Goal: Task Accomplishment & Management: Manage account settings

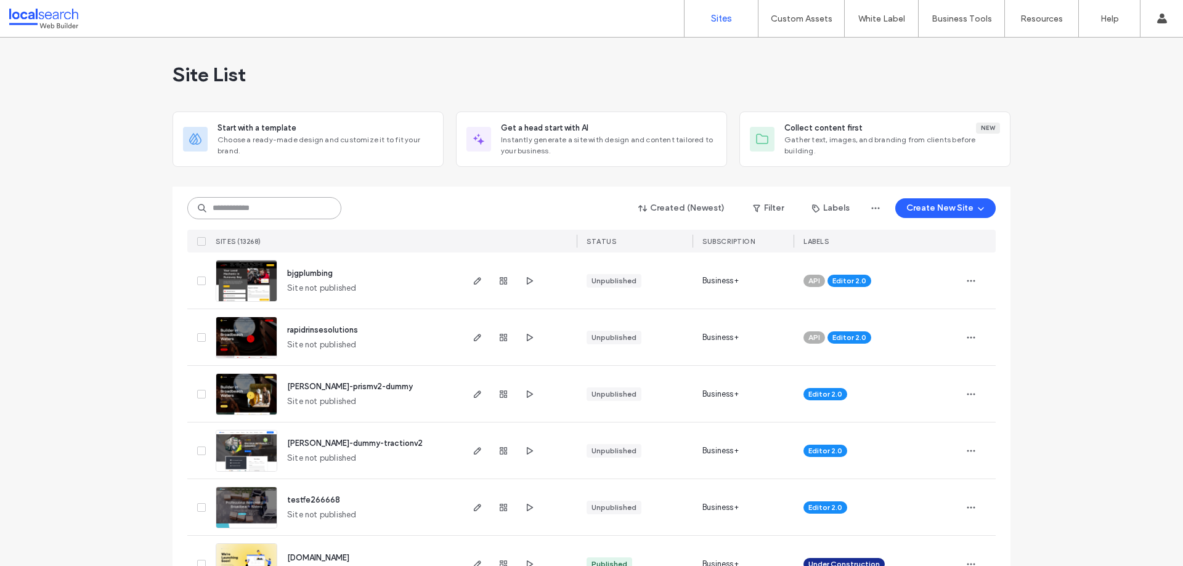
click at [285, 211] on input at bounding box center [264, 208] width 154 height 22
paste input "********"
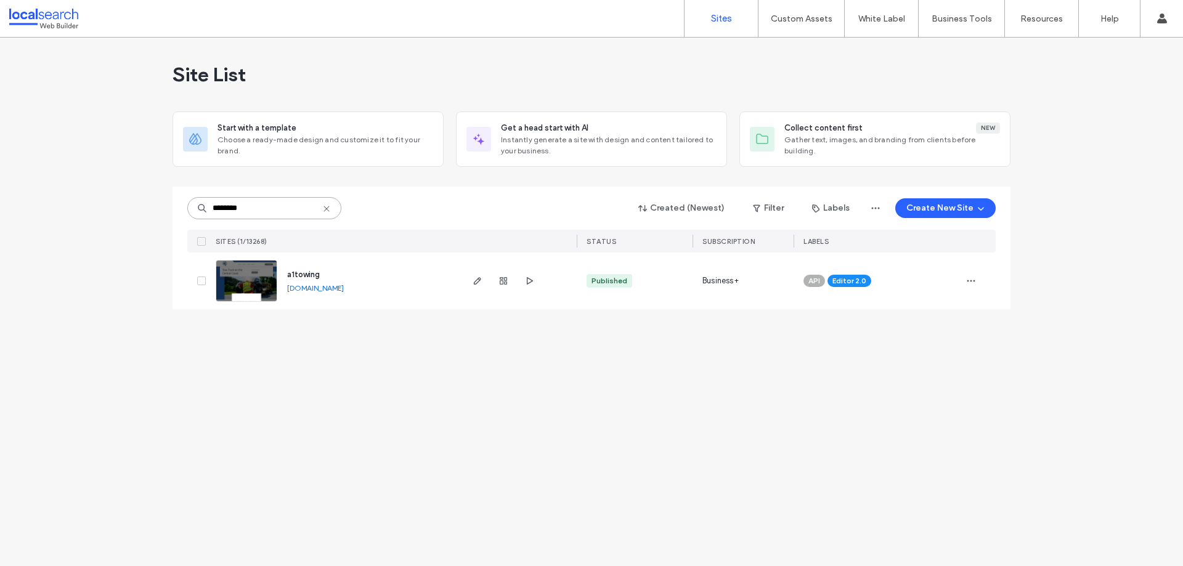
drag, startPoint x: 184, startPoint y: 208, endPoint x: 167, endPoint y: 211, distance: 17.5
click at [169, 211] on div "Site List Start with a template Choose a ready-made design and customize it to …" at bounding box center [591, 302] width 1183 height 529
paste input
type input "********"
click at [474, 283] on use "button" at bounding box center [477, 280] width 7 height 7
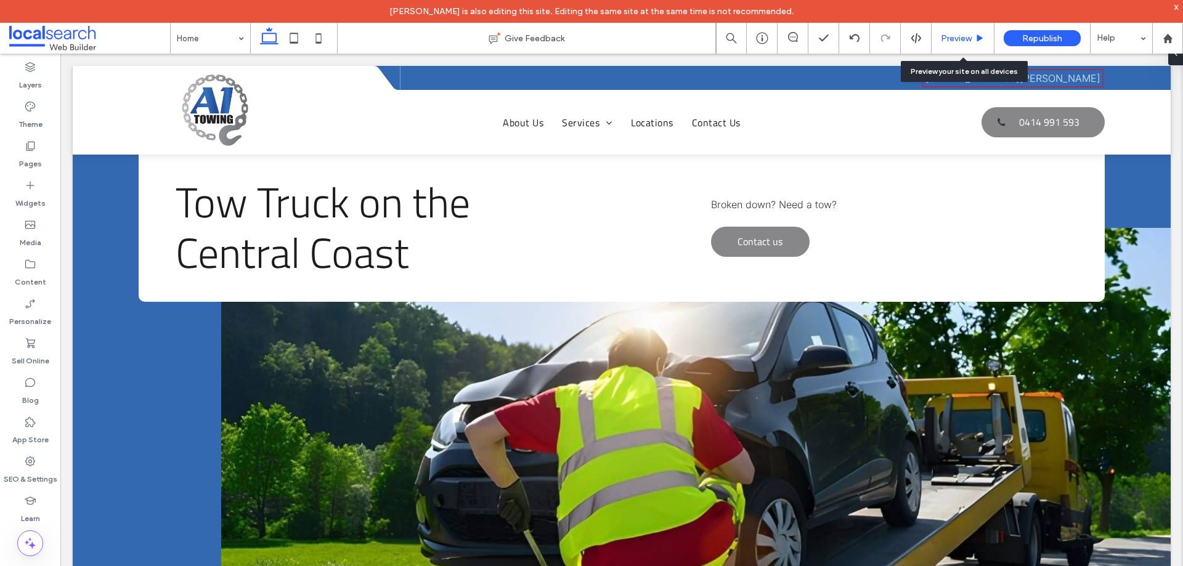
click at [954, 38] on span "Preview" at bounding box center [956, 38] width 31 height 10
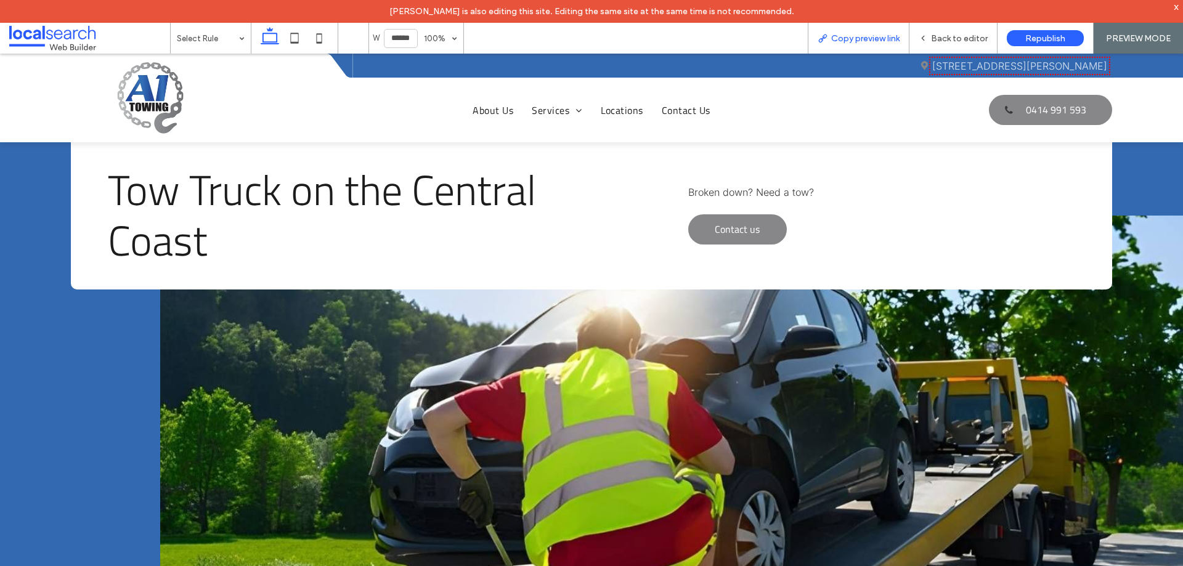
click at [859, 36] on span "Copy preview link" at bounding box center [865, 38] width 68 height 10
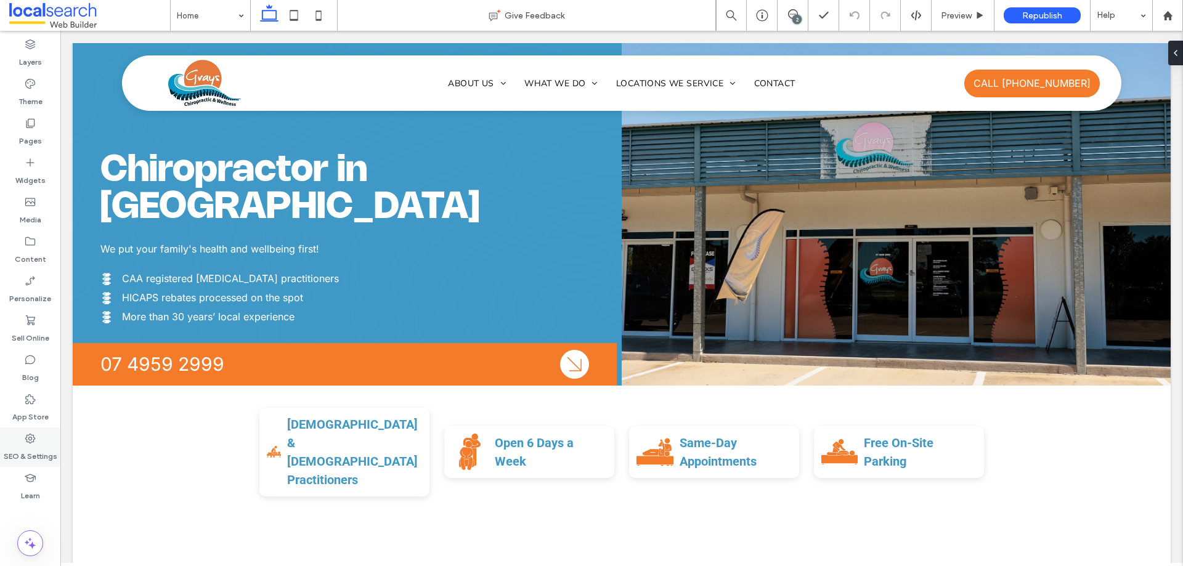
click at [38, 451] on label "SEO & Settings" at bounding box center [31, 453] width 54 height 17
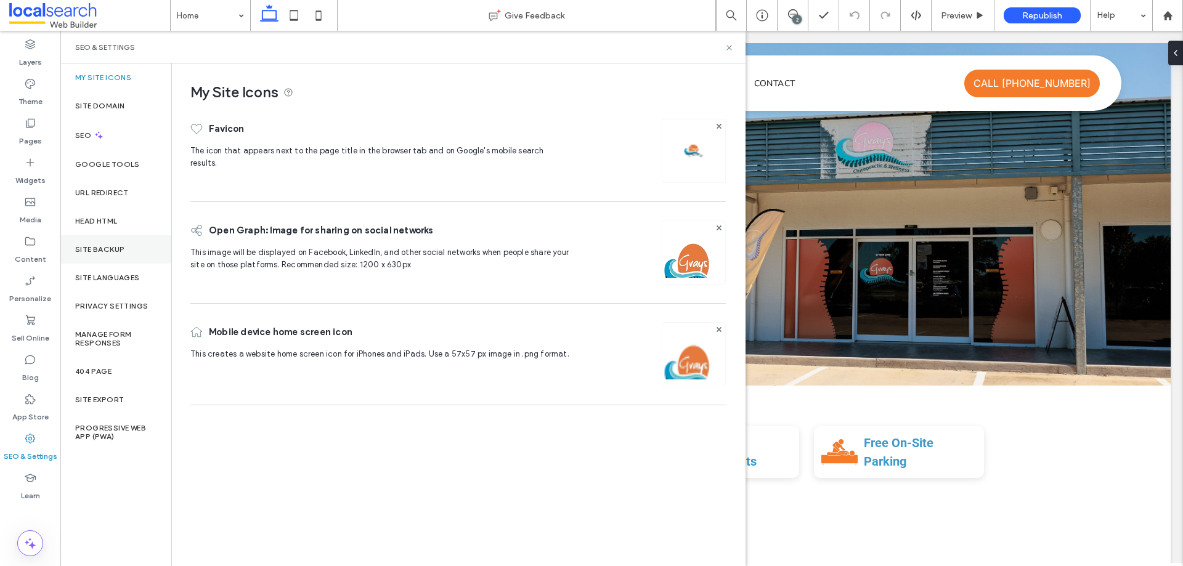
click at [124, 254] on div "Site Backup" at bounding box center [115, 249] width 111 height 28
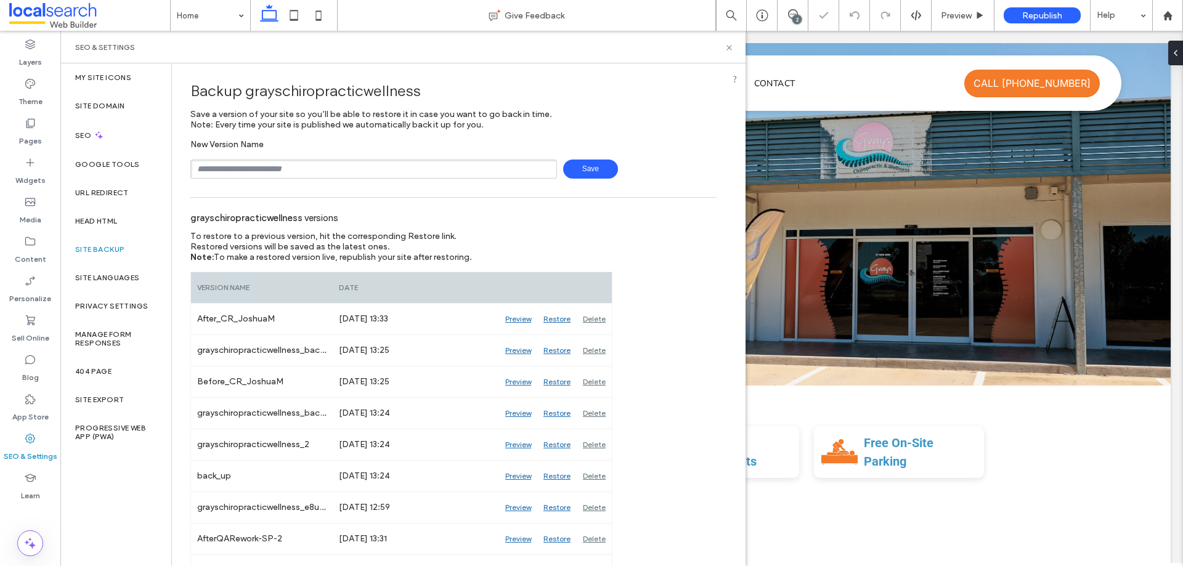
click at [257, 172] on input "text" at bounding box center [373, 169] width 367 height 19
click at [576, 171] on span "Save" at bounding box center [590, 169] width 55 height 19
click at [419, 171] on input "**********" at bounding box center [373, 169] width 367 height 19
type input "**********"
click at [569, 177] on span "Save" at bounding box center [590, 169] width 55 height 19
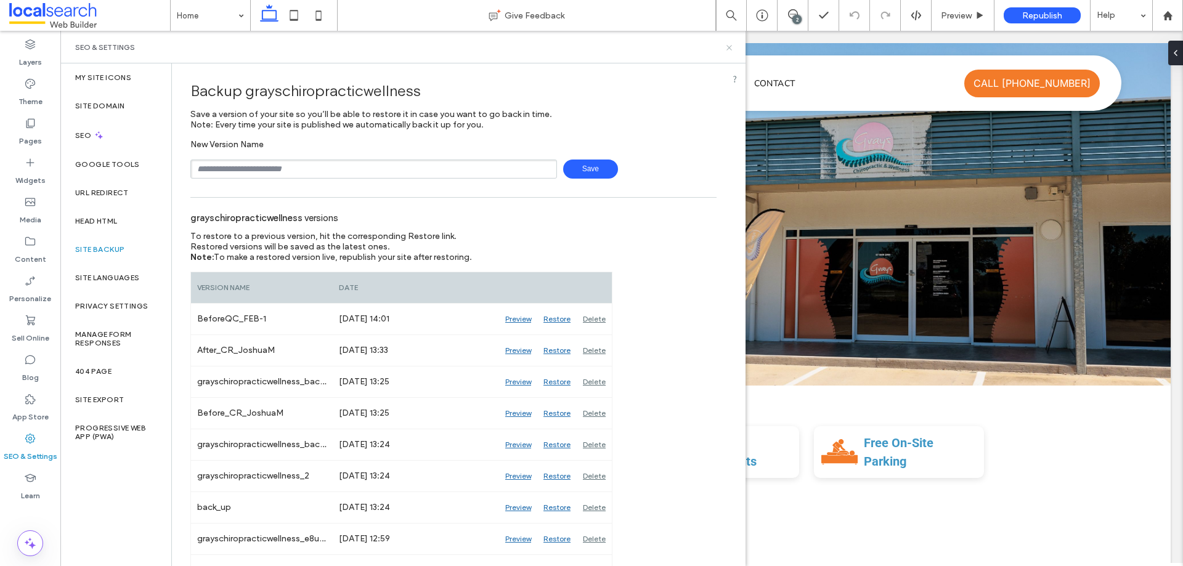
click at [729, 49] on icon at bounding box center [728, 47] width 9 height 9
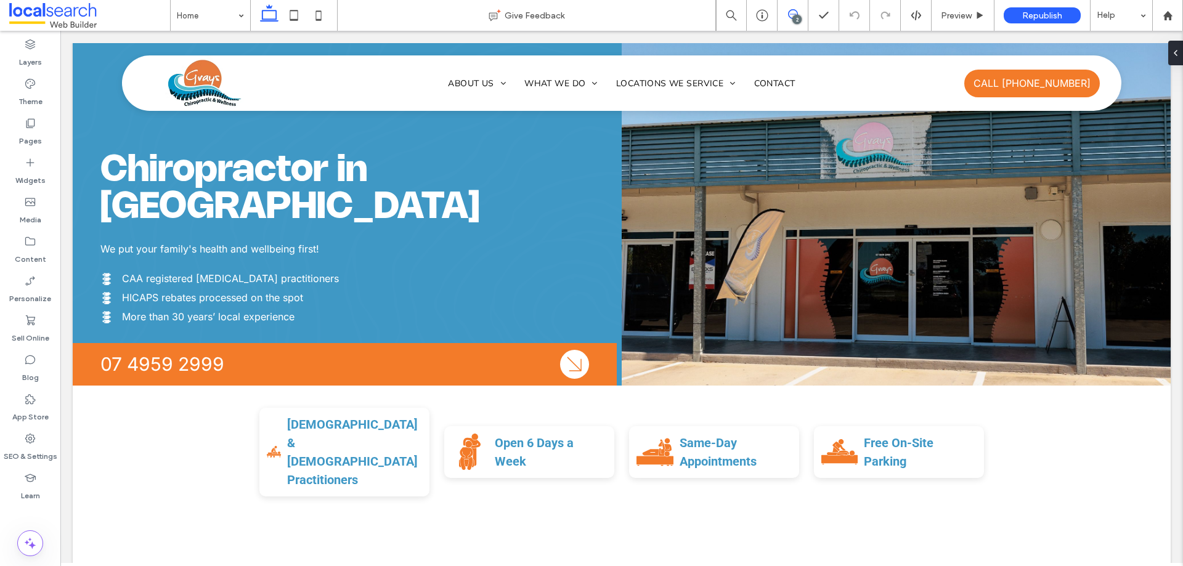
click at [779, 15] on span at bounding box center [792, 14] width 30 height 10
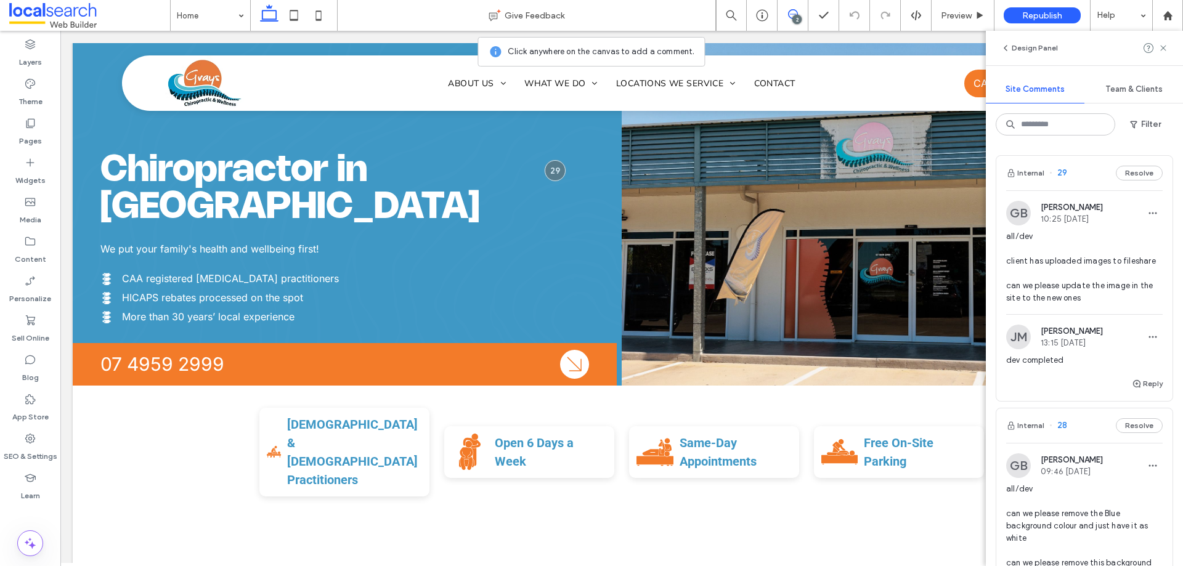
click at [789, 16] on icon at bounding box center [793, 14] width 10 height 10
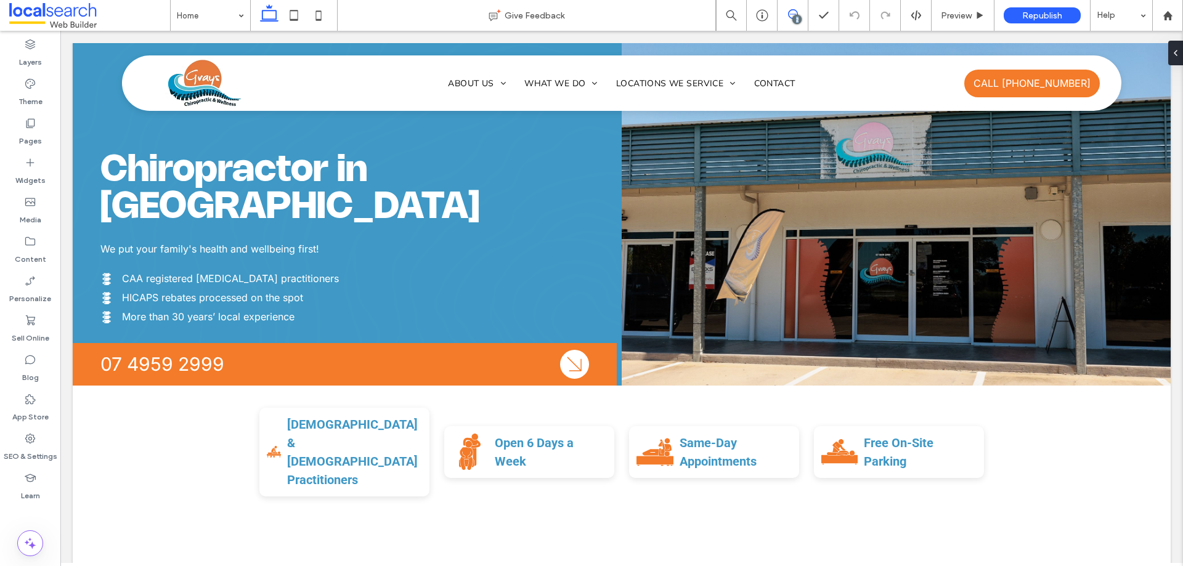
click at [789, 16] on icon at bounding box center [793, 14] width 10 height 10
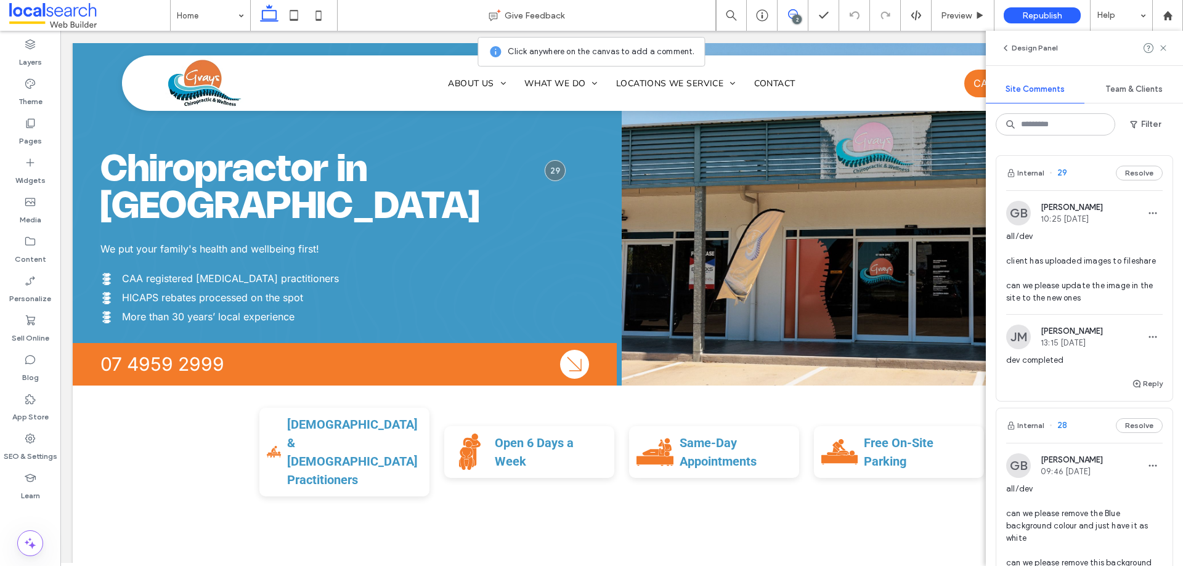
click at [1080, 264] on span "all/dev client has uploaded images to fileshare can we please update the image …" at bounding box center [1084, 267] width 156 height 74
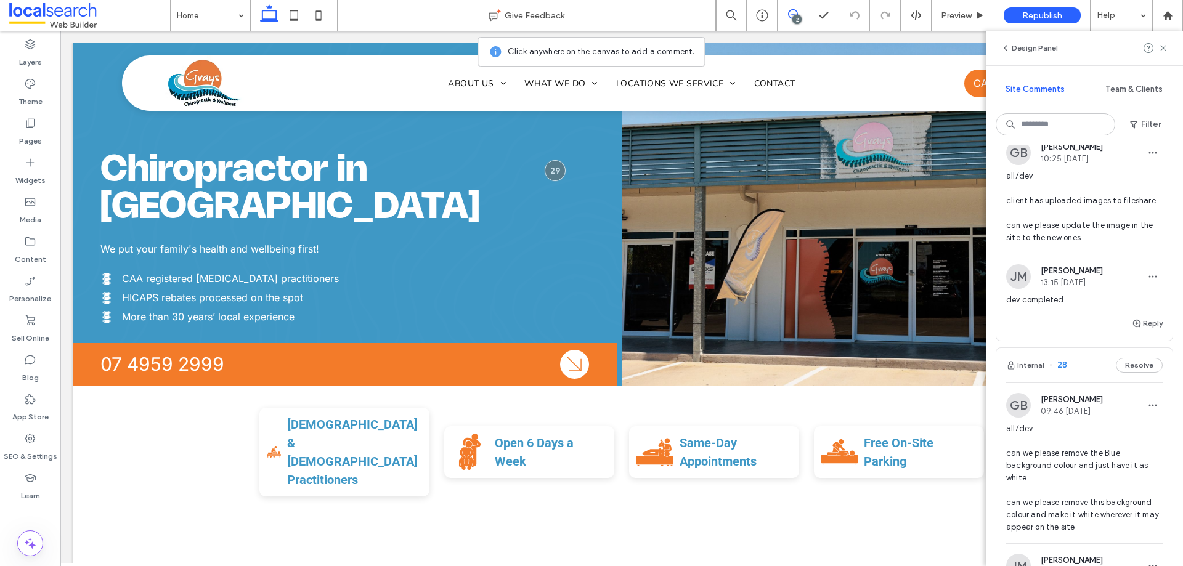
scroll to position [185, 0]
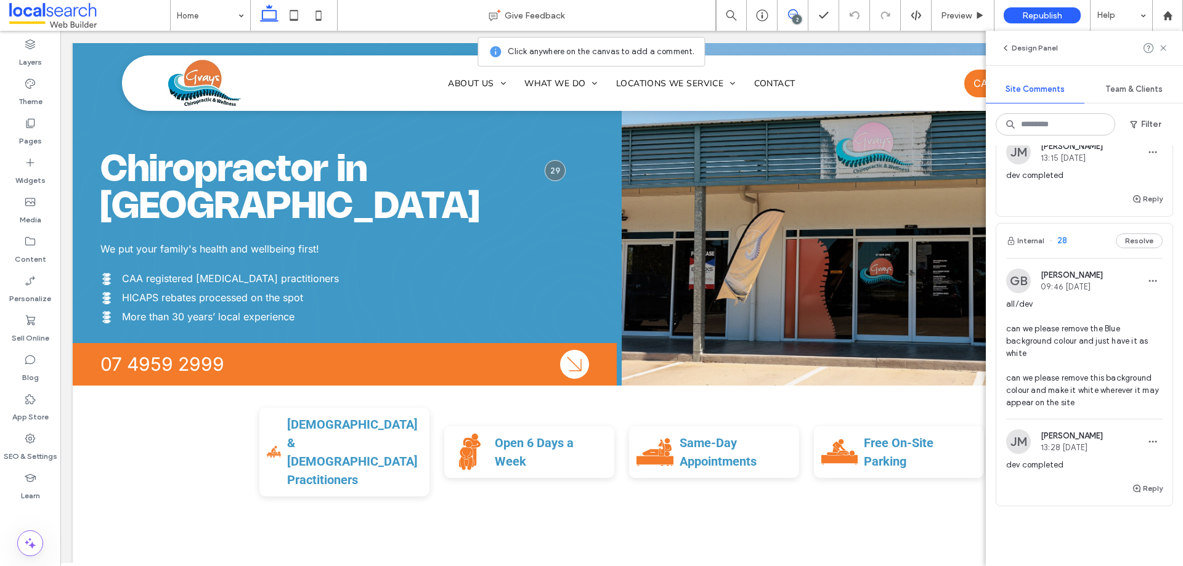
click at [1074, 342] on span "all/dev can we please remove the Blue background colour and just have it as whi…" at bounding box center [1084, 353] width 156 height 111
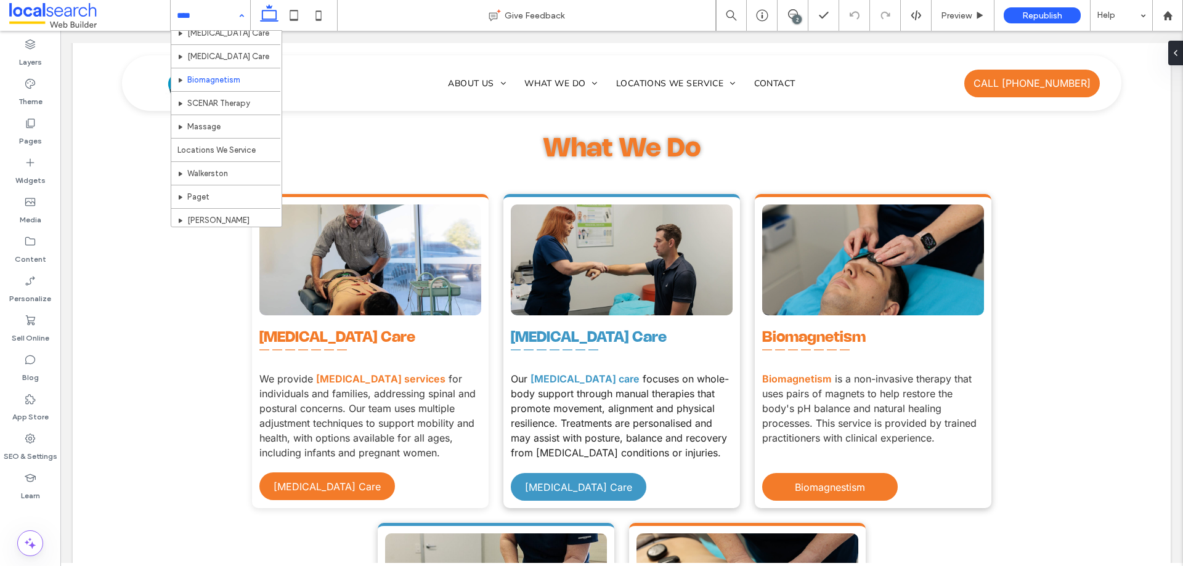
scroll to position [107, 0]
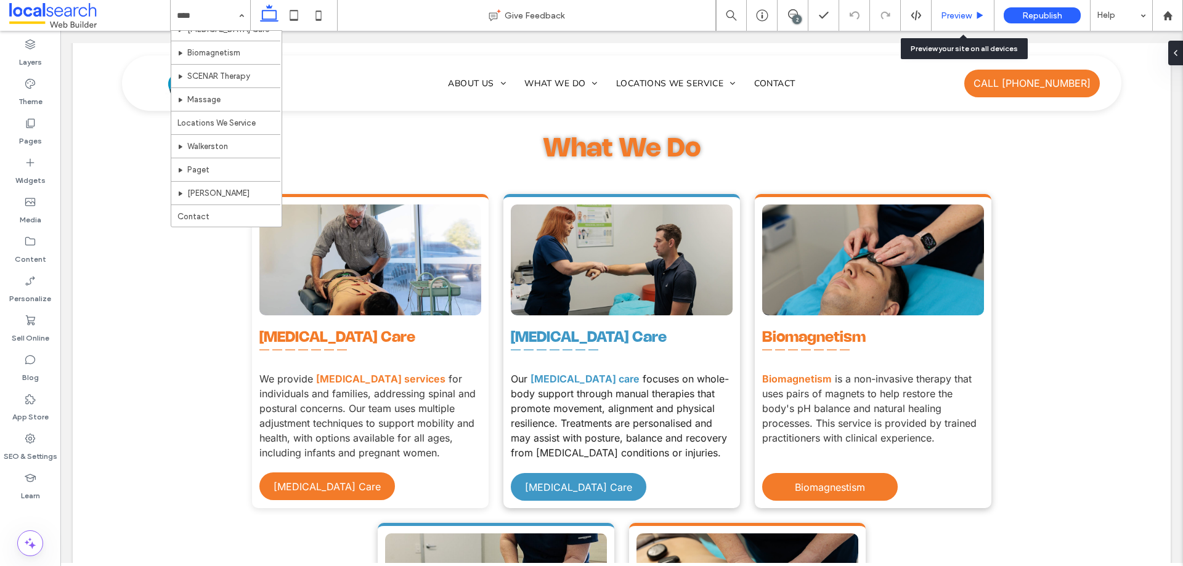
click at [963, 7] on div "Preview" at bounding box center [962, 15] width 63 height 31
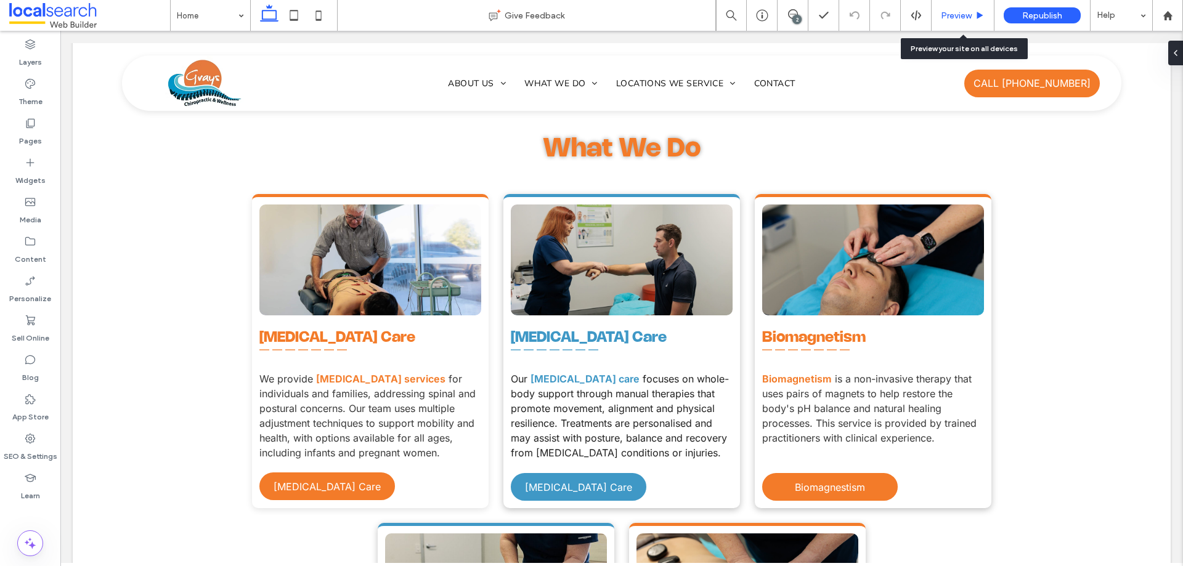
click at [955, 17] on span "Preview" at bounding box center [956, 15] width 31 height 10
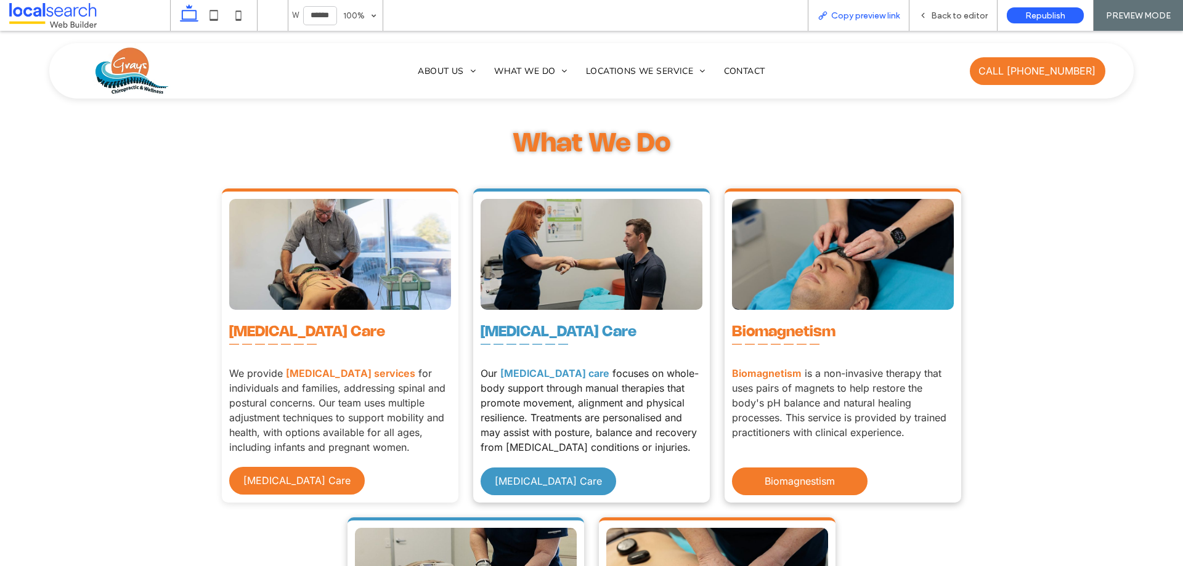
scroll to position [1042, 0]
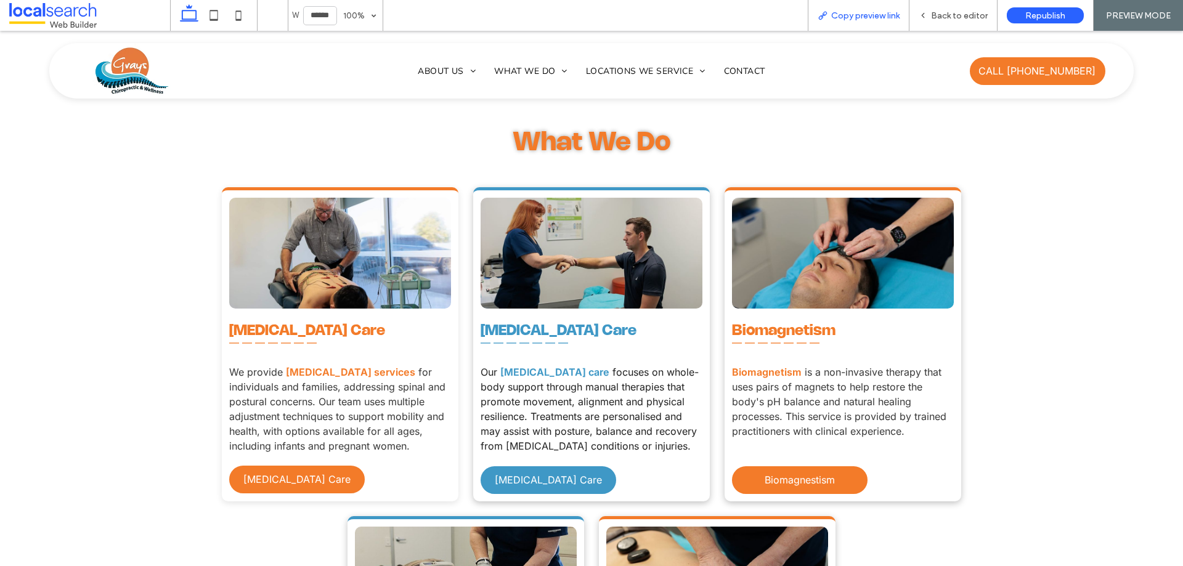
click at [865, 20] on span "Copy preview link" at bounding box center [865, 15] width 68 height 10
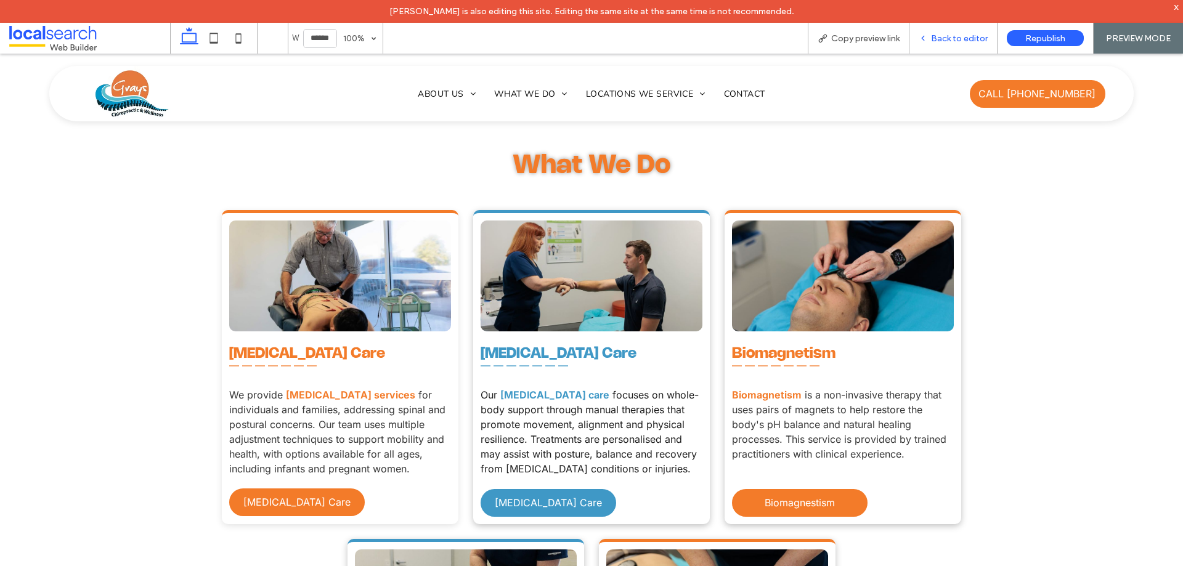
click at [946, 38] on span "Back to editor" at bounding box center [959, 38] width 57 height 10
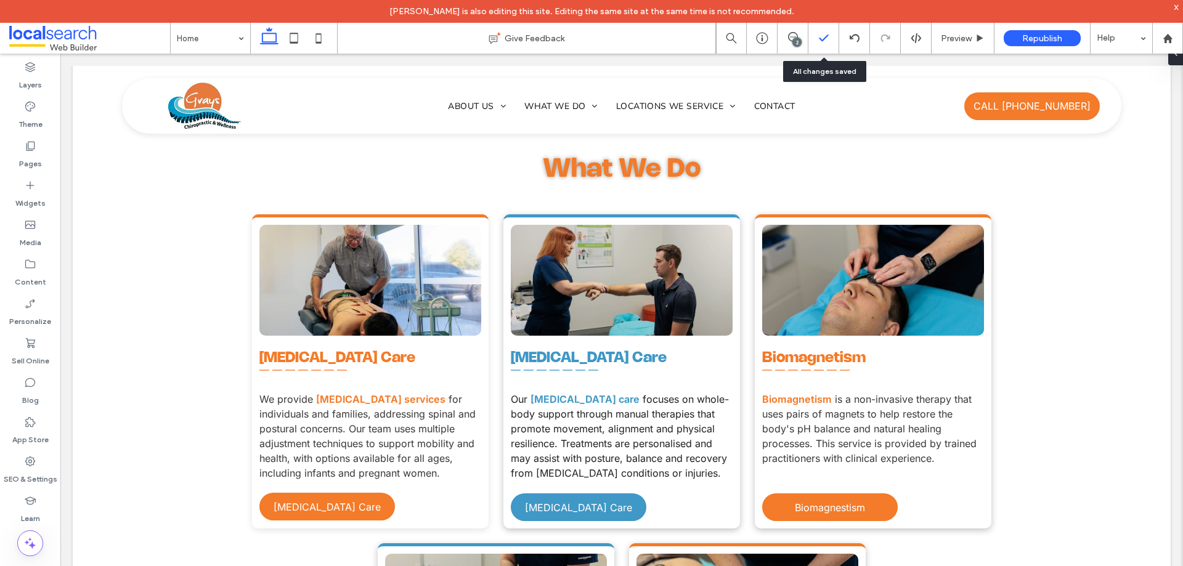
scroll to position [1024, 0]
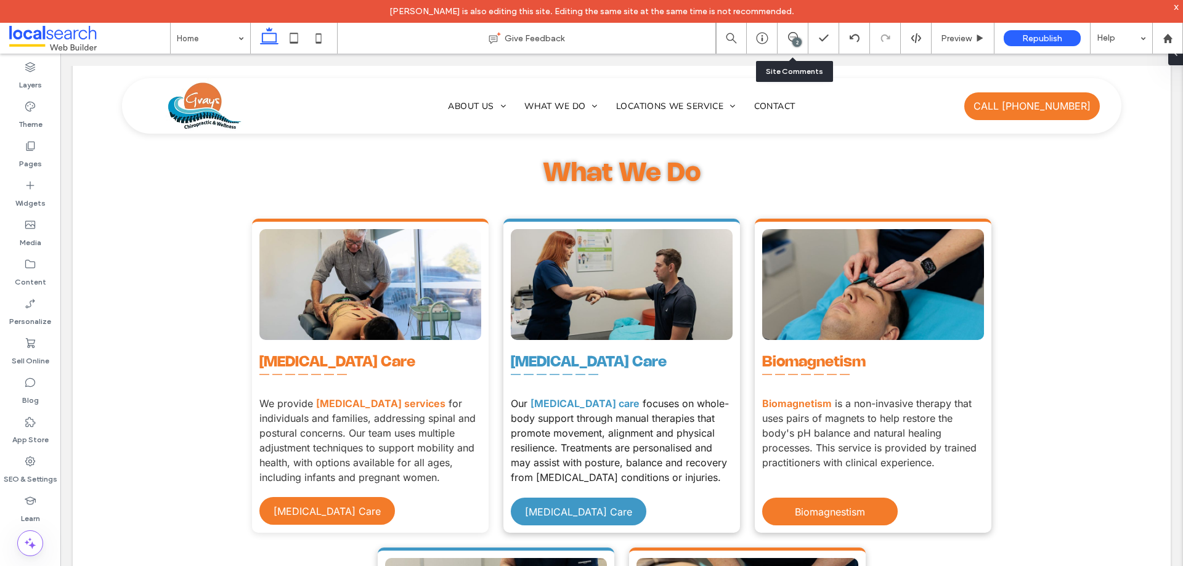
click at [797, 41] on div "2" at bounding box center [796, 42] width 9 height 9
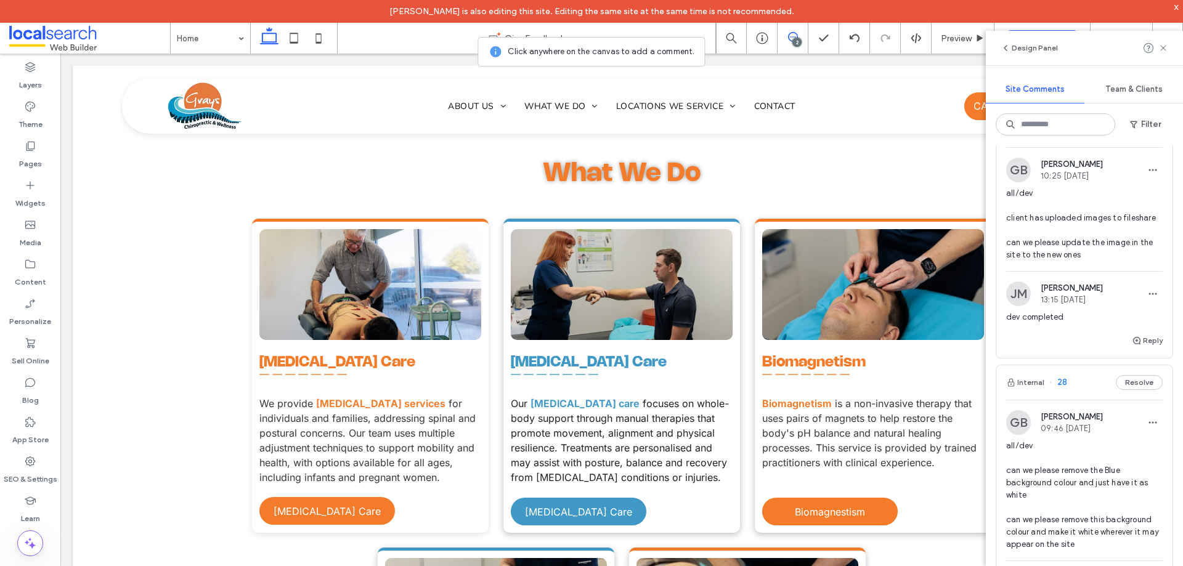
scroll to position [185, 0]
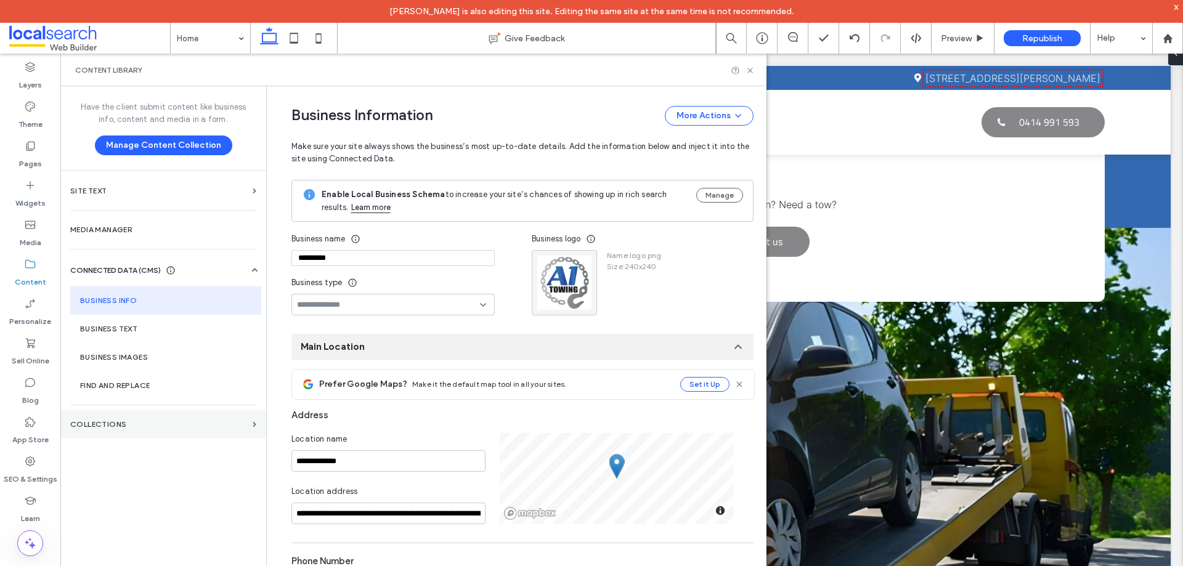
click at [145, 430] on section "Collections" at bounding box center [163, 424] width 206 height 28
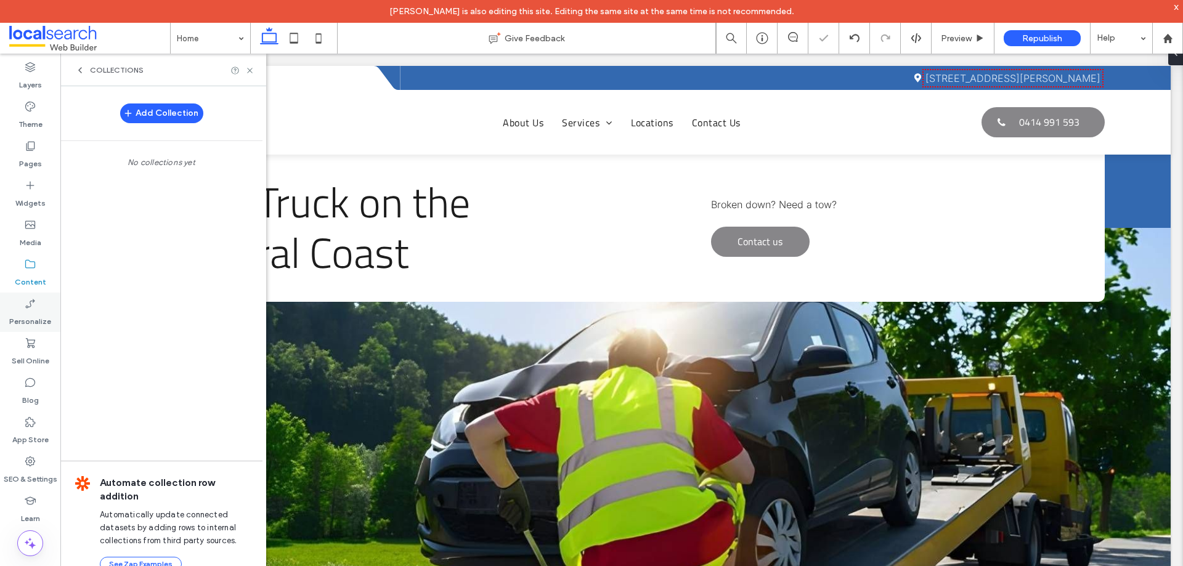
click at [46, 306] on div "Personalize" at bounding box center [30, 312] width 60 height 39
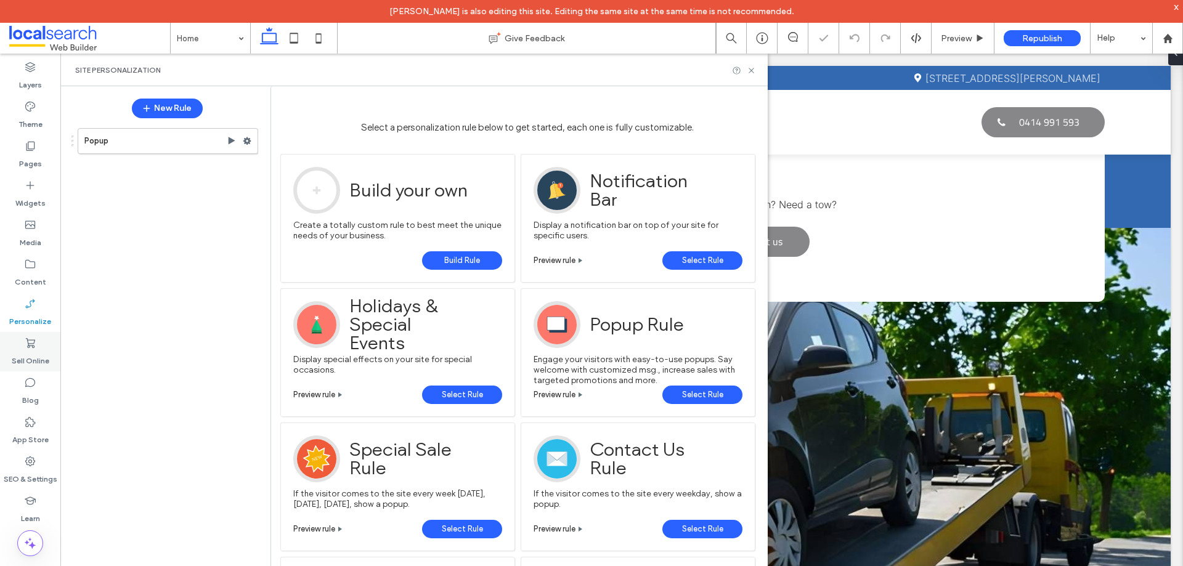
click at [43, 352] on label "Sell Online" at bounding box center [31, 357] width 38 height 17
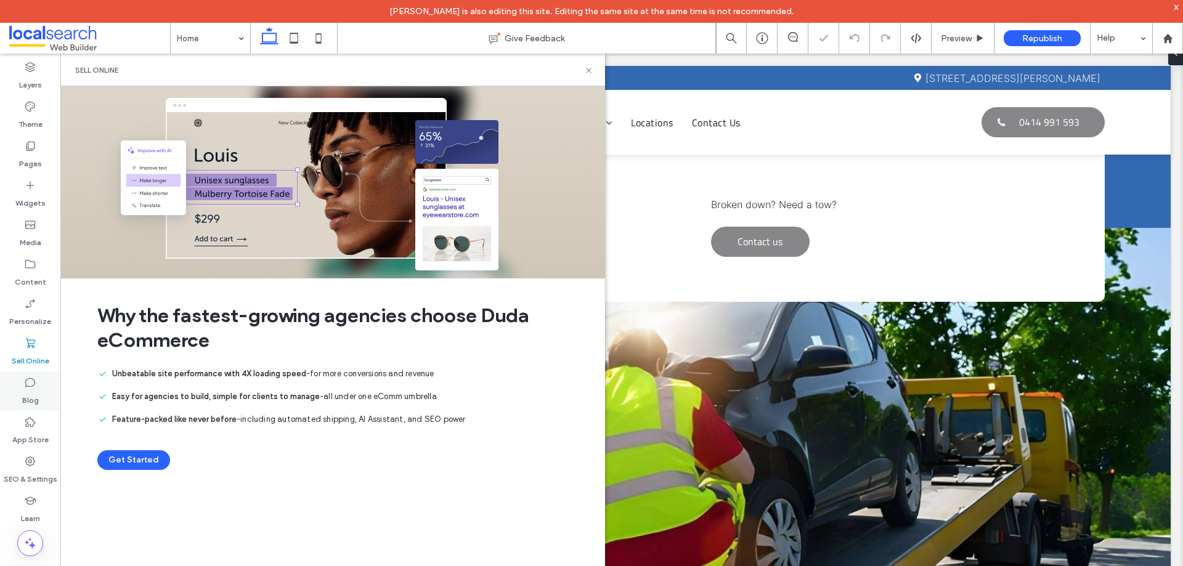
click at [19, 394] on div "Blog" at bounding box center [30, 390] width 60 height 39
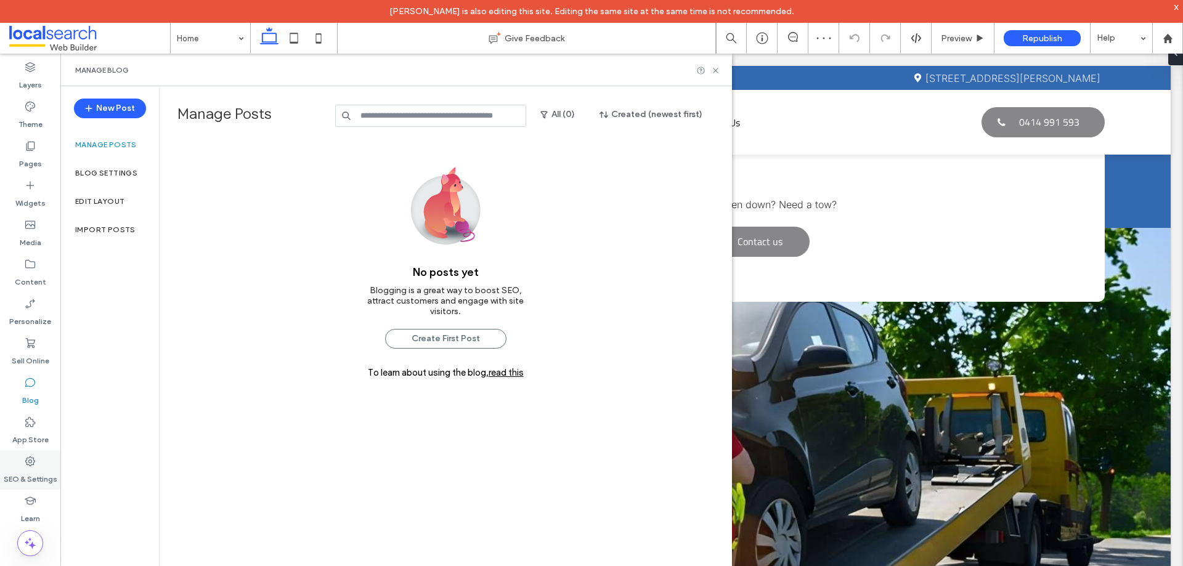
click at [29, 479] on label "SEO & Settings" at bounding box center [31, 476] width 54 height 17
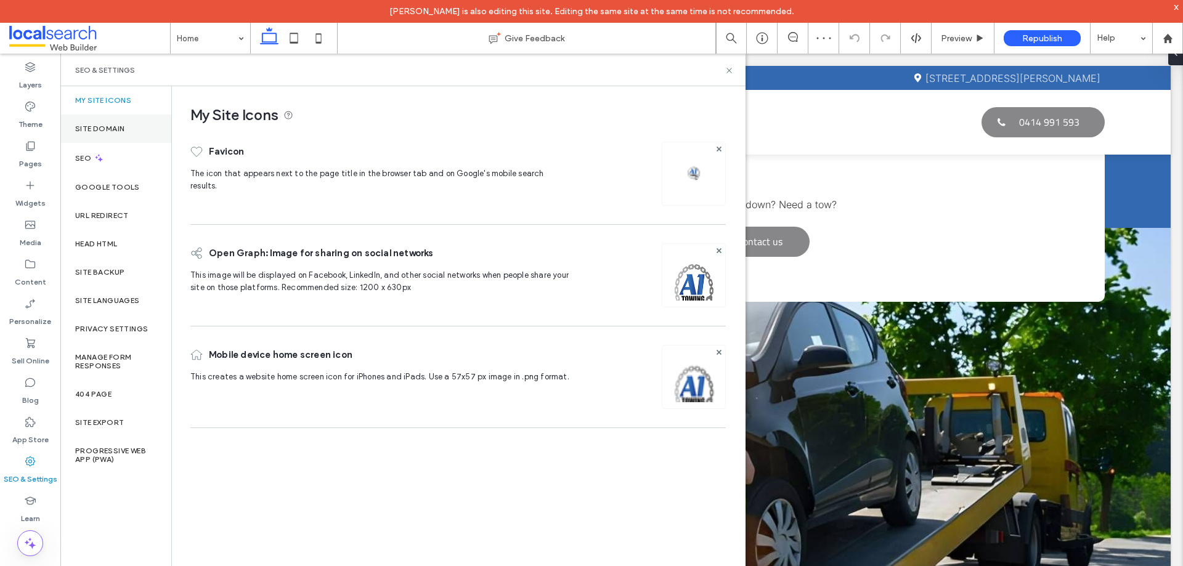
click at [113, 128] on label "Site Domain" at bounding box center [99, 128] width 49 height 9
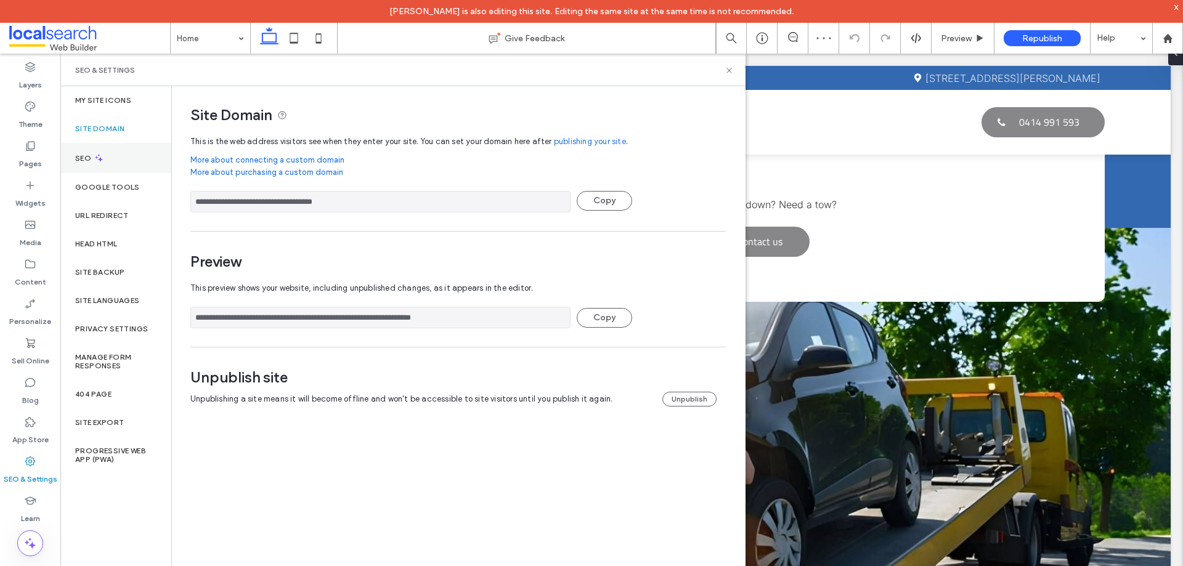
click at [103, 163] on div "SEO" at bounding box center [115, 158] width 111 height 30
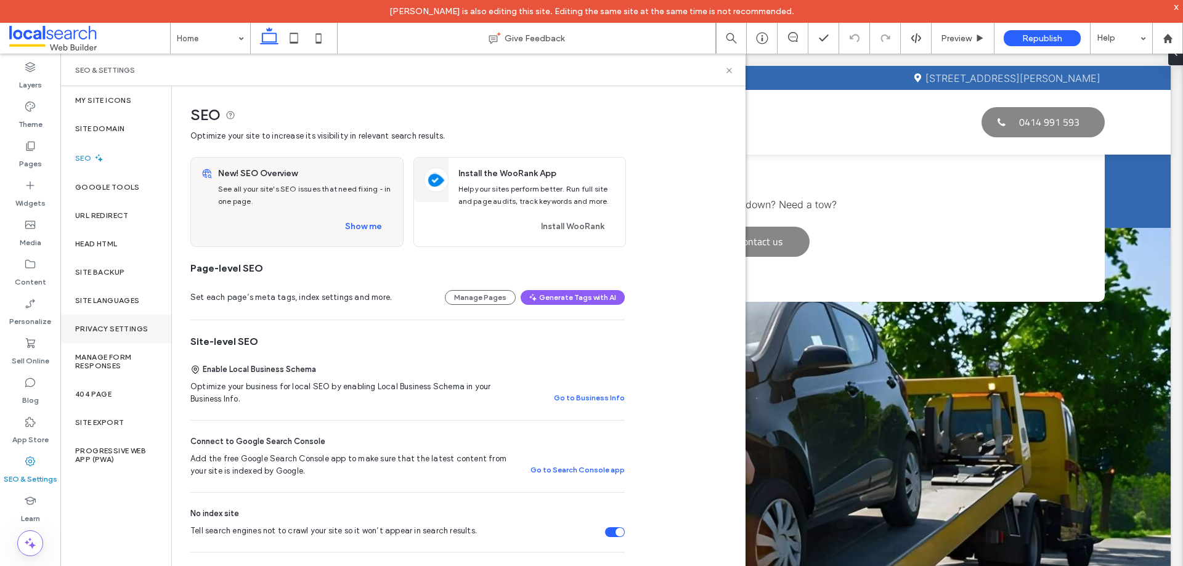
click at [124, 331] on label "Privacy Settings" at bounding box center [111, 329] width 73 height 9
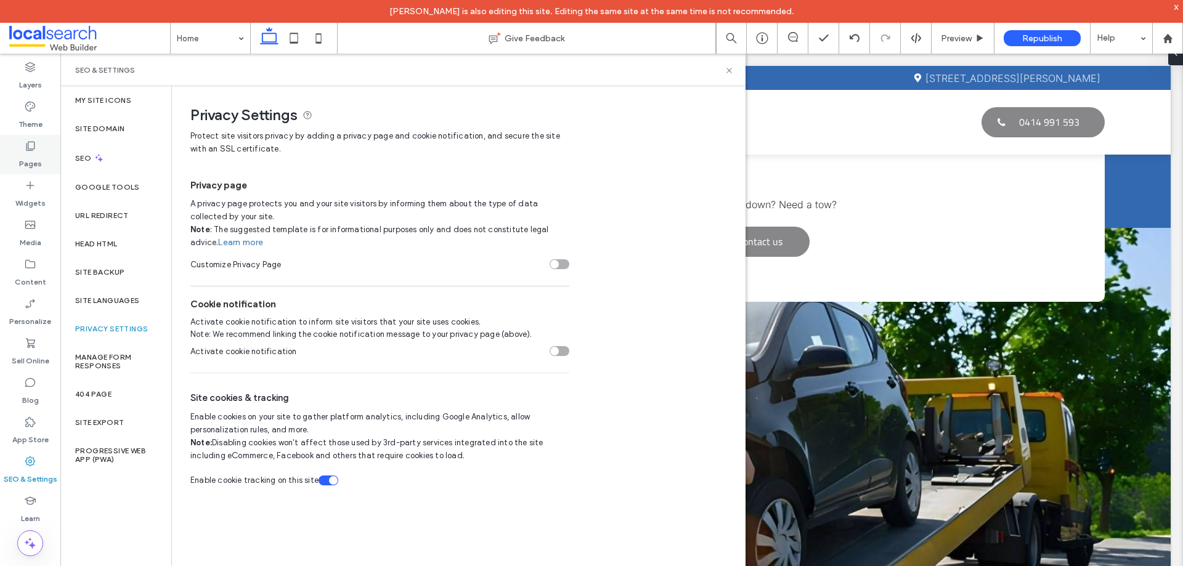
click at [29, 150] on use at bounding box center [30, 146] width 9 height 9
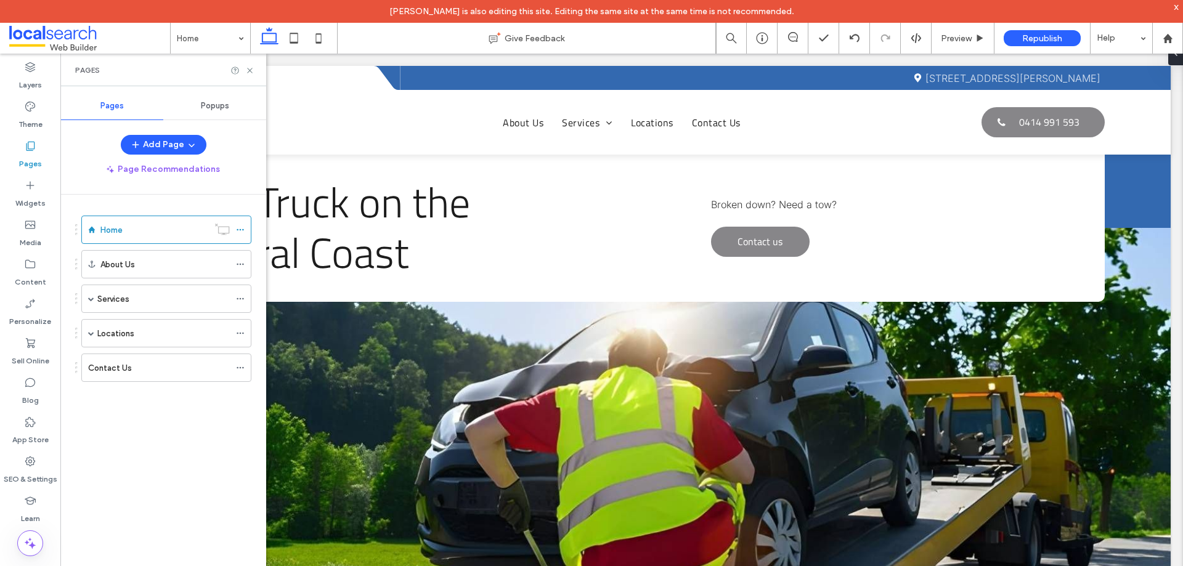
click at [209, 106] on span "Popups" at bounding box center [215, 106] width 28 height 10
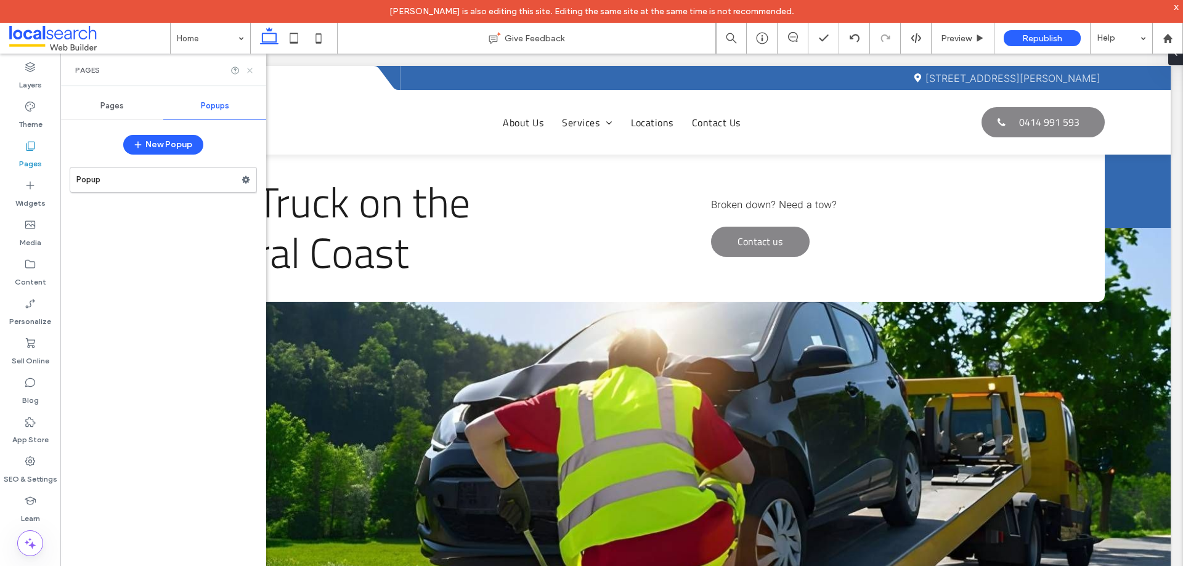
click at [253, 70] on icon at bounding box center [249, 70] width 9 height 9
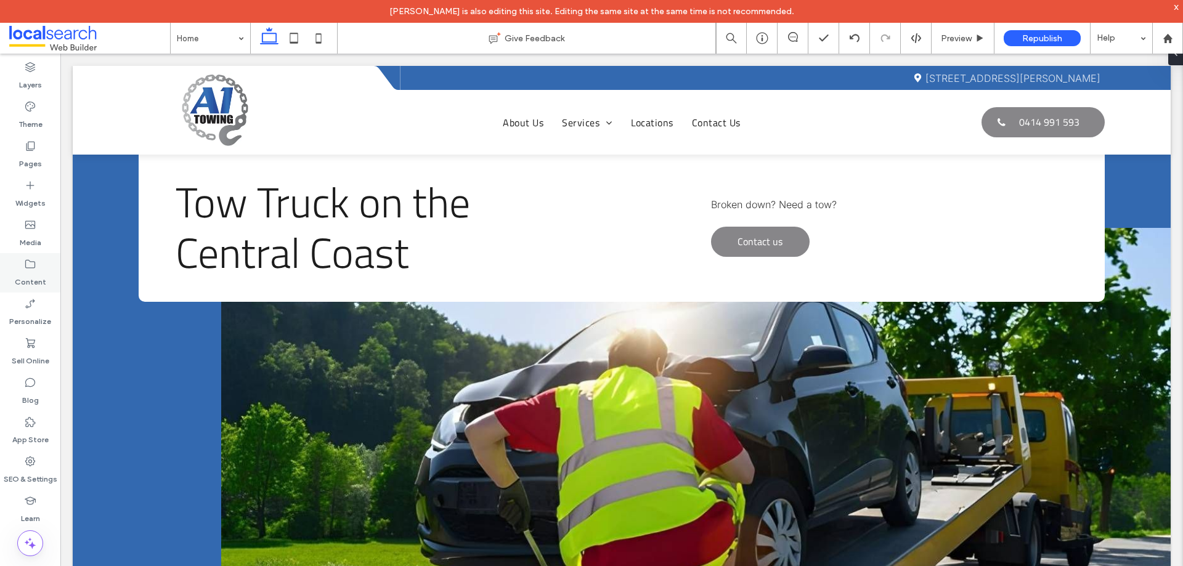
drag, startPoint x: 25, startPoint y: 273, endPoint x: 54, endPoint y: 287, distance: 32.2
click at [26, 273] on label "Content" at bounding box center [30, 278] width 31 height 17
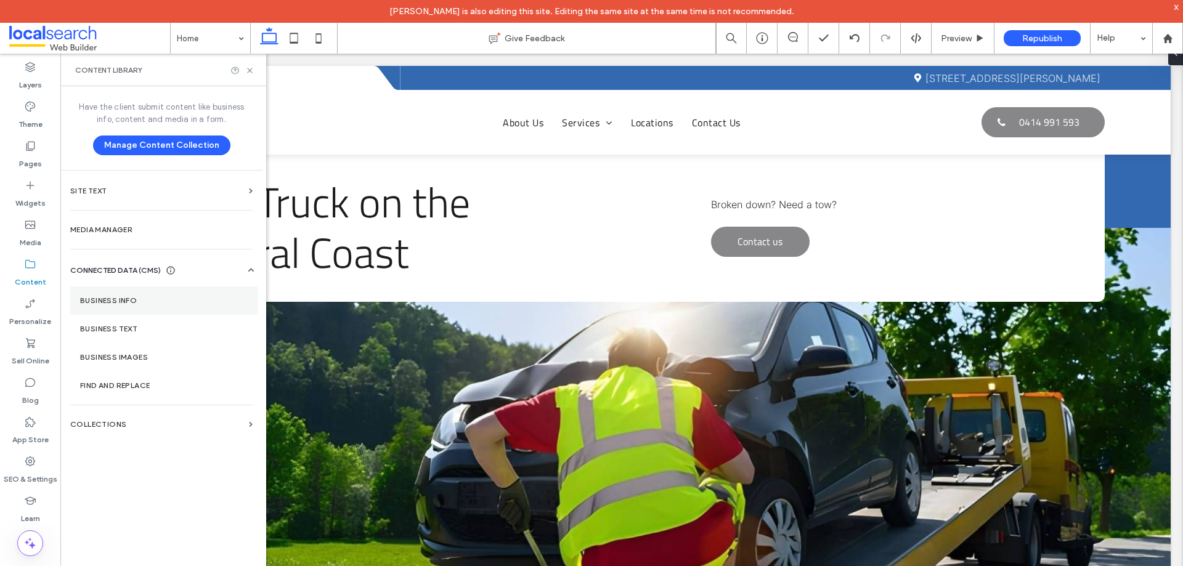
click at [121, 309] on section "Business Info" at bounding box center [163, 300] width 187 height 28
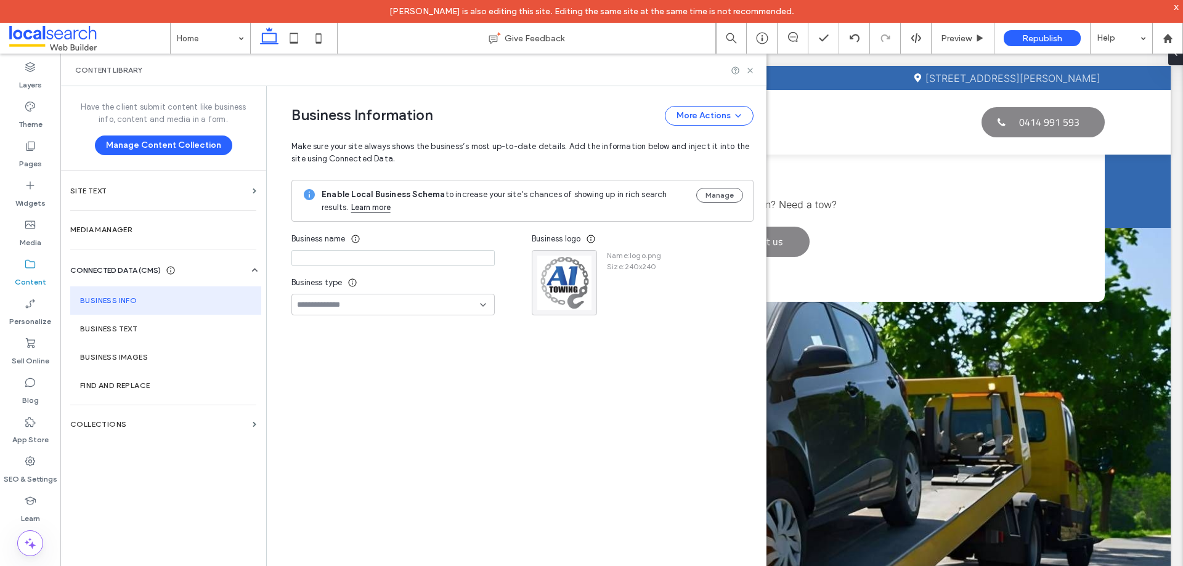
type input "*********"
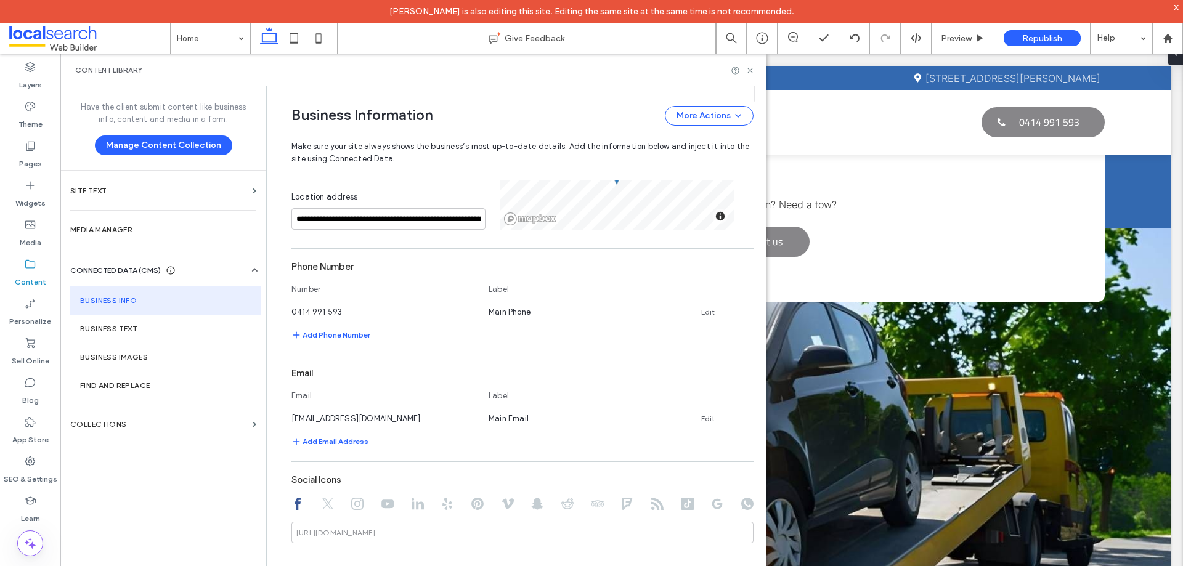
scroll to position [533, 0]
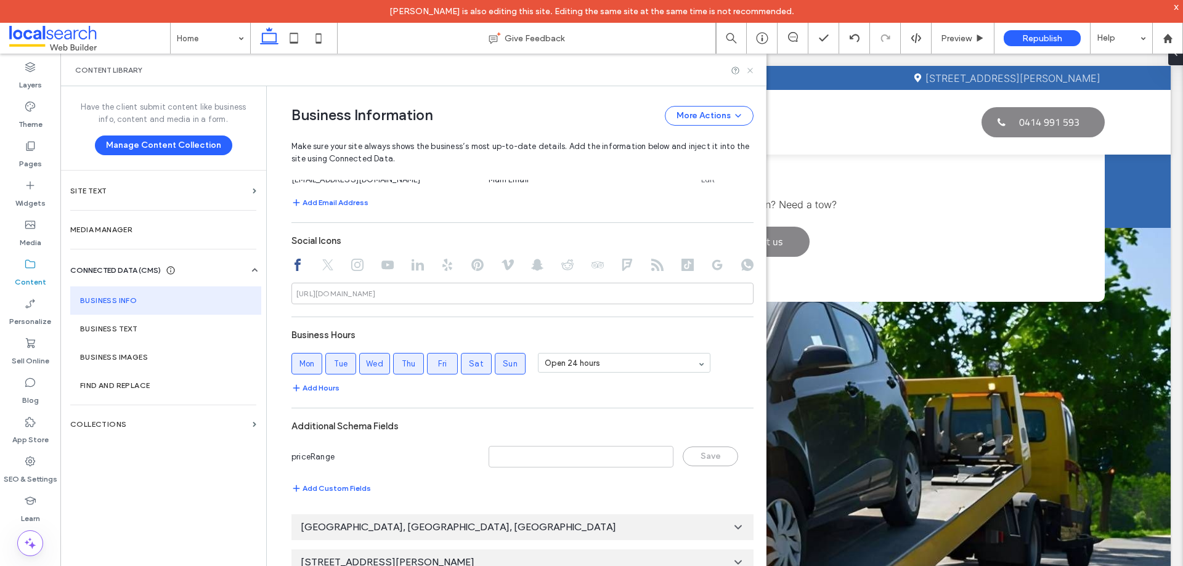
click at [750, 70] on use at bounding box center [749, 70] width 5 height 5
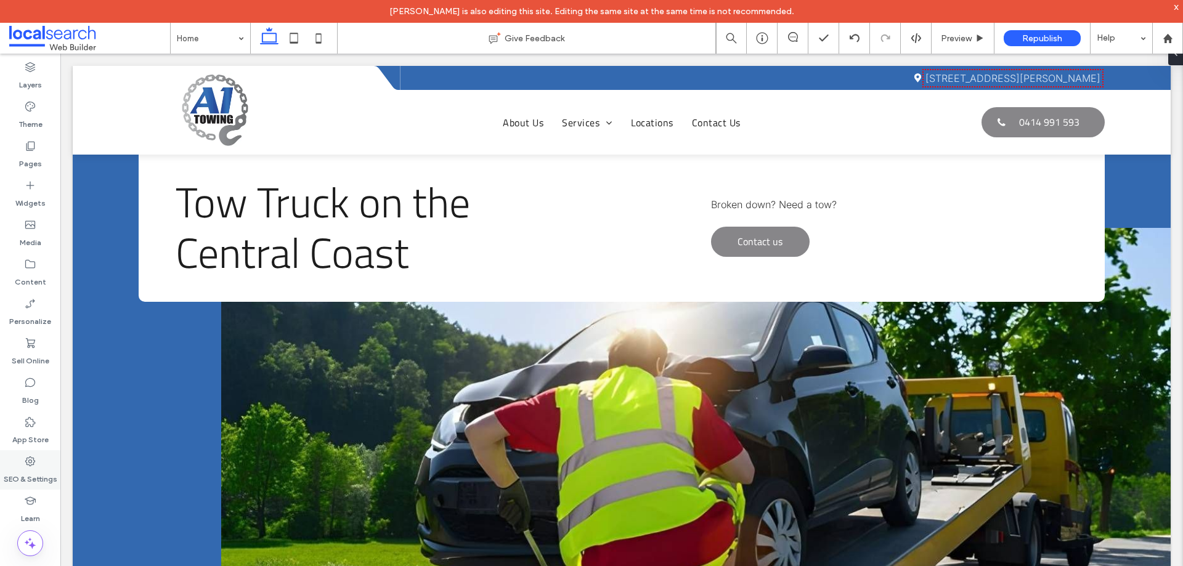
click at [36, 474] on label "SEO & Settings" at bounding box center [31, 476] width 54 height 17
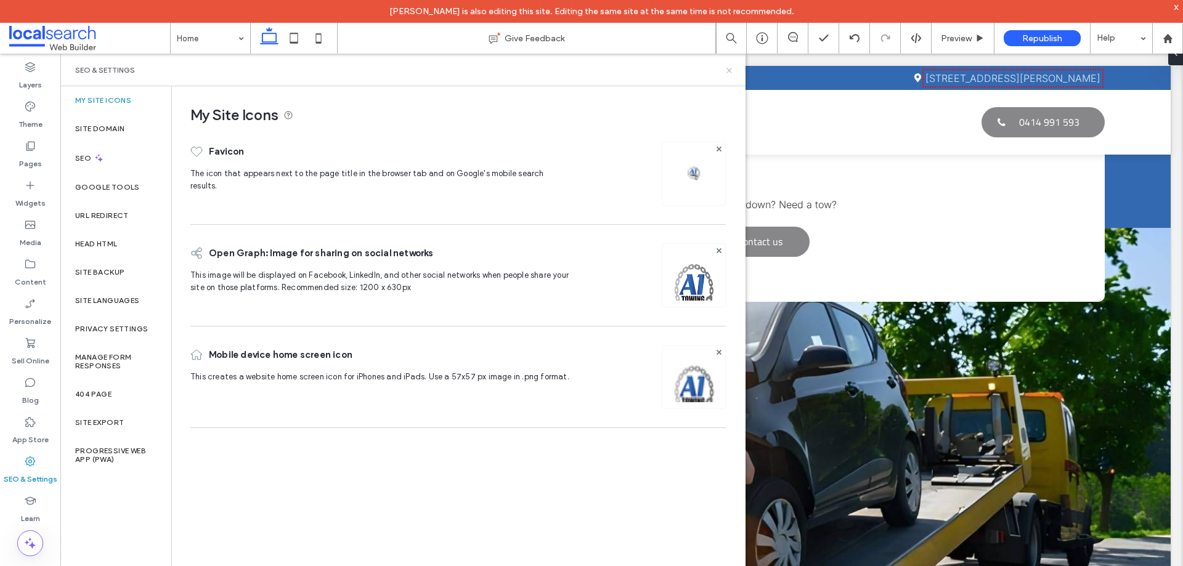
click at [727, 70] on icon at bounding box center [728, 70] width 9 height 9
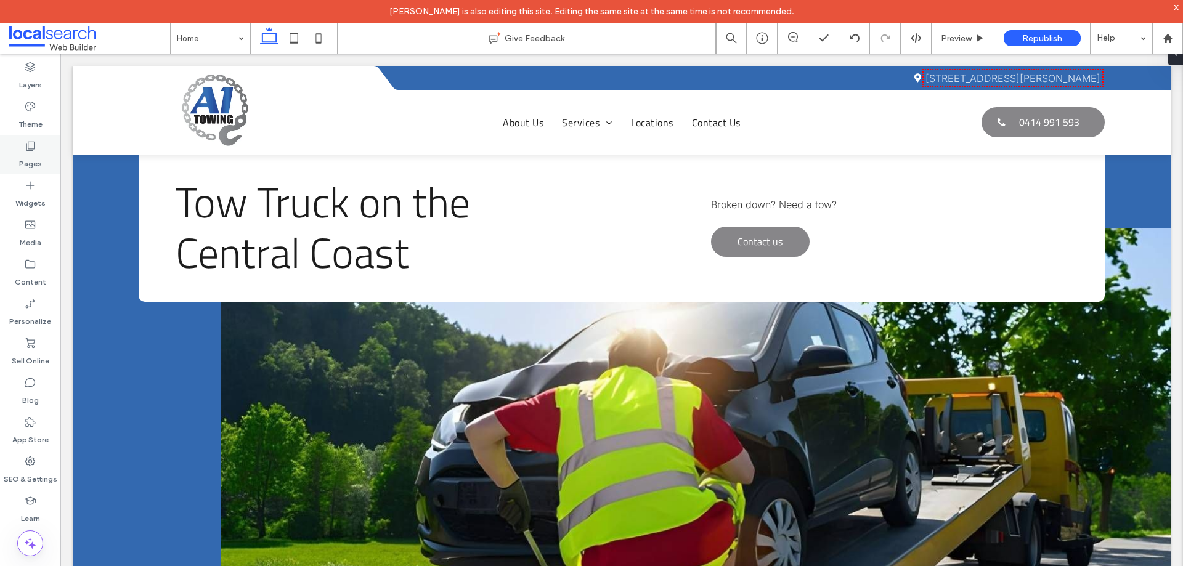
click at [28, 150] on icon at bounding box center [30, 146] width 12 height 12
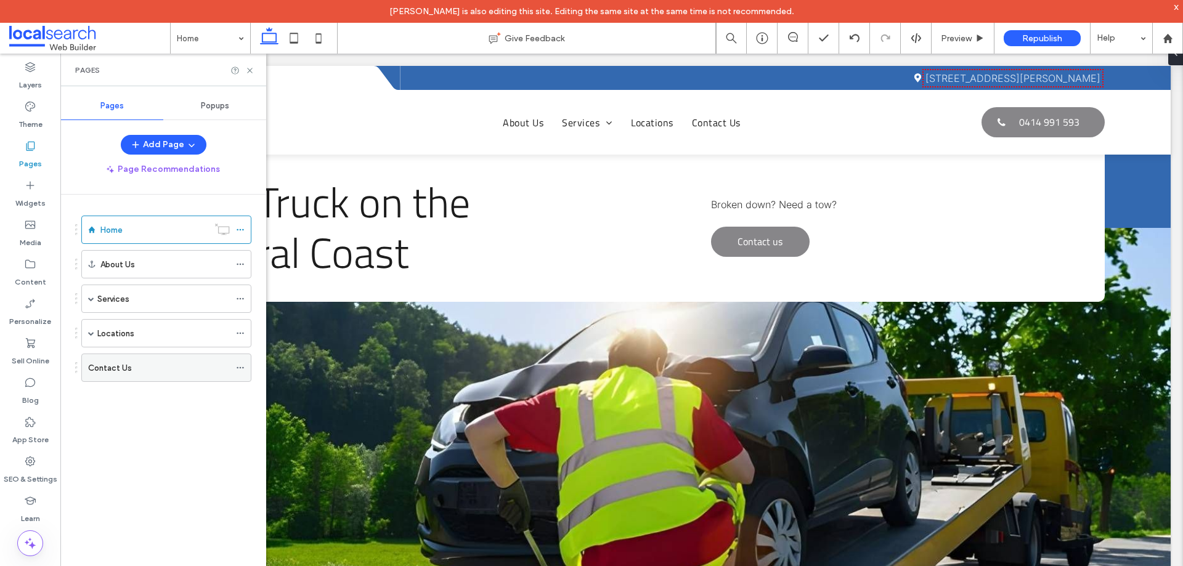
click at [241, 367] on icon at bounding box center [240, 367] width 9 height 9
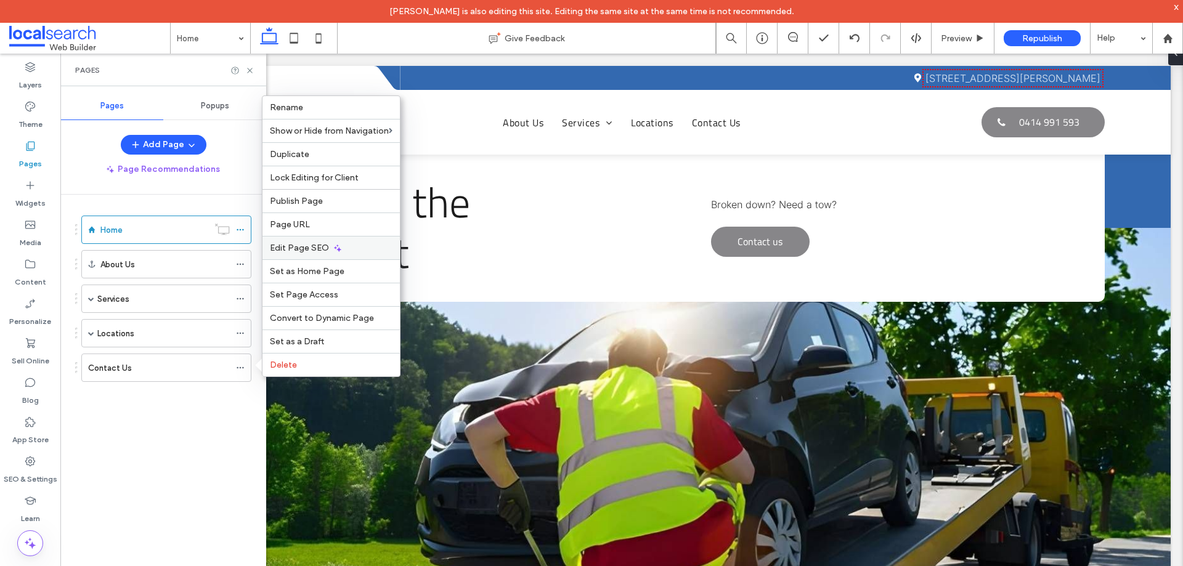
click at [312, 248] on span "Edit Page SEO" at bounding box center [299, 248] width 59 height 10
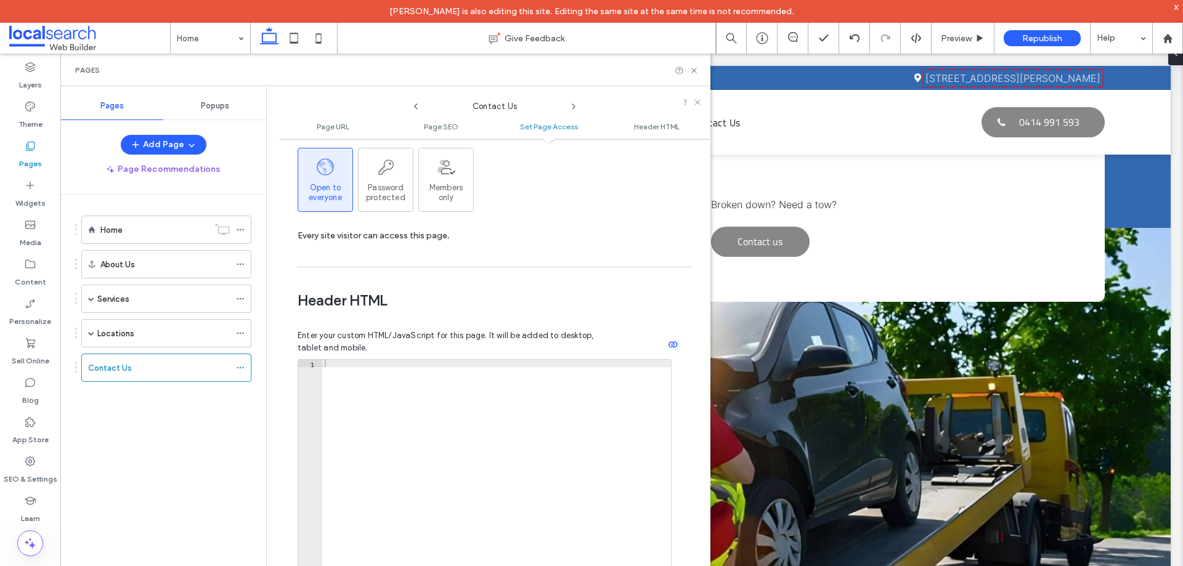
scroll to position [1093, 0]
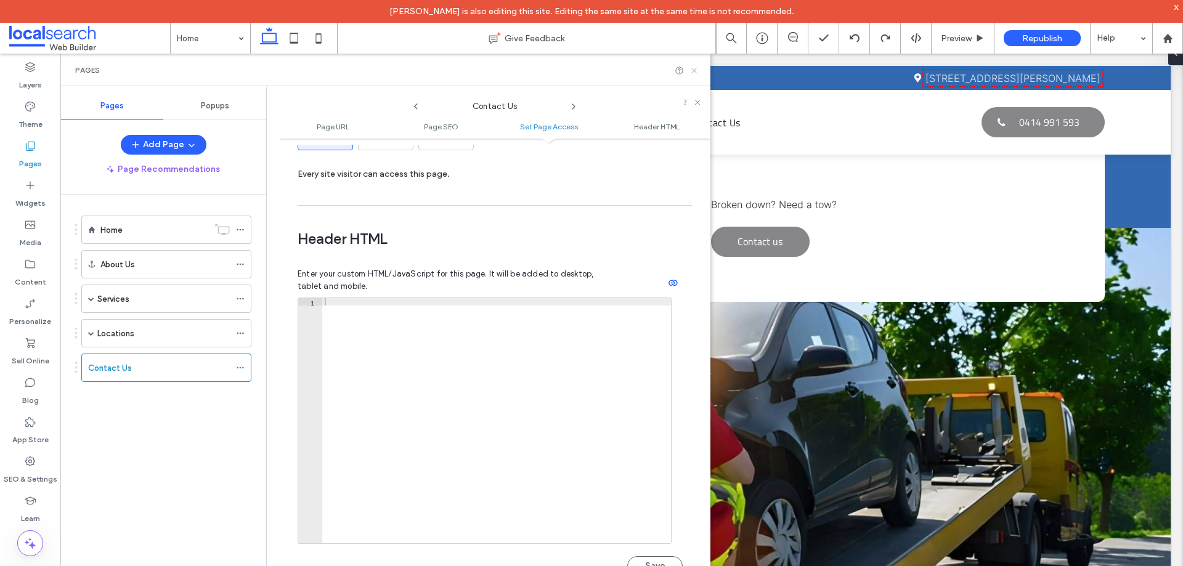
click at [697, 71] on icon at bounding box center [693, 70] width 9 height 9
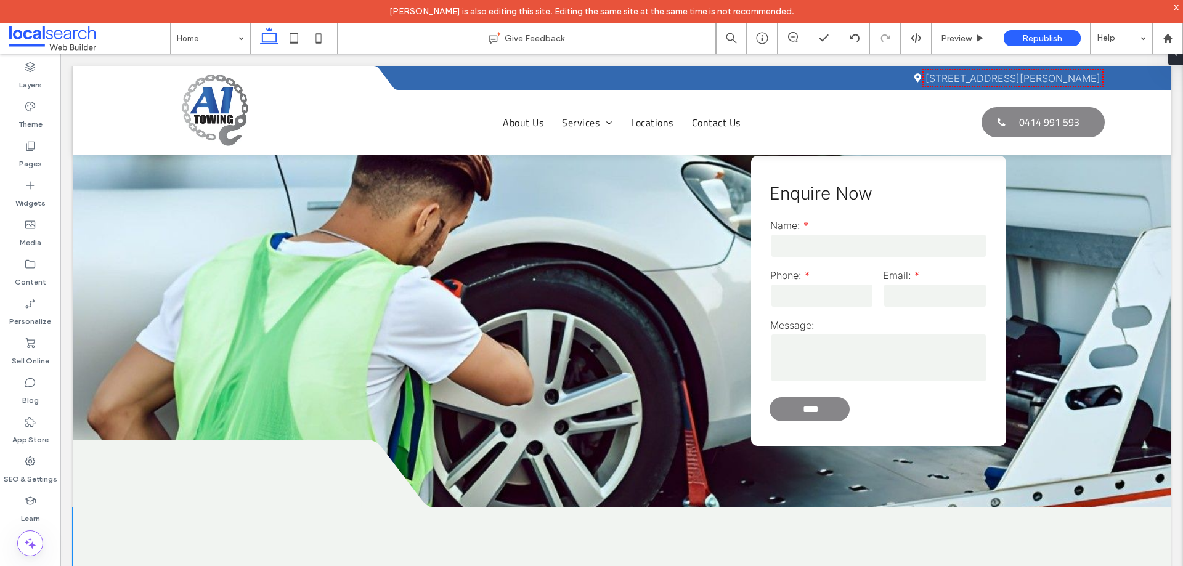
scroll to position [2218, 0]
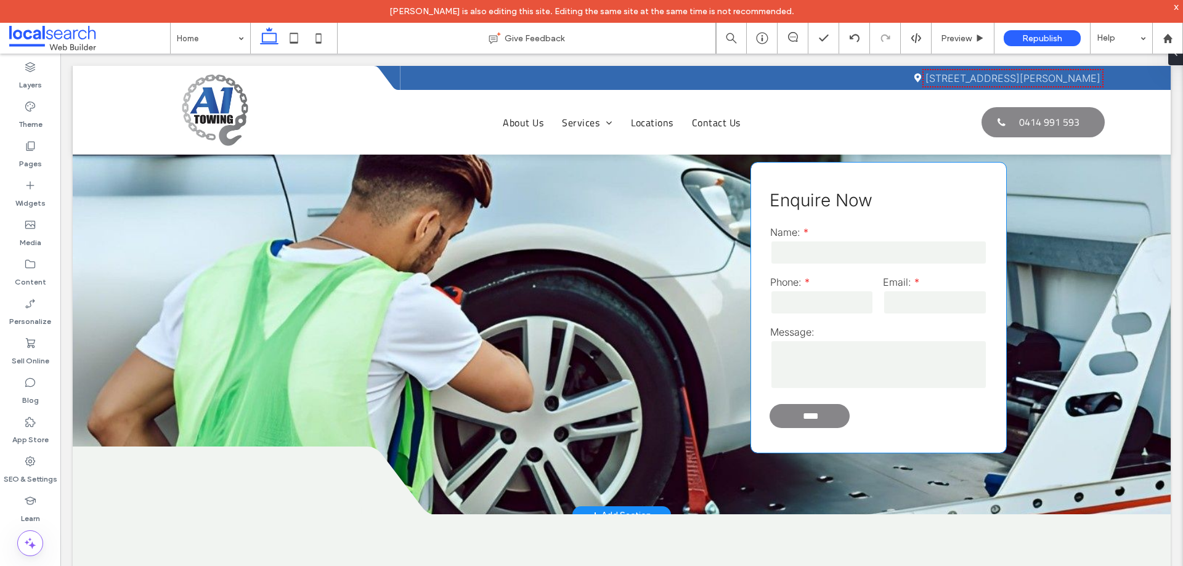
click at [830, 293] on input "tel" at bounding box center [822, 302] width 104 height 25
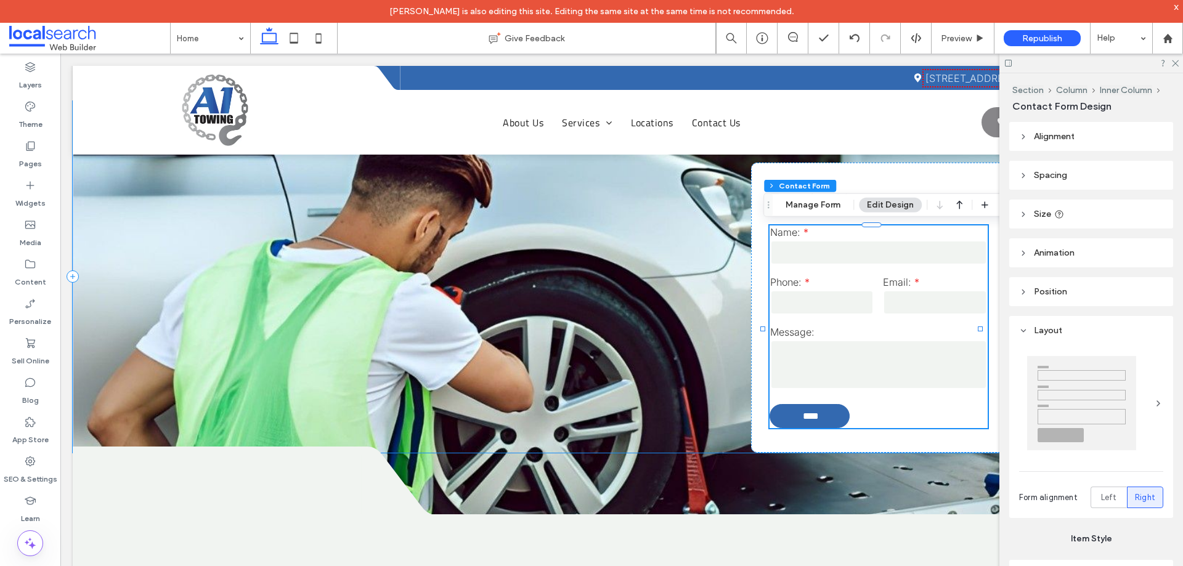
type input "*"
type input "***"
type input "*"
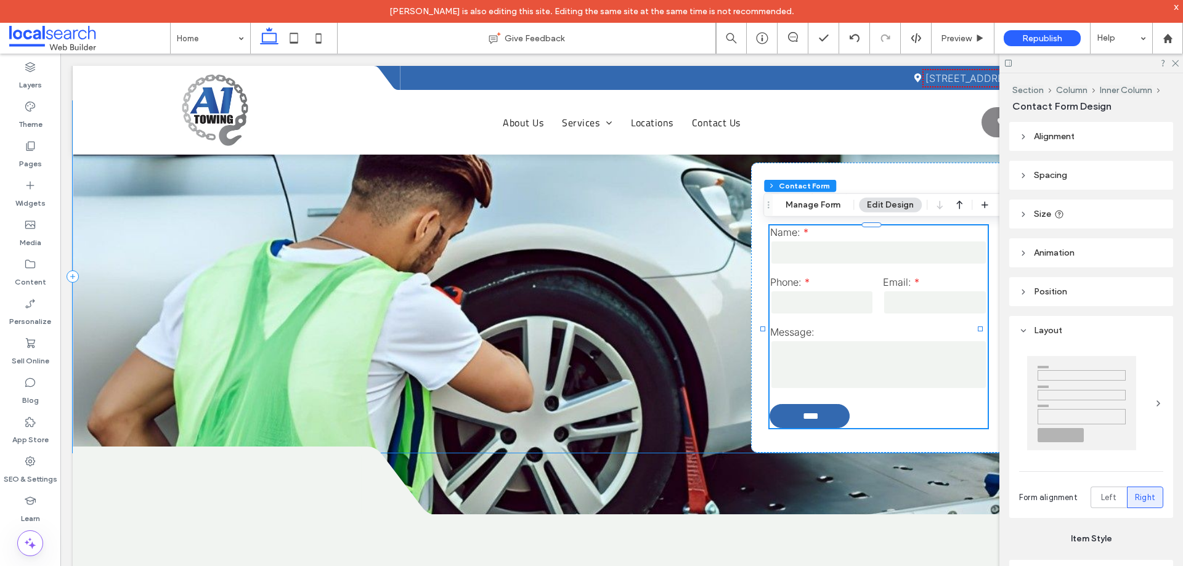
type input "***"
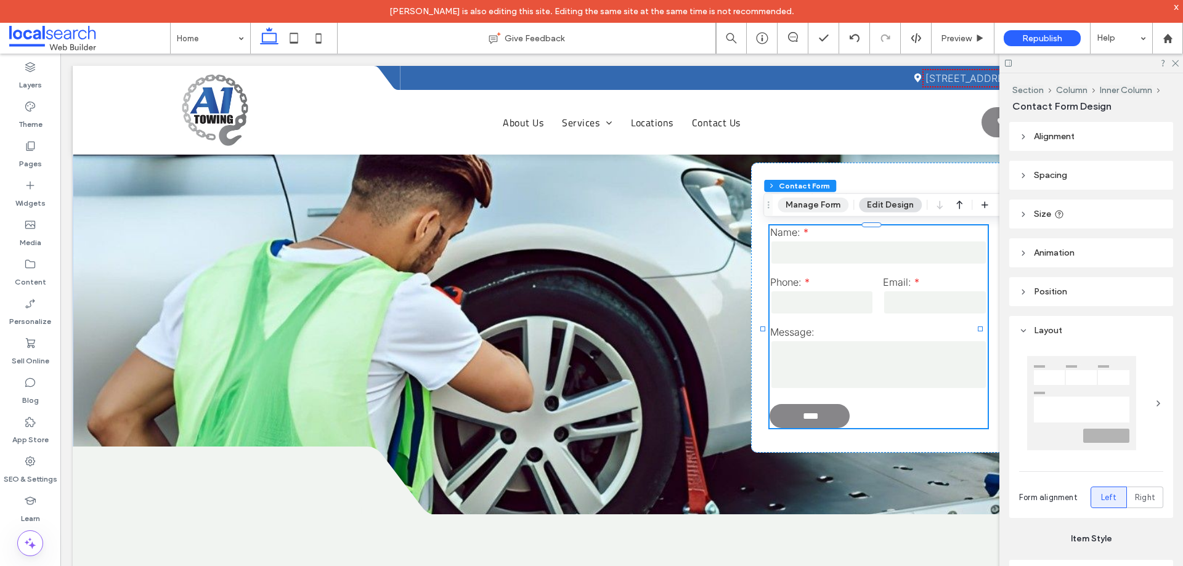
click at [816, 206] on button "Manage Form" at bounding box center [812, 205] width 71 height 15
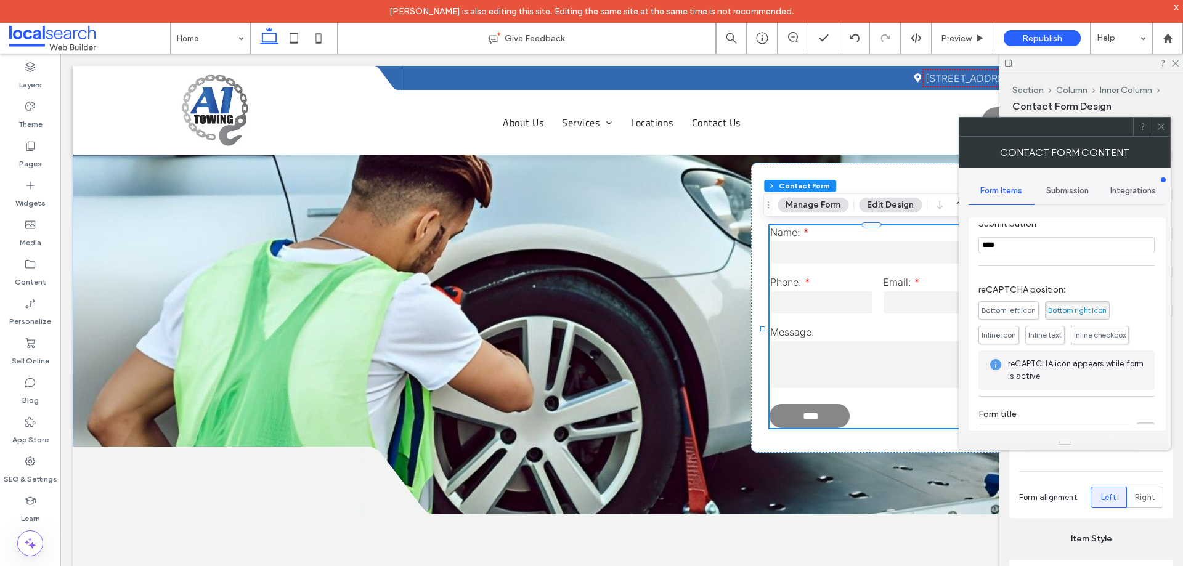
scroll to position [246, 0]
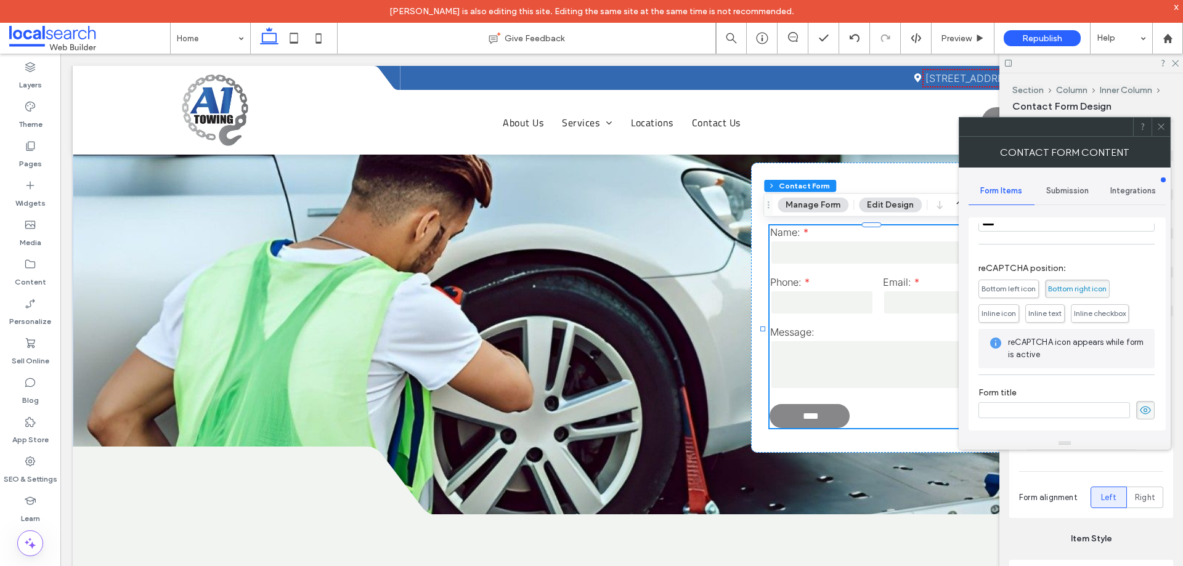
click at [1079, 187] on span "Submission" at bounding box center [1067, 191] width 43 height 10
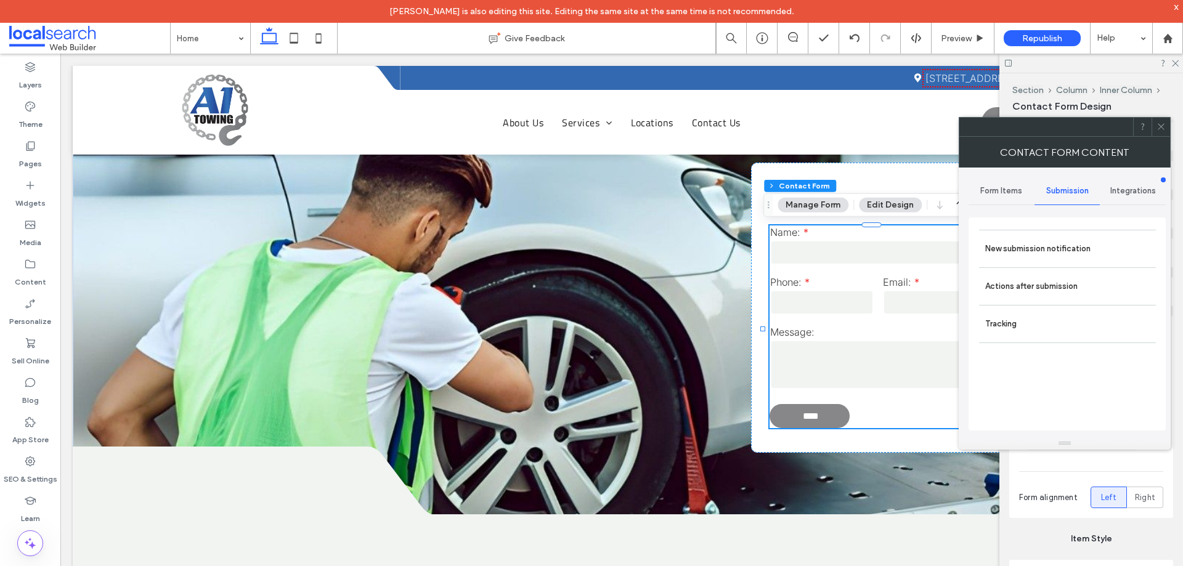
click at [1041, 261] on label "New submission notification" at bounding box center [1067, 249] width 164 height 25
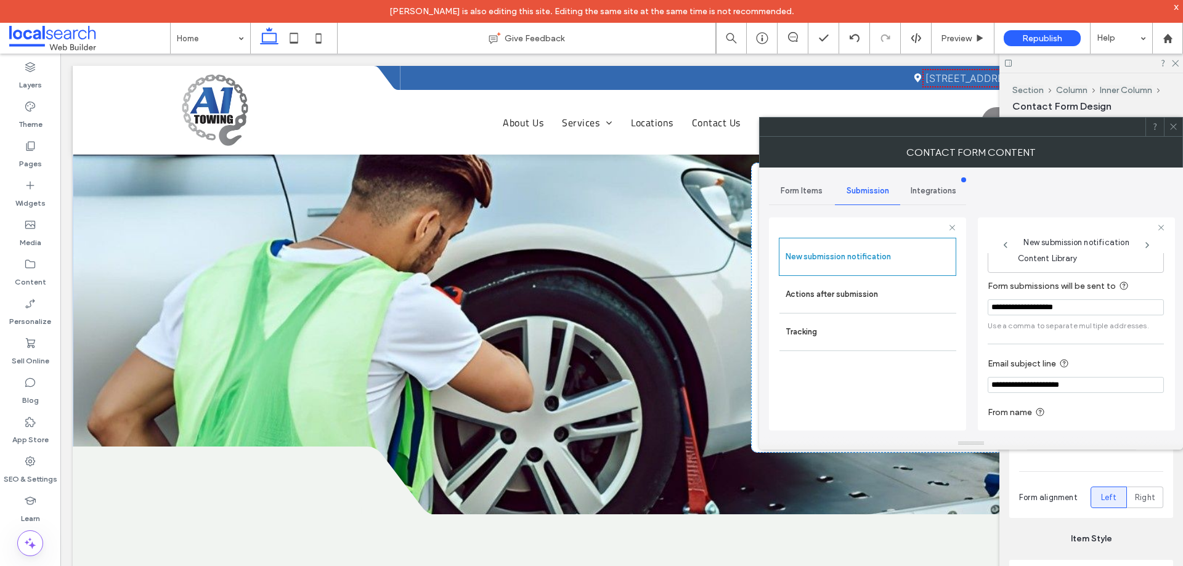
scroll to position [64, 0]
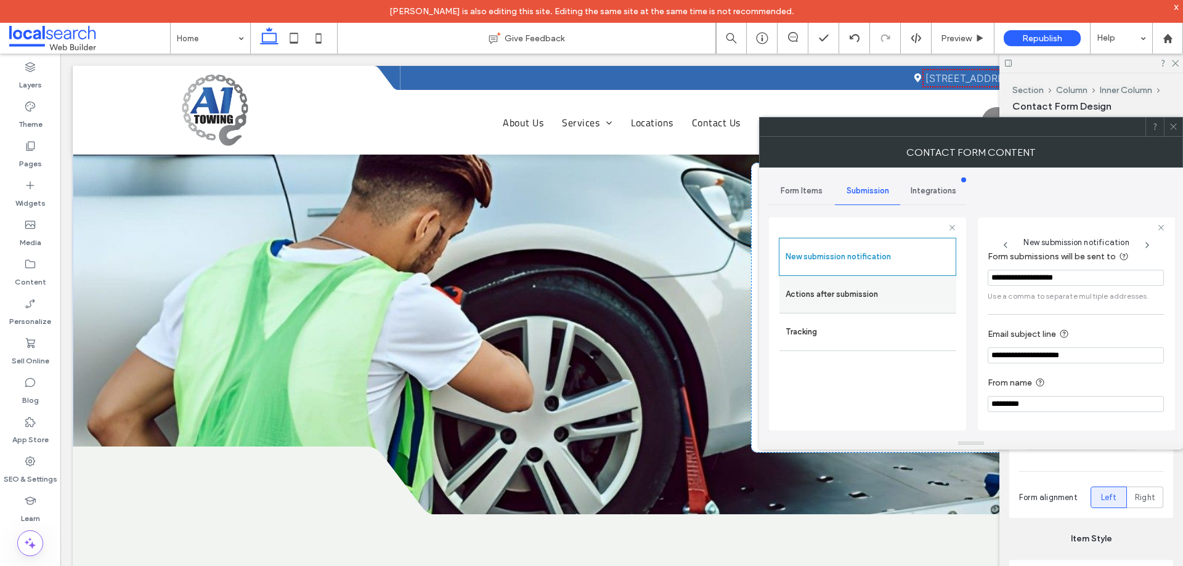
click at [845, 294] on label "Actions after submission" at bounding box center [867, 294] width 164 height 25
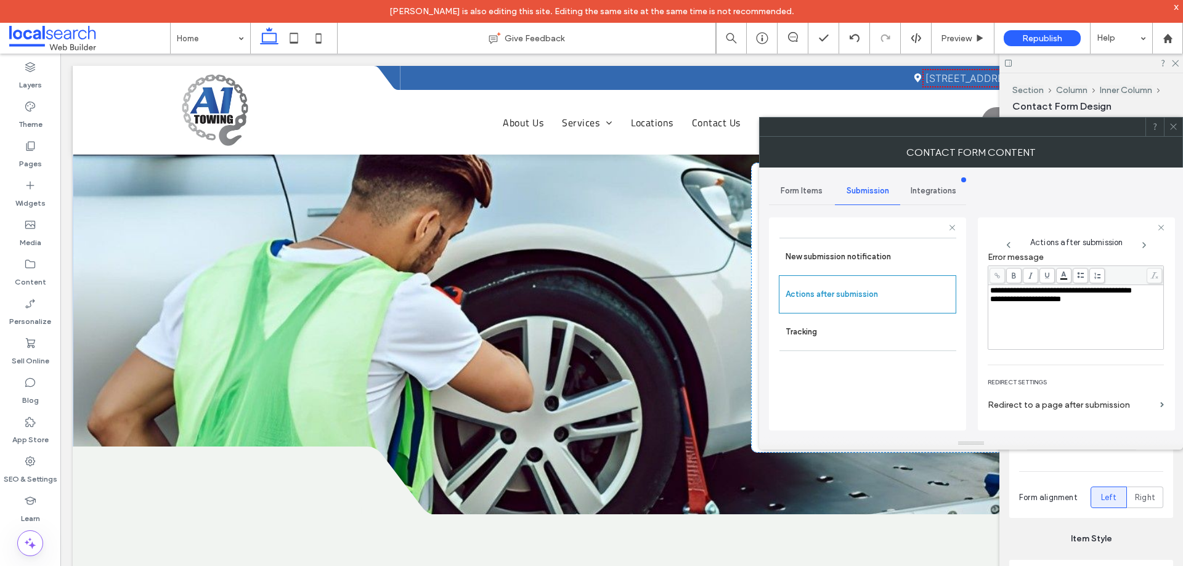
scroll to position [213, 0]
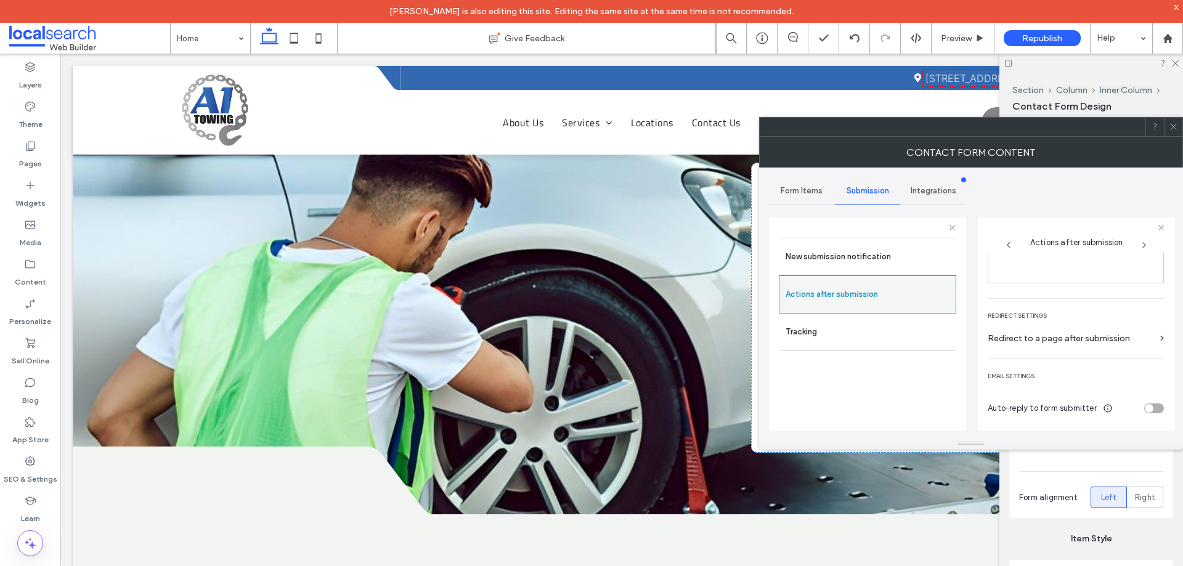
click at [1172, 123] on icon at bounding box center [1173, 126] width 9 height 9
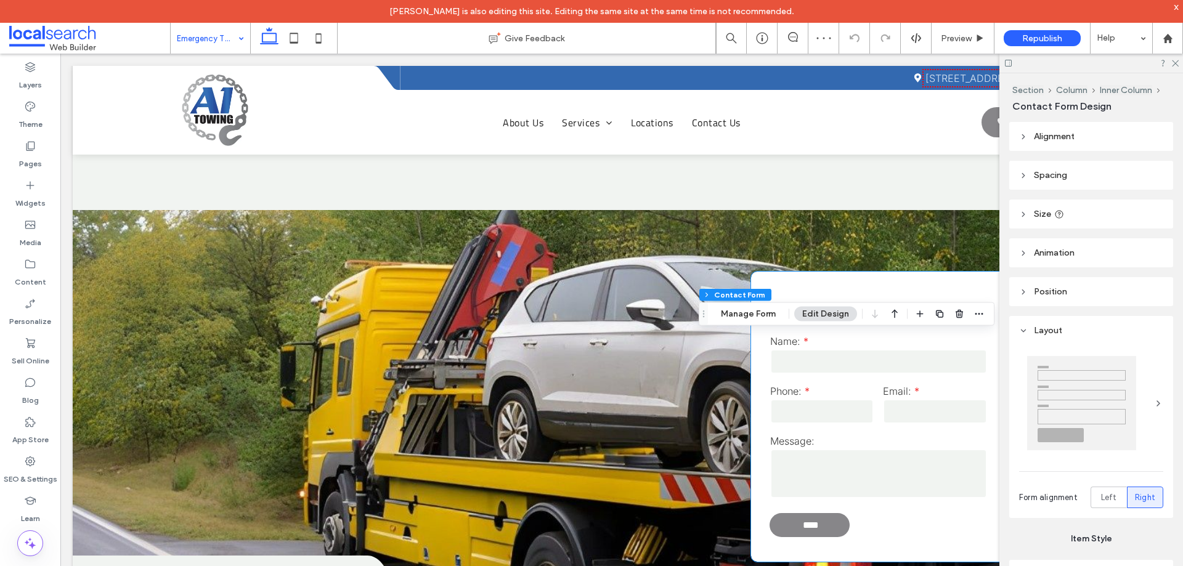
type input "*"
type input "***"
type input "*"
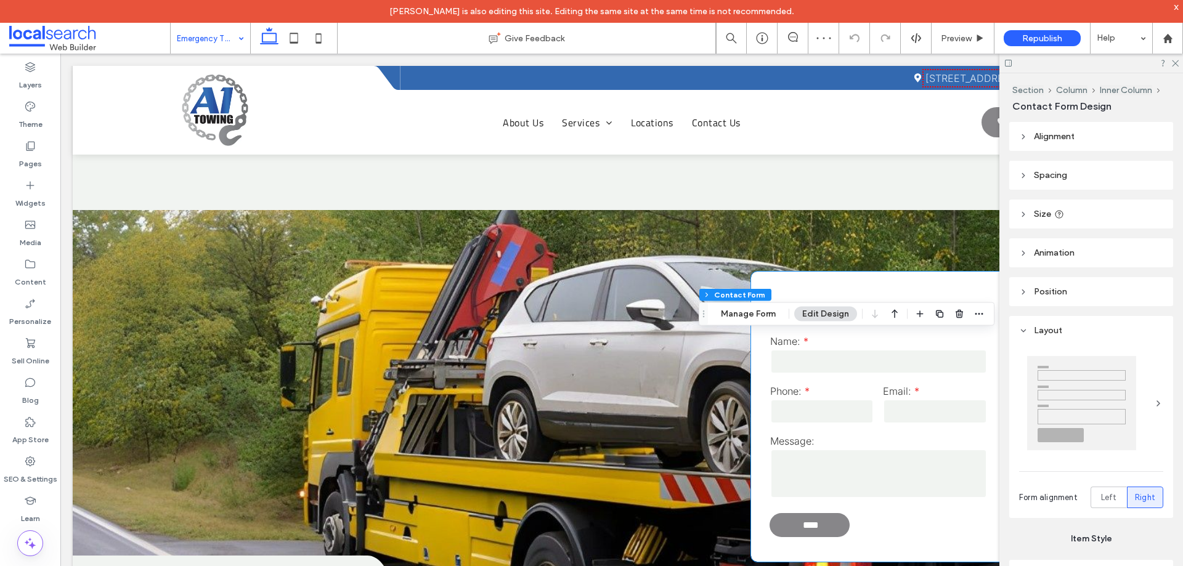
type input "***"
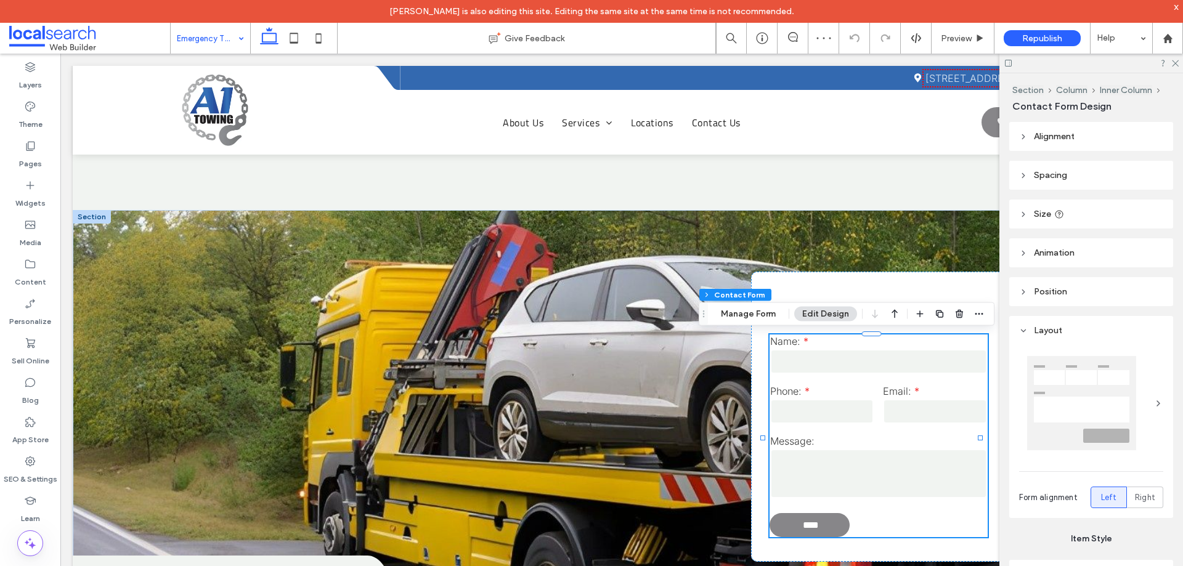
scroll to position [1478, 0]
drag, startPoint x: 735, startPoint y: 313, endPoint x: 740, endPoint y: 319, distance: 7.9
click at [735, 312] on button "Manage Form" at bounding box center [748, 314] width 71 height 15
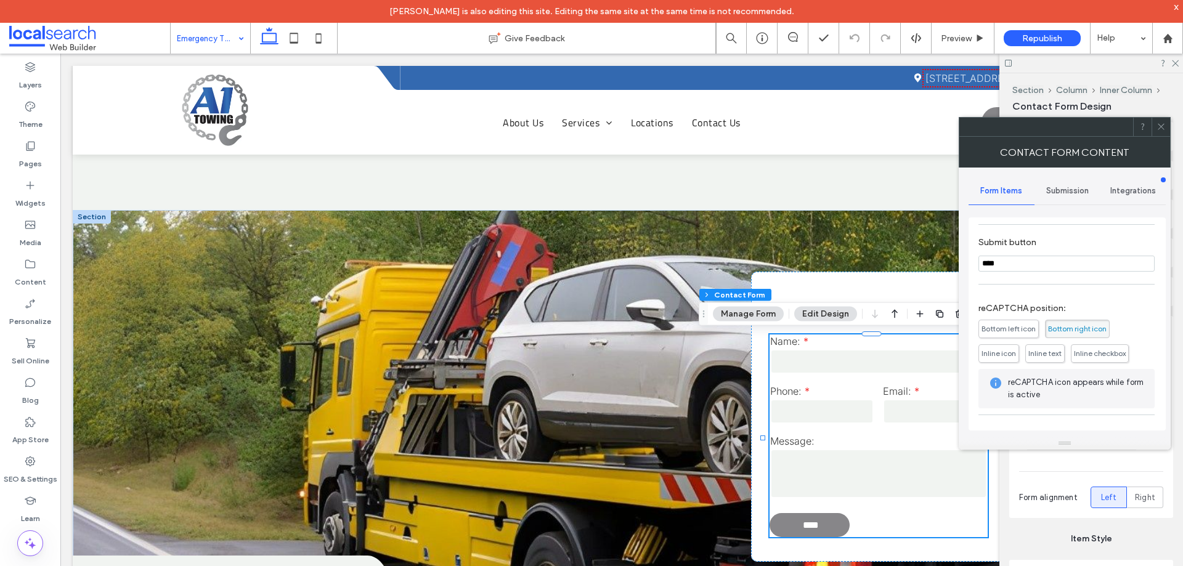
scroll to position [249, 0]
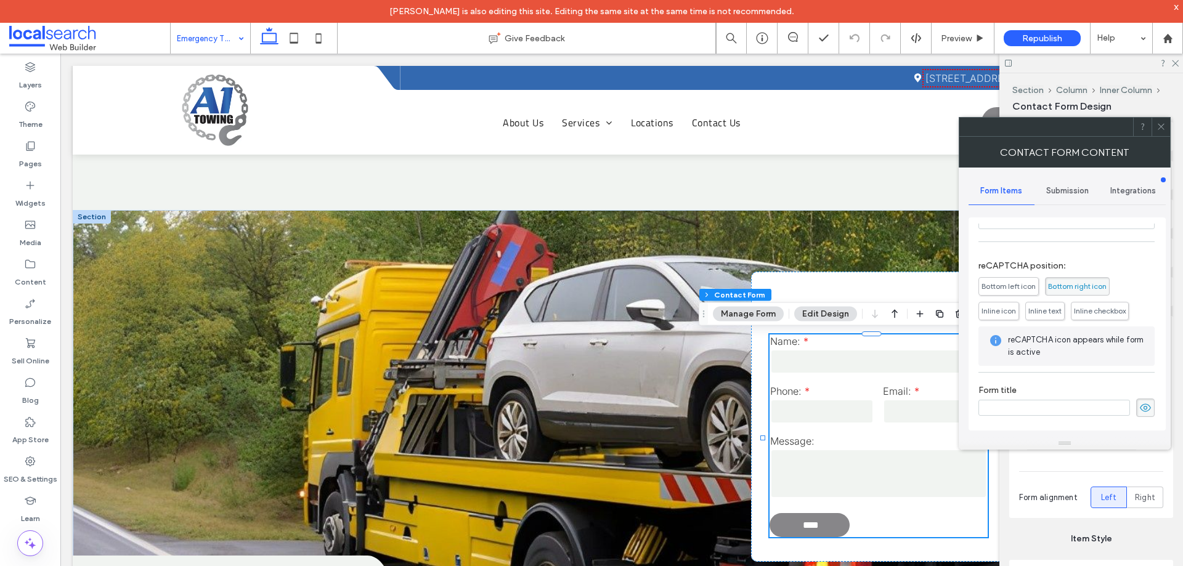
click at [1072, 188] on span "Submission" at bounding box center [1067, 191] width 43 height 10
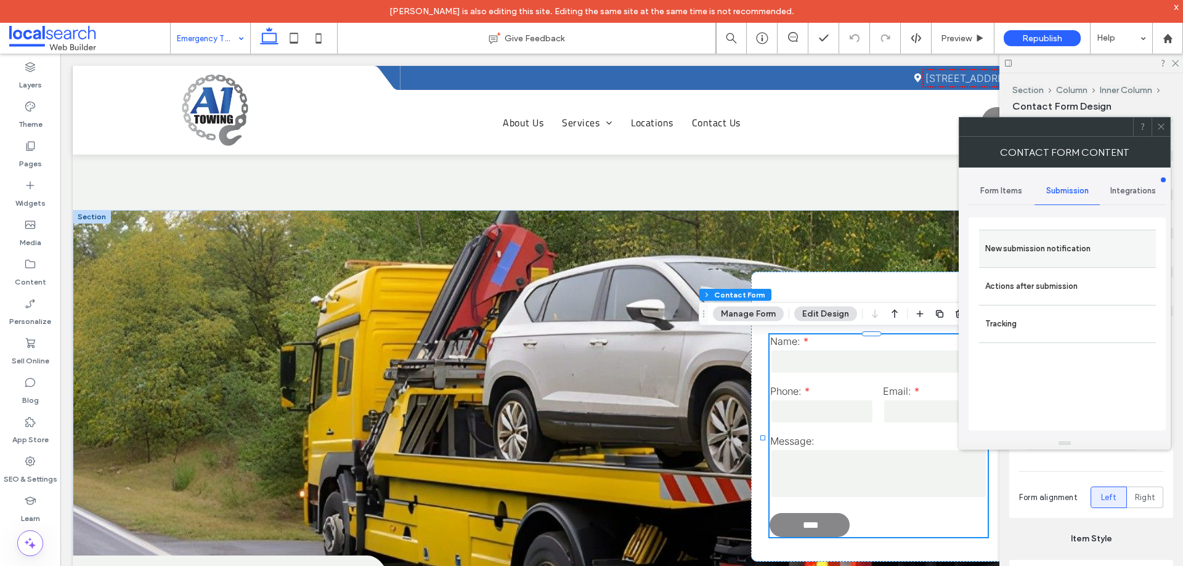
click at [1064, 242] on label "New submission notification" at bounding box center [1067, 249] width 164 height 25
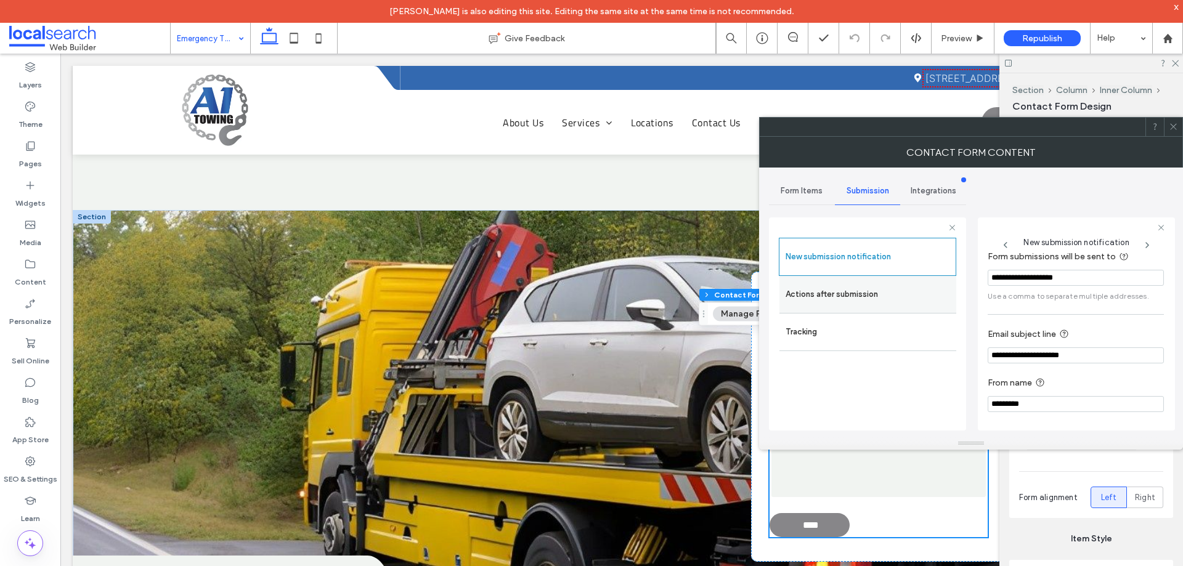
click at [861, 291] on label "Actions after submission" at bounding box center [867, 294] width 164 height 25
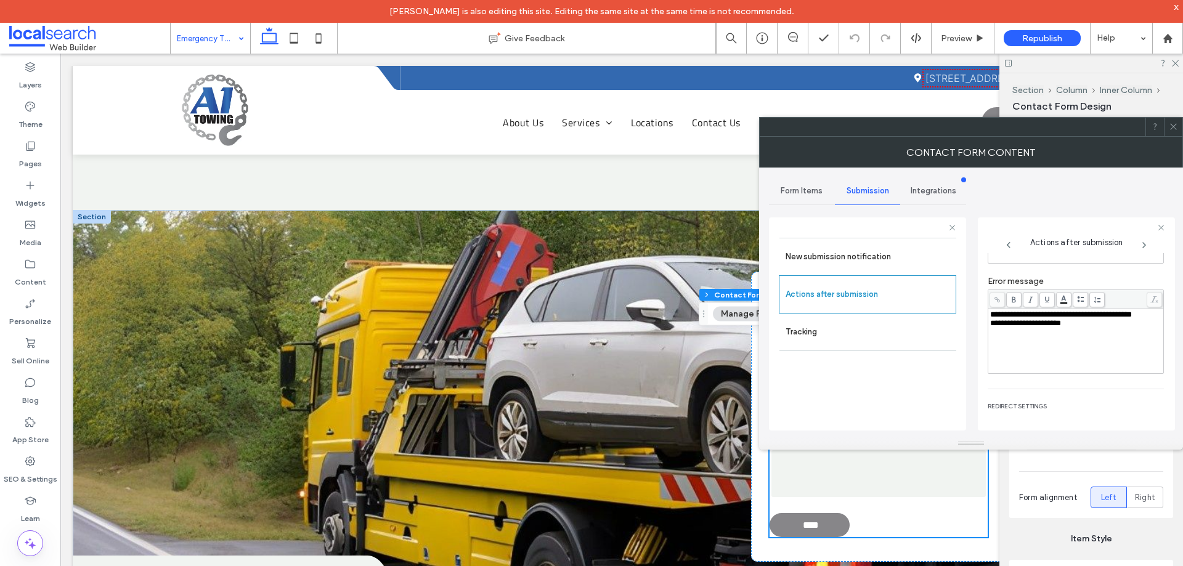
scroll to position [213, 0]
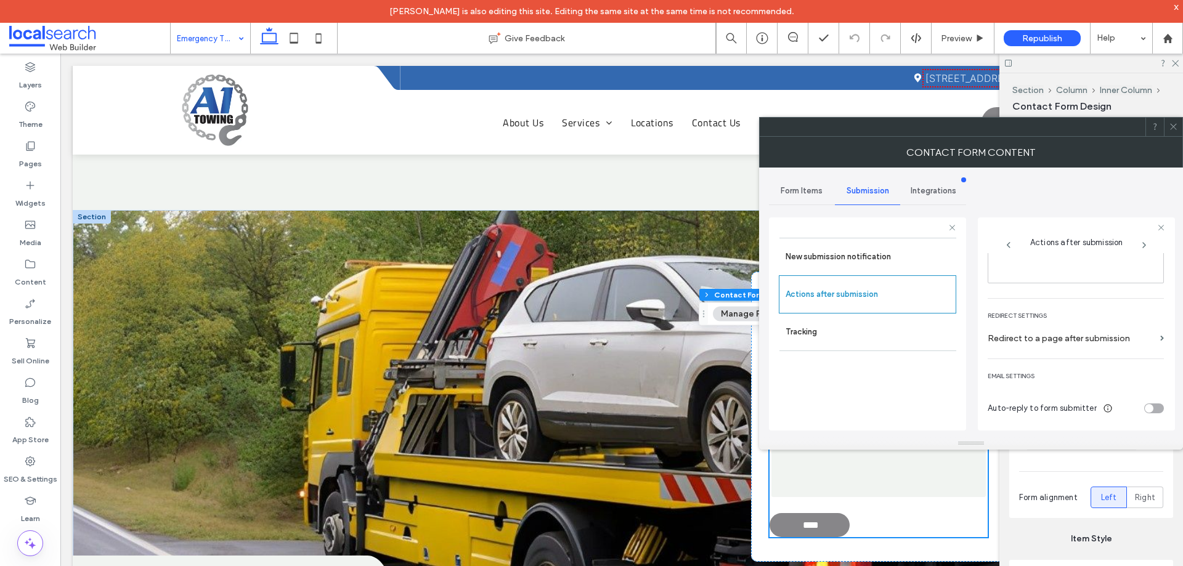
click at [1172, 128] on use at bounding box center [1173, 127] width 6 height 6
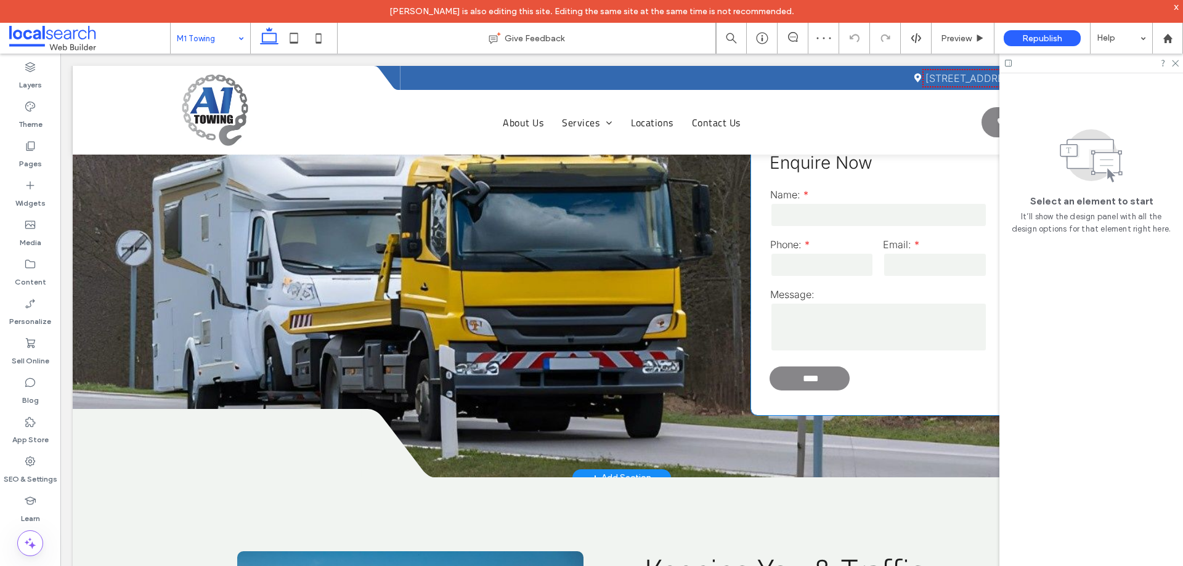
scroll to position [1602, 0]
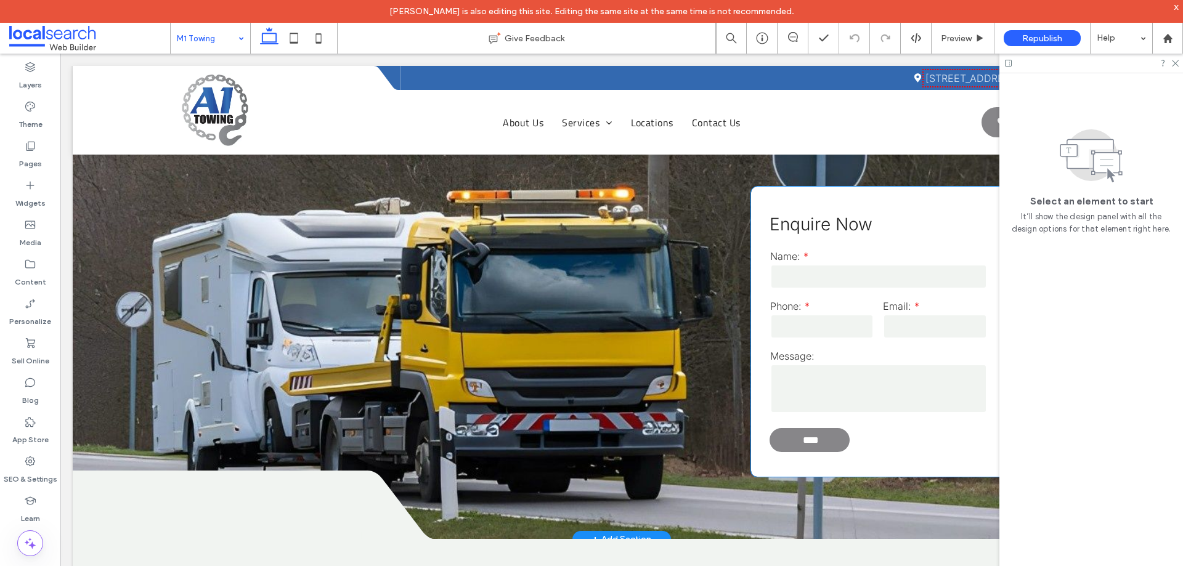
click at [838, 314] on input "tel" at bounding box center [822, 326] width 104 height 25
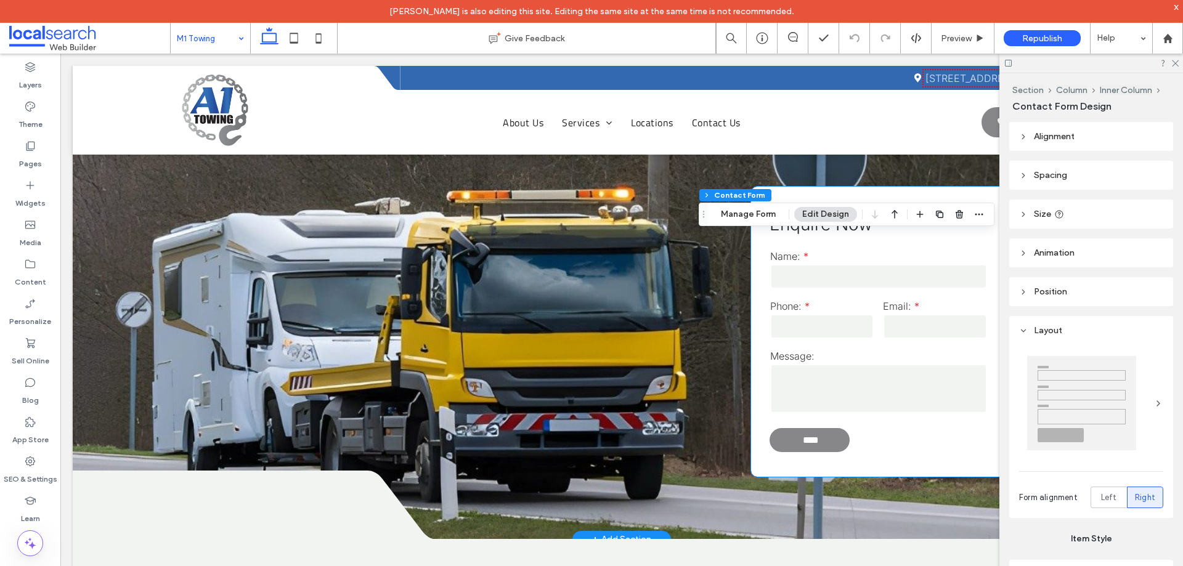
type input "*"
type input "***"
type input "*"
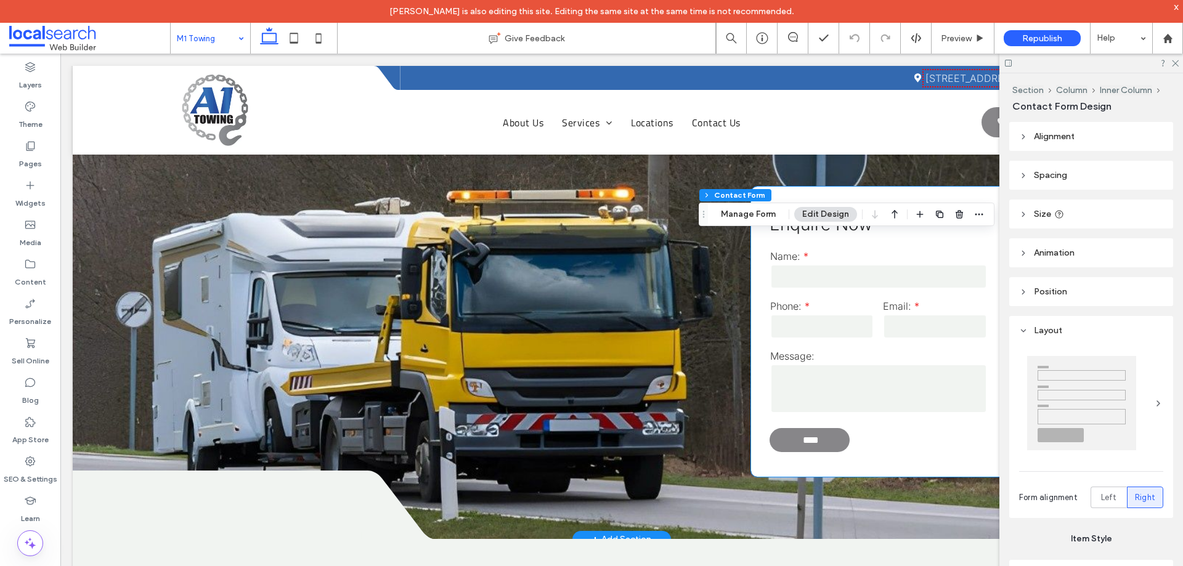
type input "***"
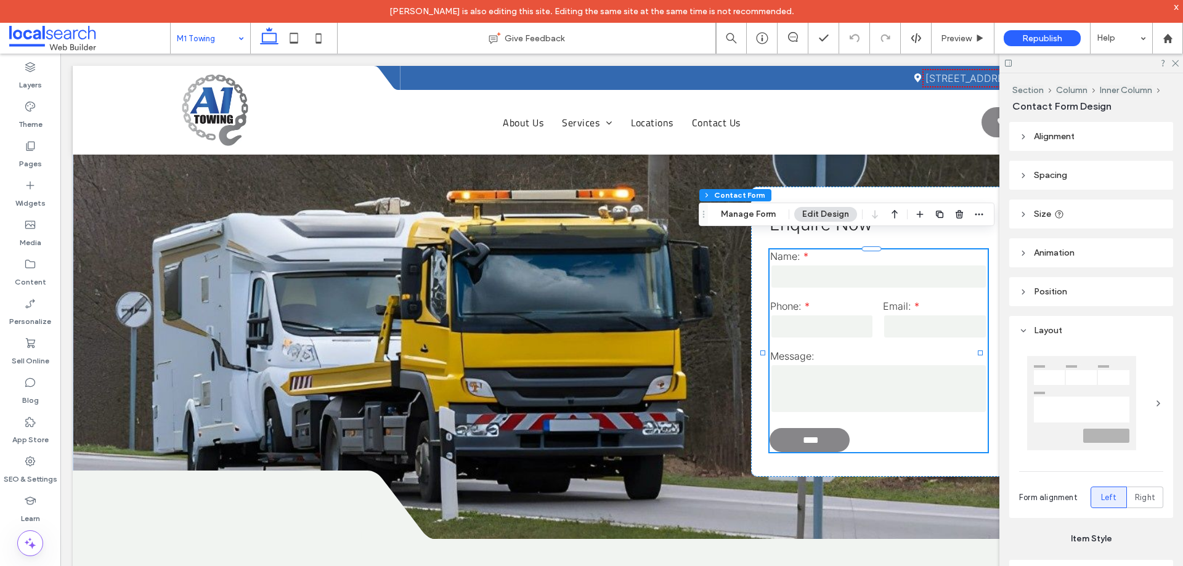
click at [748, 224] on div "Section Column Inner Column Contact Form Manage Form Edit Design" at bounding box center [847, 214] width 296 height 23
click at [749, 221] on button "Manage Form" at bounding box center [748, 214] width 71 height 15
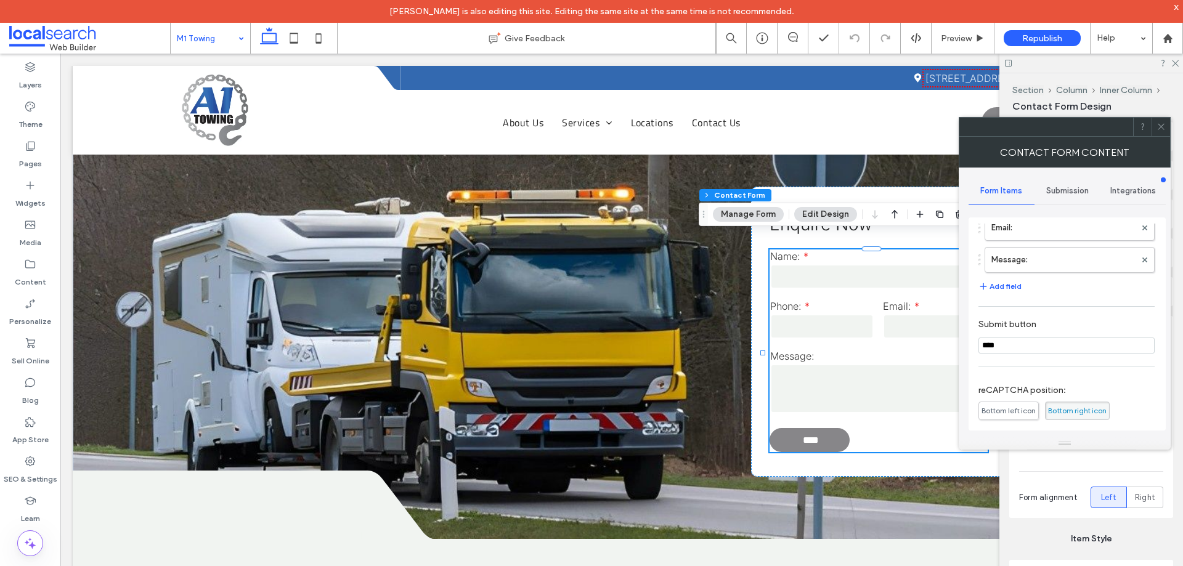
scroll to position [246, 0]
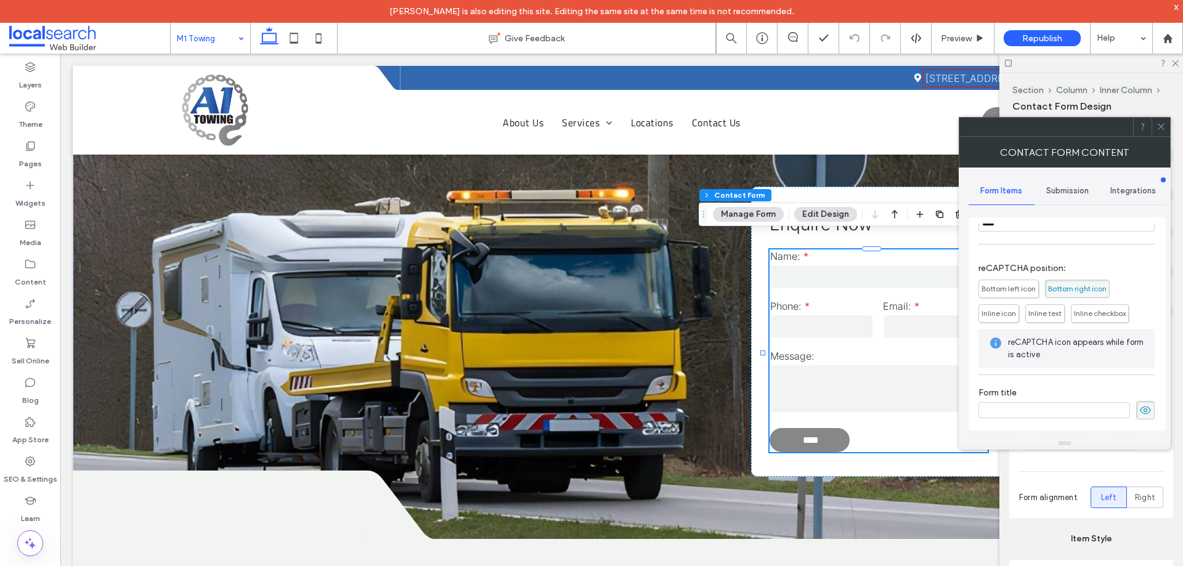
click at [1077, 203] on div "Submission" at bounding box center [1067, 190] width 66 height 27
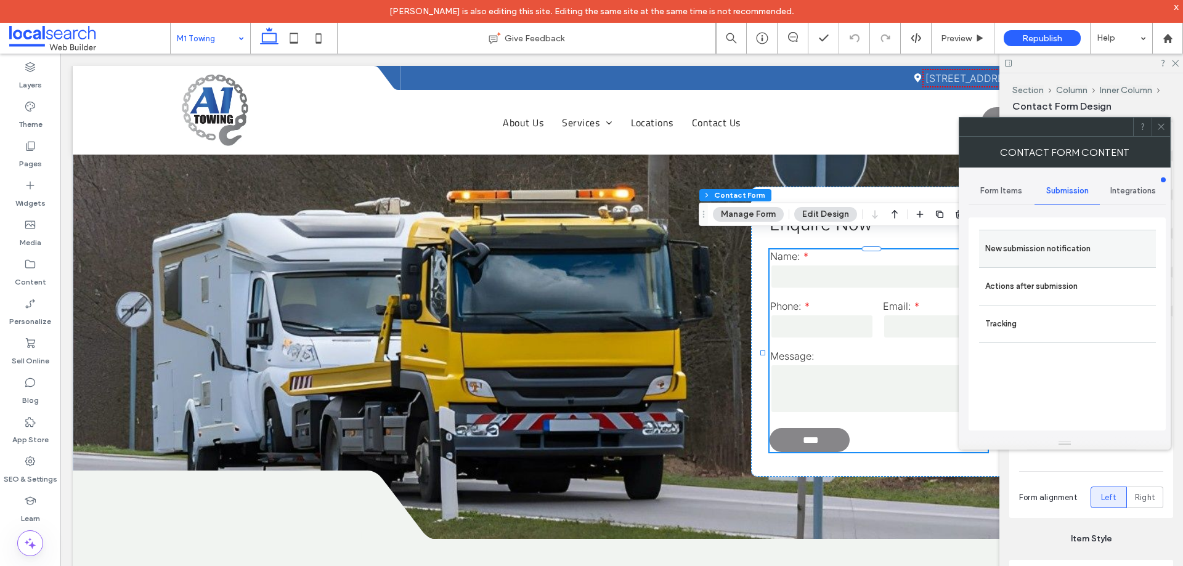
click at [1062, 249] on label "New submission notification" at bounding box center [1067, 249] width 164 height 25
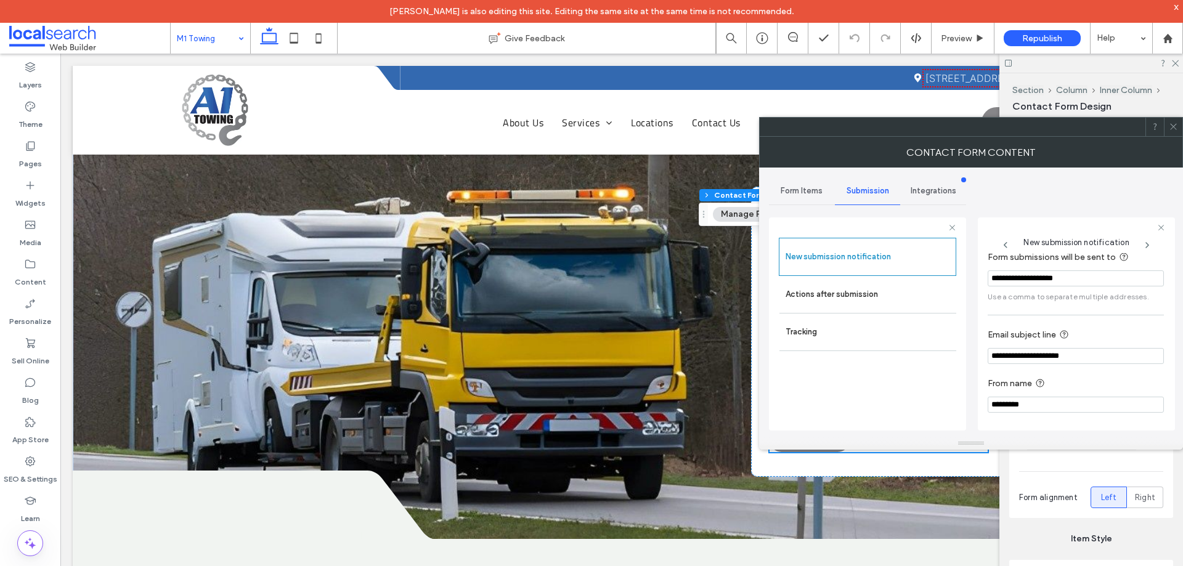
scroll to position [64, 0]
click at [843, 285] on label "Actions after submission" at bounding box center [867, 294] width 164 height 25
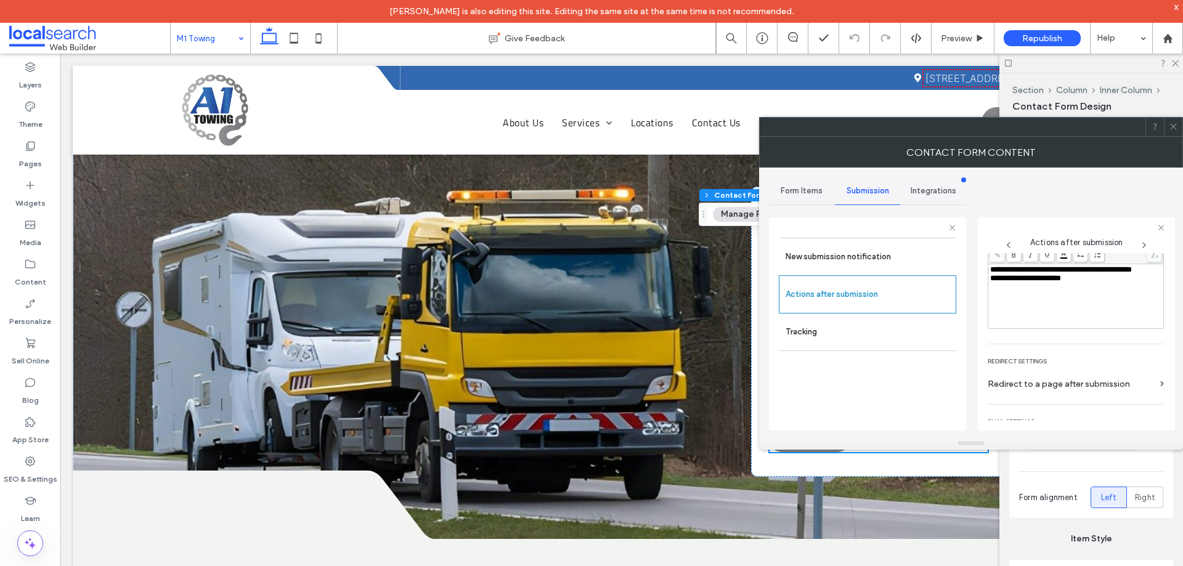
scroll to position [213, 0]
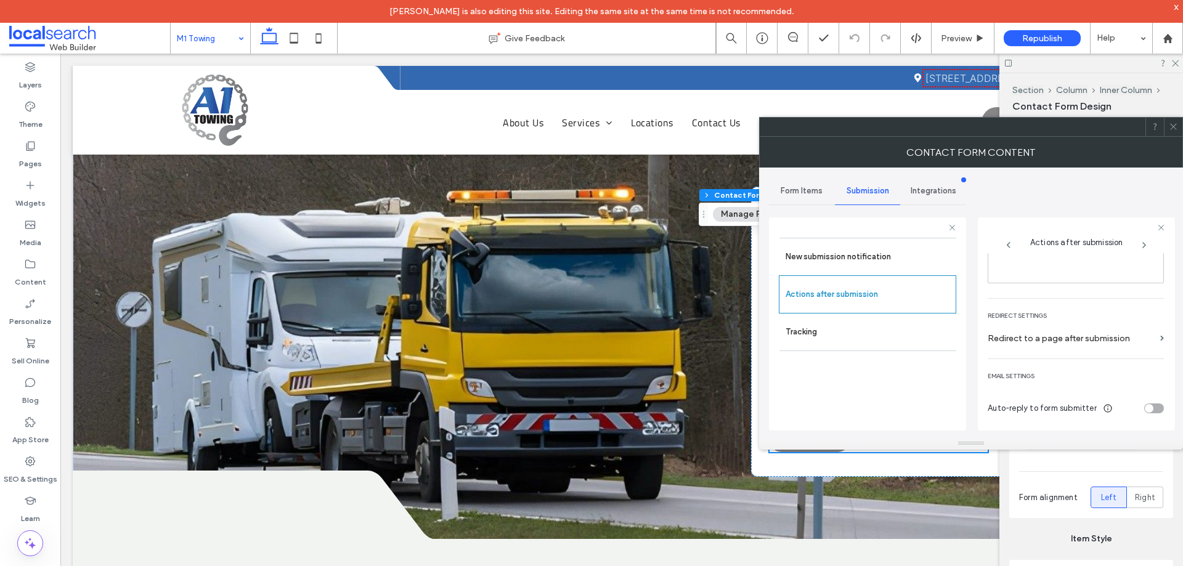
click at [1174, 129] on icon at bounding box center [1173, 126] width 9 height 9
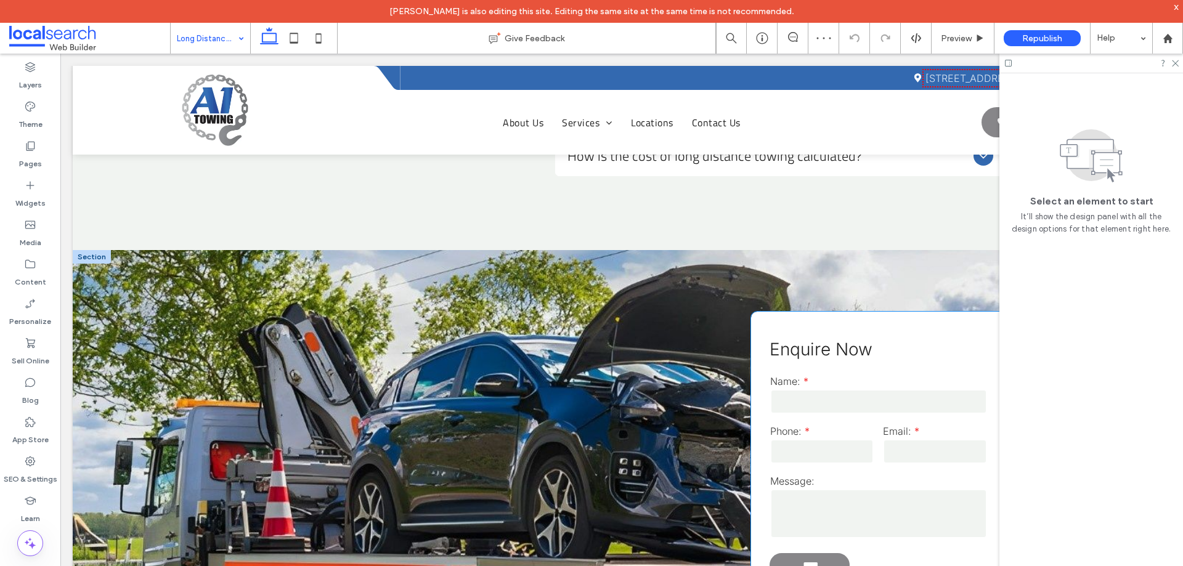
scroll to position [1540, 0]
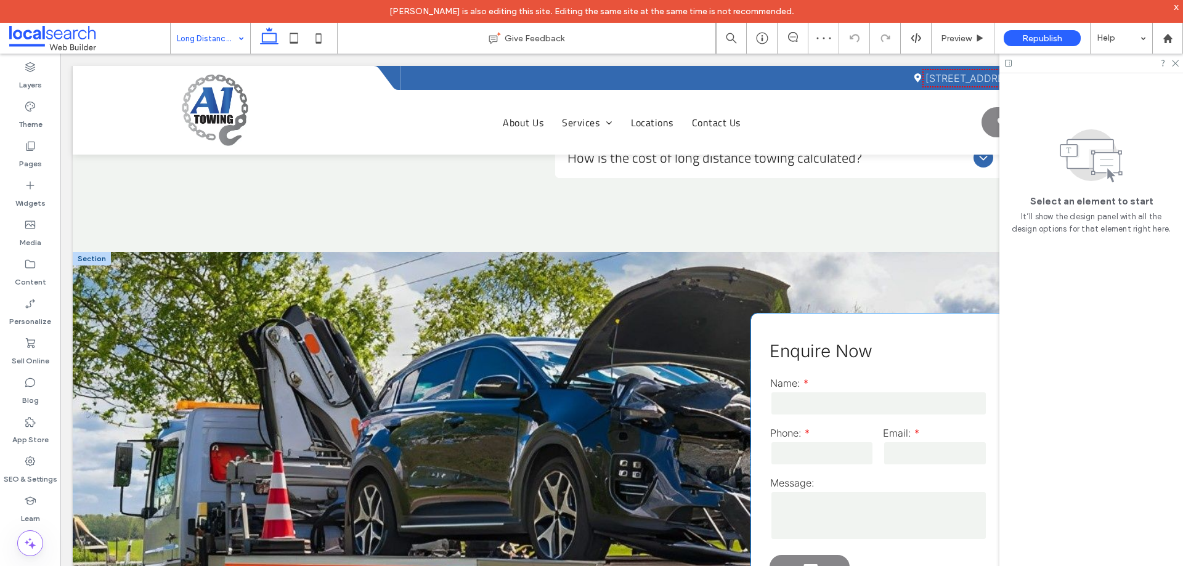
click at [846, 441] on input "tel" at bounding box center [822, 453] width 104 height 25
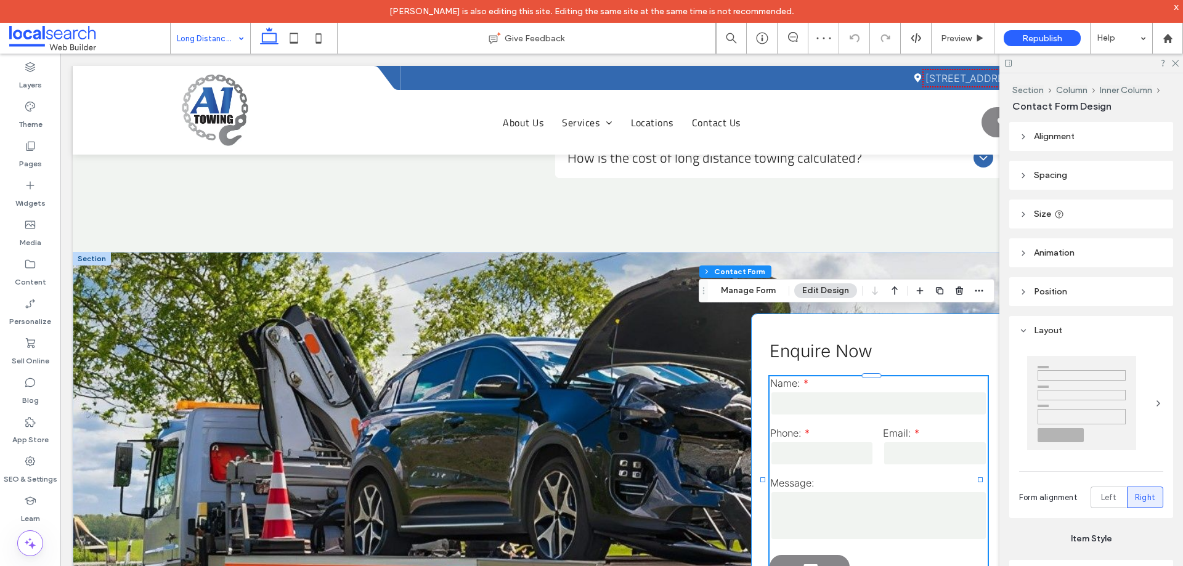
type input "*"
type input "***"
type input "*"
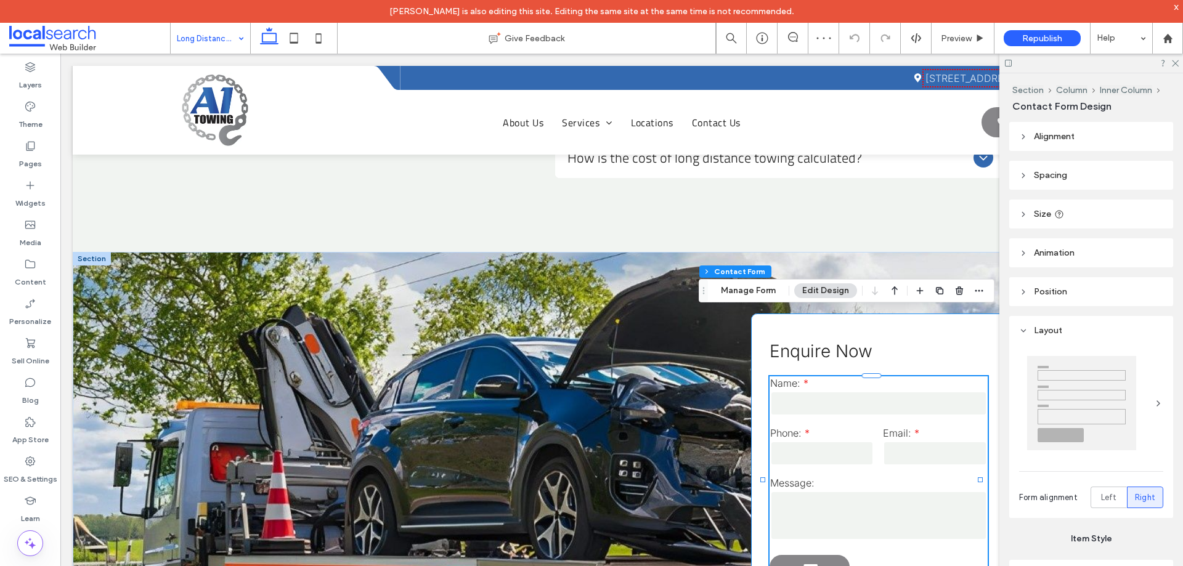
type input "***"
click at [741, 294] on button "Manage Form" at bounding box center [748, 290] width 71 height 15
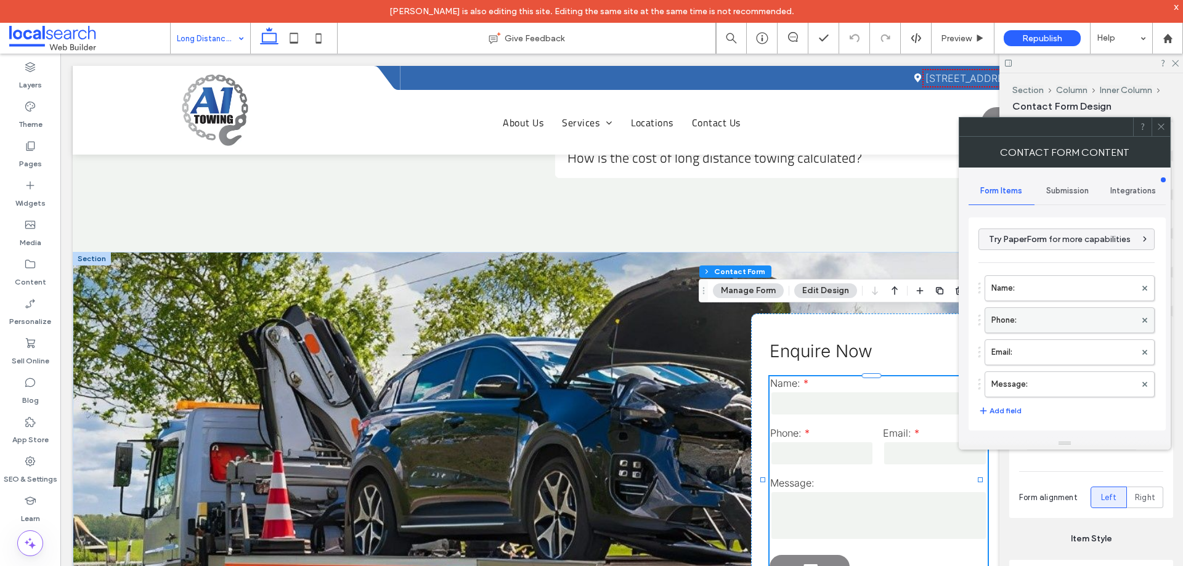
scroll to position [249, 0]
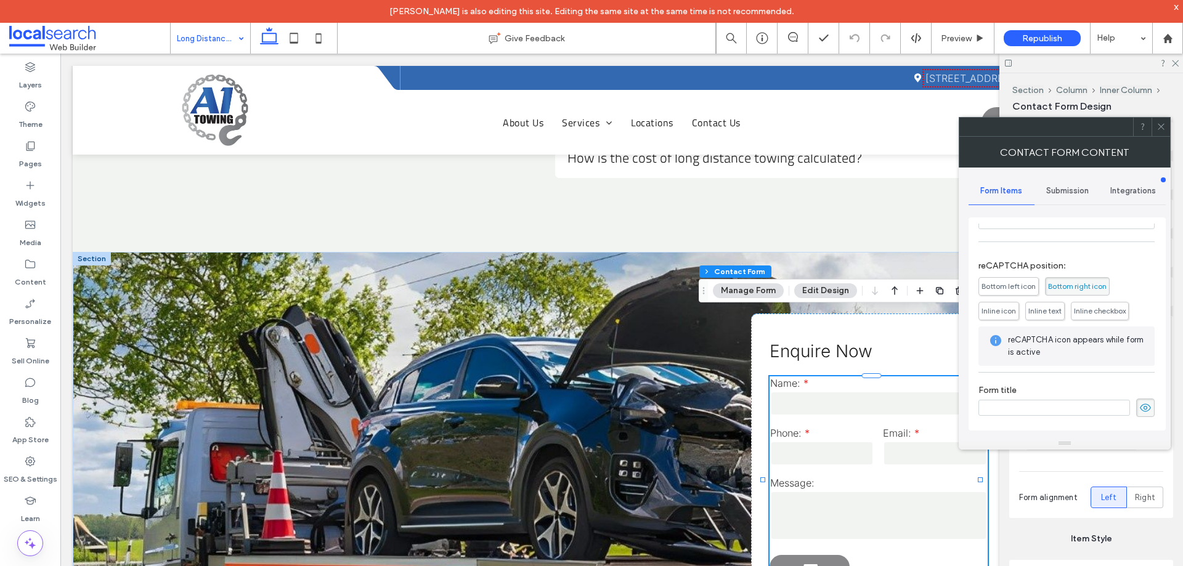
click at [1067, 187] on span "Submission" at bounding box center [1067, 191] width 43 height 10
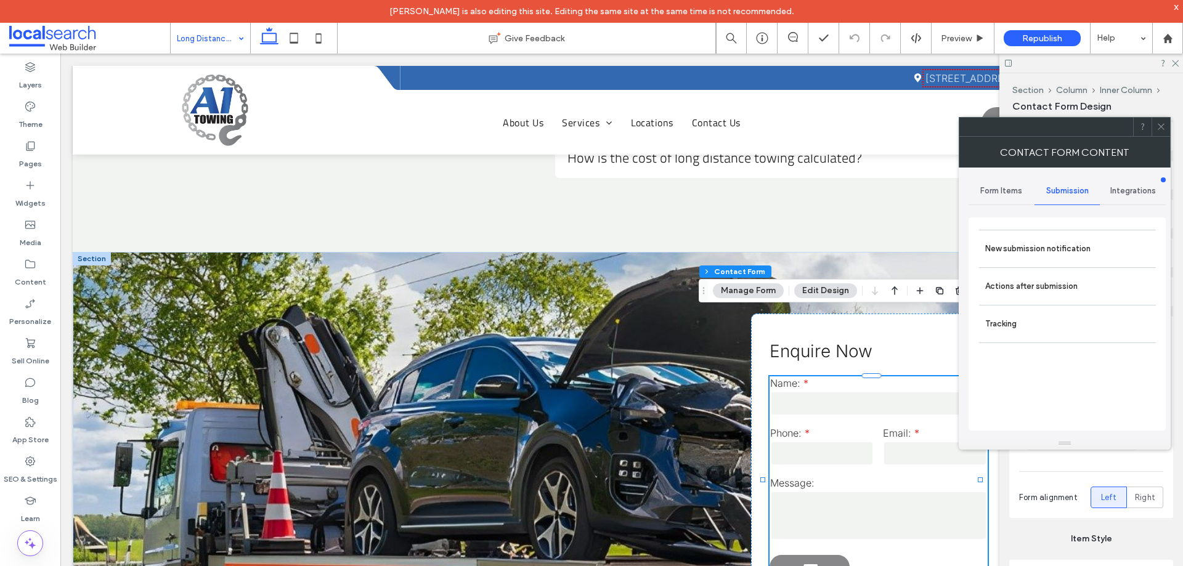
click at [1067, 253] on label "New submission notification" at bounding box center [1067, 249] width 164 height 25
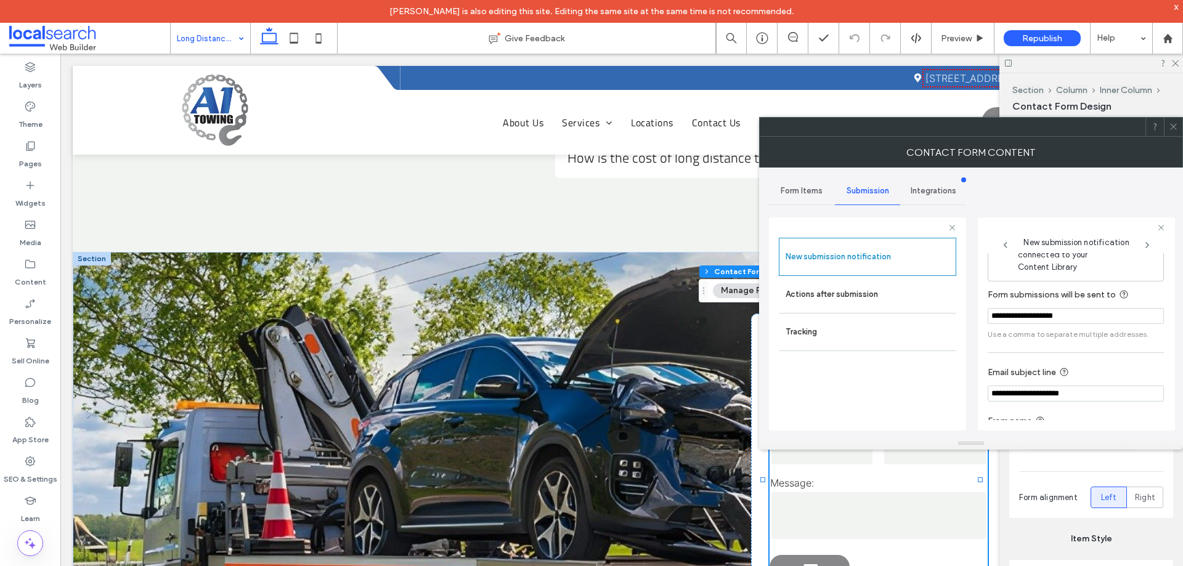
scroll to position [64, 0]
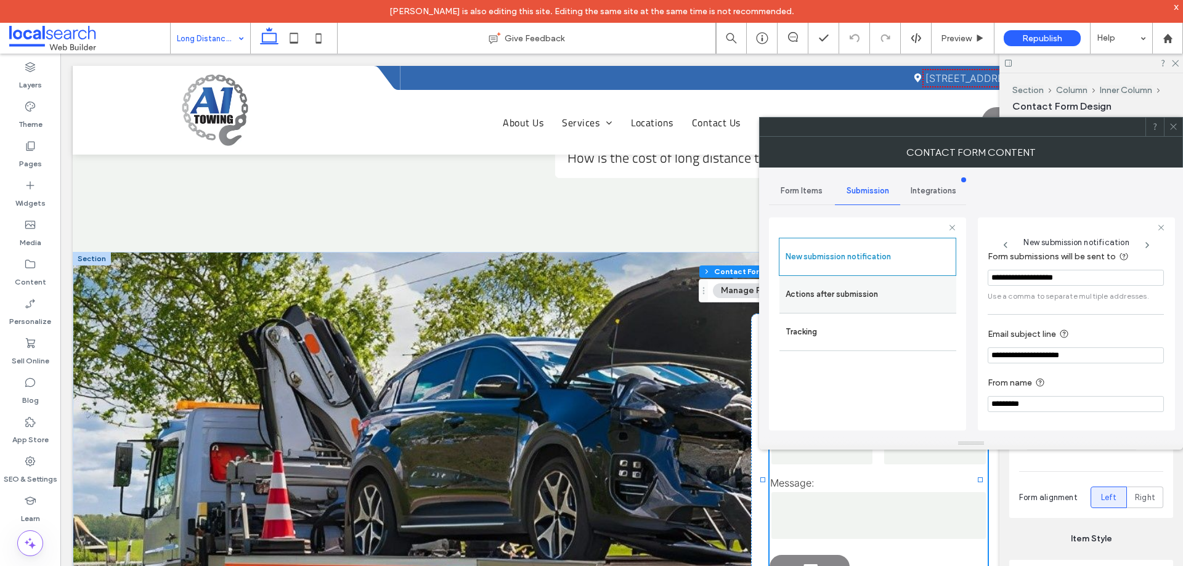
click at [848, 295] on label "Actions after submission" at bounding box center [867, 294] width 164 height 25
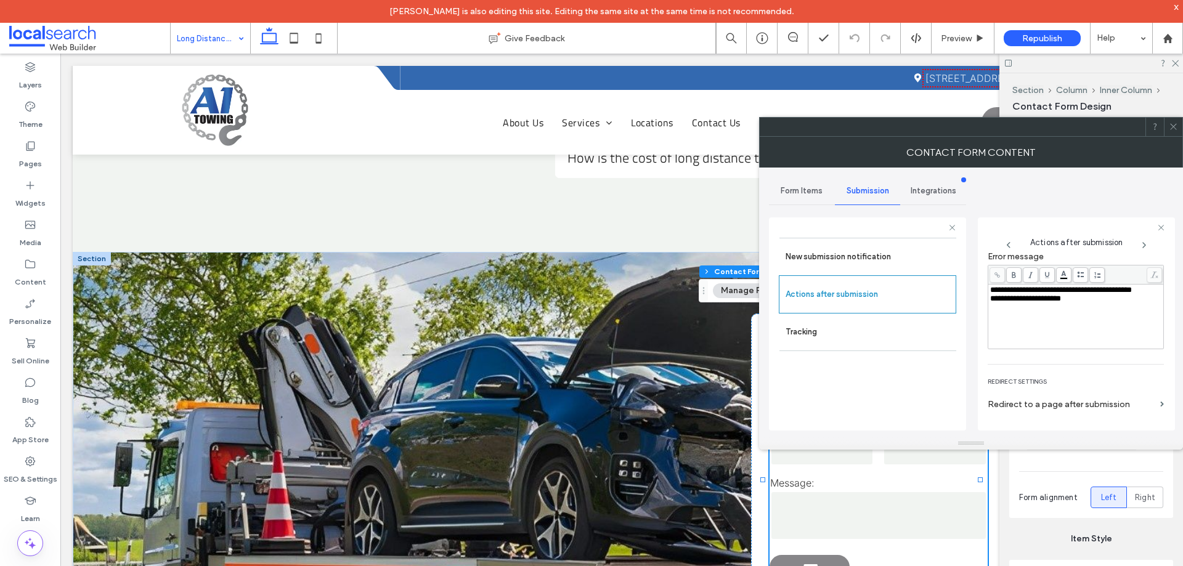
scroll to position [213, 0]
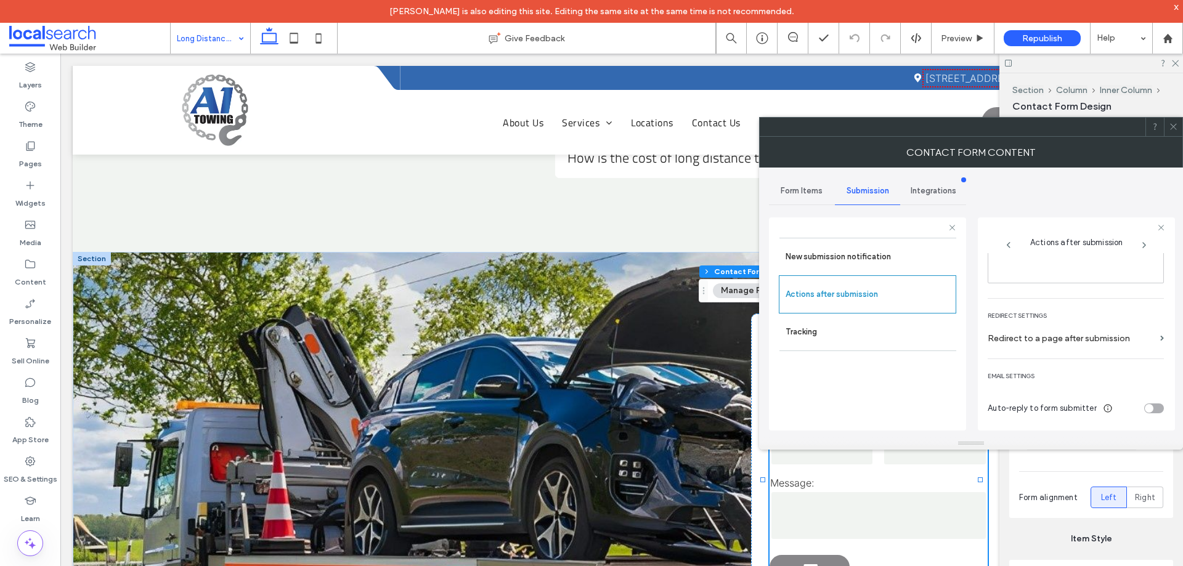
click at [1176, 122] on icon at bounding box center [1173, 126] width 9 height 9
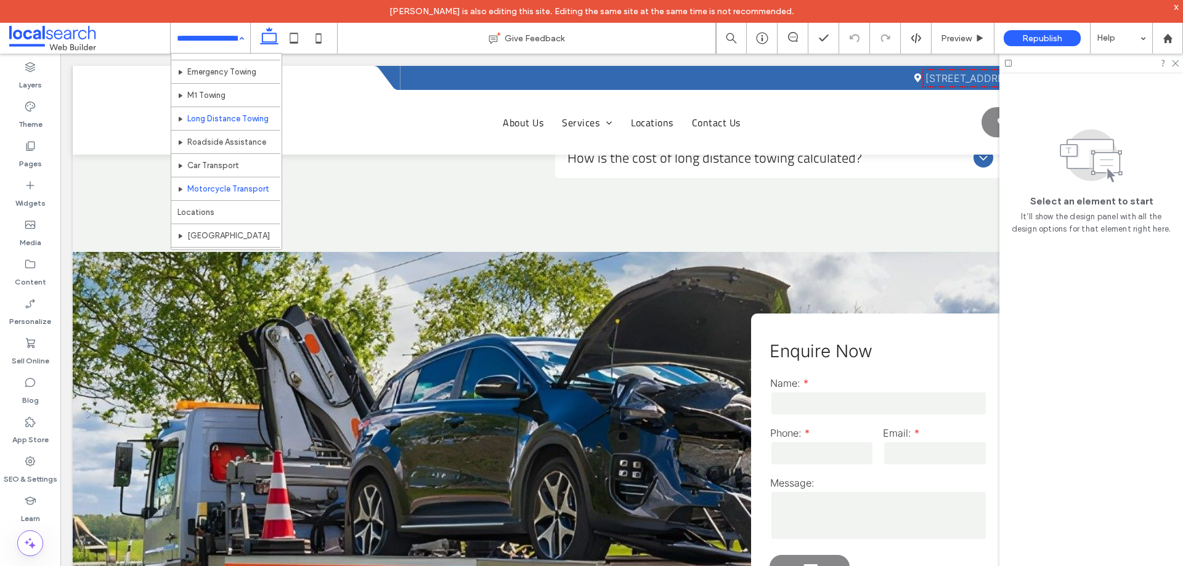
scroll to position [62, 0]
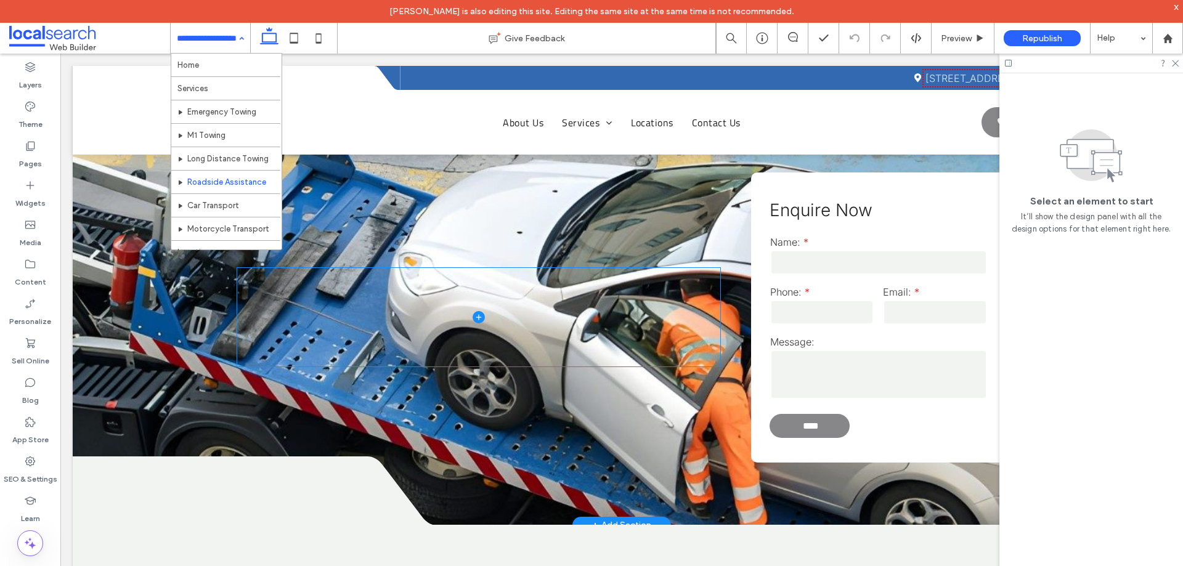
scroll to position [1602, 0]
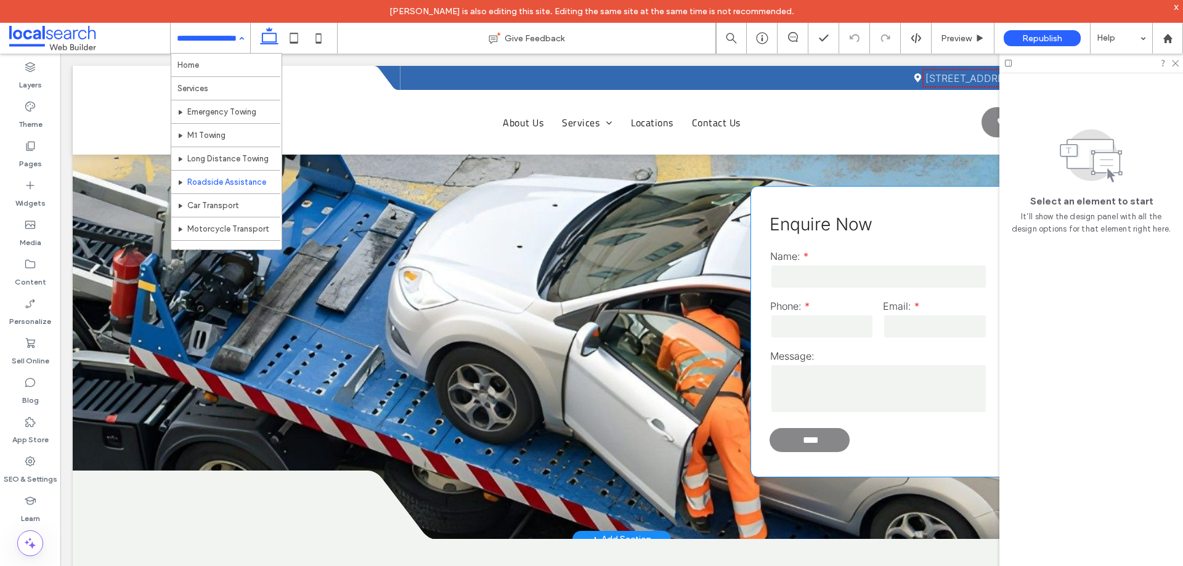
click at [848, 327] on input "tel" at bounding box center [822, 326] width 104 height 25
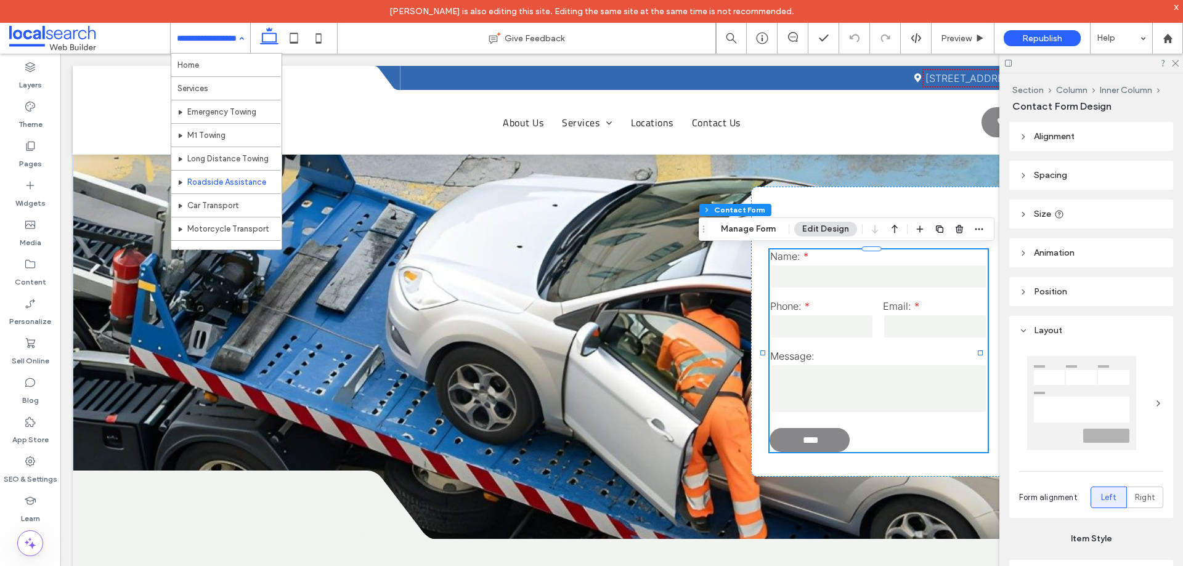
type input "*"
type input "***"
type input "*"
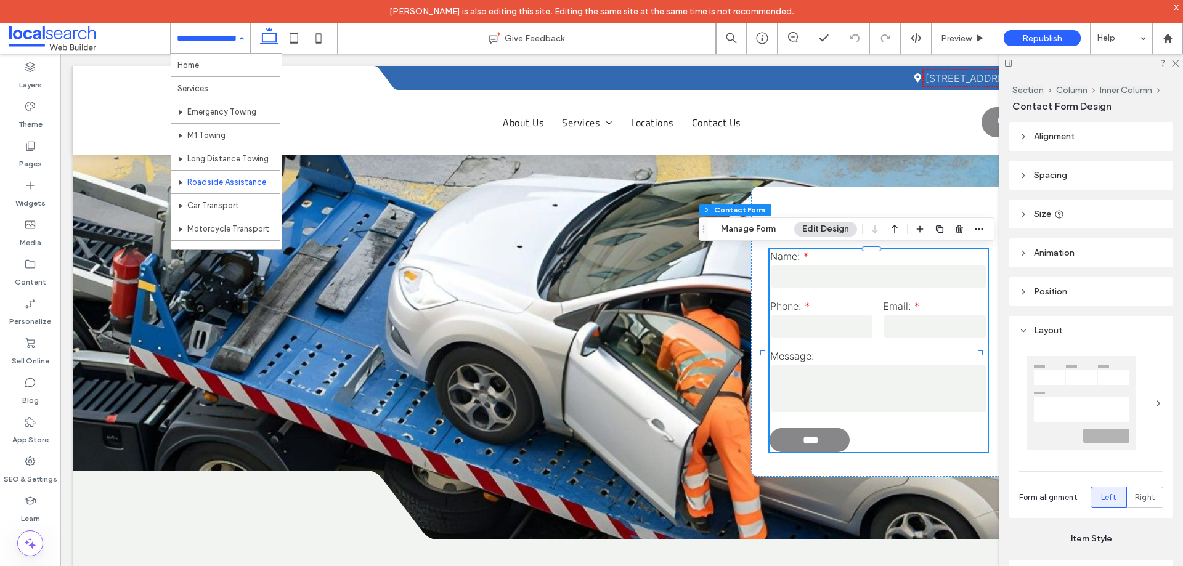
type input "***"
click at [736, 225] on button "Manage Form" at bounding box center [748, 229] width 71 height 15
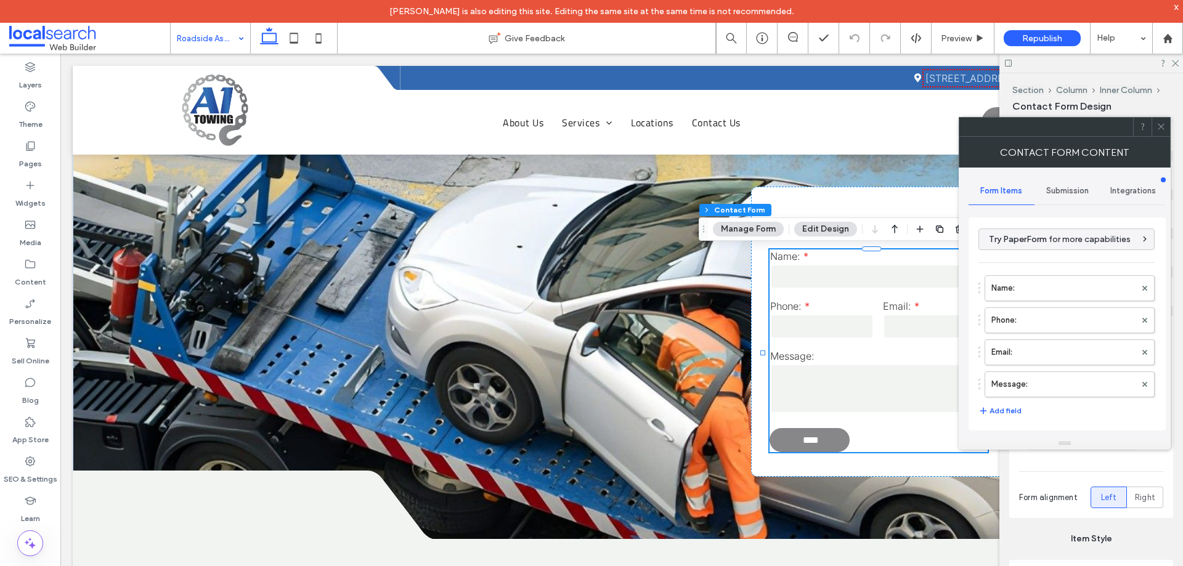
scroll to position [249, 0]
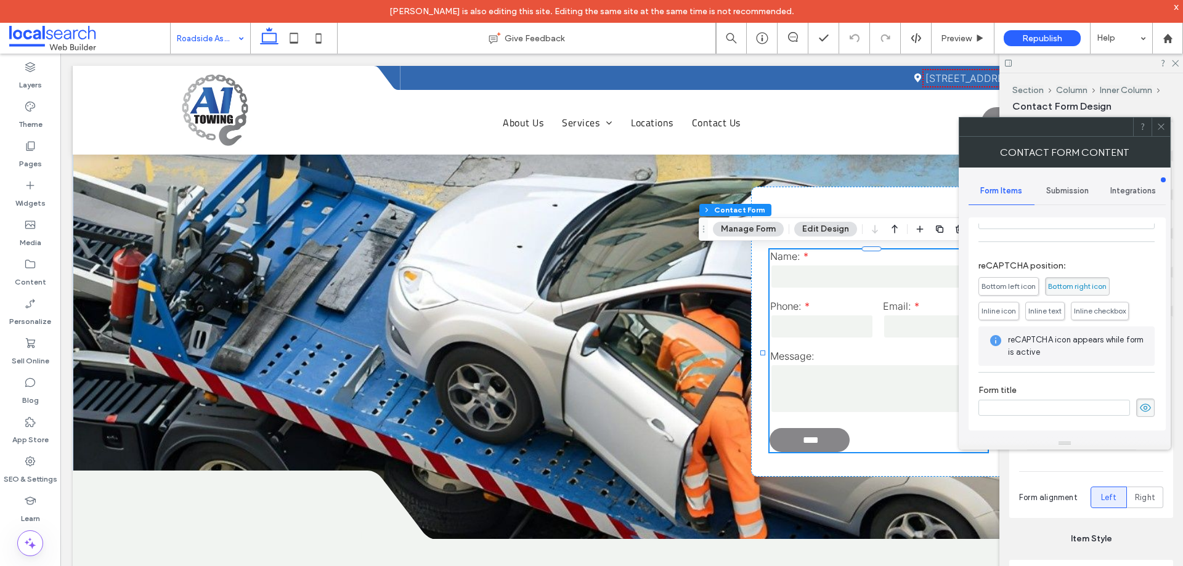
click at [1079, 196] on div "Submission" at bounding box center [1067, 190] width 66 height 27
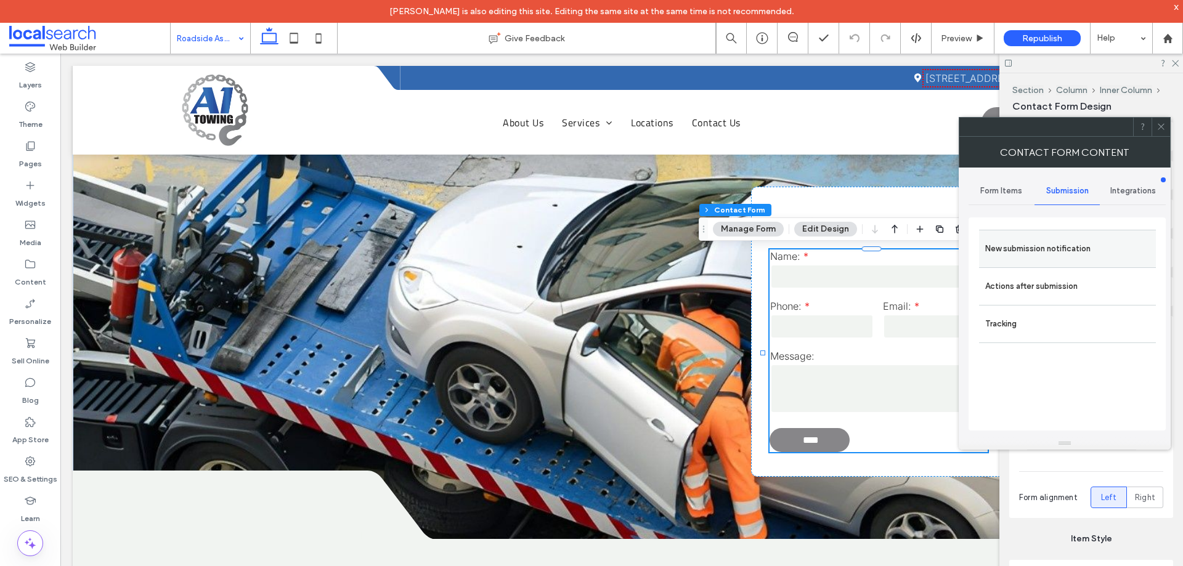
click at [1058, 251] on label "New submission notification" at bounding box center [1067, 249] width 164 height 25
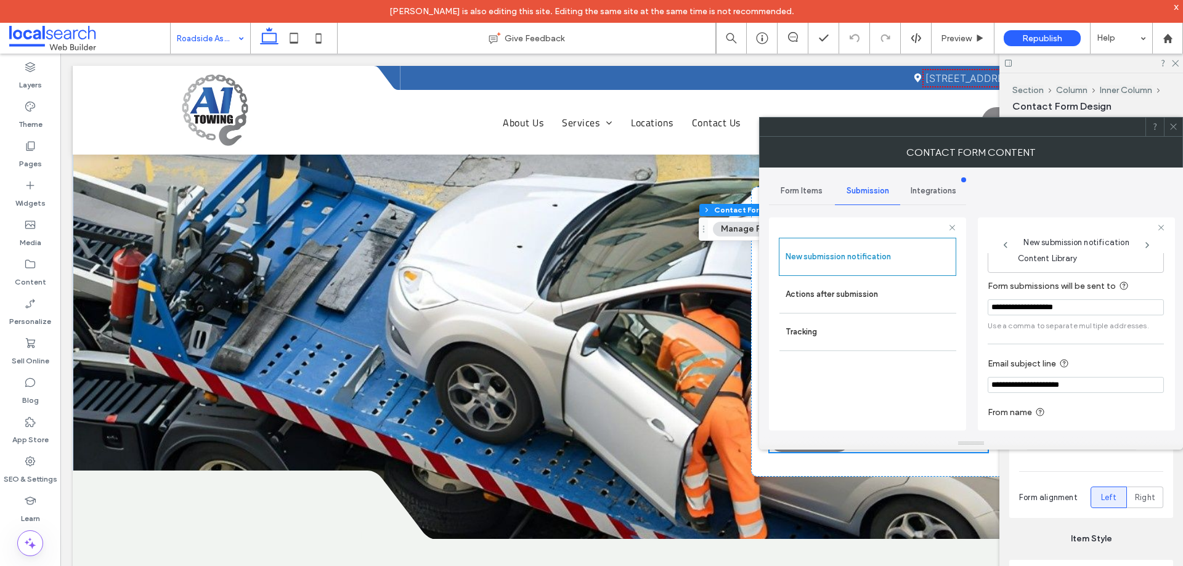
scroll to position [64, 0]
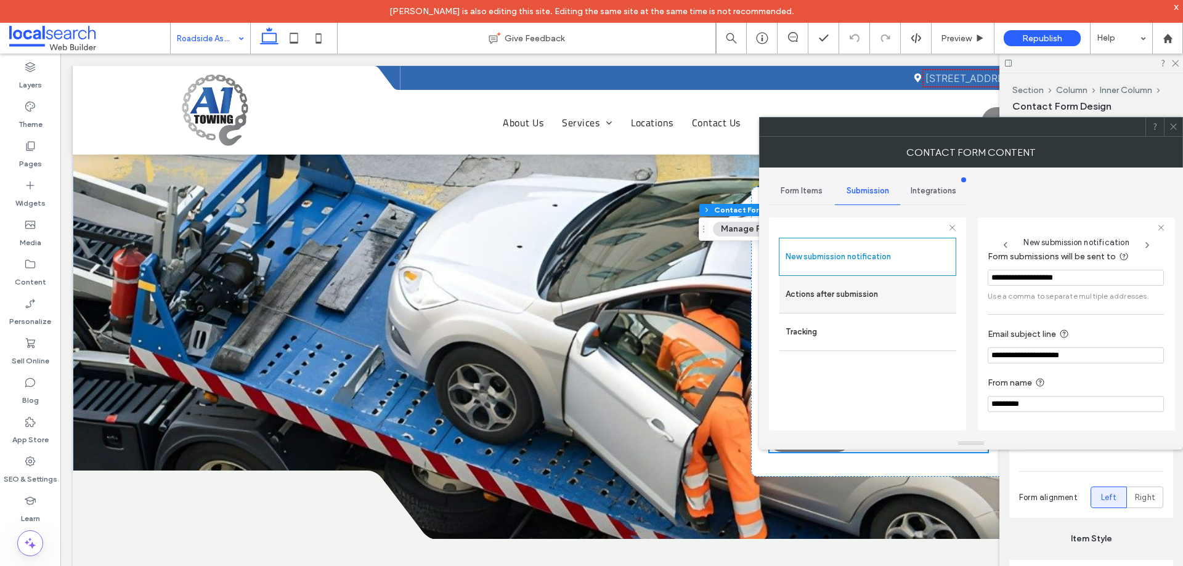
click at [821, 293] on label "Actions after submission" at bounding box center [867, 294] width 164 height 25
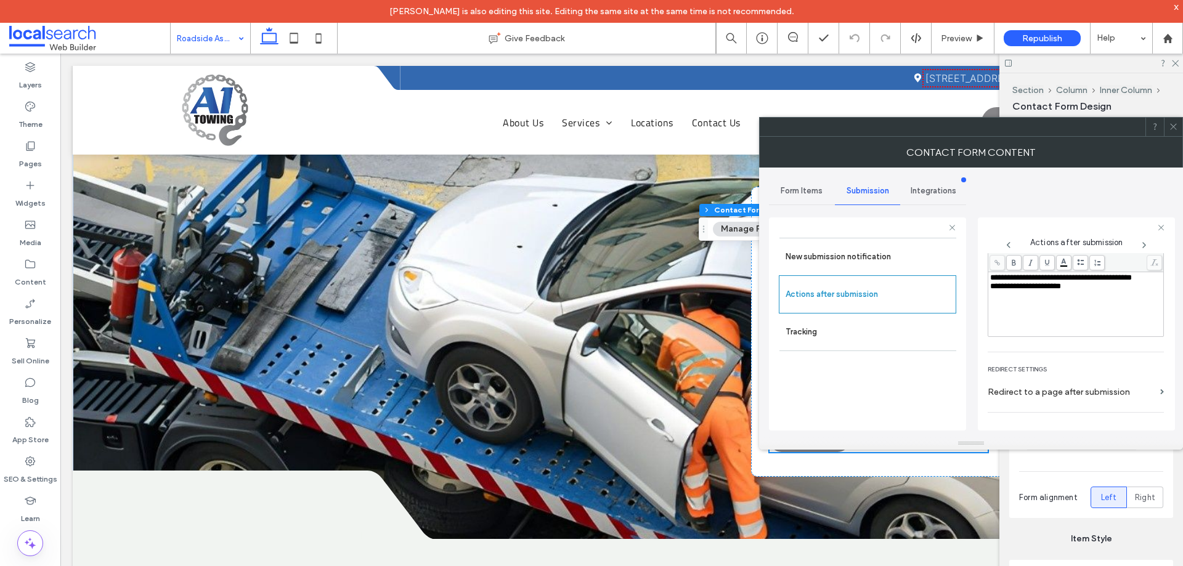
scroll to position [213, 0]
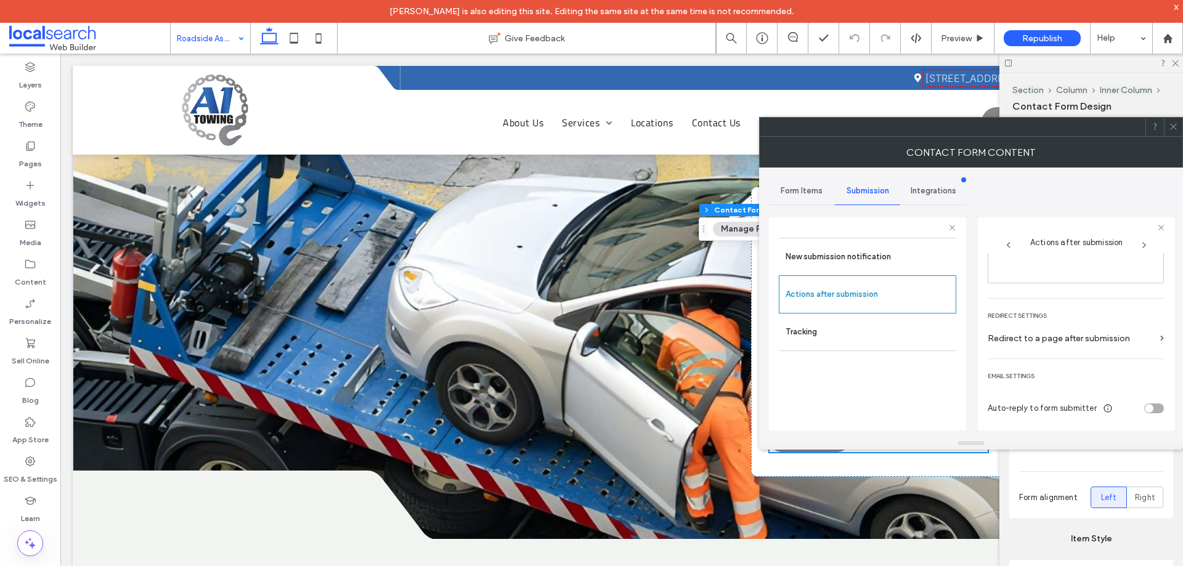
click at [1173, 129] on icon at bounding box center [1173, 126] width 9 height 9
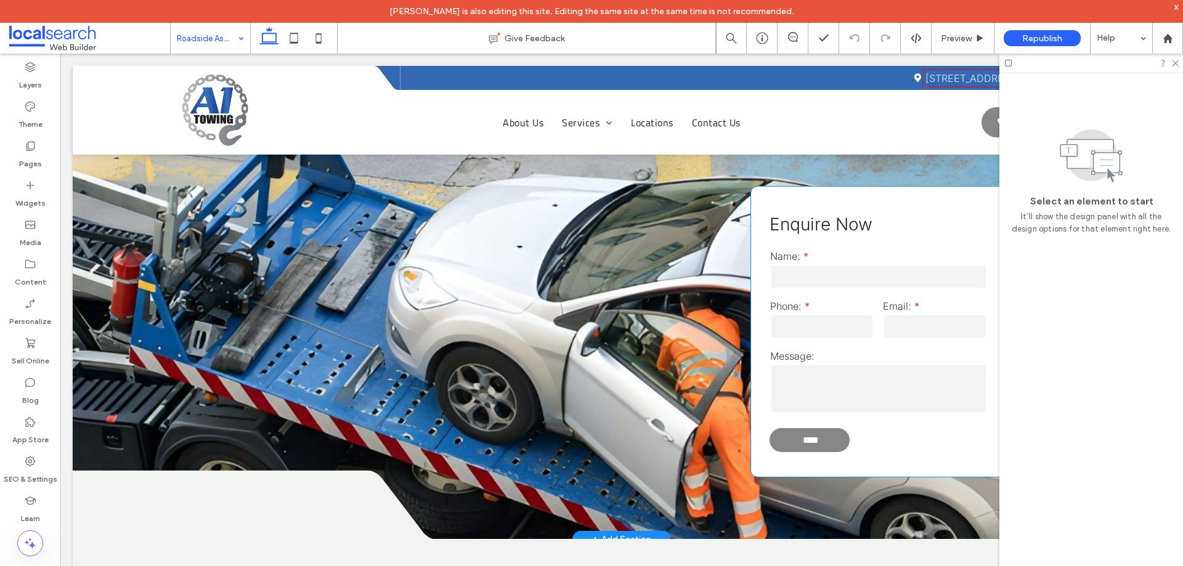
click at [836, 333] on input "tel" at bounding box center [822, 326] width 104 height 25
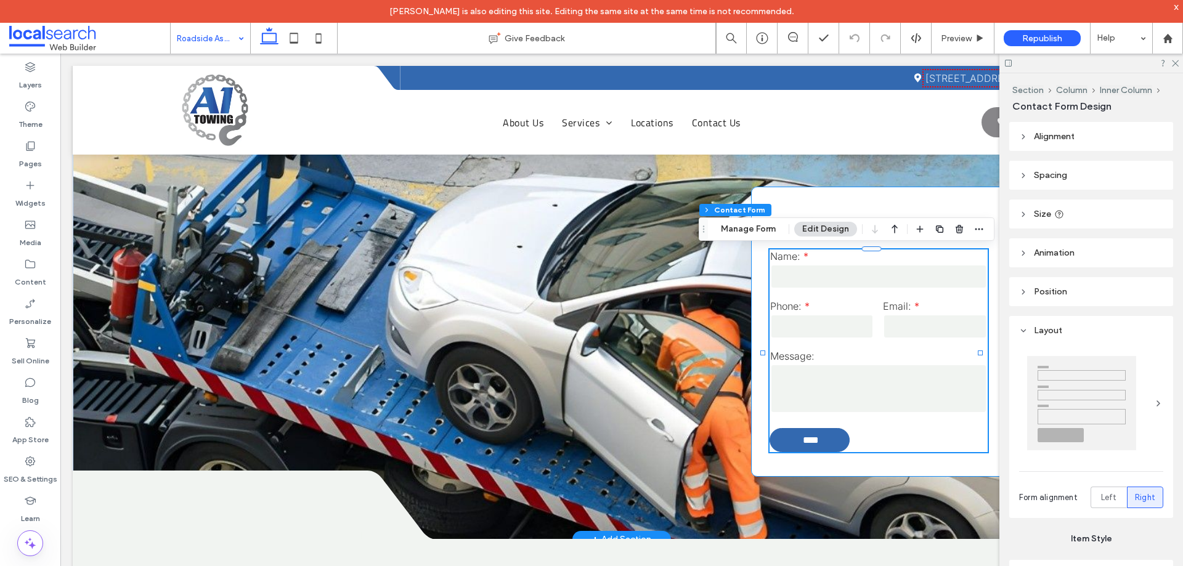
type input "*"
type input "***"
type input "*"
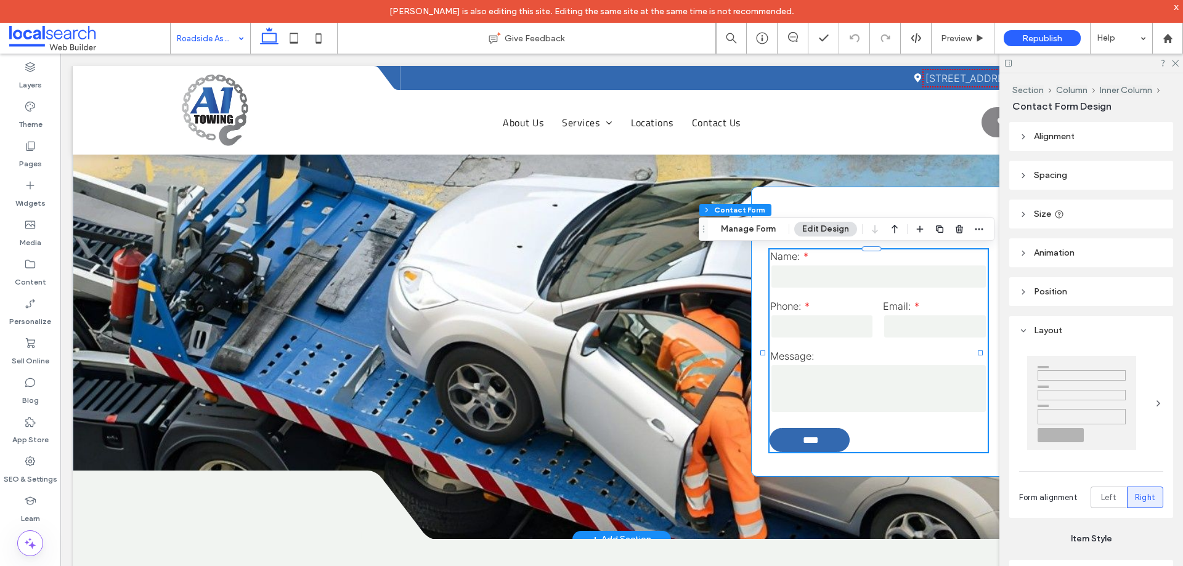
type input "***"
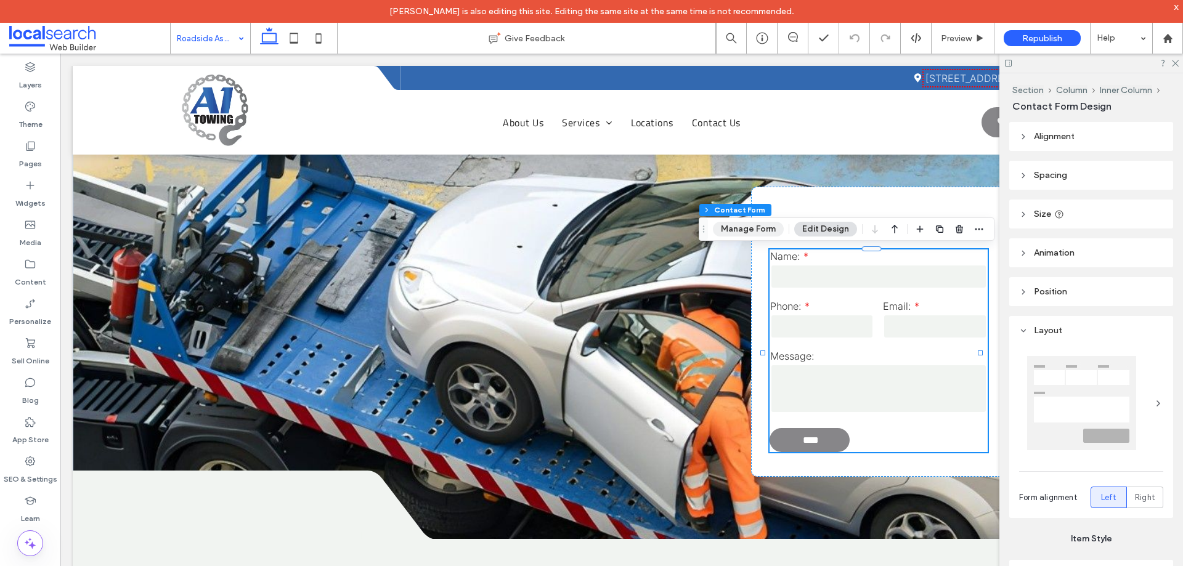
click at [742, 225] on button "Manage Form" at bounding box center [748, 229] width 71 height 15
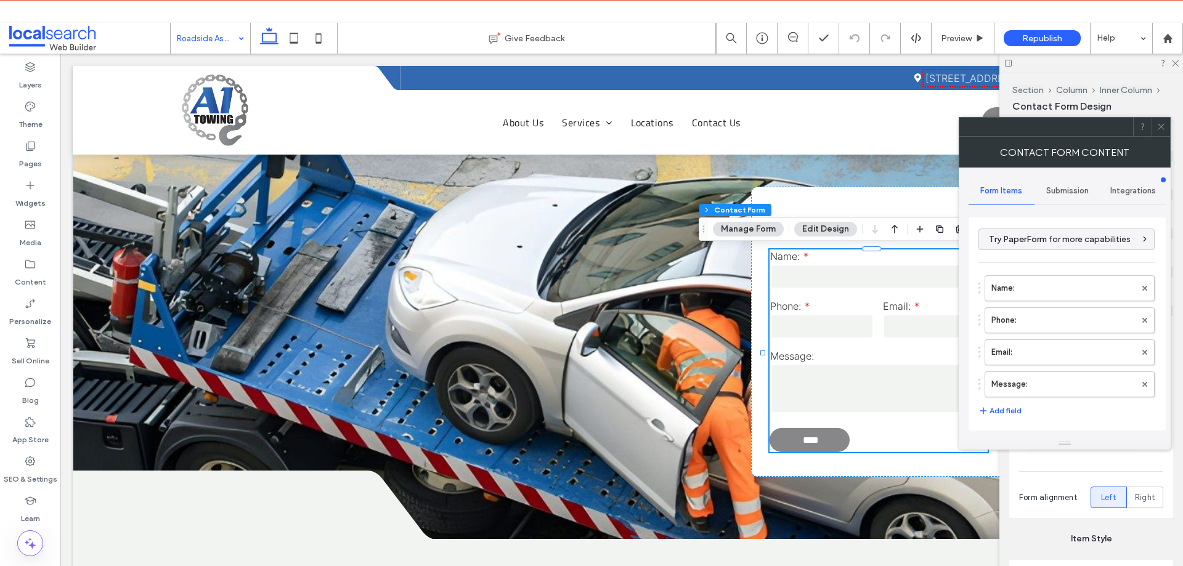
scroll to position [249, 0]
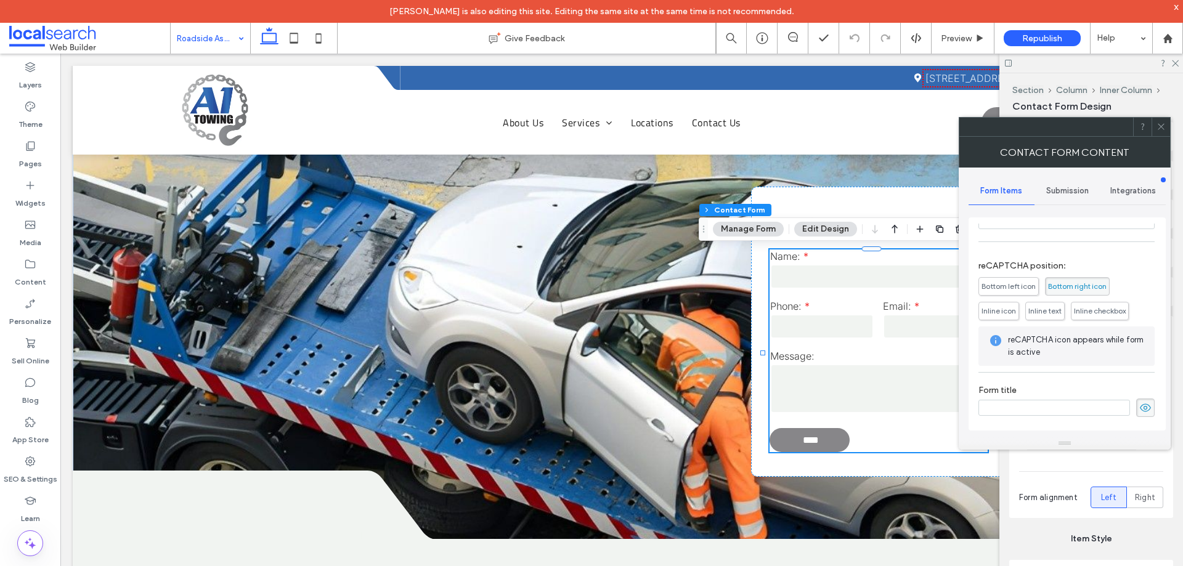
click at [1061, 190] on span "Submission" at bounding box center [1067, 191] width 43 height 10
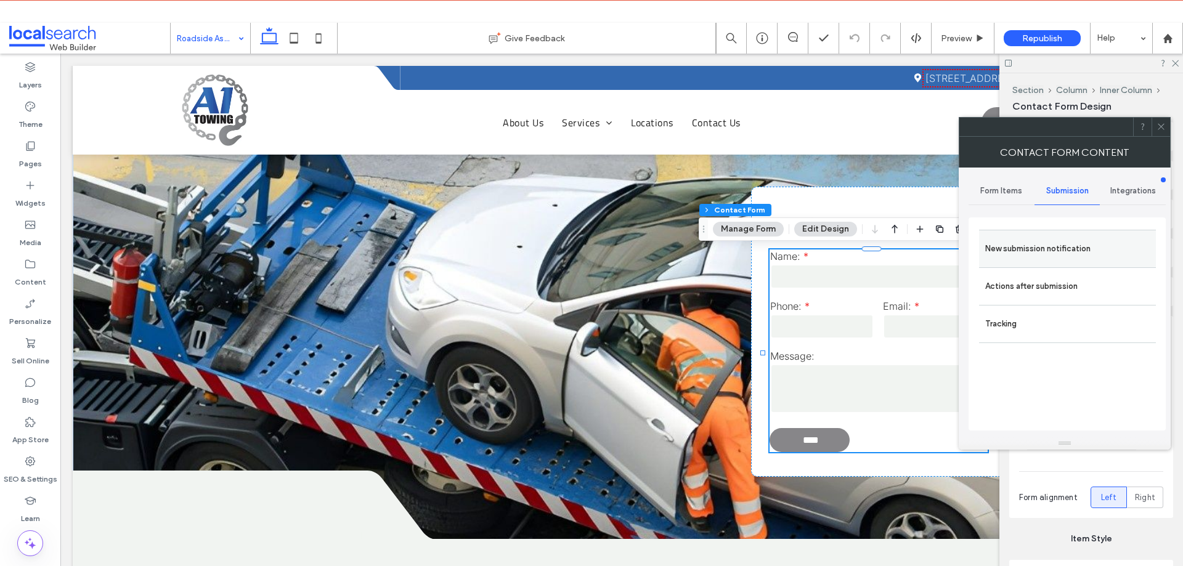
click at [1064, 254] on label "New submission notification" at bounding box center [1067, 249] width 164 height 25
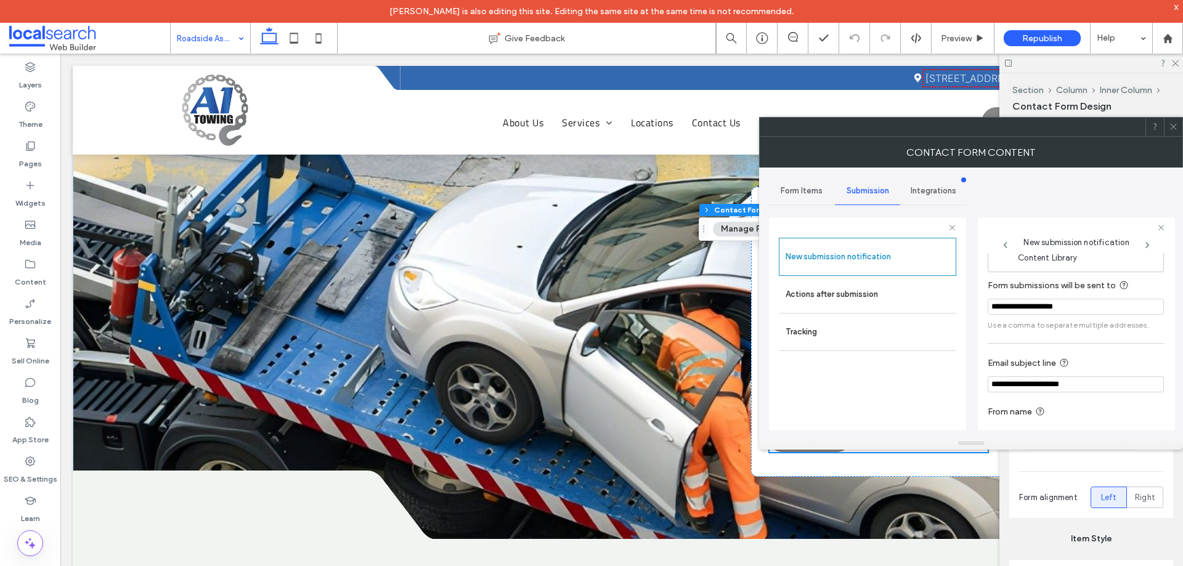
scroll to position [64, 0]
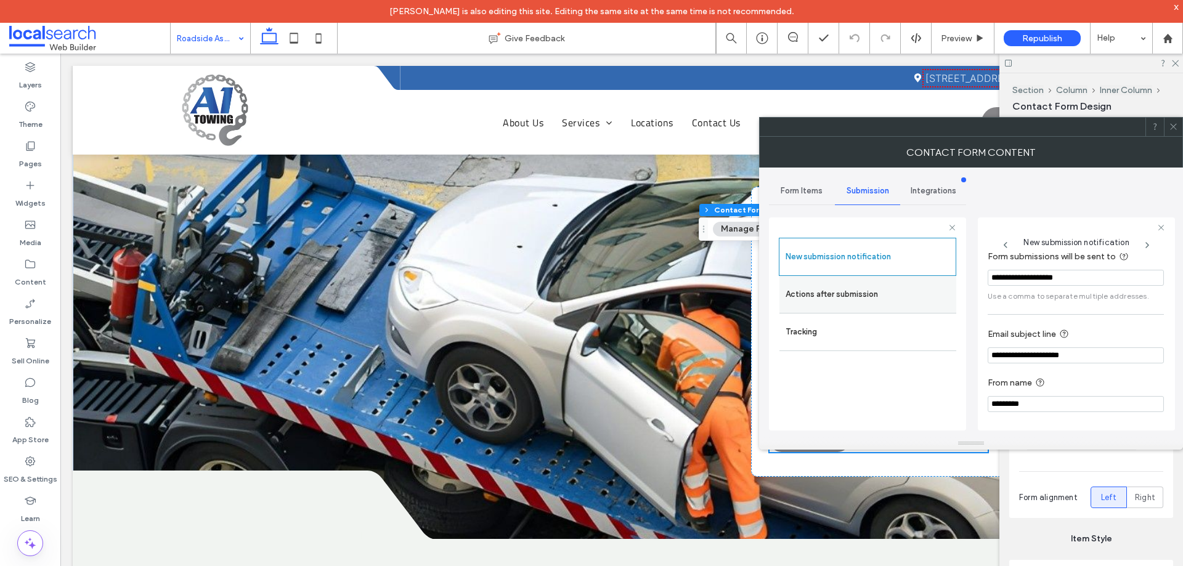
click at [859, 295] on label "Actions after submission" at bounding box center [867, 294] width 164 height 25
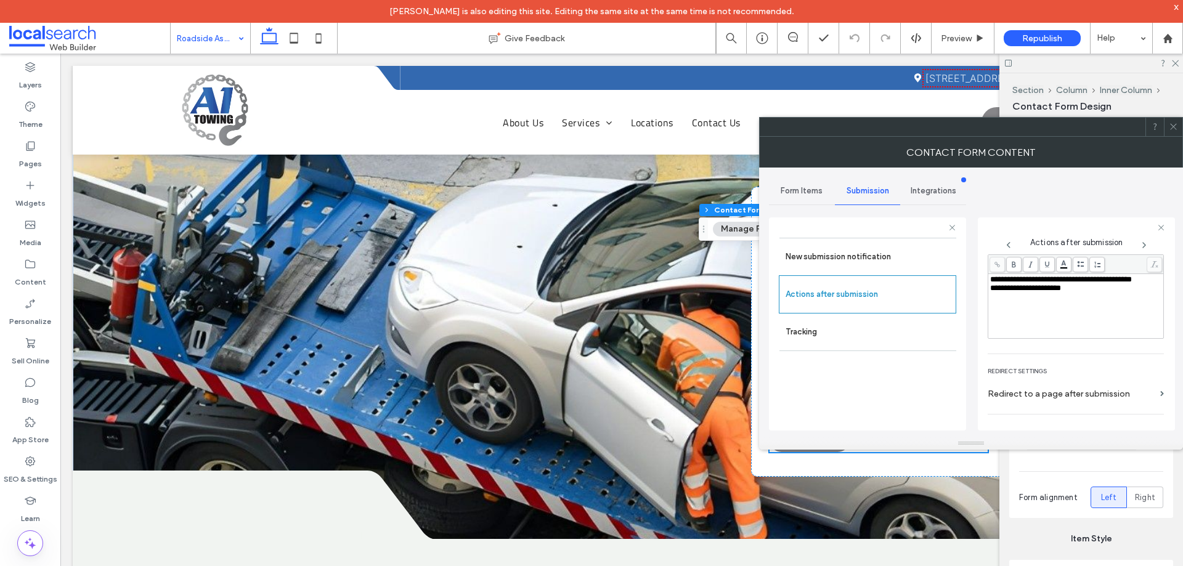
scroll to position [213, 0]
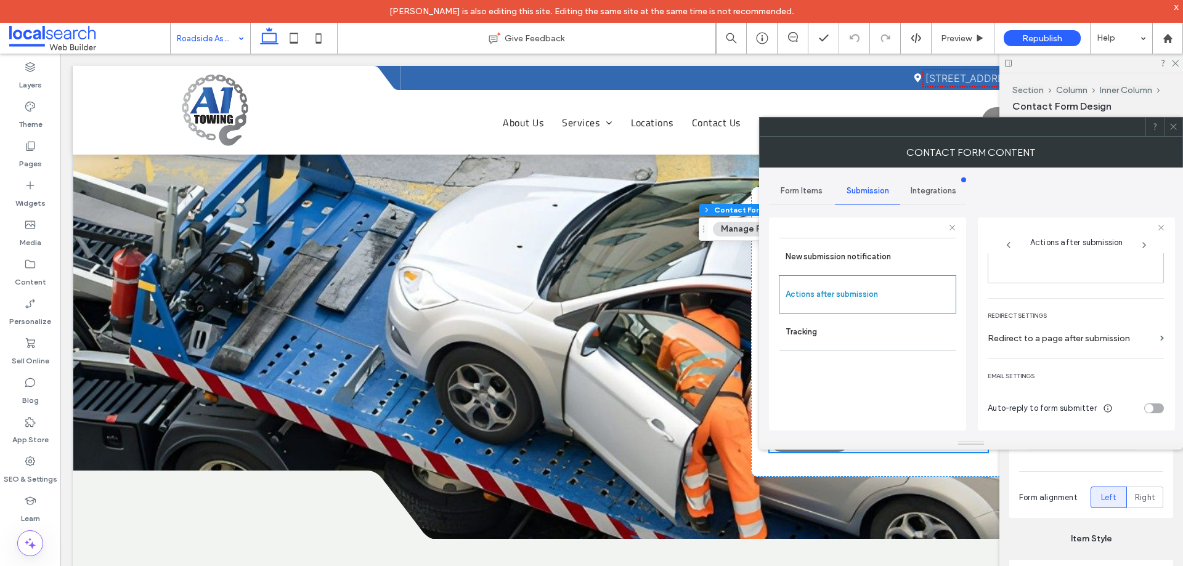
click at [1180, 118] on div at bounding box center [1173, 127] width 18 height 18
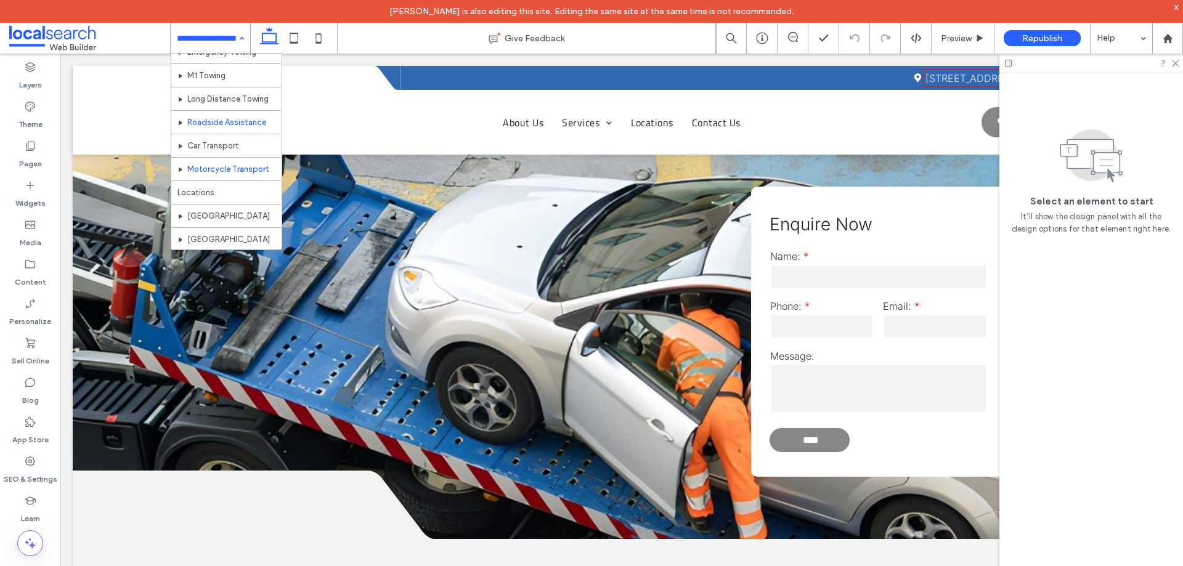
scroll to position [83, 0]
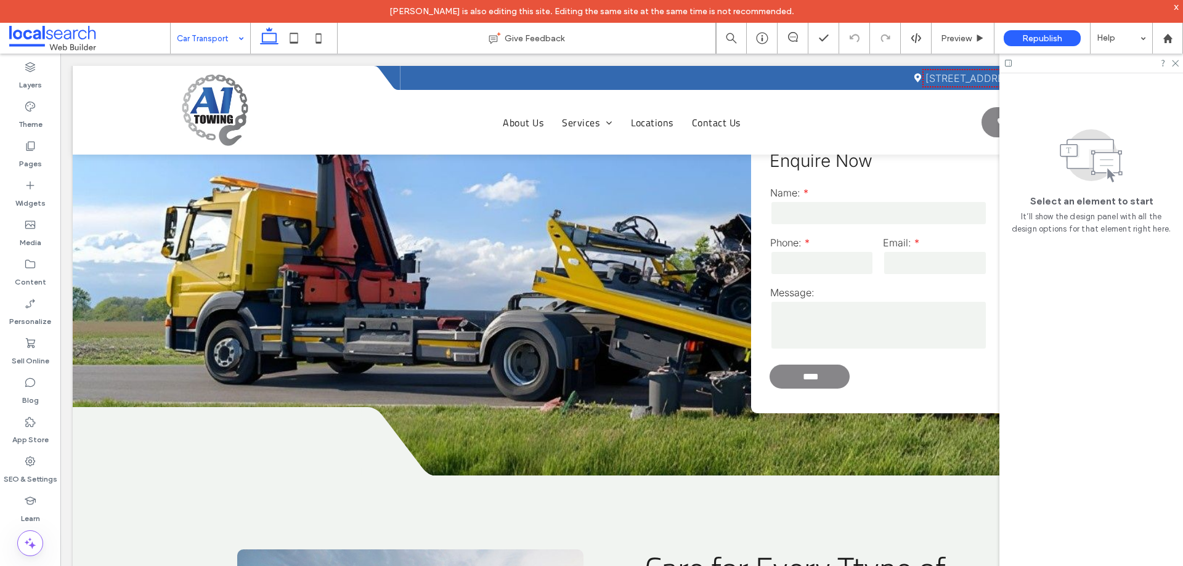
scroll to position [1663, 0]
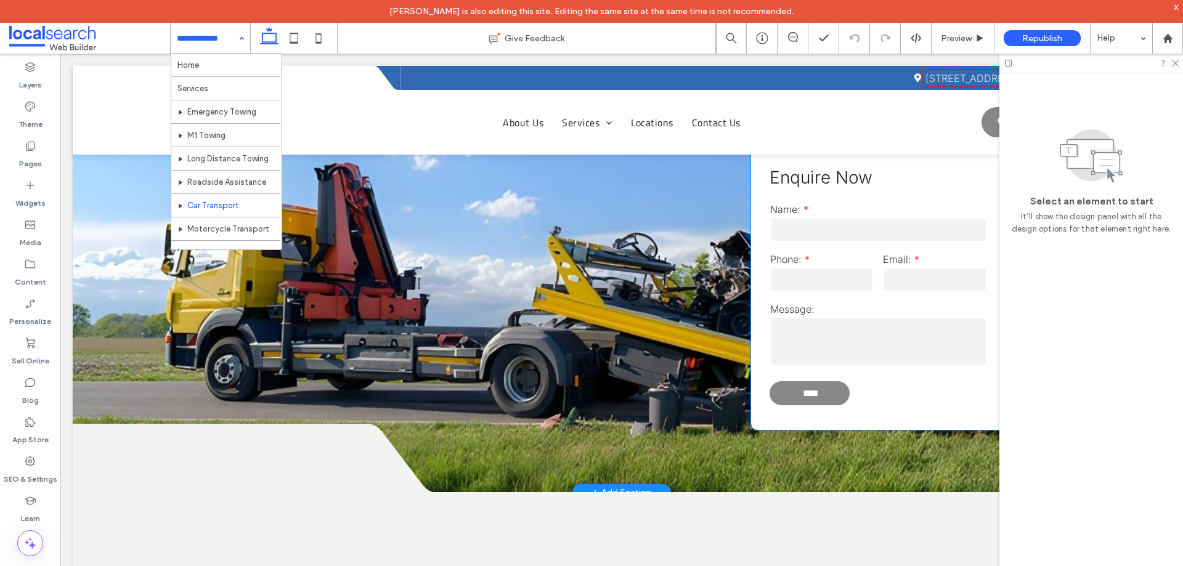
click at [879, 317] on textarea at bounding box center [878, 341] width 217 height 49
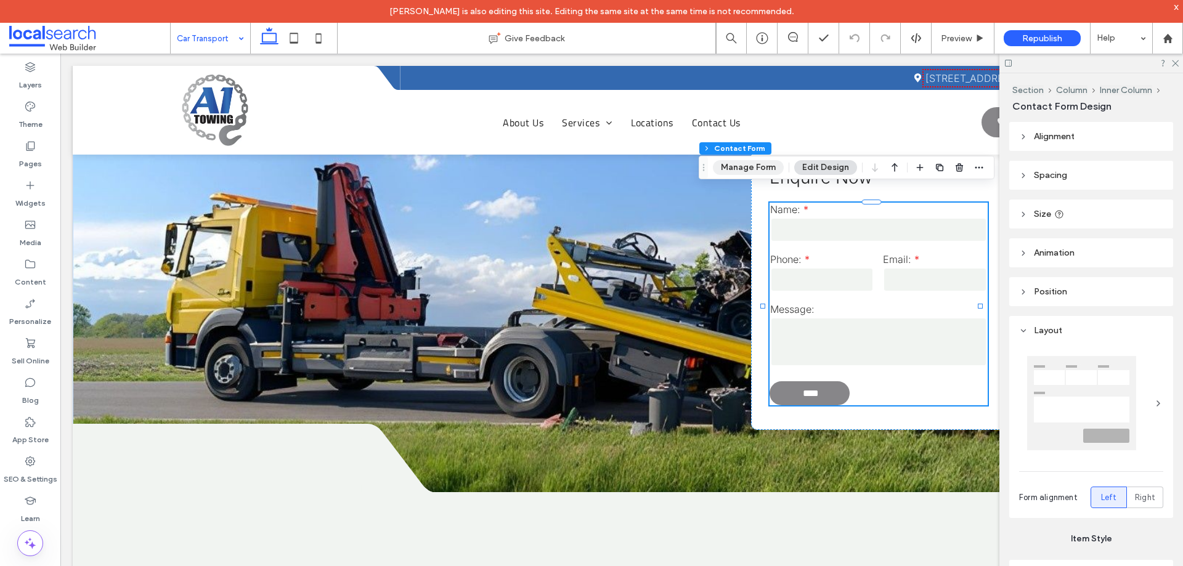
click at [753, 168] on button "Manage Form" at bounding box center [748, 167] width 71 height 15
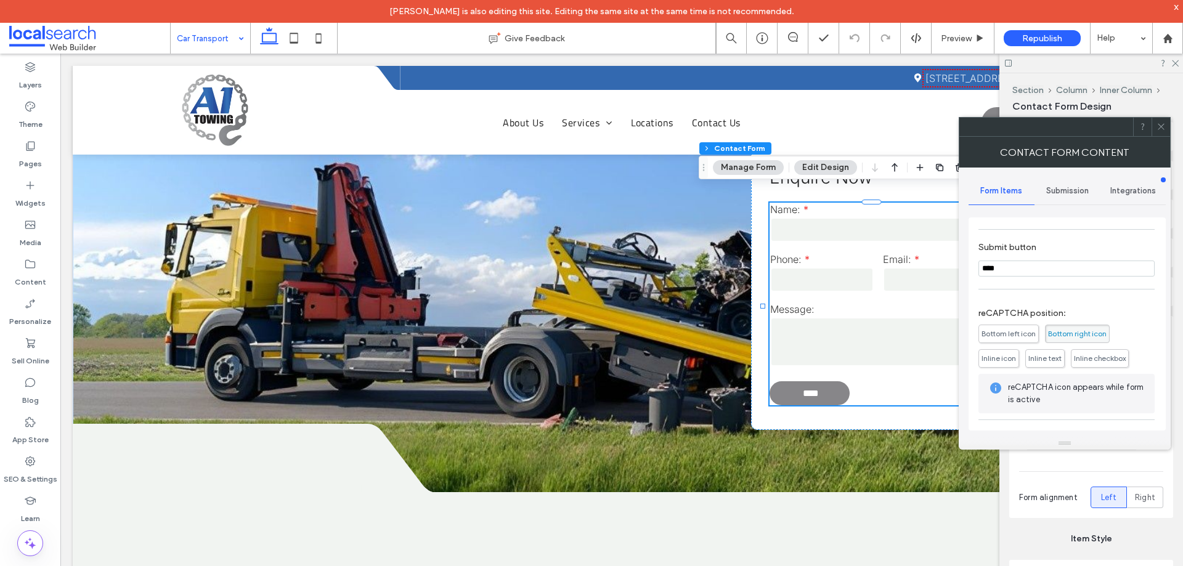
scroll to position [188, 0]
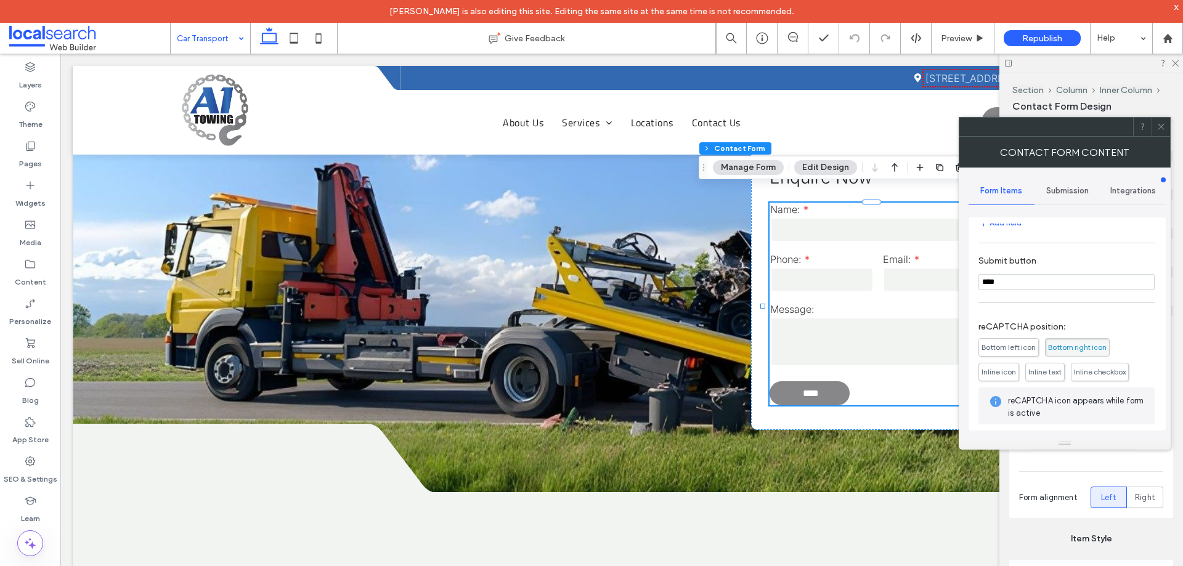
click at [1060, 188] on span "Submission" at bounding box center [1067, 191] width 43 height 10
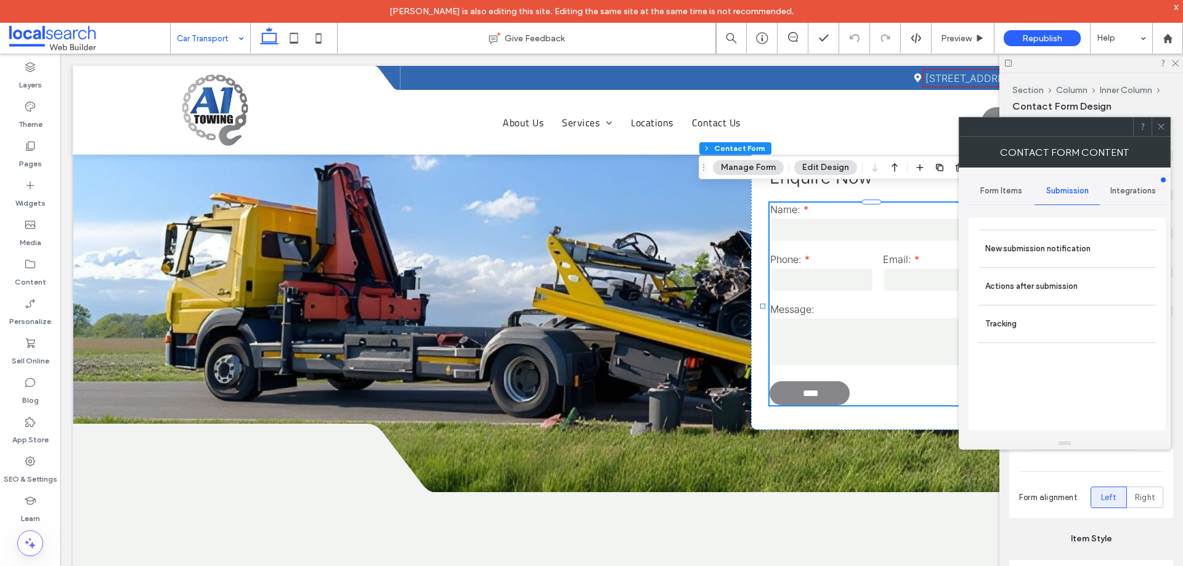
click at [1058, 249] on label "New submission notification" at bounding box center [1067, 249] width 164 height 25
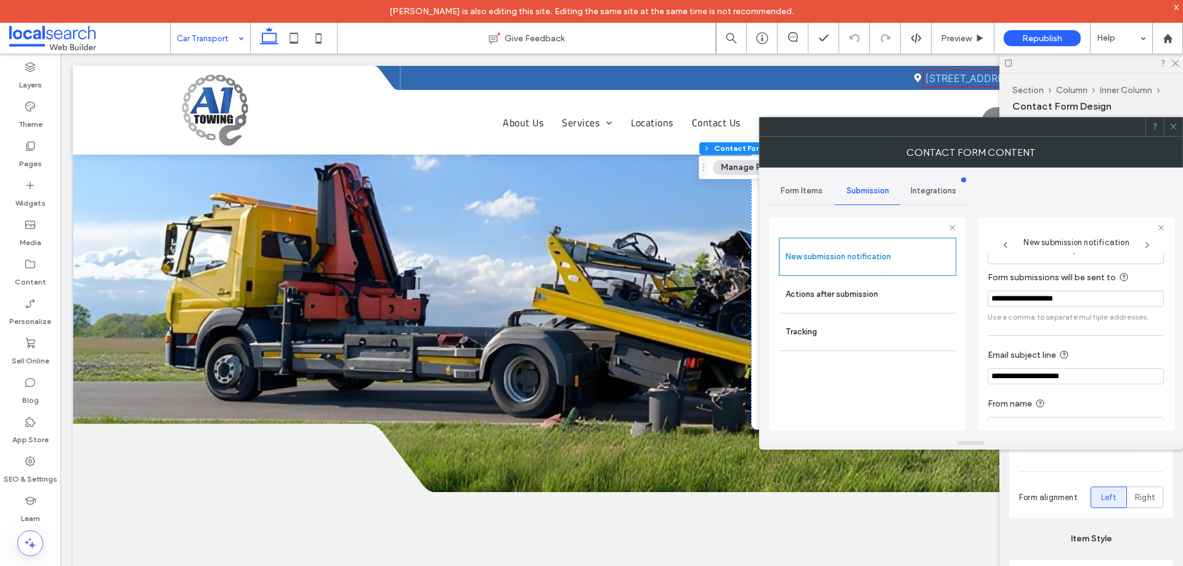
scroll to position [64, 0]
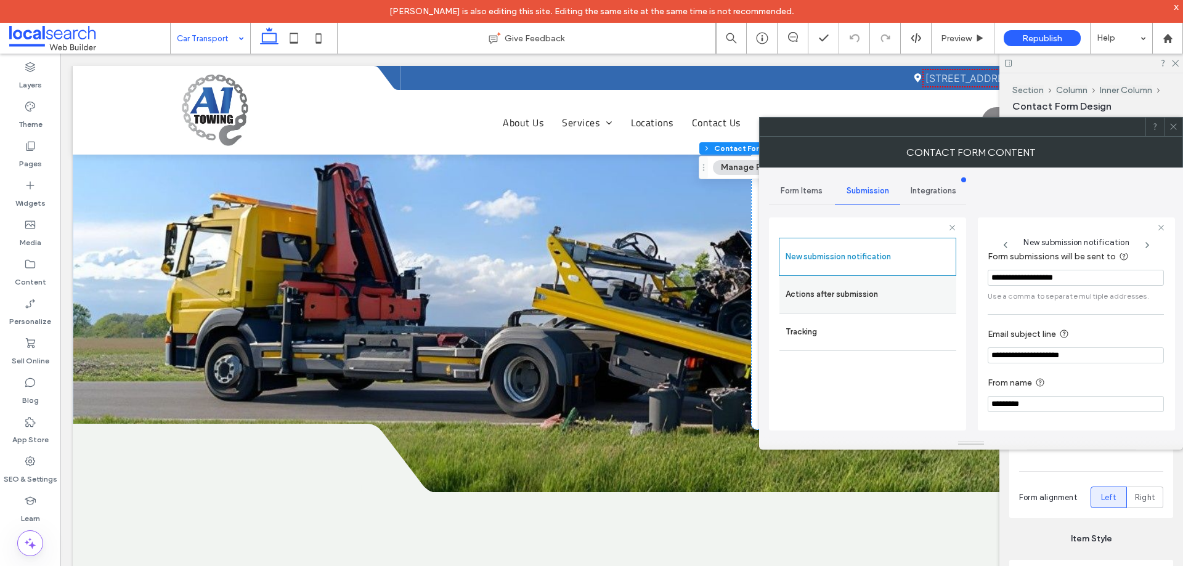
click at [867, 286] on label "Actions after submission" at bounding box center [867, 294] width 164 height 25
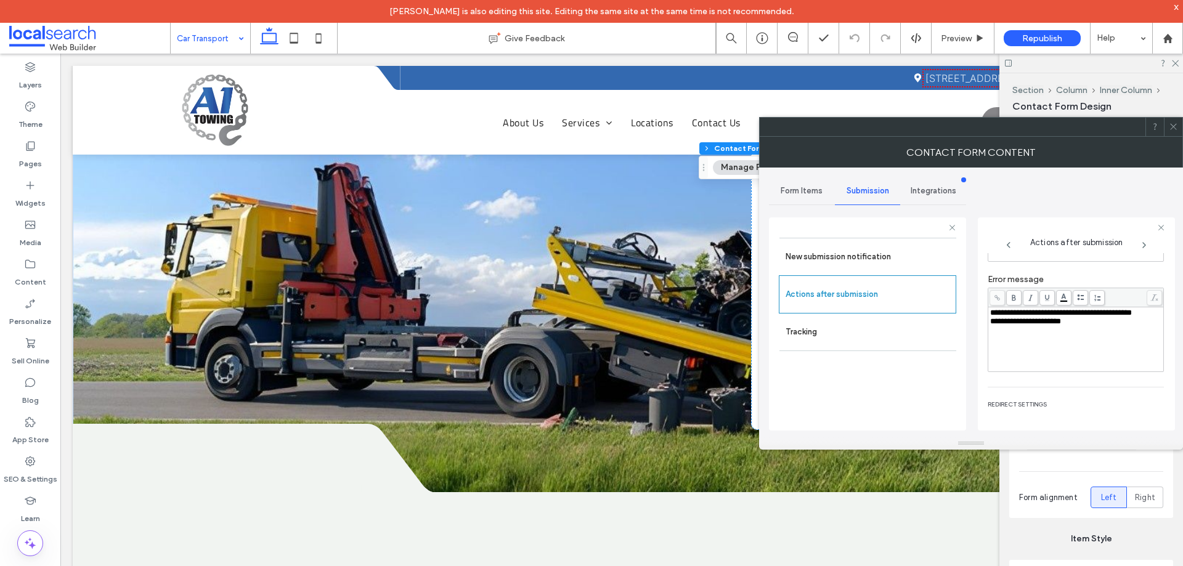
scroll to position [213, 0]
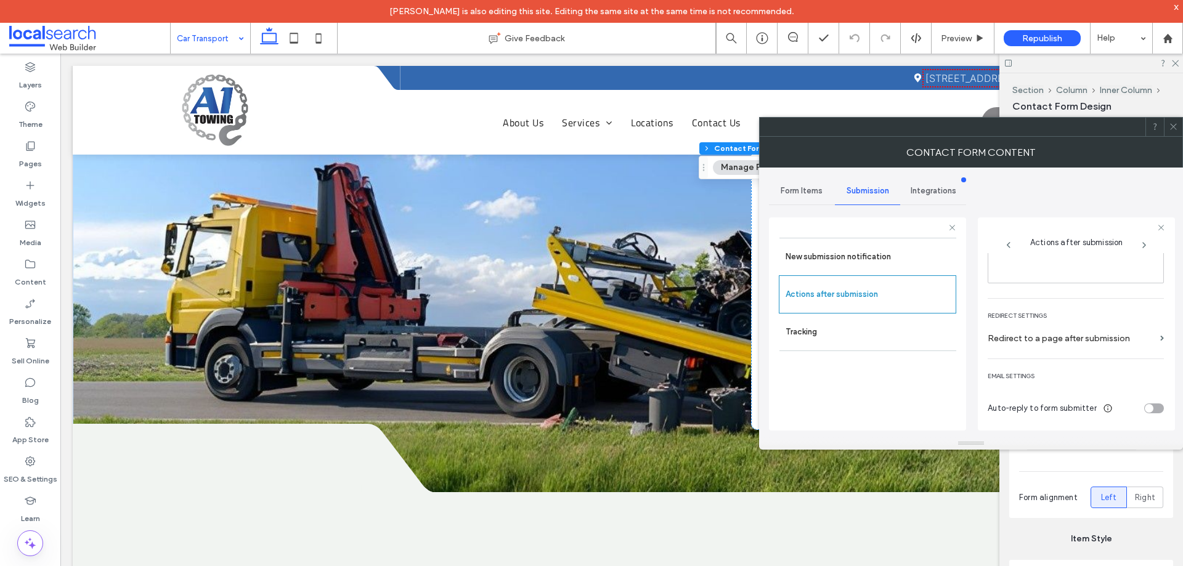
click at [1173, 124] on icon at bounding box center [1173, 126] width 9 height 9
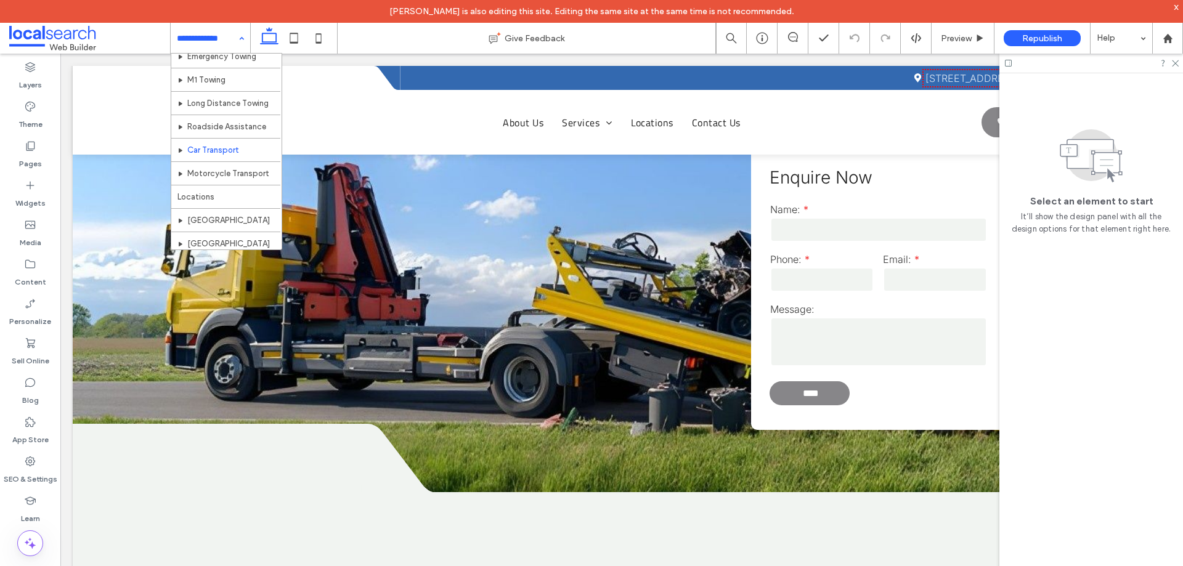
scroll to position [83, 0]
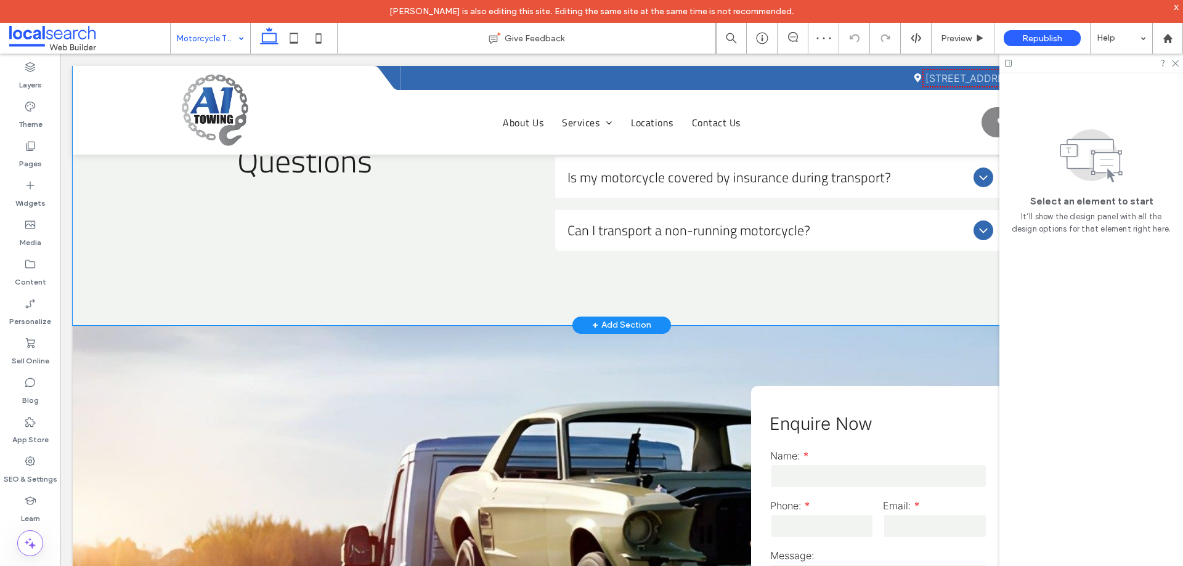
scroll to position [1540, 0]
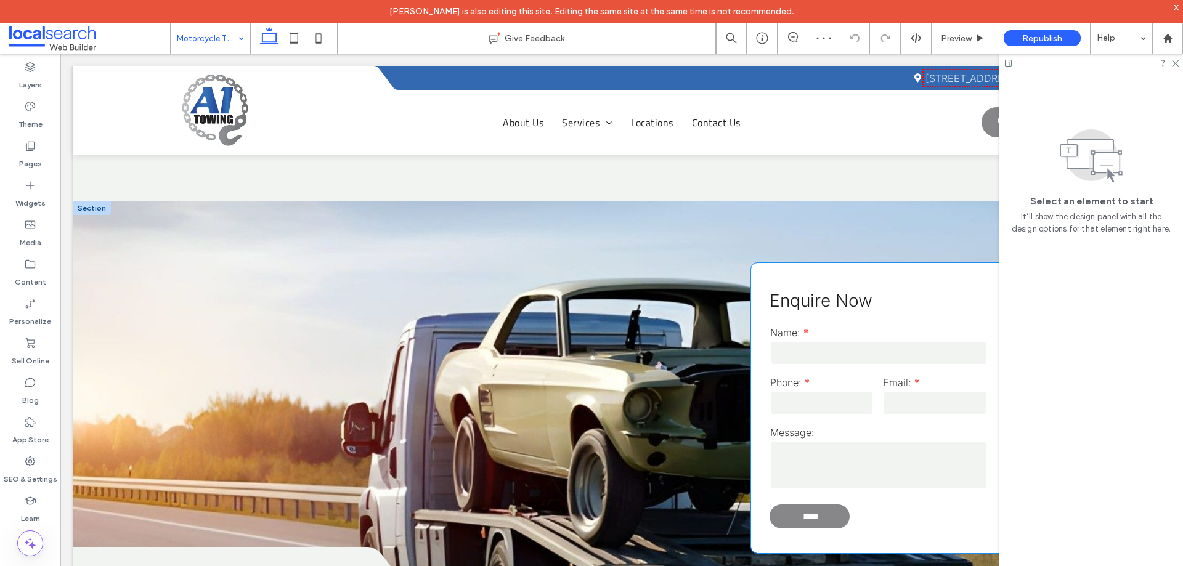
click at [843, 391] on input "tel" at bounding box center [822, 403] width 104 height 25
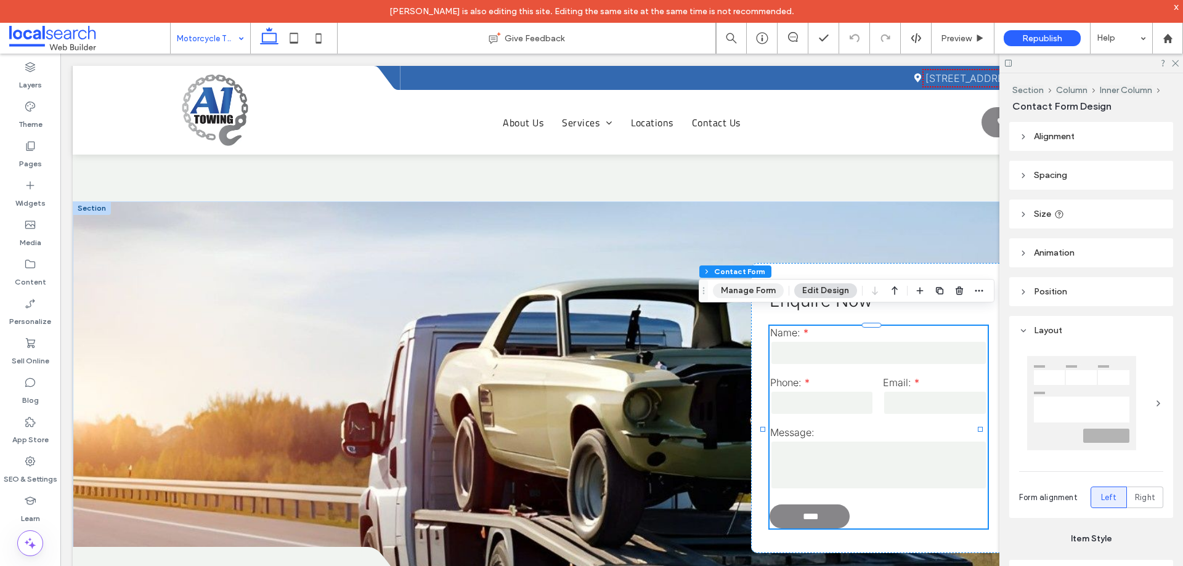
click at [741, 298] on button "Manage Form" at bounding box center [748, 290] width 71 height 15
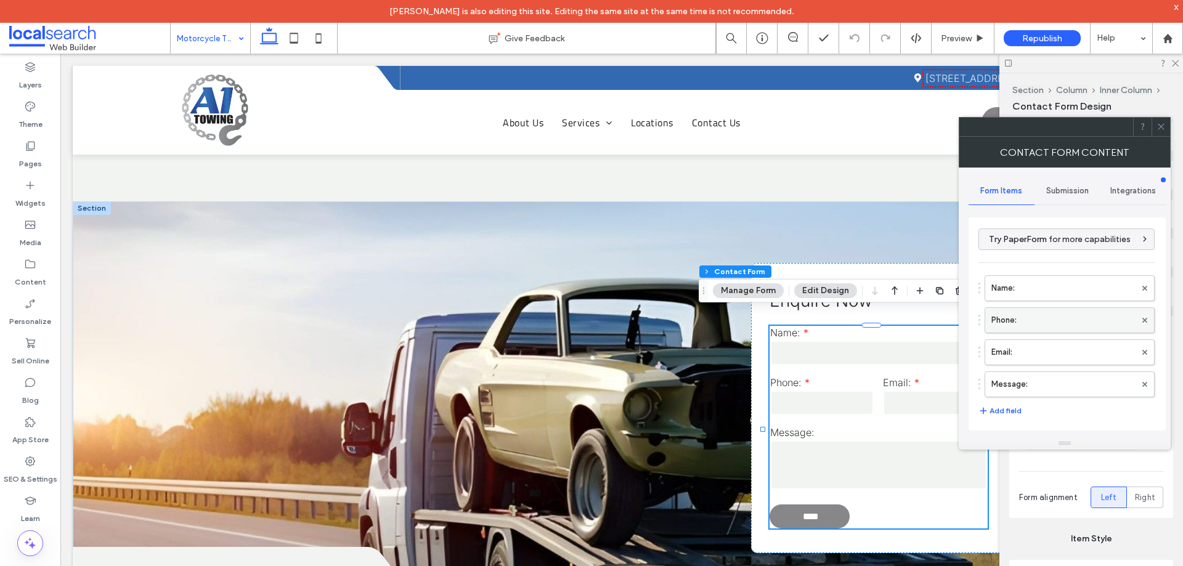
scroll to position [249, 0]
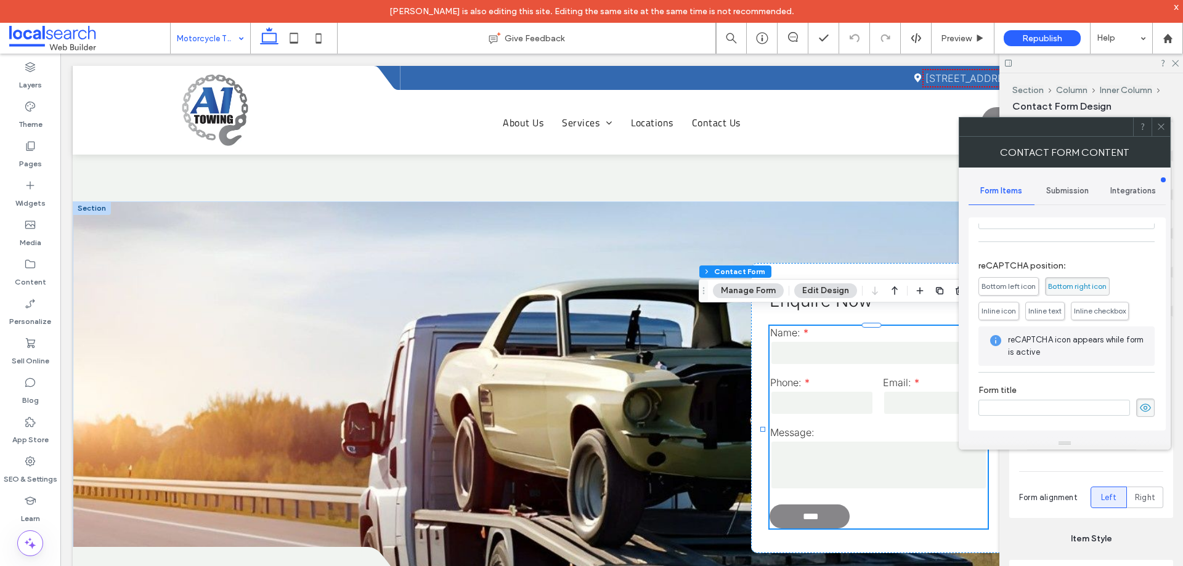
click at [1072, 196] on div "Submission" at bounding box center [1067, 190] width 66 height 27
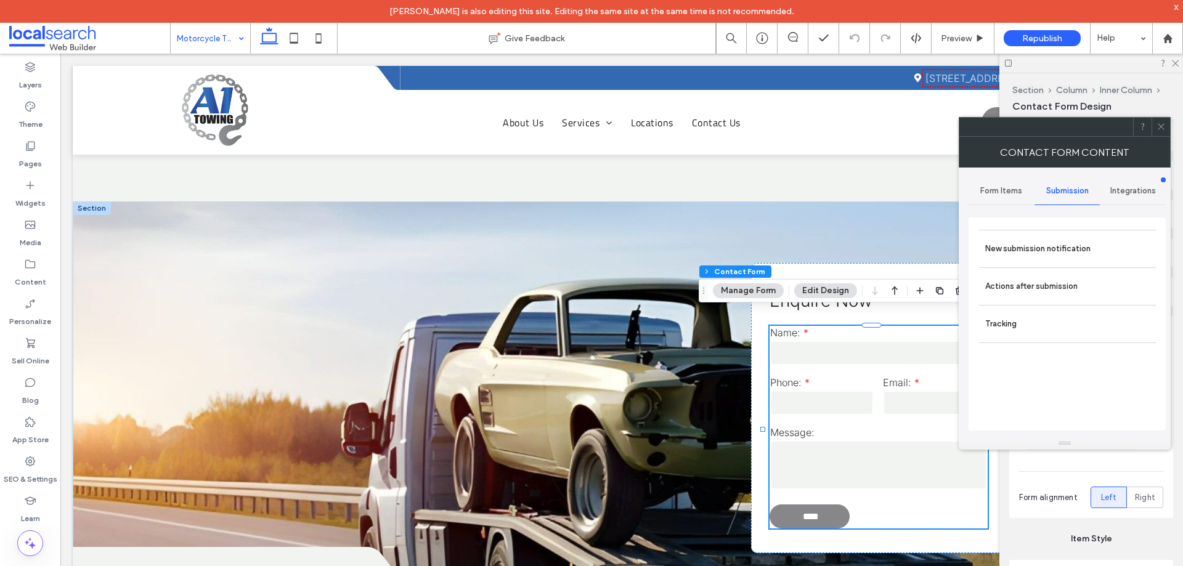
click at [1057, 251] on label "New submission notification" at bounding box center [1067, 249] width 164 height 25
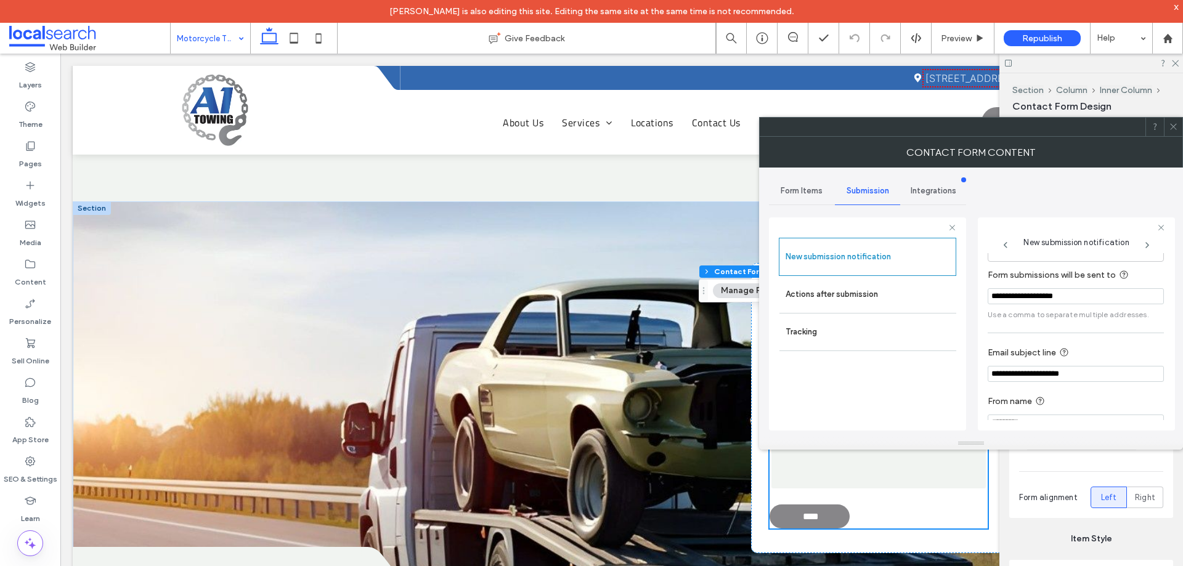
scroll to position [64, 0]
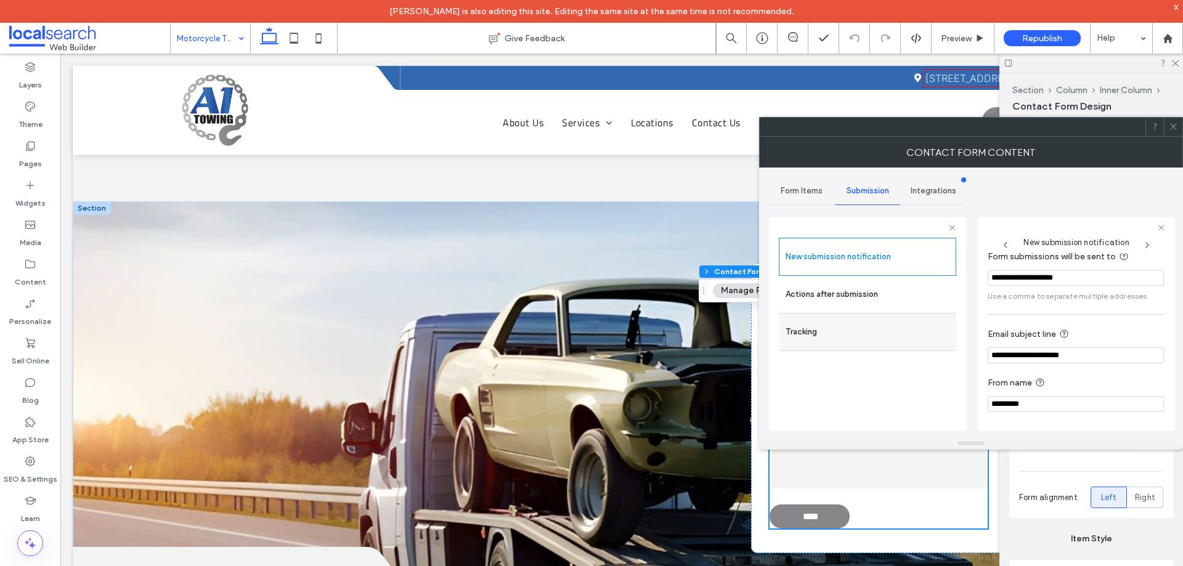
click at [877, 314] on div "Tracking" at bounding box center [867, 332] width 177 height 38
click at [864, 301] on label "Actions after submission" at bounding box center [867, 294] width 164 height 25
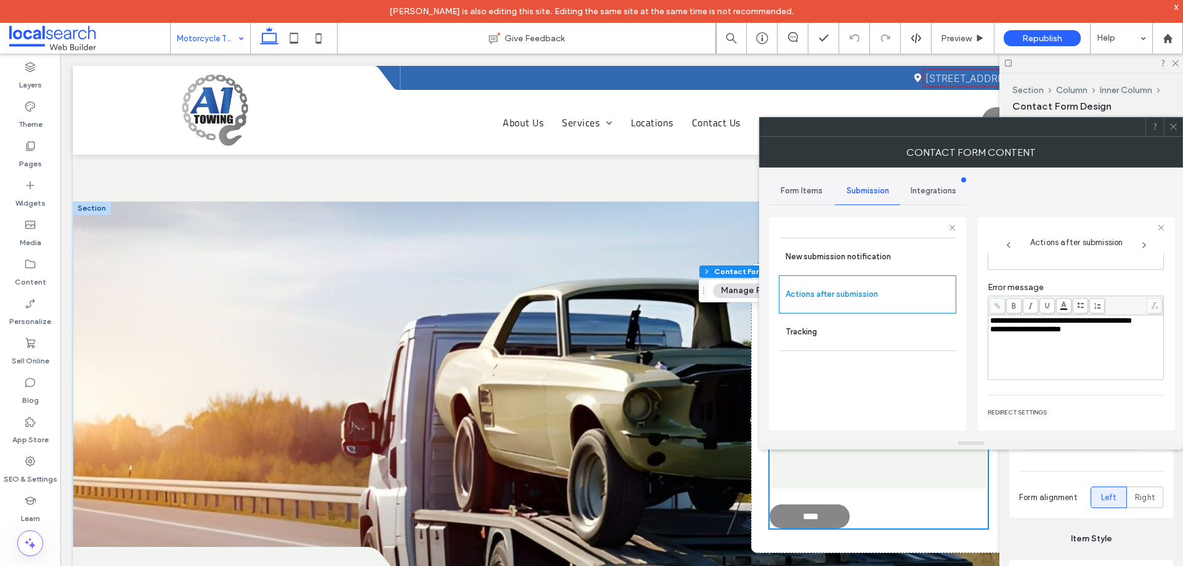
scroll to position [213, 0]
click at [1175, 125] on icon at bounding box center [1173, 126] width 9 height 9
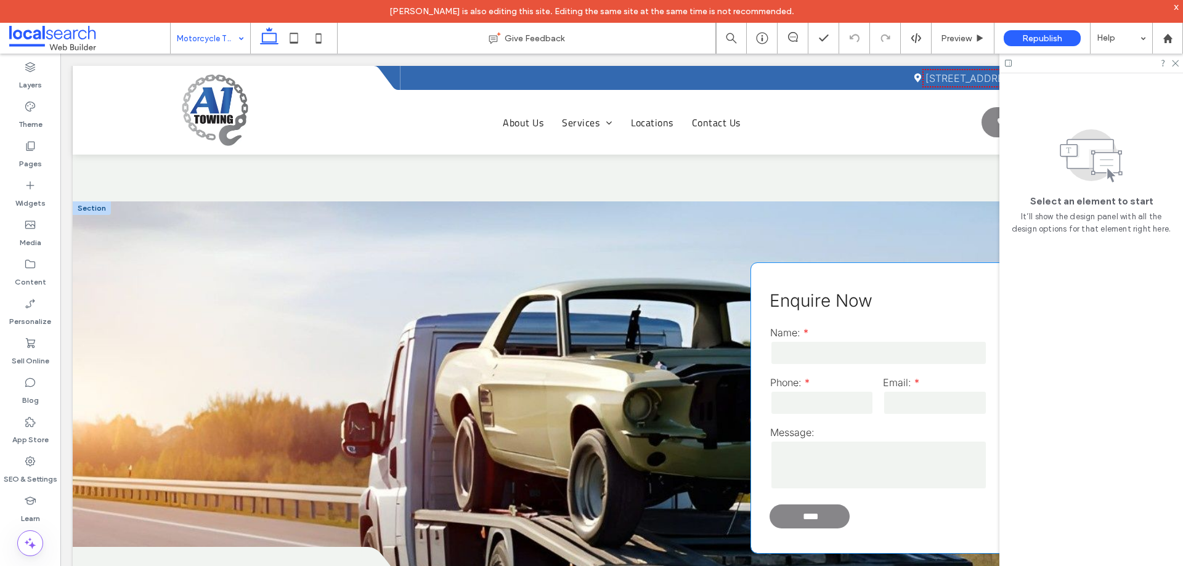
click at [819, 391] on input "tel" at bounding box center [822, 403] width 104 height 25
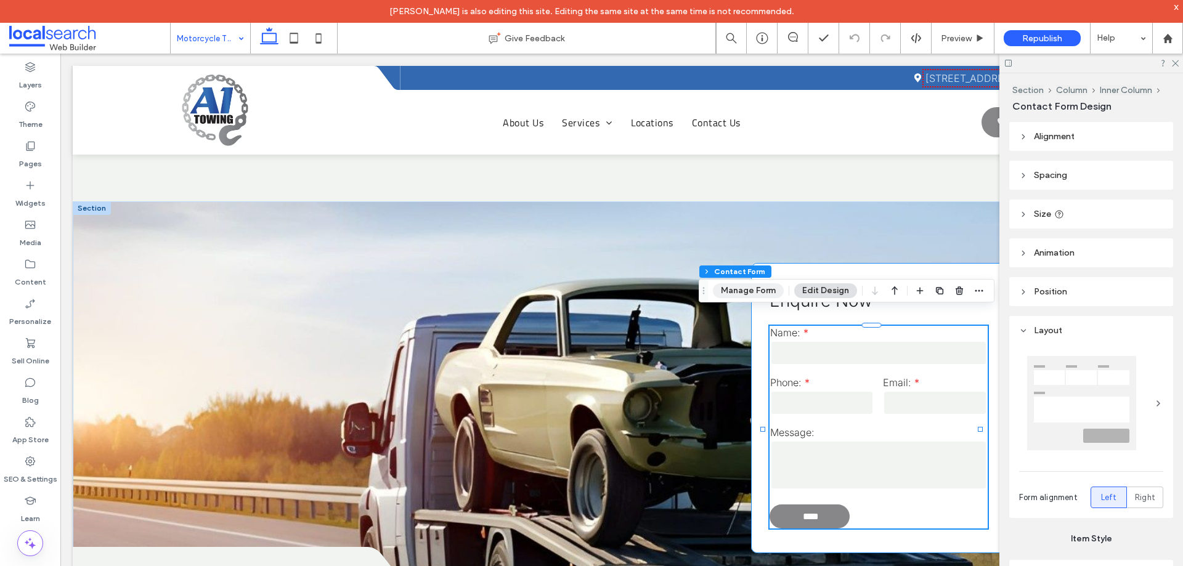
click at [747, 291] on button "Manage Form" at bounding box center [748, 290] width 71 height 15
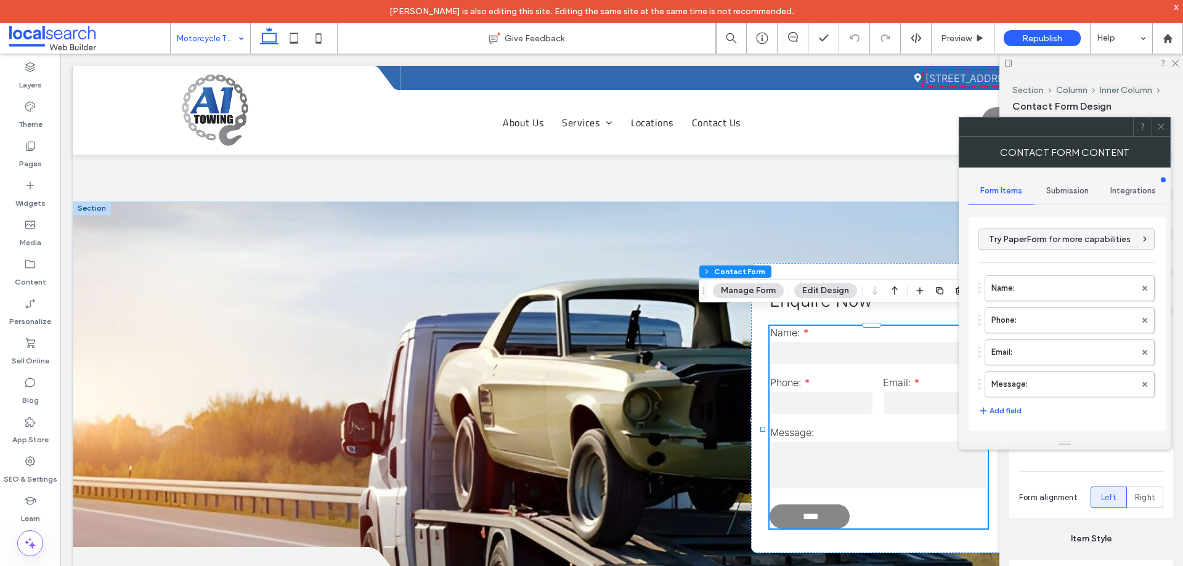
scroll to position [249, 0]
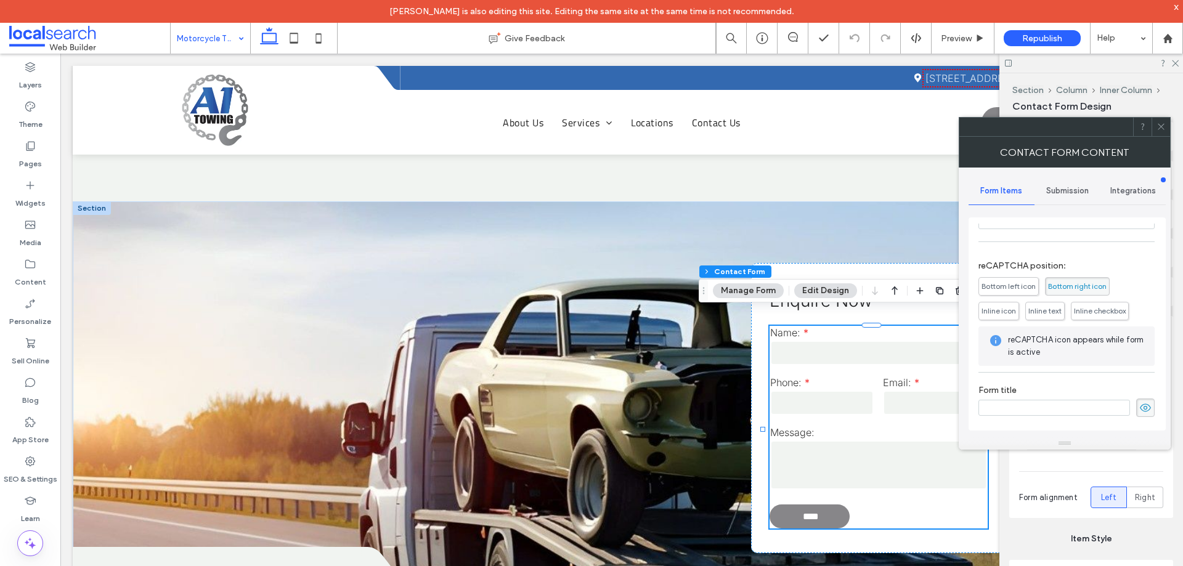
click at [1069, 190] on span "Submission" at bounding box center [1067, 191] width 43 height 10
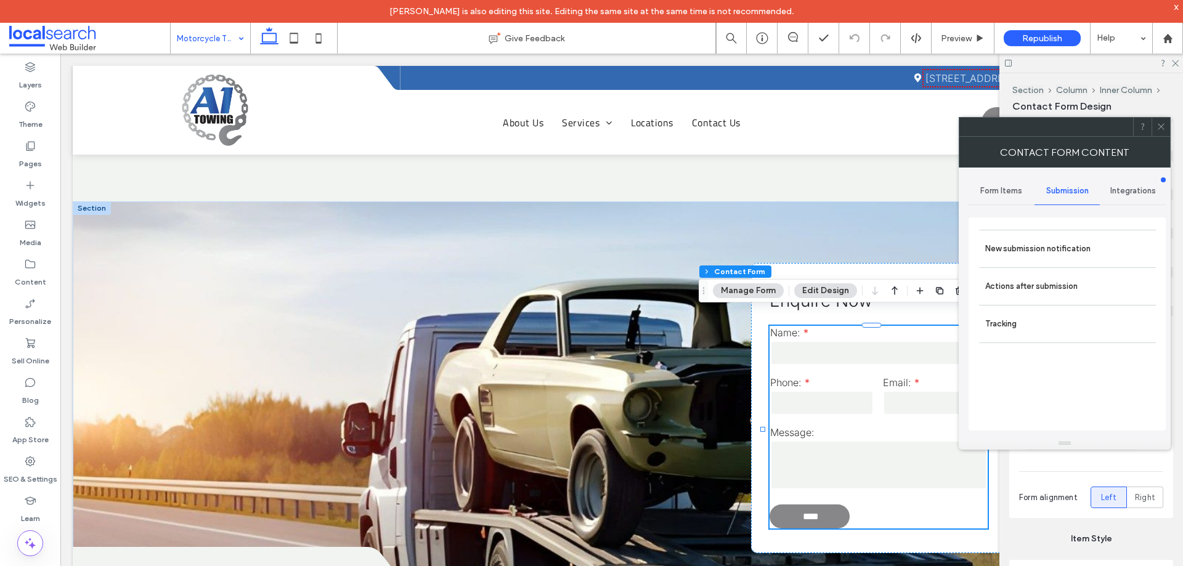
click at [1069, 248] on label "New submission notification" at bounding box center [1067, 249] width 164 height 25
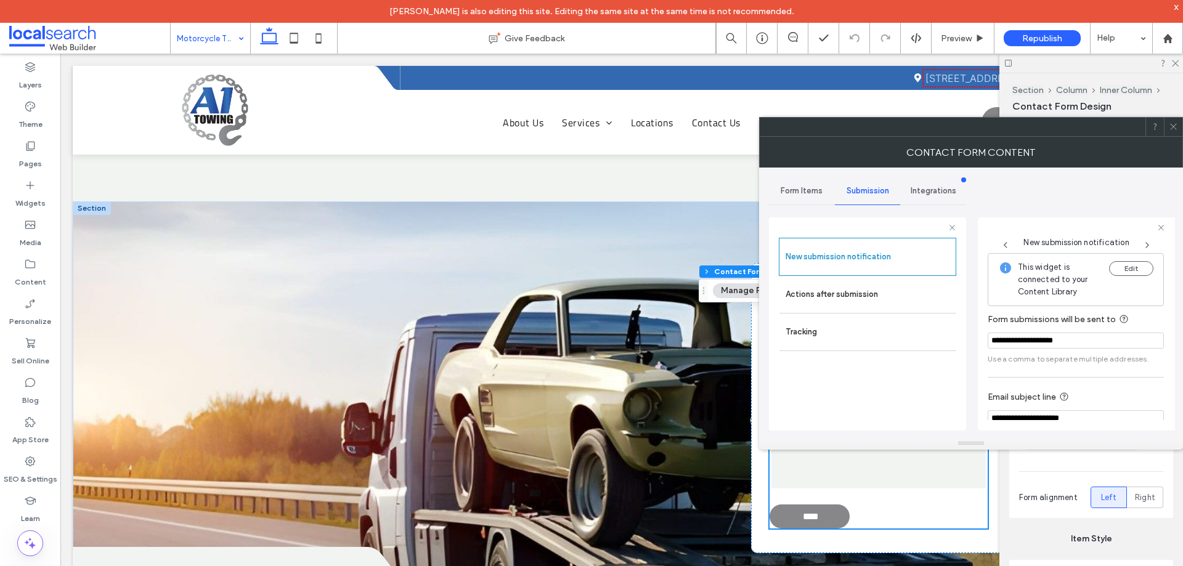
scroll to position [64, 0]
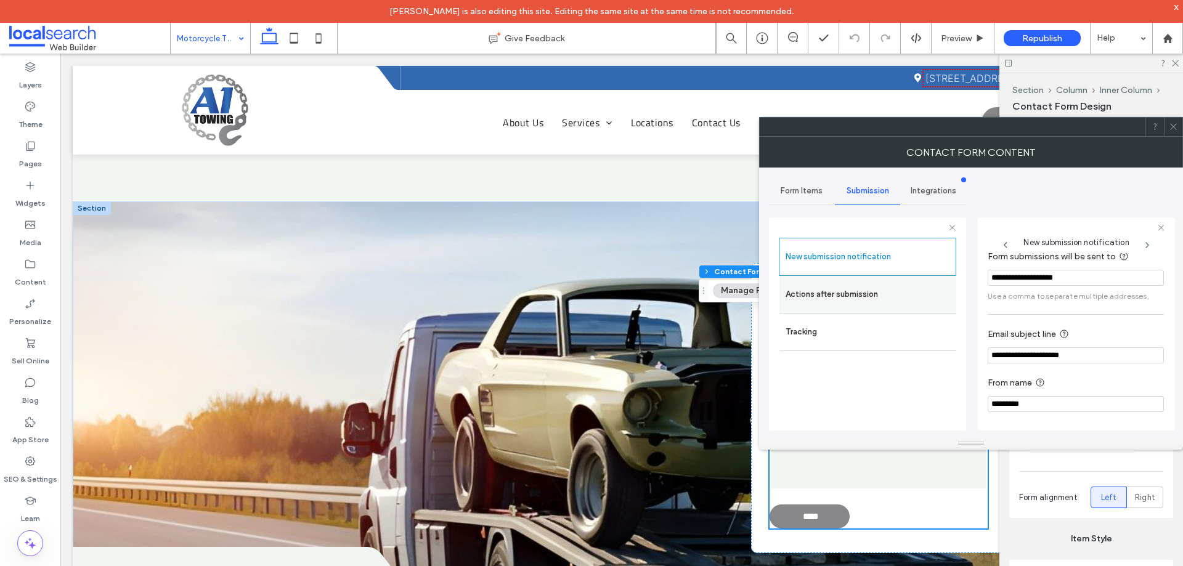
click at [885, 309] on div "Actions after submission" at bounding box center [867, 294] width 177 height 37
click at [857, 293] on label "Actions after submission" at bounding box center [867, 294] width 164 height 25
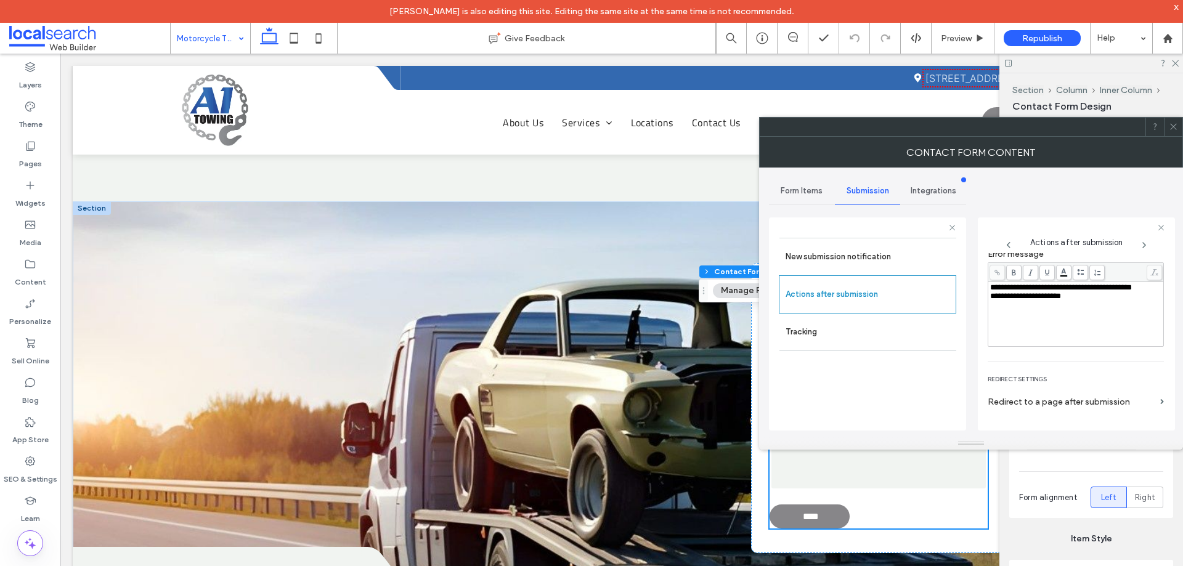
scroll to position [213, 0]
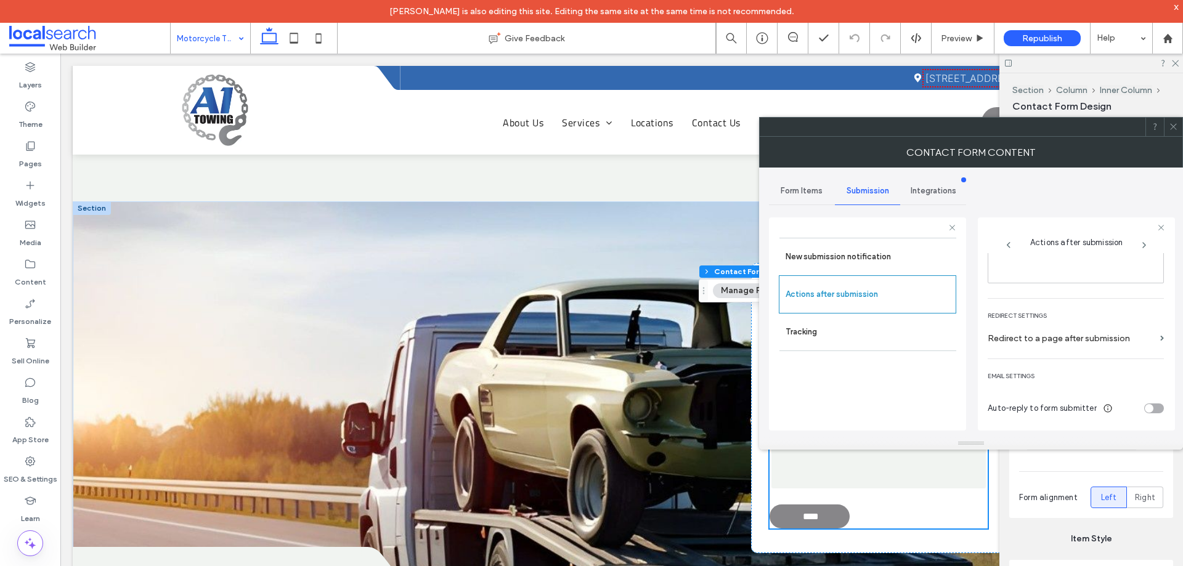
click at [1172, 124] on icon at bounding box center [1173, 126] width 9 height 9
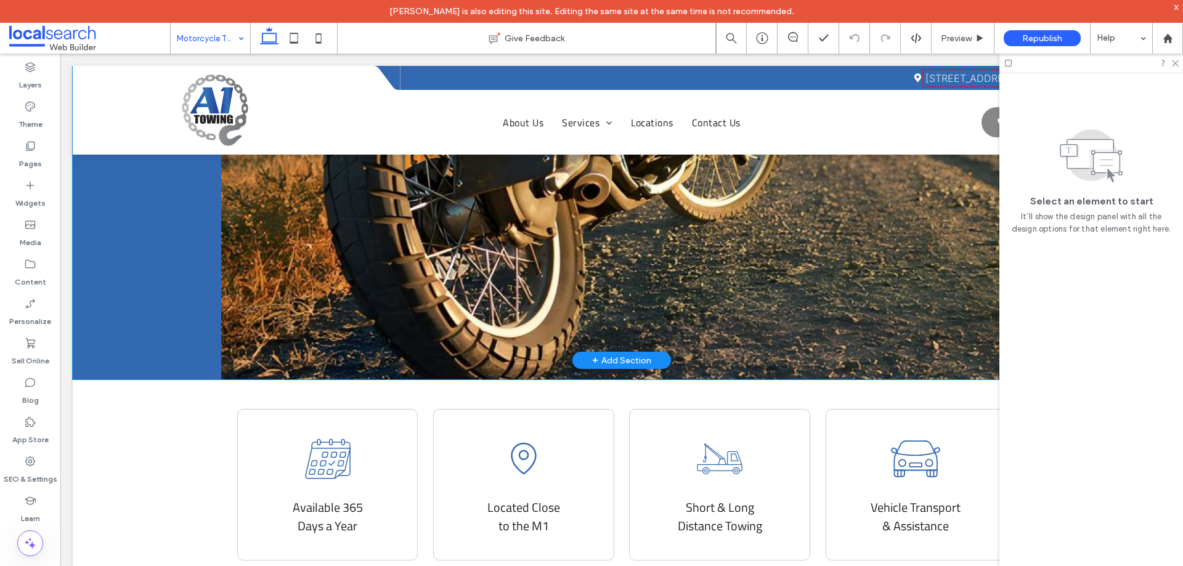
scroll to position [0, 0]
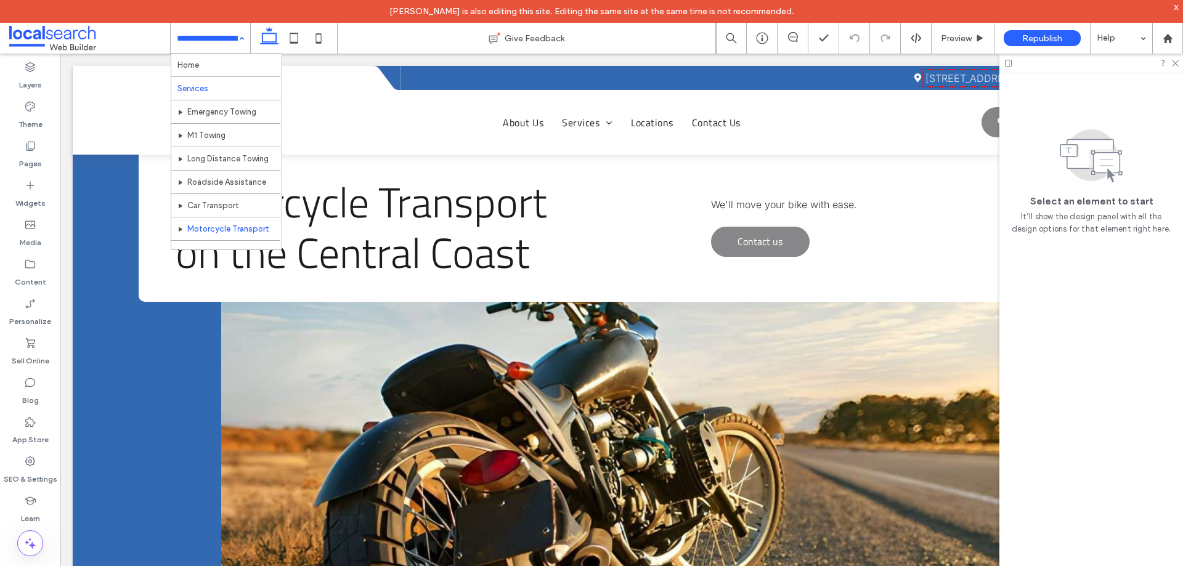
drag, startPoint x: 230, startPoint y: 25, endPoint x: 243, endPoint y: 93, distance: 69.0
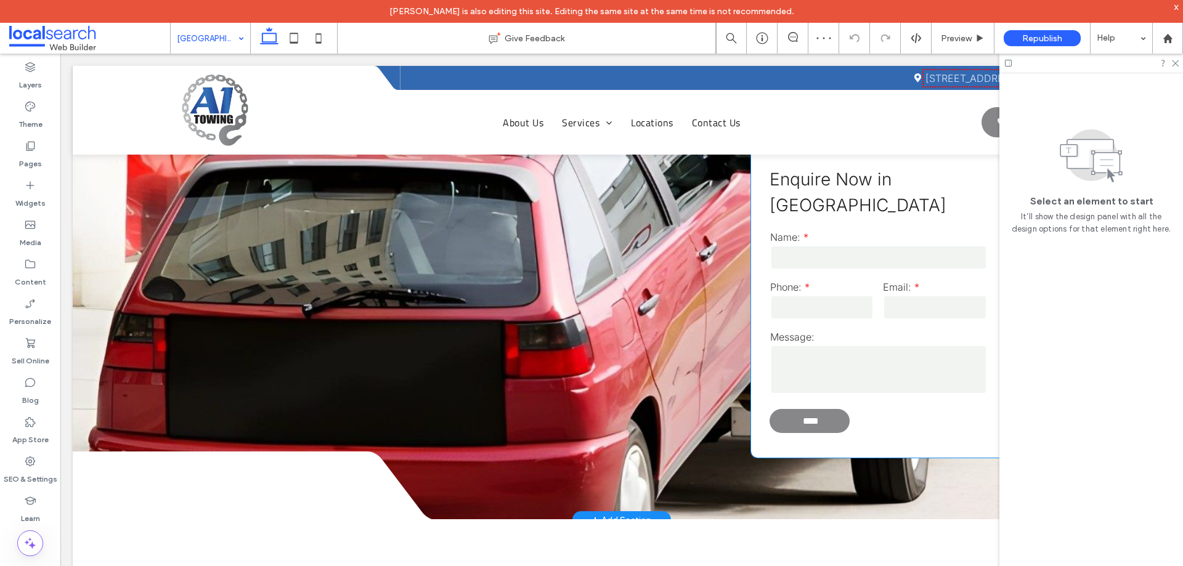
scroll to position [1294, 0]
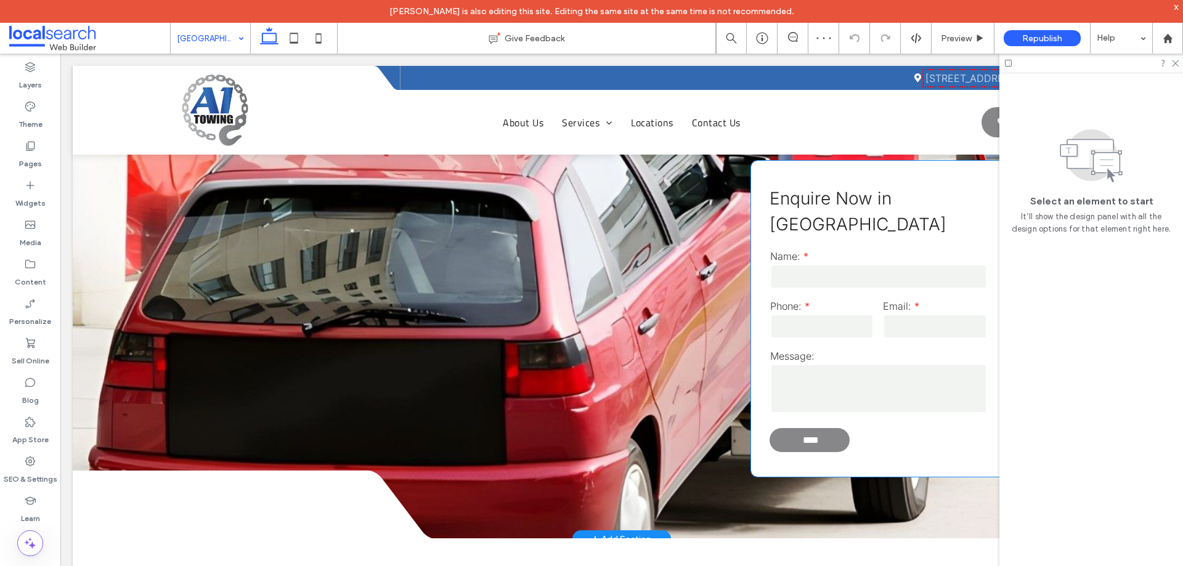
click at [843, 314] on input "tel" at bounding box center [822, 326] width 104 height 25
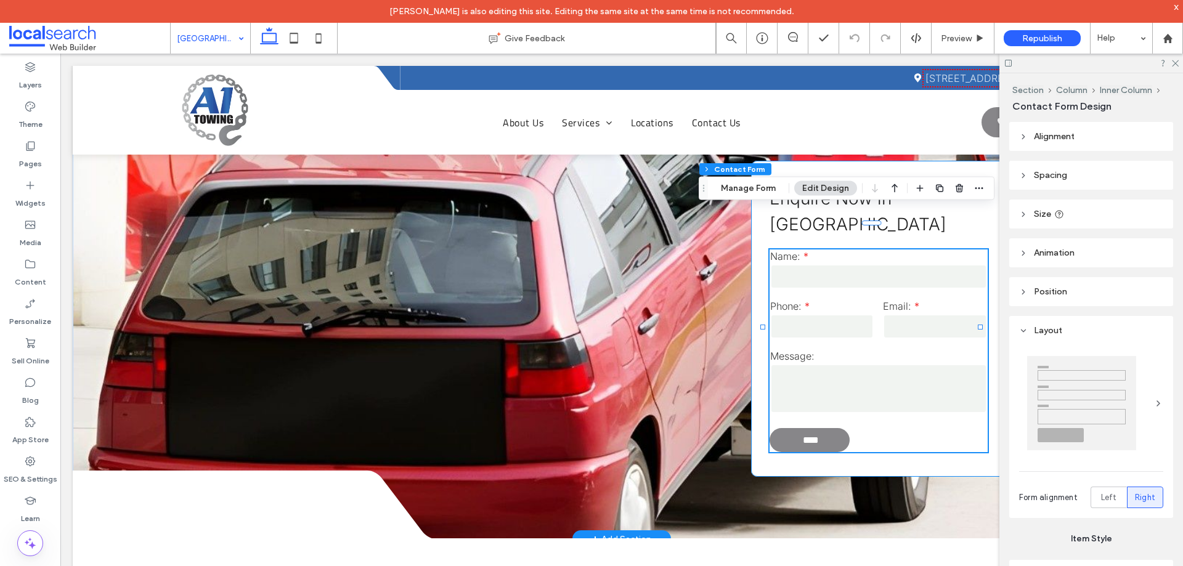
type input "*"
type input "***"
type input "*"
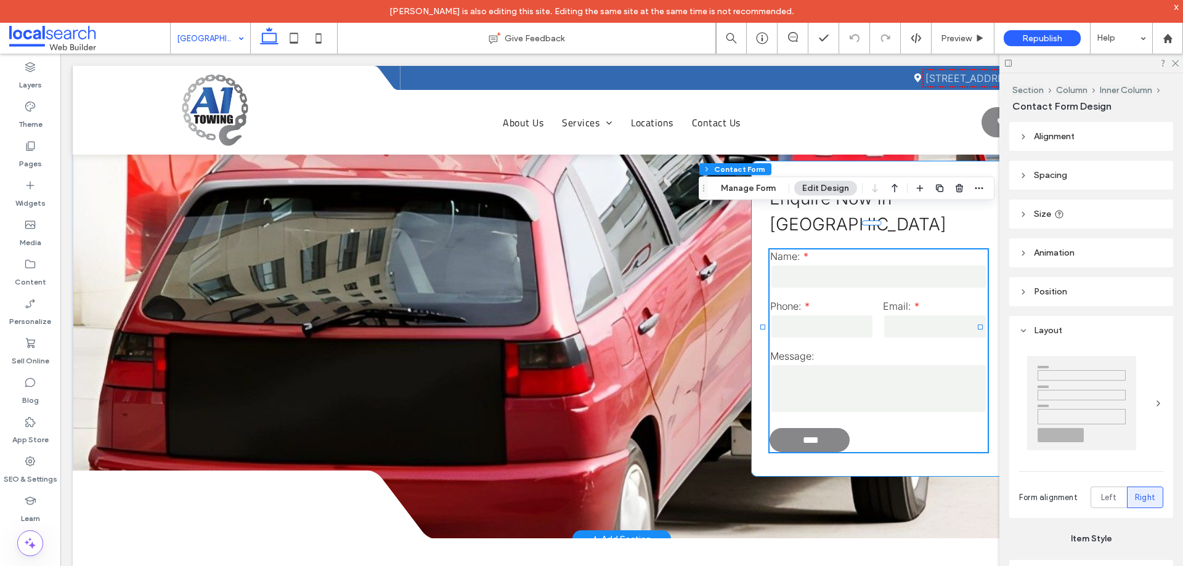
type input "***"
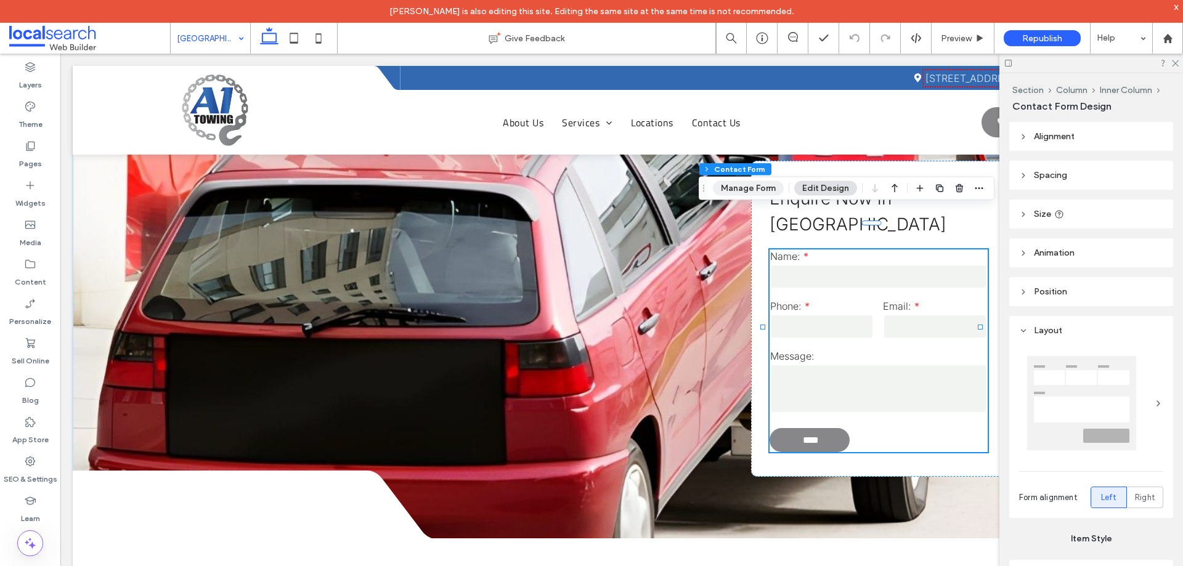
click at [753, 194] on button "Manage Form" at bounding box center [748, 188] width 71 height 15
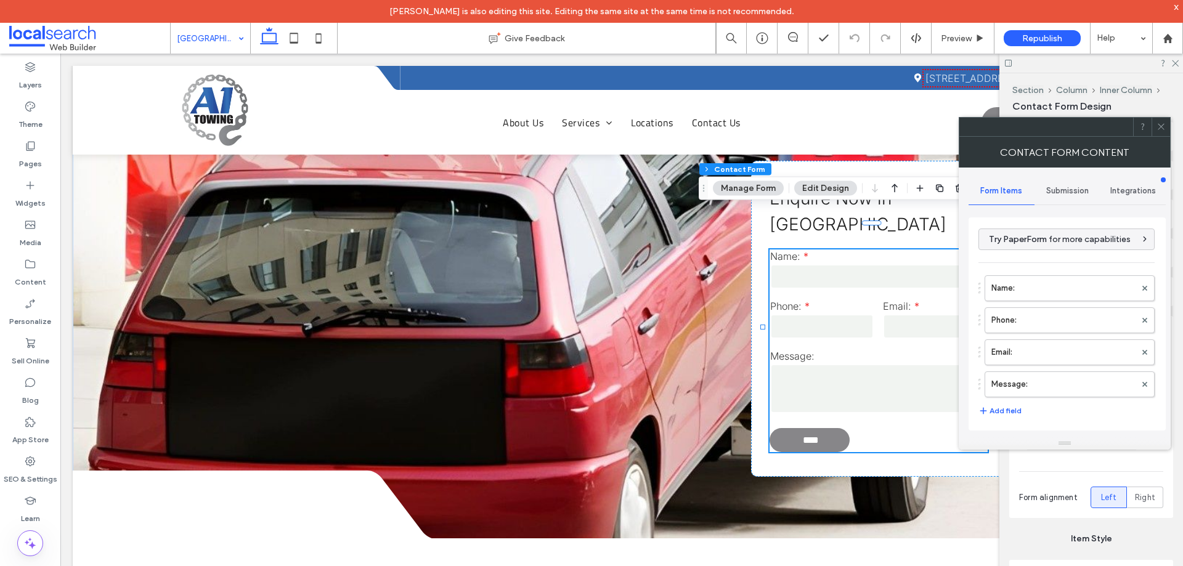
scroll to position [249, 0]
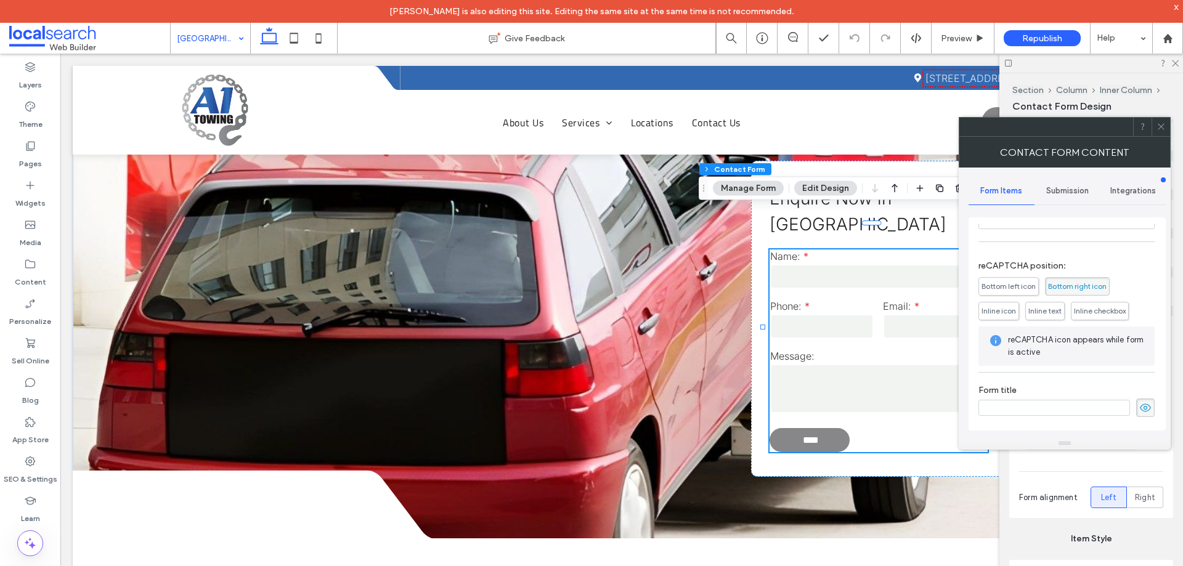
click at [1069, 196] on div "Submission" at bounding box center [1067, 190] width 66 height 27
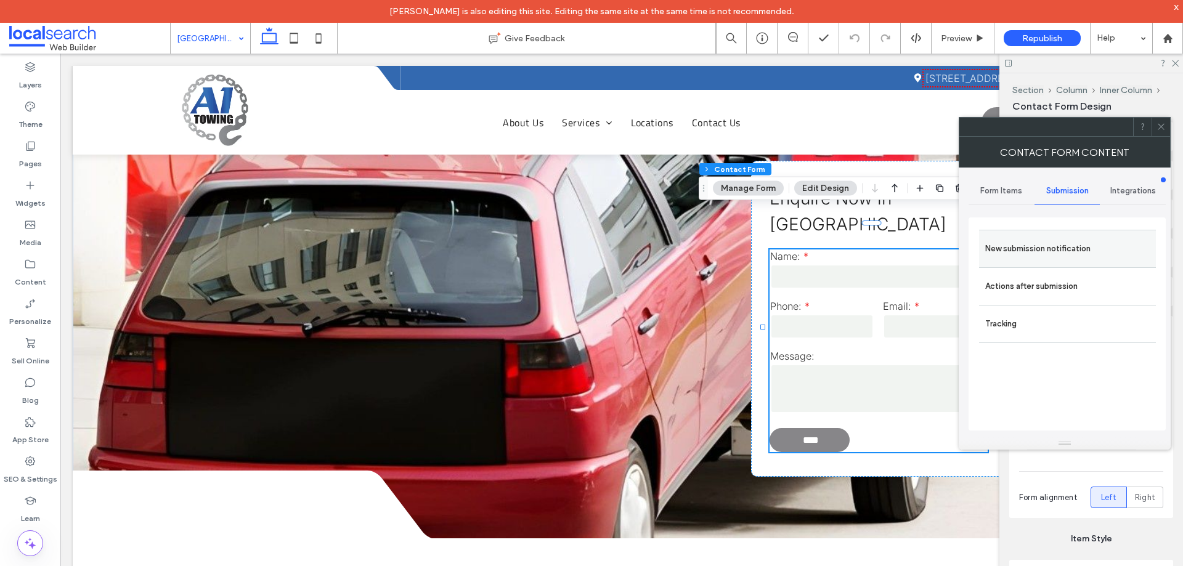
click at [1060, 233] on div "New submission notification" at bounding box center [1067, 249] width 177 height 38
click at [1055, 258] on label "New submission notification" at bounding box center [1067, 249] width 164 height 25
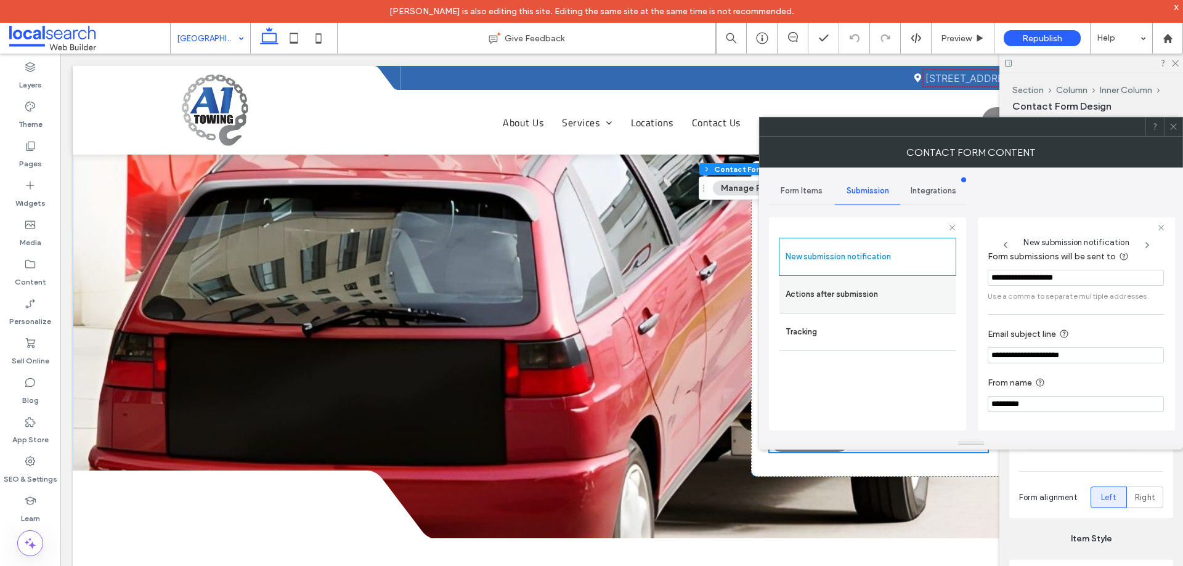
click at [857, 299] on label "Actions after submission" at bounding box center [867, 294] width 164 height 25
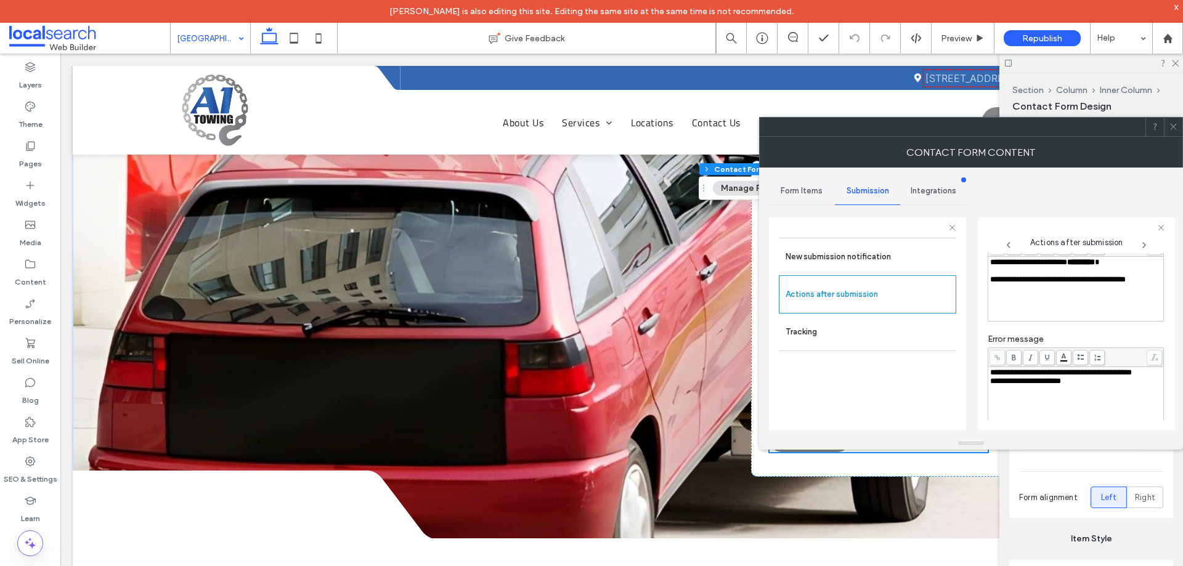
scroll to position [213, 0]
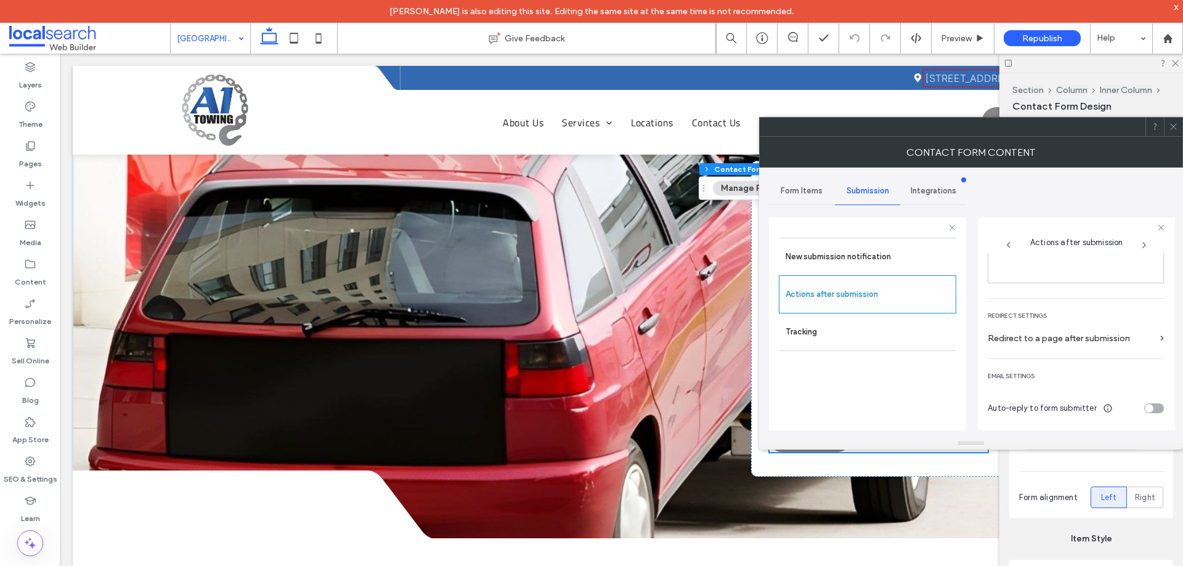
click at [1172, 123] on icon at bounding box center [1173, 126] width 9 height 9
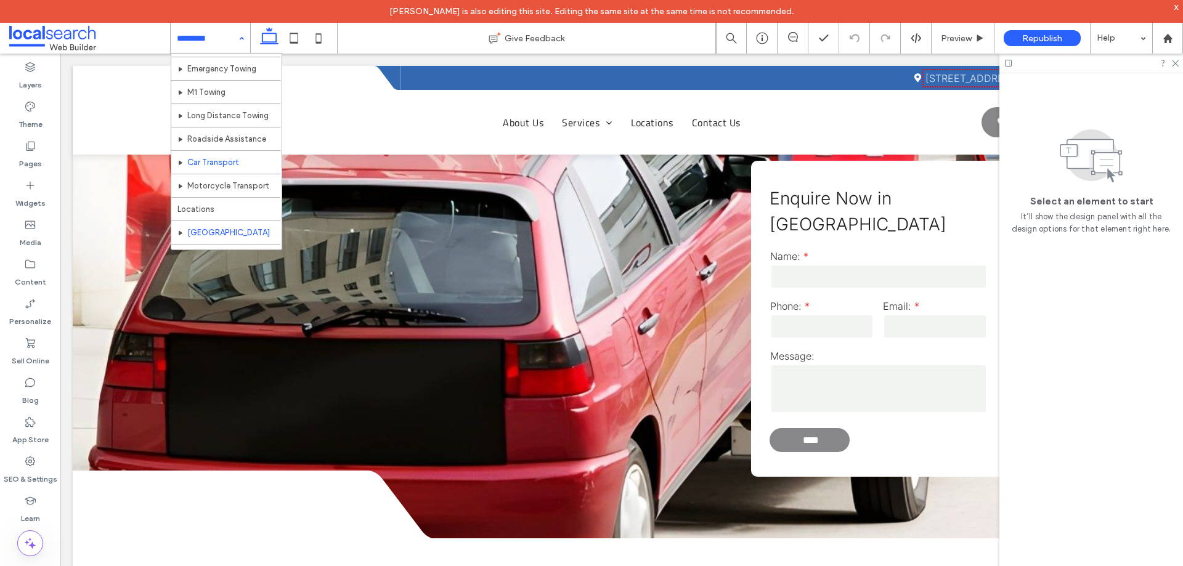
scroll to position [83, 0]
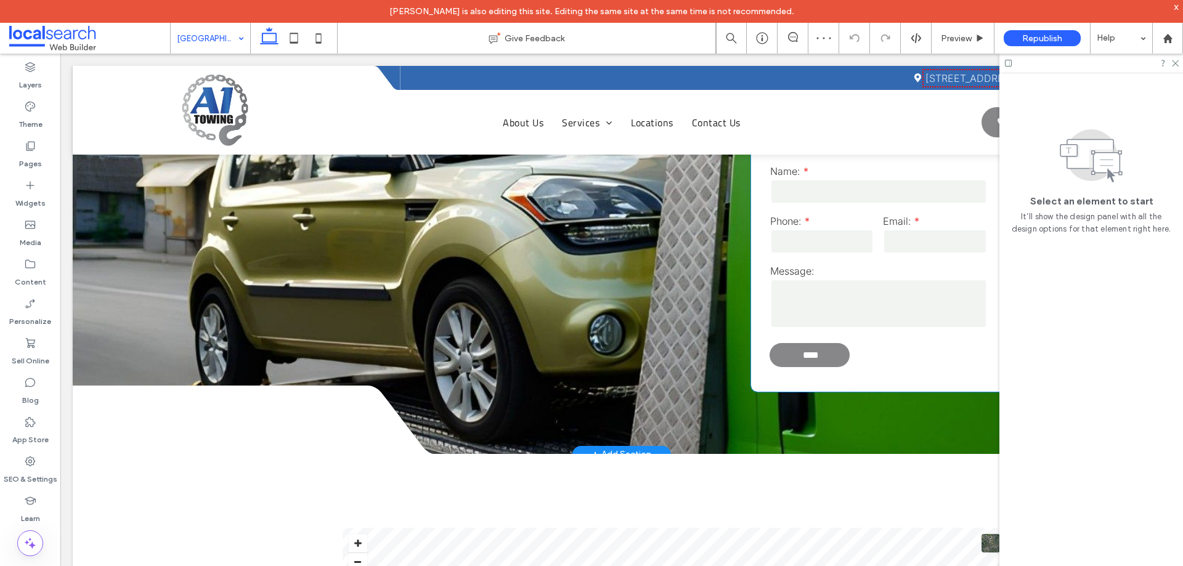
scroll to position [1294, 0]
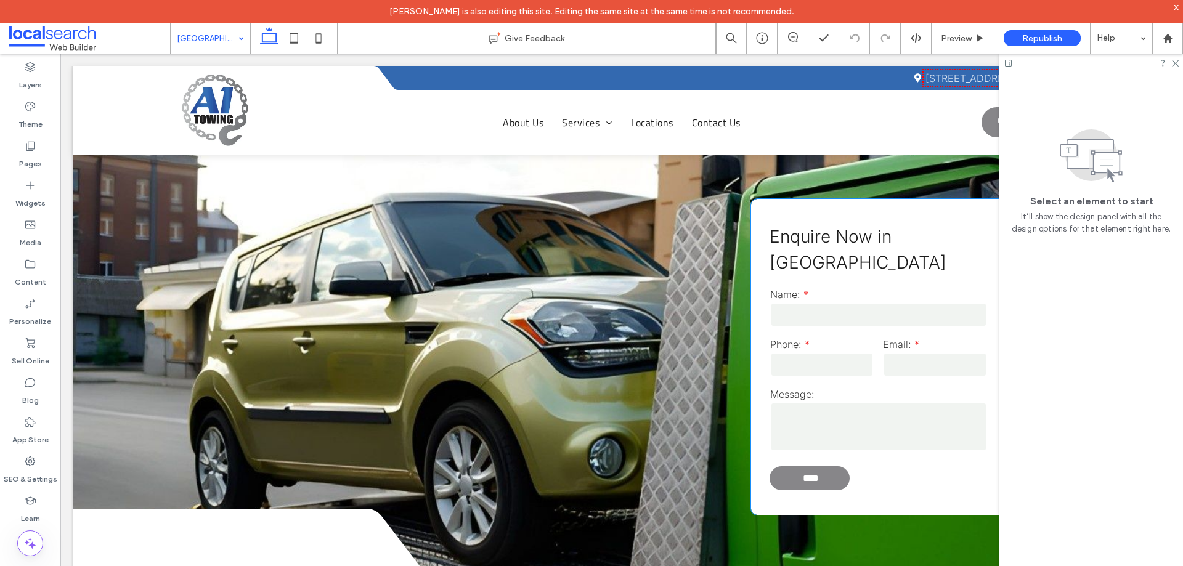
click at [848, 352] on input "tel" at bounding box center [822, 364] width 104 height 25
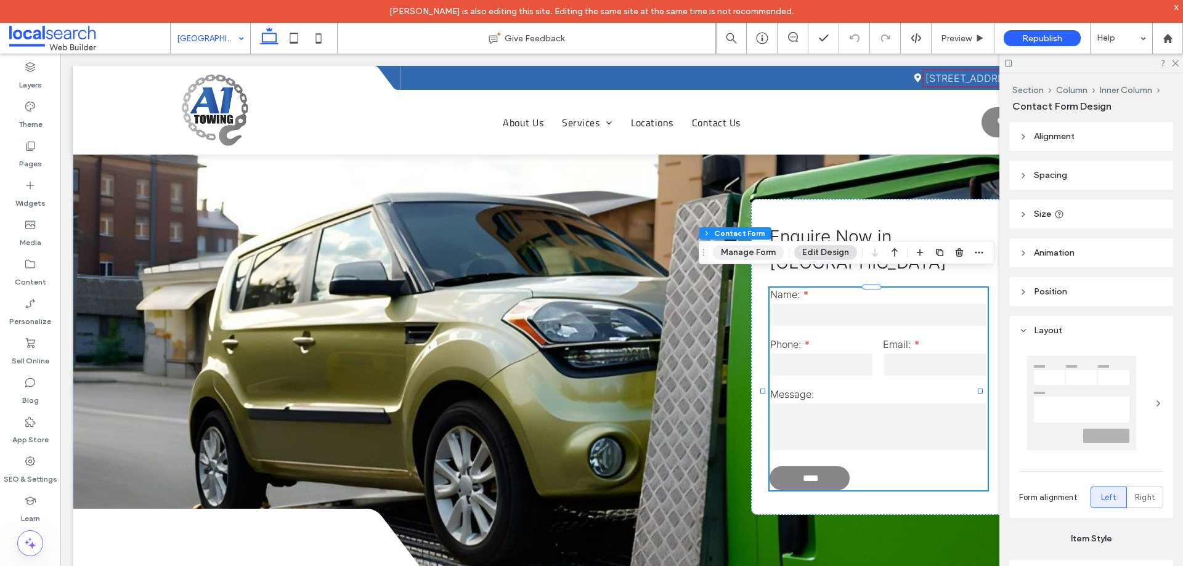
click at [739, 253] on button "Manage Form" at bounding box center [748, 252] width 71 height 15
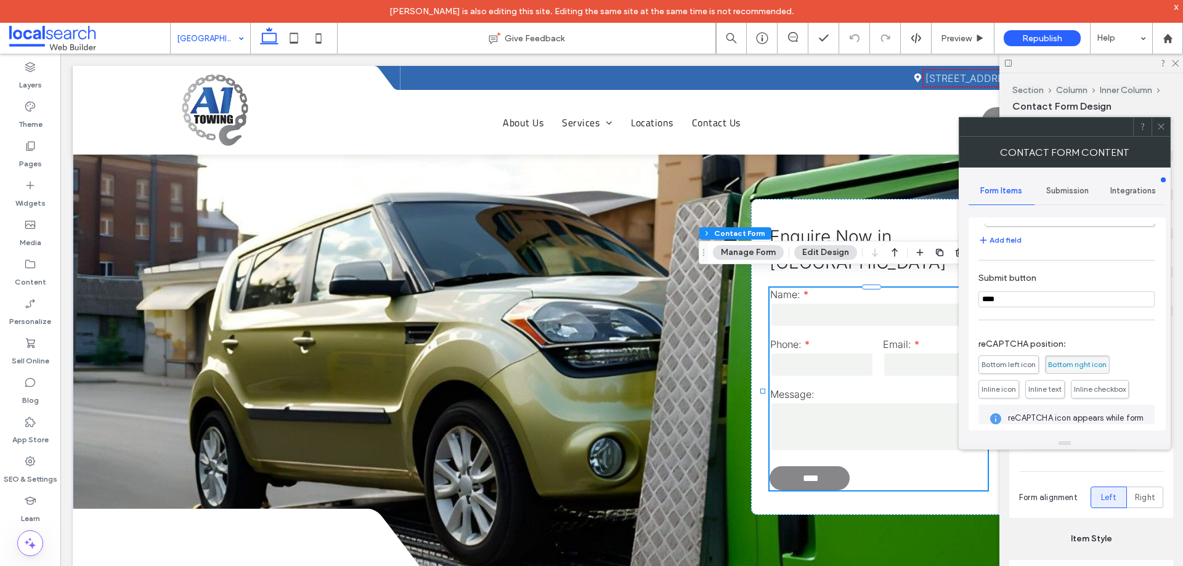
scroll to position [249, 0]
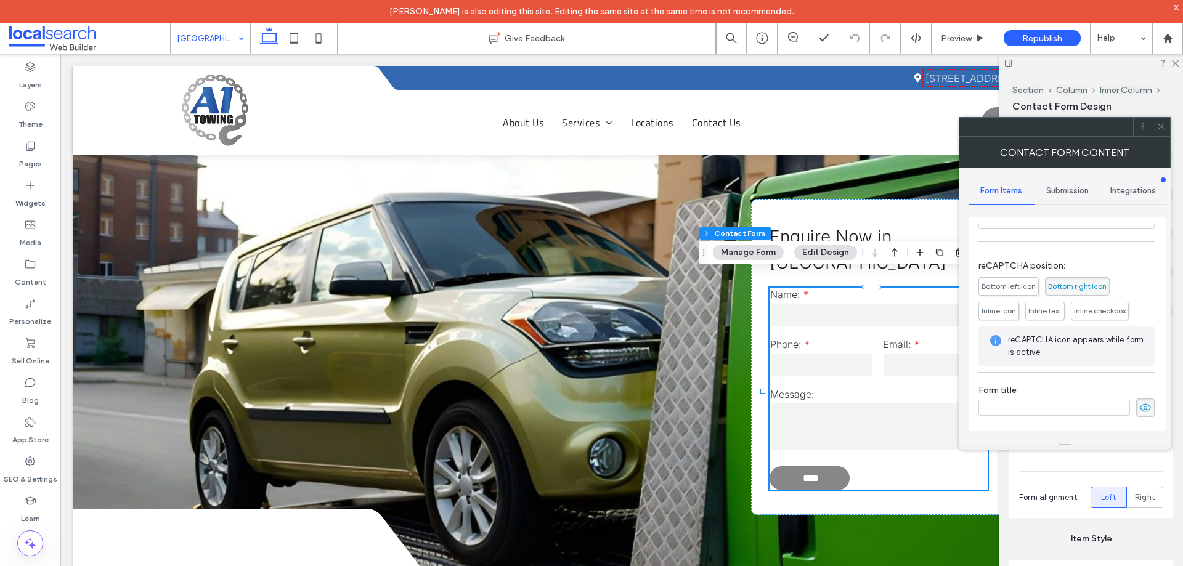
click at [1075, 190] on span "Submission" at bounding box center [1067, 191] width 43 height 10
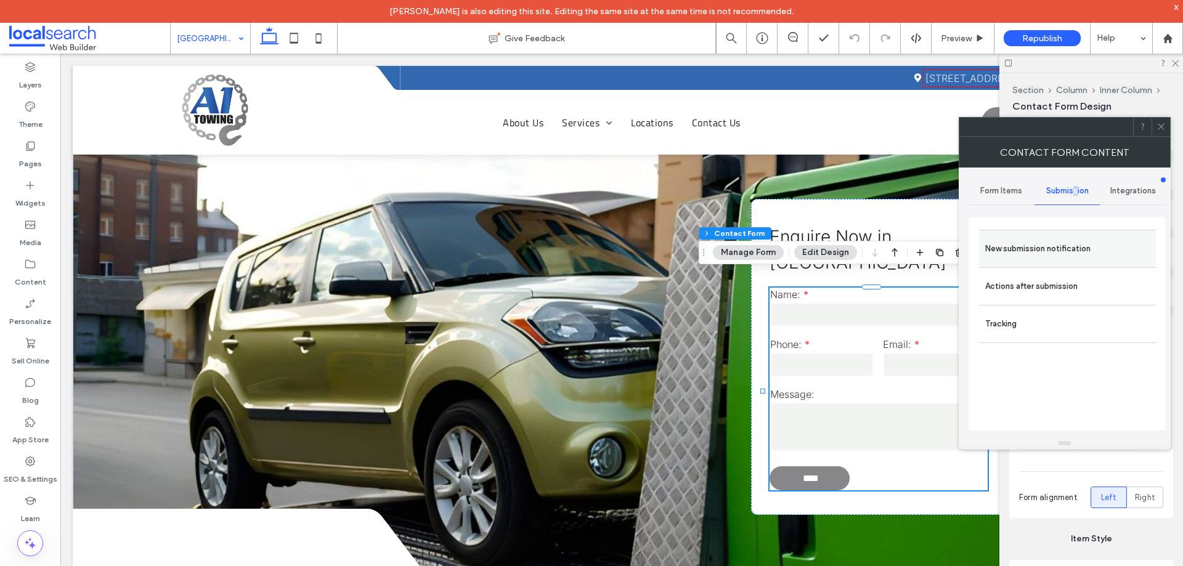
click at [1061, 259] on label "New submission notification" at bounding box center [1067, 249] width 164 height 25
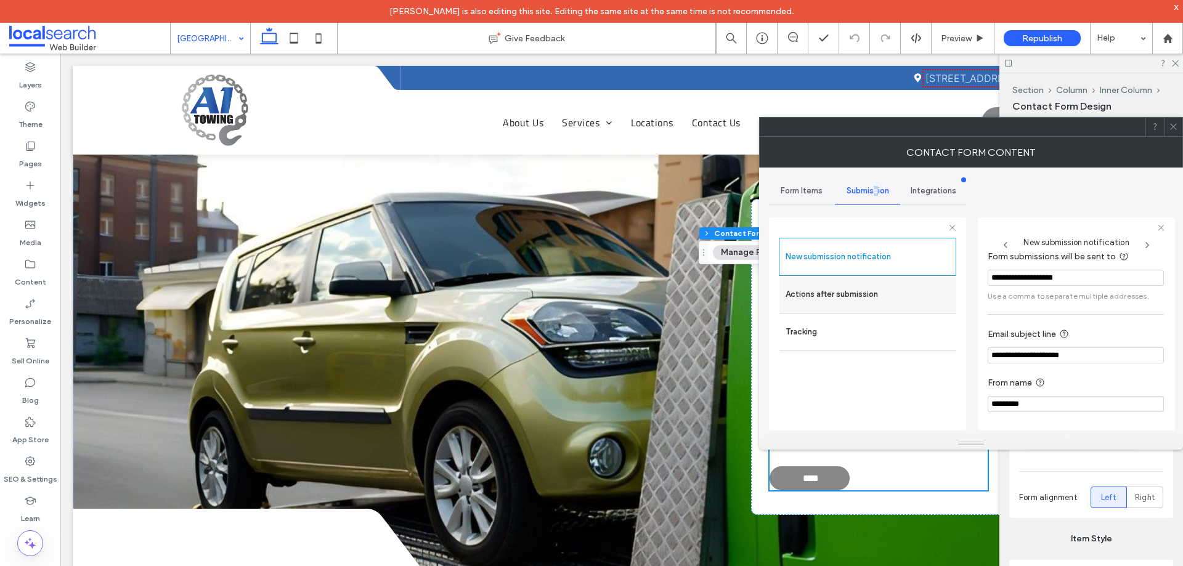
click at [847, 291] on label "Actions after submission" at bounding box center [867, 294] width 164 height 25
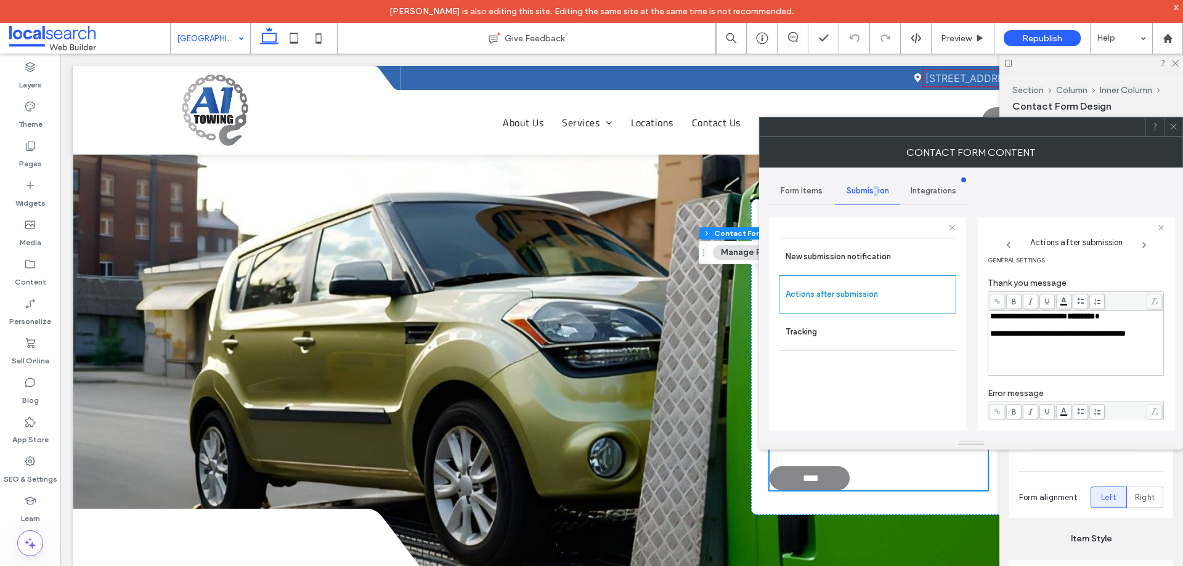
scroll to position [0, 0]
click at [1172, 126] on icon at bounding box center [1173, 126] width 9 height 9
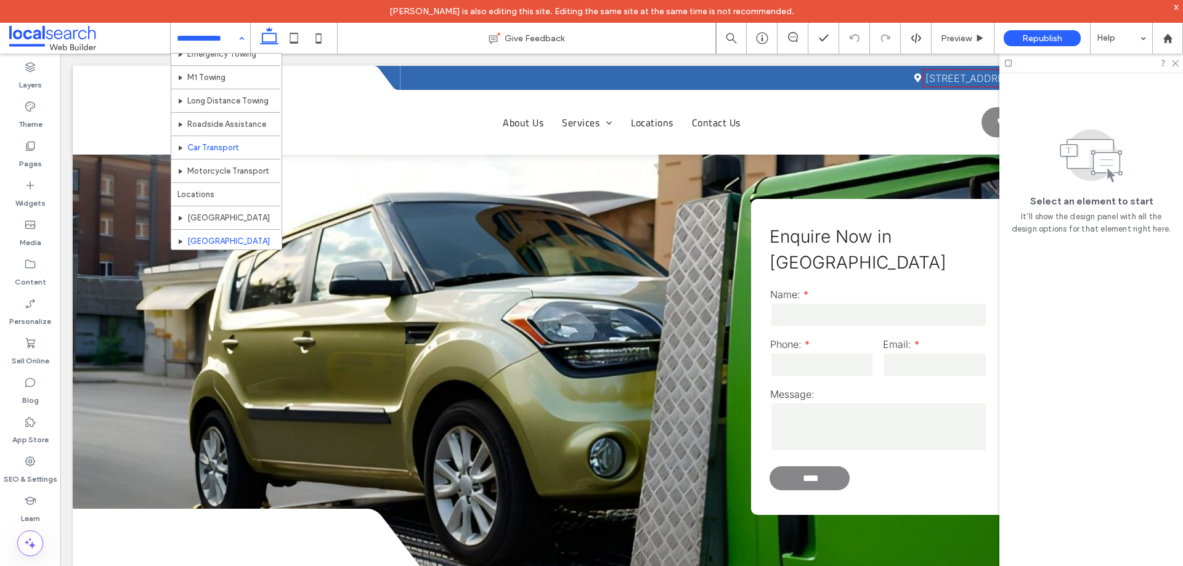
scroll to position [83, 0]
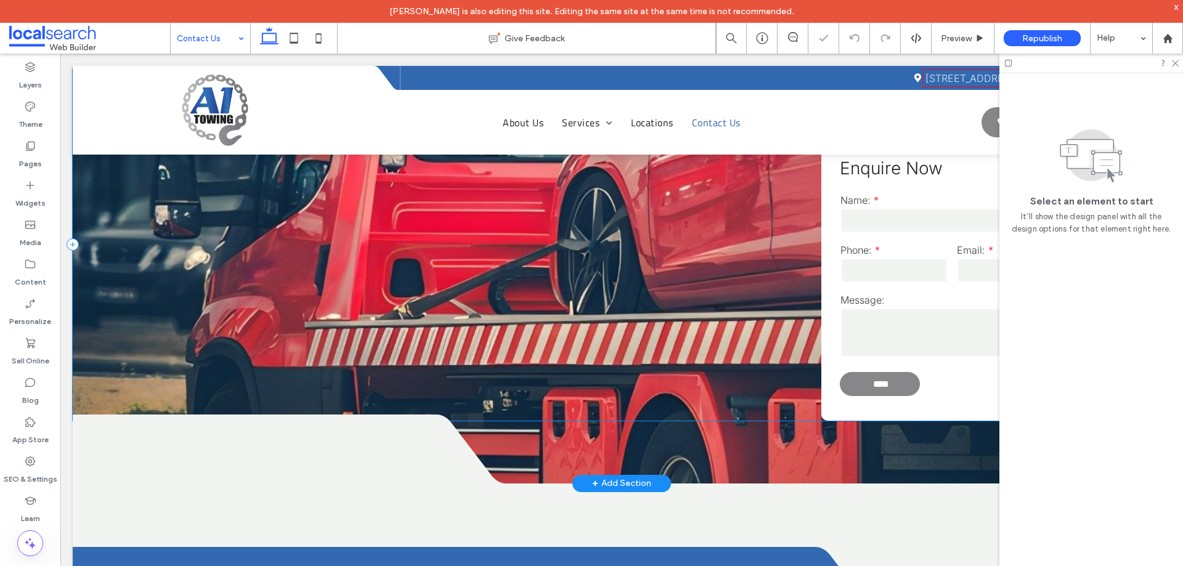
scroll to position [924, 0]
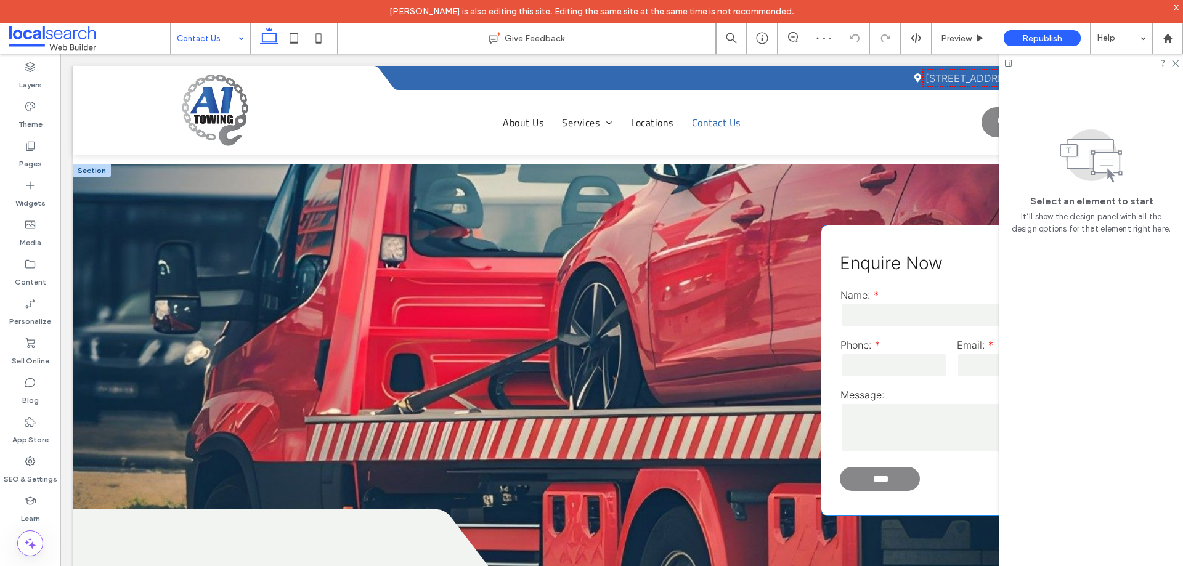
click at [909, 364] on input "tel" at bounding box center [893, 365] width 107 height 25
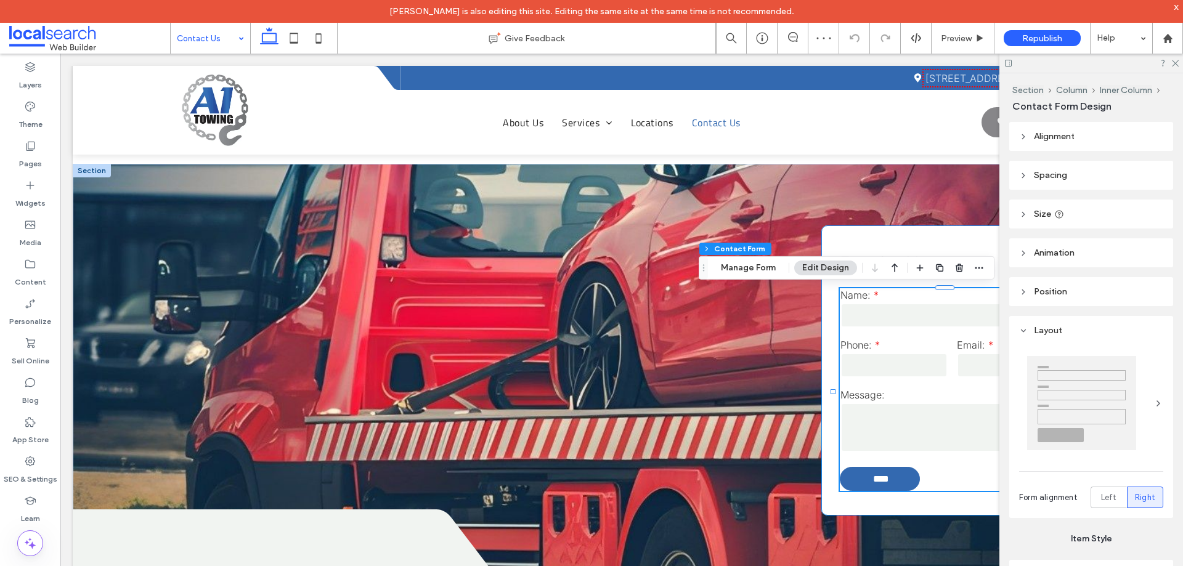
type input "*"
type input "***"
type input "*"
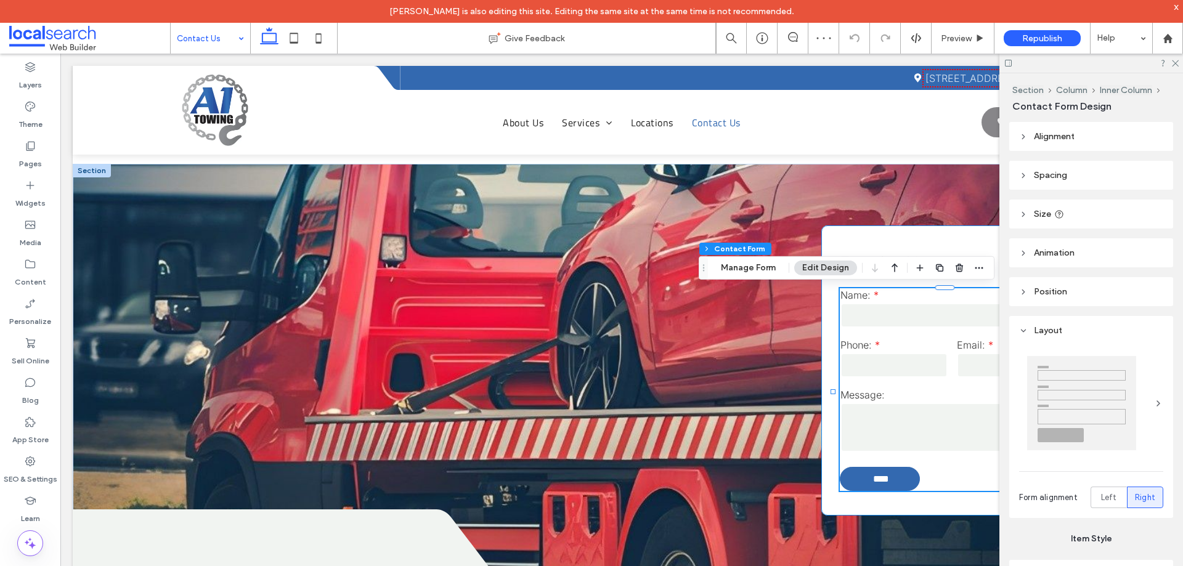
type input "***"
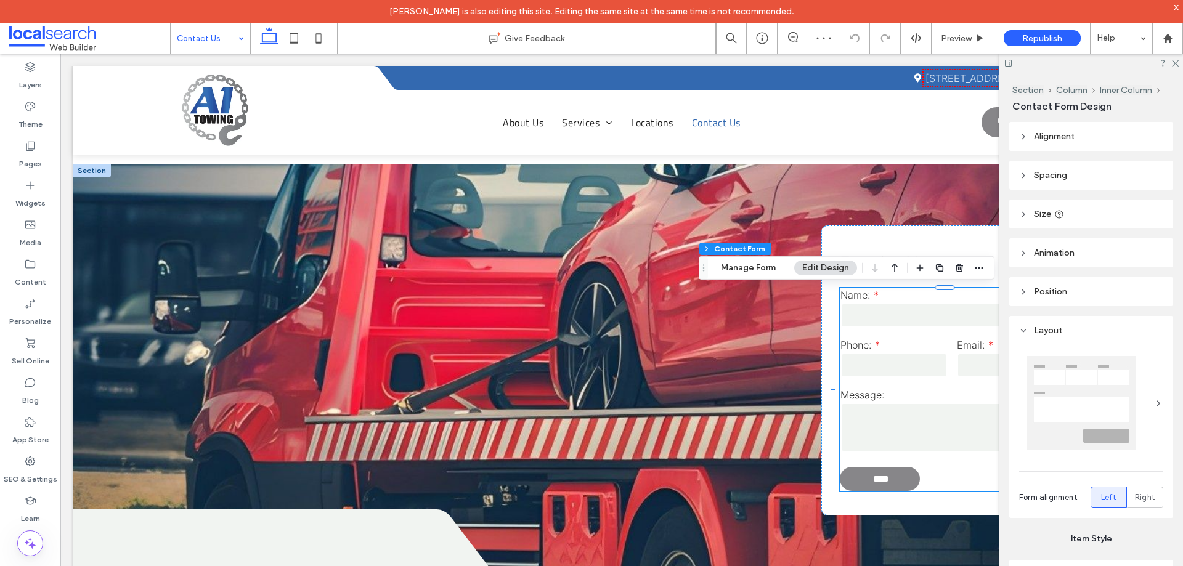
click at [740, 271] on button "Manage Form" at bounding box center [748, 268] width 71 height 15
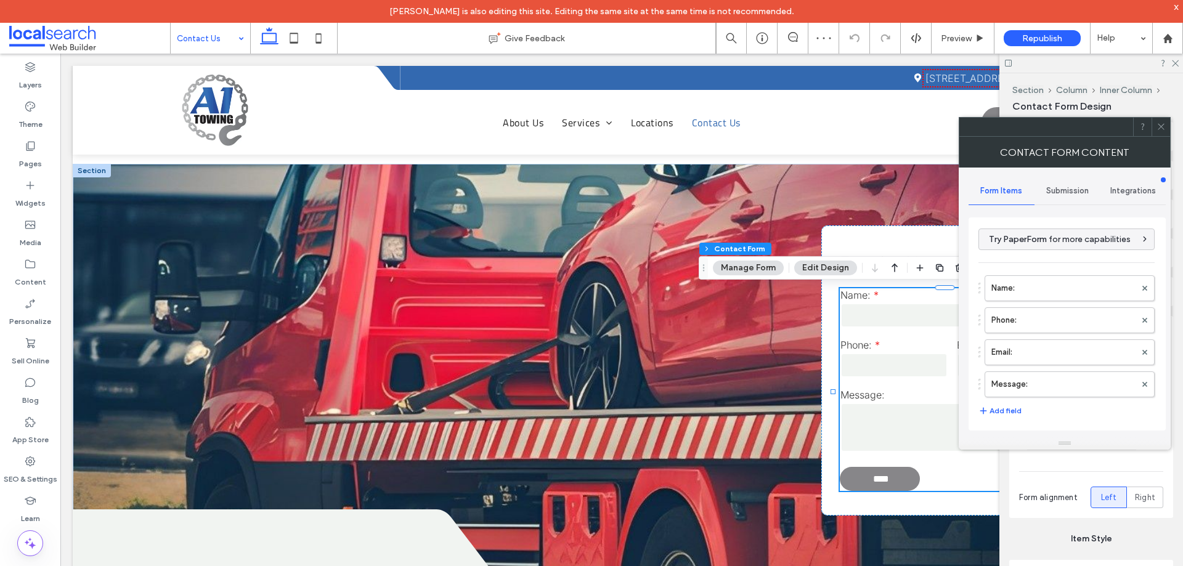
type input "****"
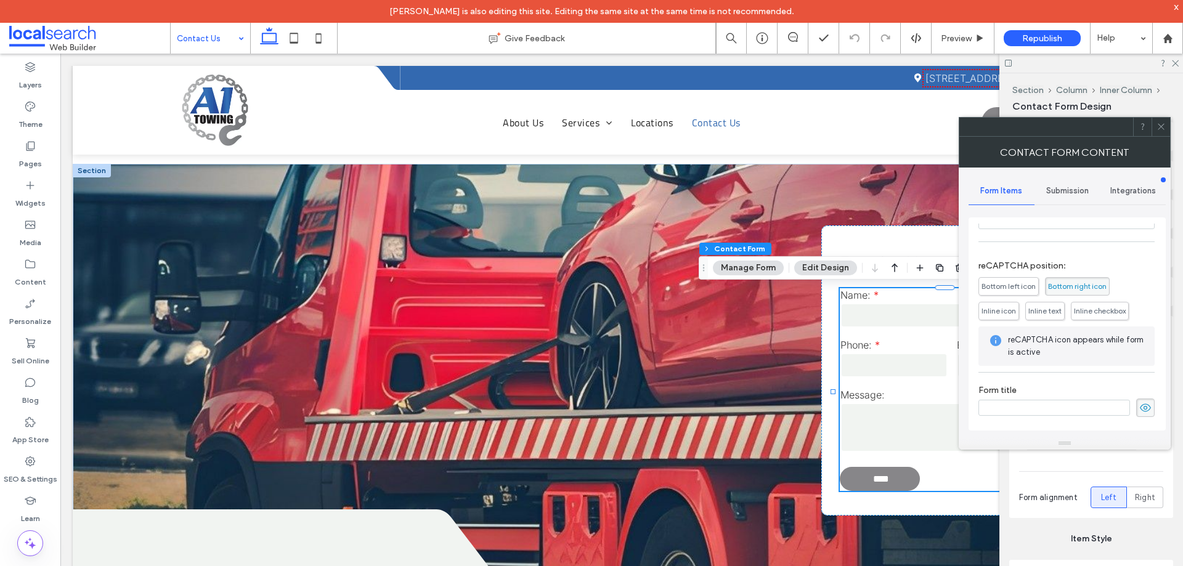
click at [1075, 201] on div "Submission" at bounding box center [1067, 190] width 66 height 27
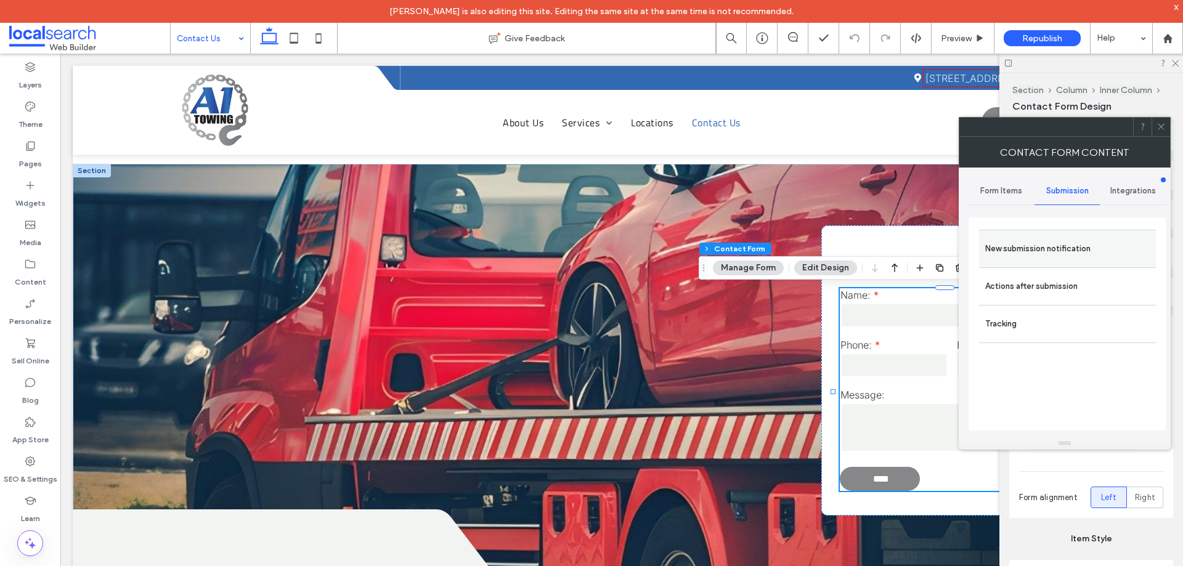
click at [1058, 245] on label "New submission notification" at bounding box center [1067, 249] width 164 height 25
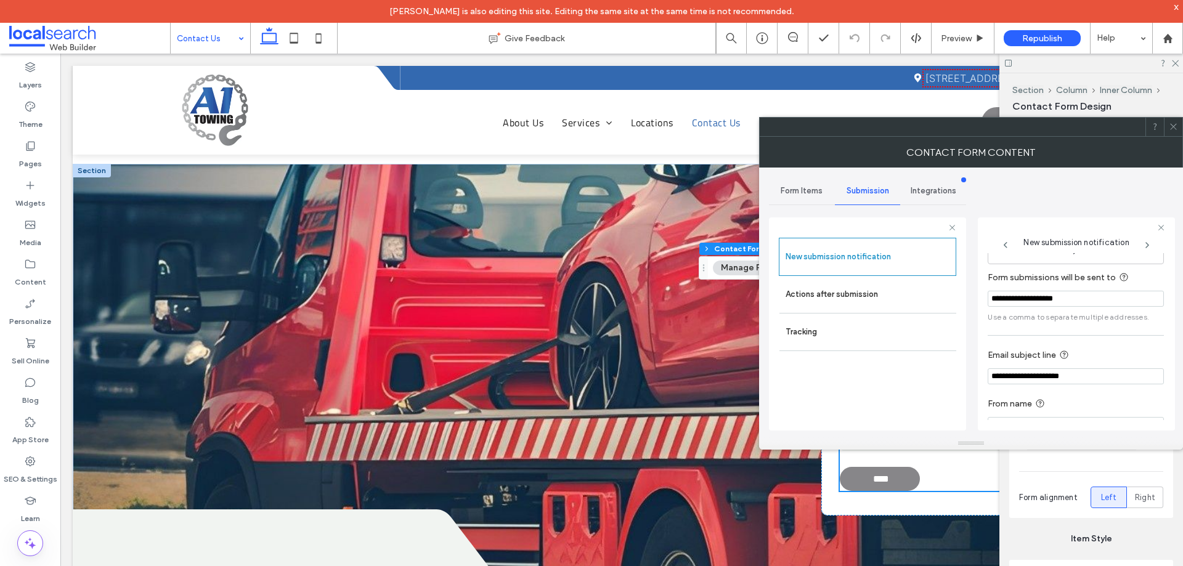
scroll to position [64, 0]
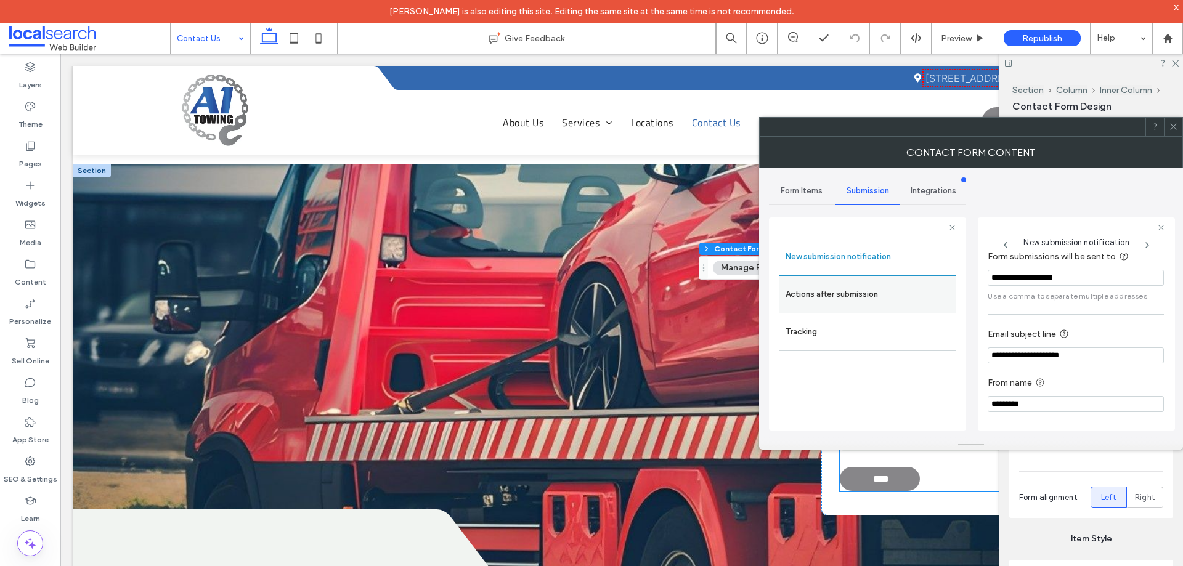
click at [857, 293] on label "Actions after submission" at bounding box center [867, 294] width 164 height 25
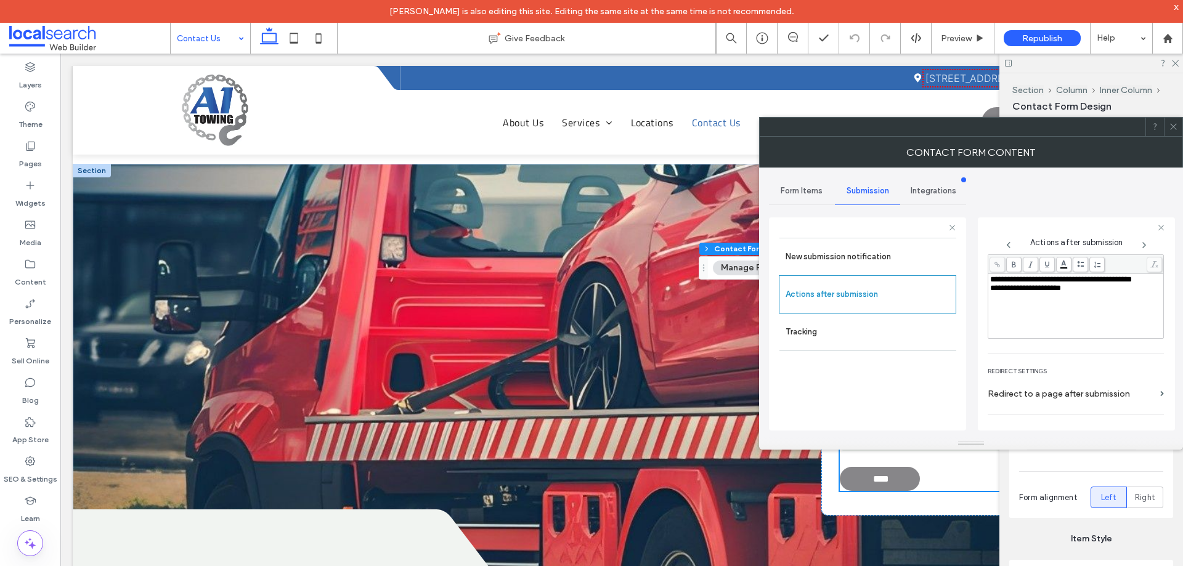
scroll to position [213, 0]
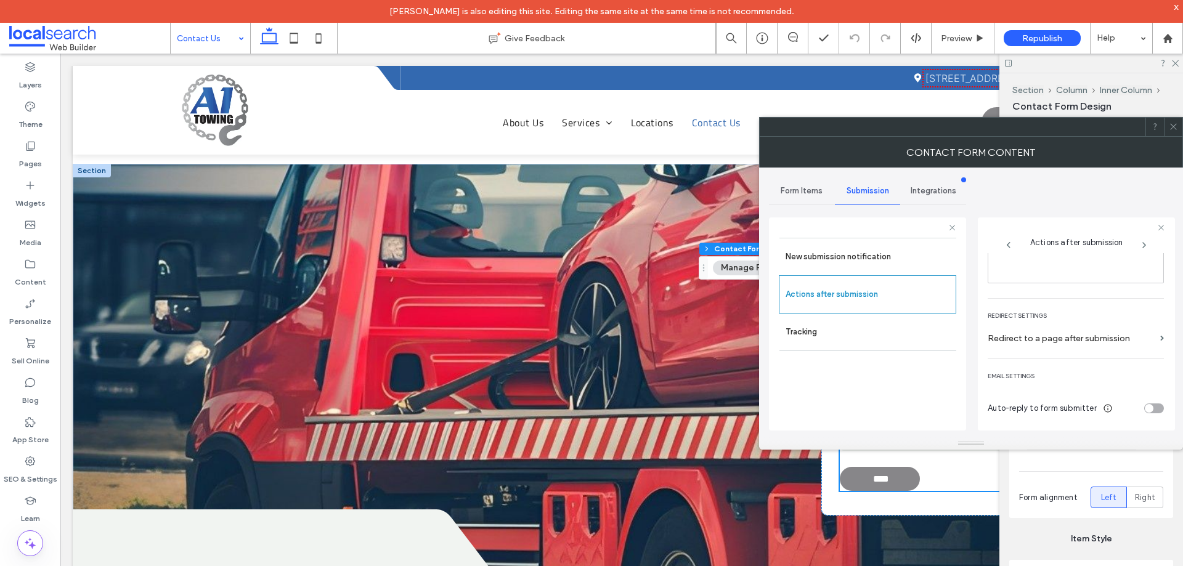
click at [1173, 125] on icon at bounding box center [1173, 126] width 9 height 9
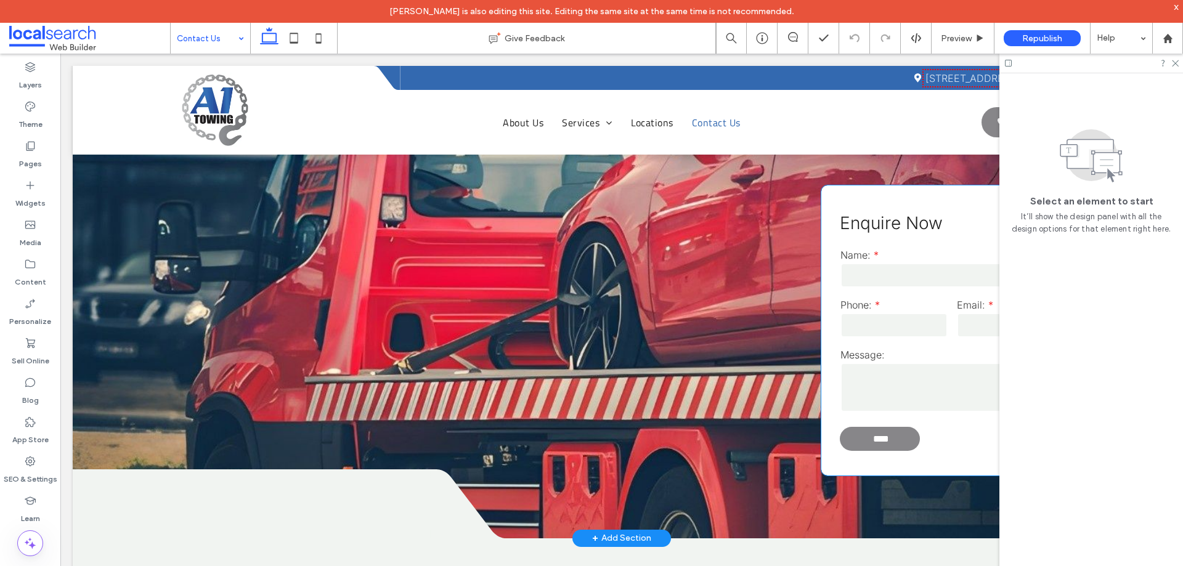
scroll to position [986, 0]
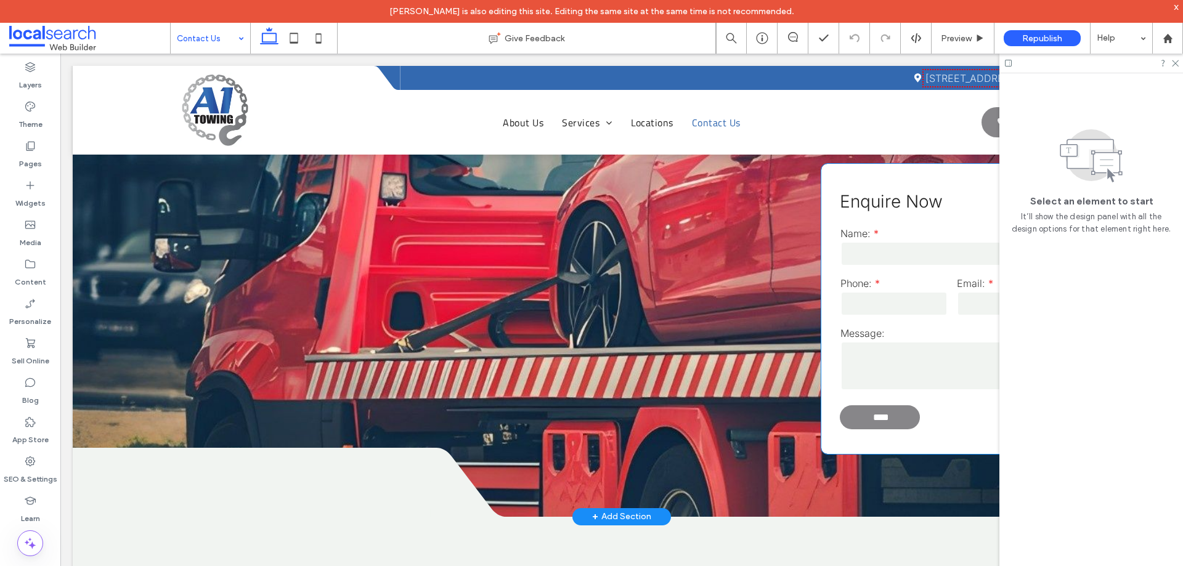
click at [909, 304] on input "tel" at bounding box center [893, 303] width 107 height 25
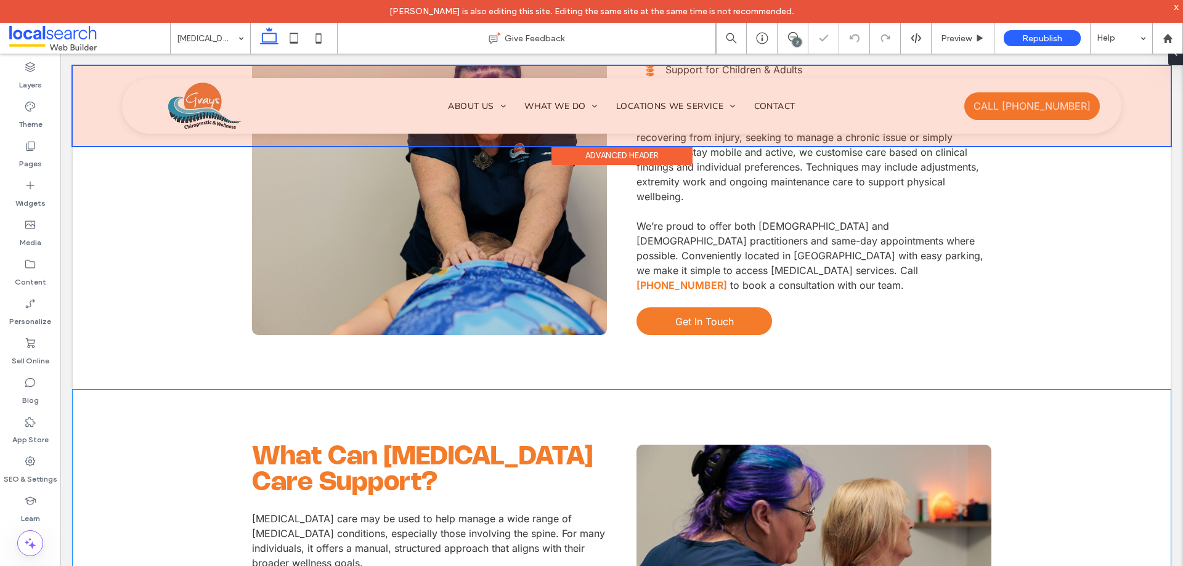
scroll to position [801, 0]
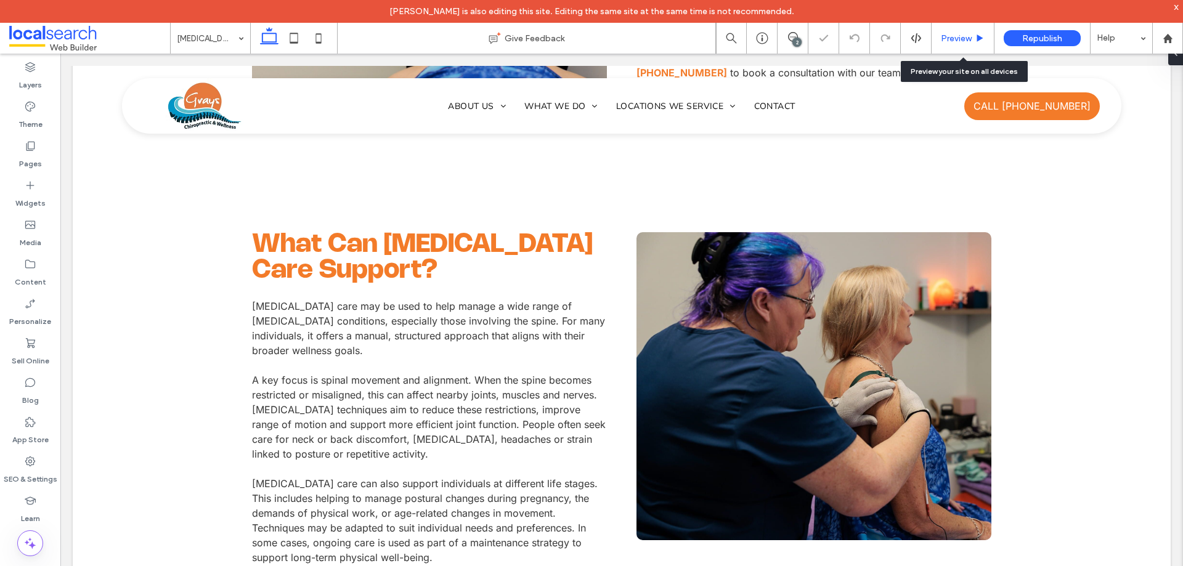
drag, startPoint x: 955, startPoint y: 39, endPoint x: 599, endPoint y: 264, distance: 420.8
click at [955, 39] on span "Preview" at bounding box center [956, 38] width 31 height 10
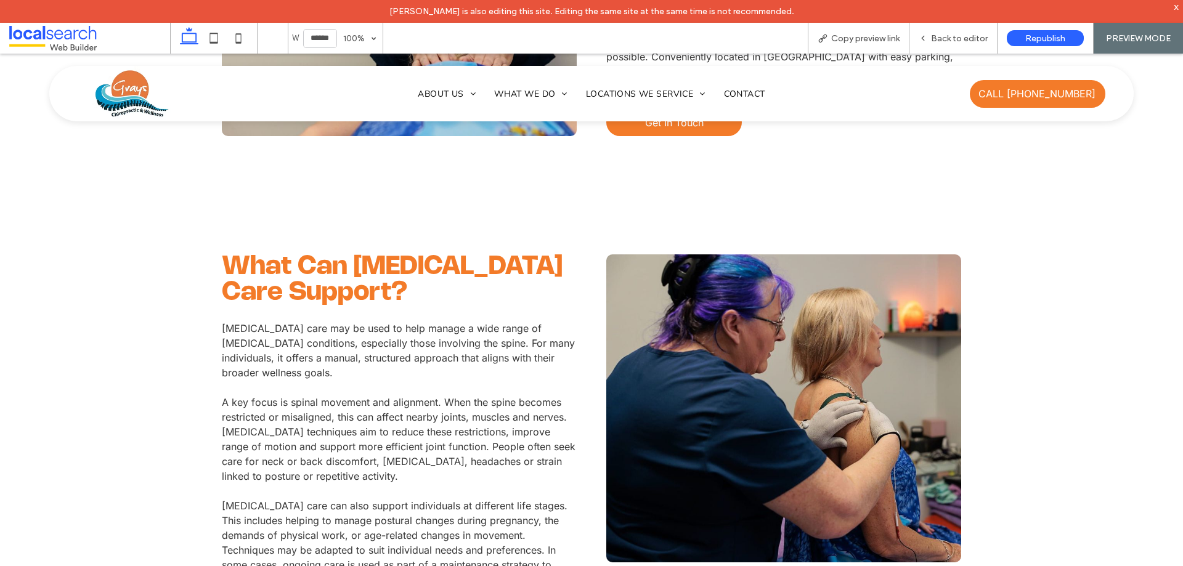
scroll to position [893, 0]
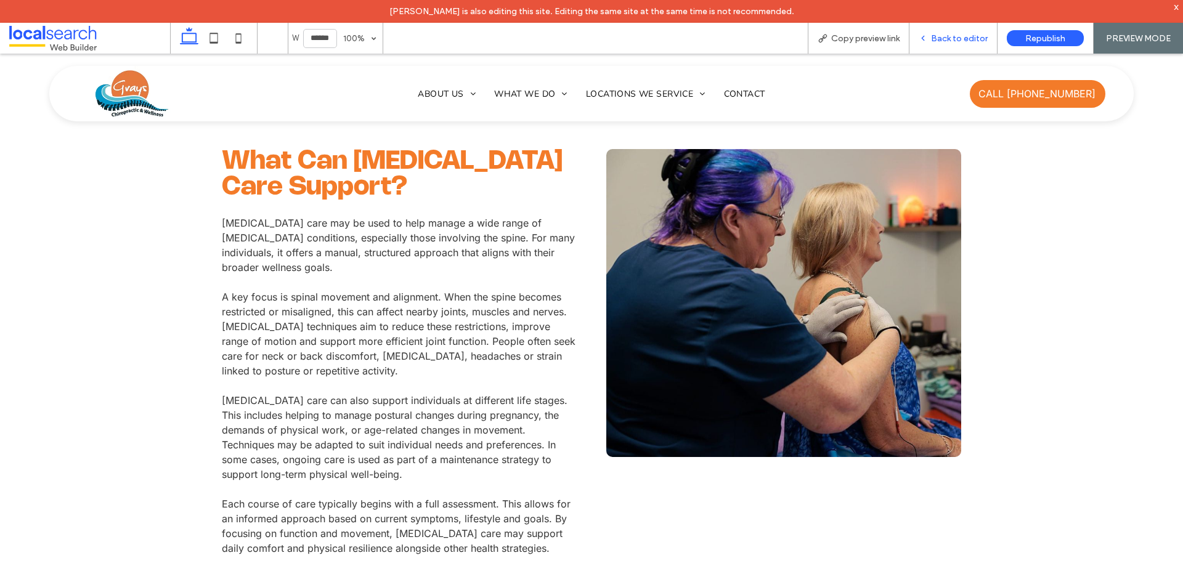
drag, startPoint x: 946, startPoint y: 33, endPoint x: 308, endPoint y: 18, distance: 637.7
click at [946, 33] on span "Back to editor" at bounding box center [959, 38] width 57 height 10
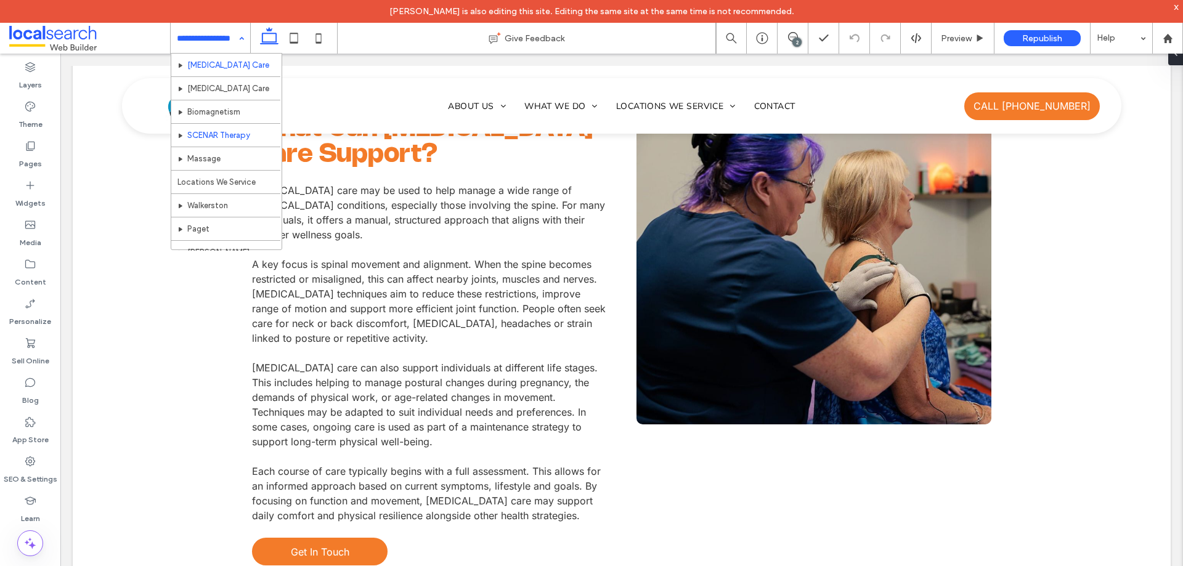
scroll to position [107, 0]
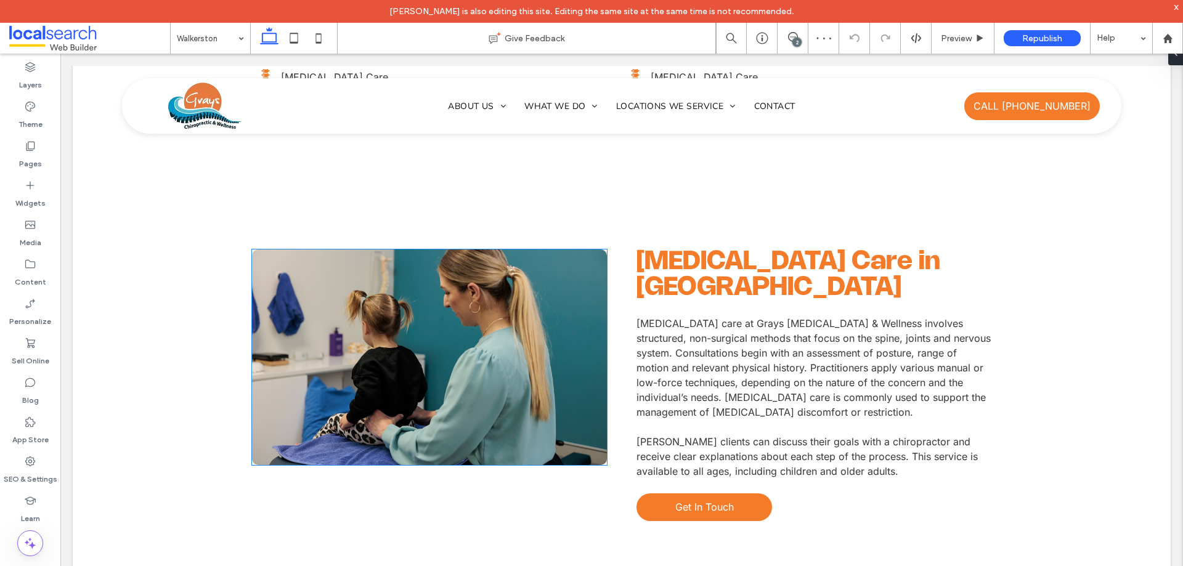
scroll to position [924, 0]
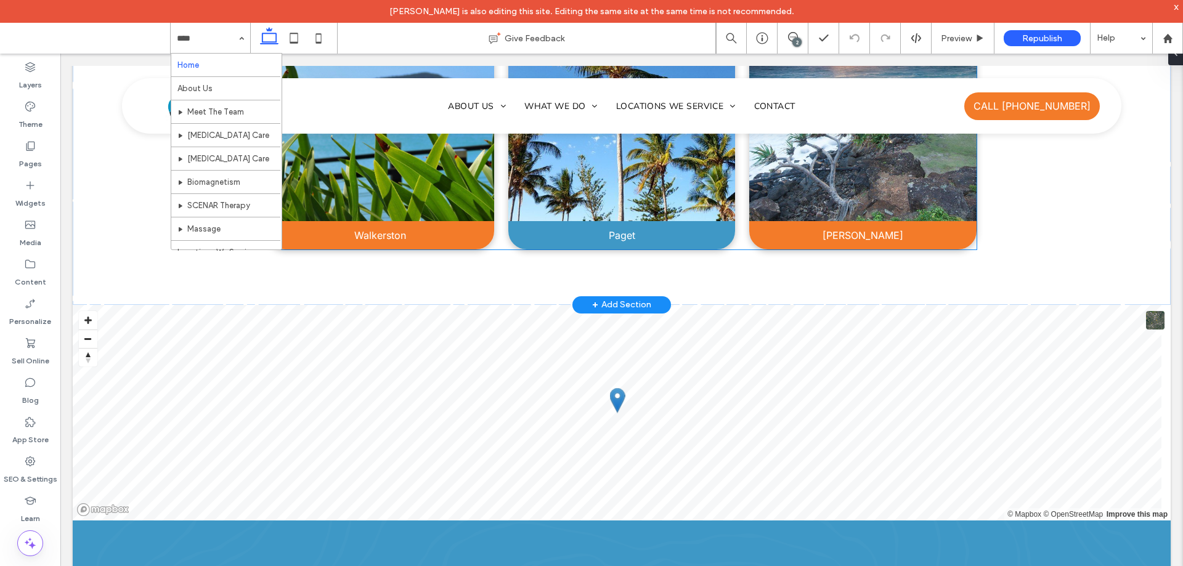
scroll to position [2710, 0]
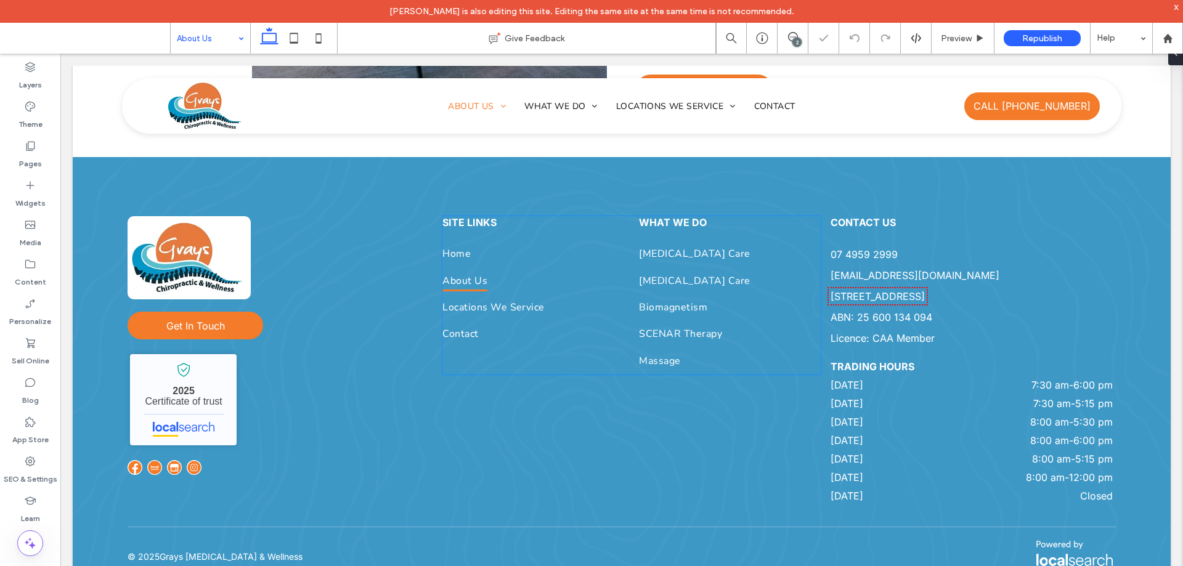
scroll to position [636, 0]
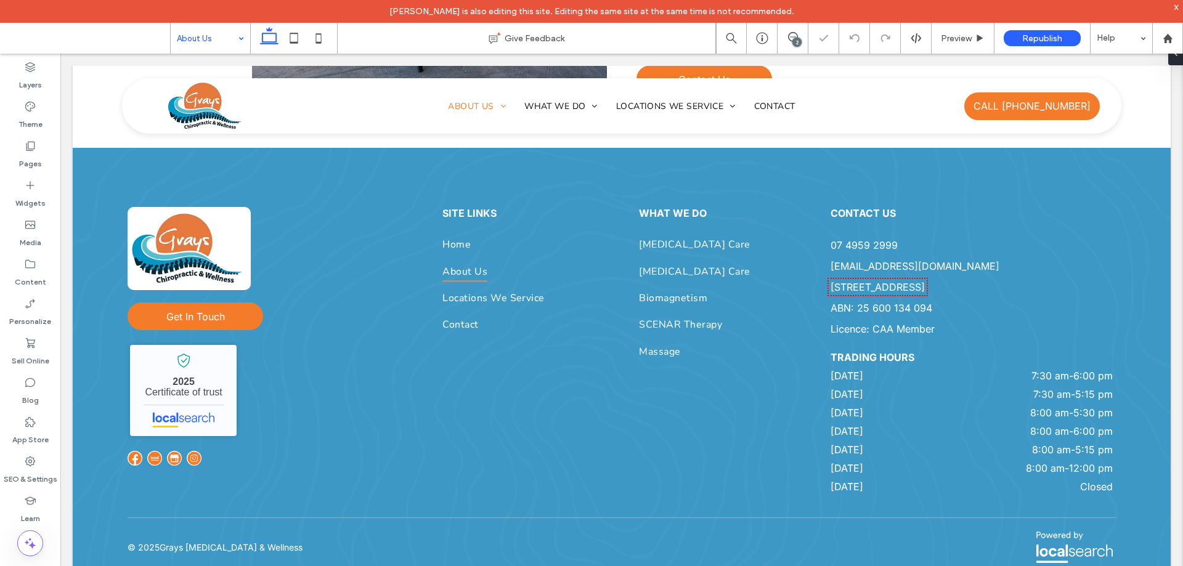
click at [232, 42] on input at bounding box center [207, 38] width 61 height 31
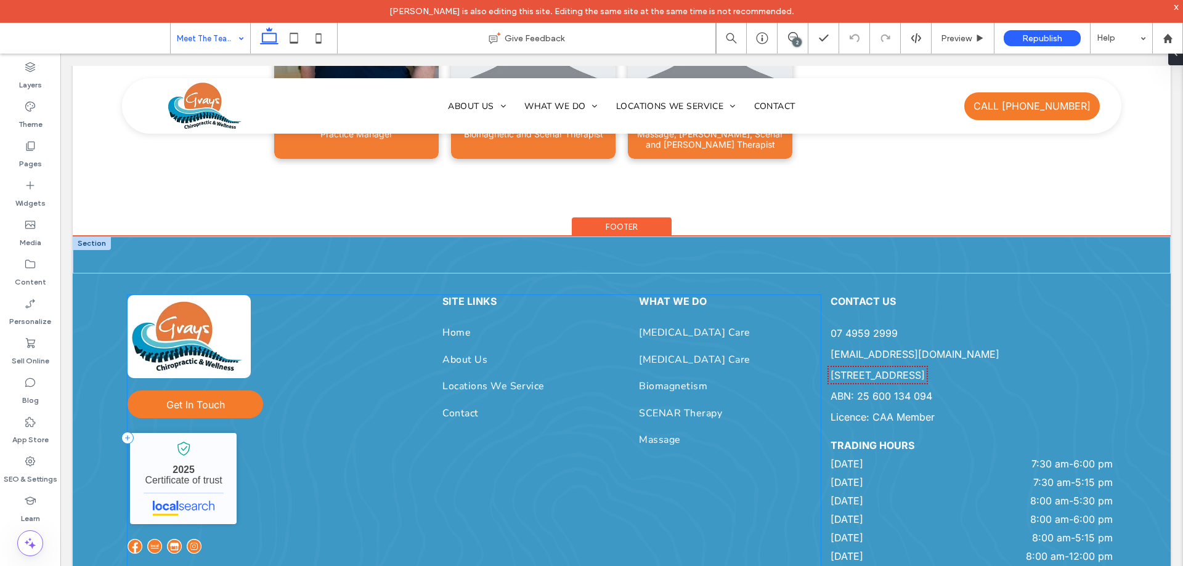
scroll to position [1112, 0]
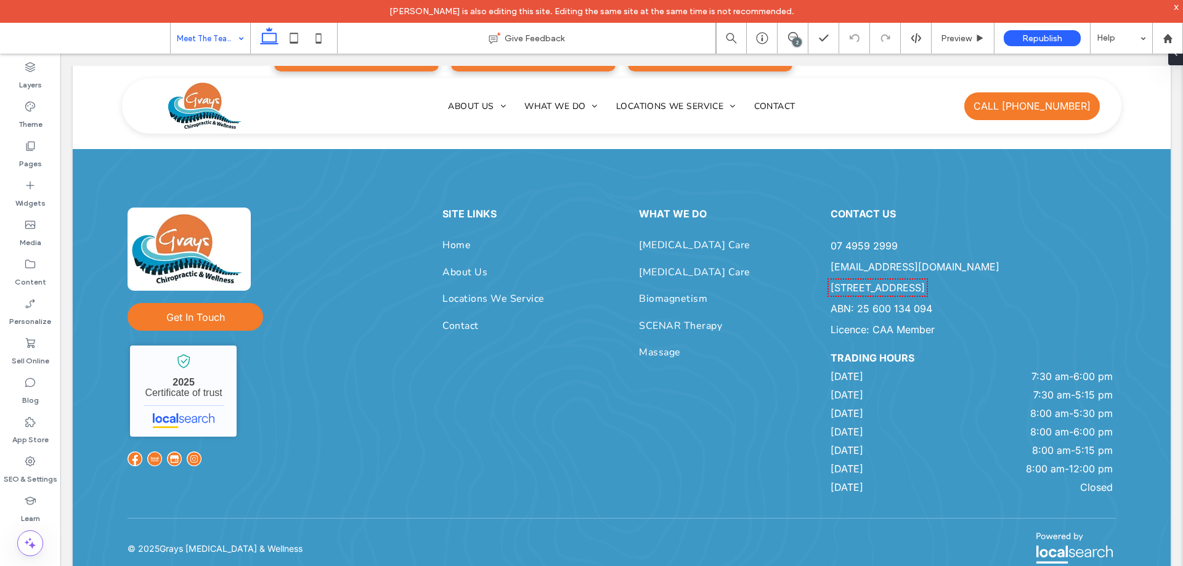
click at [234, 42] on div "Meet The Team" at bounding box center [210, 38] width 79 height 31
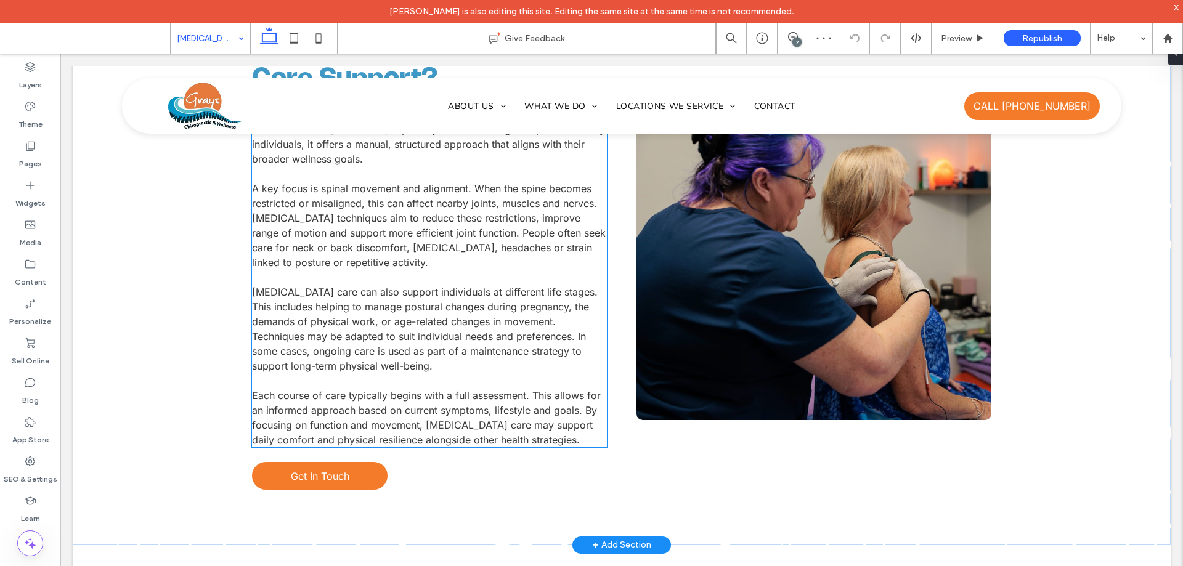
scroll to position [1047, 0]
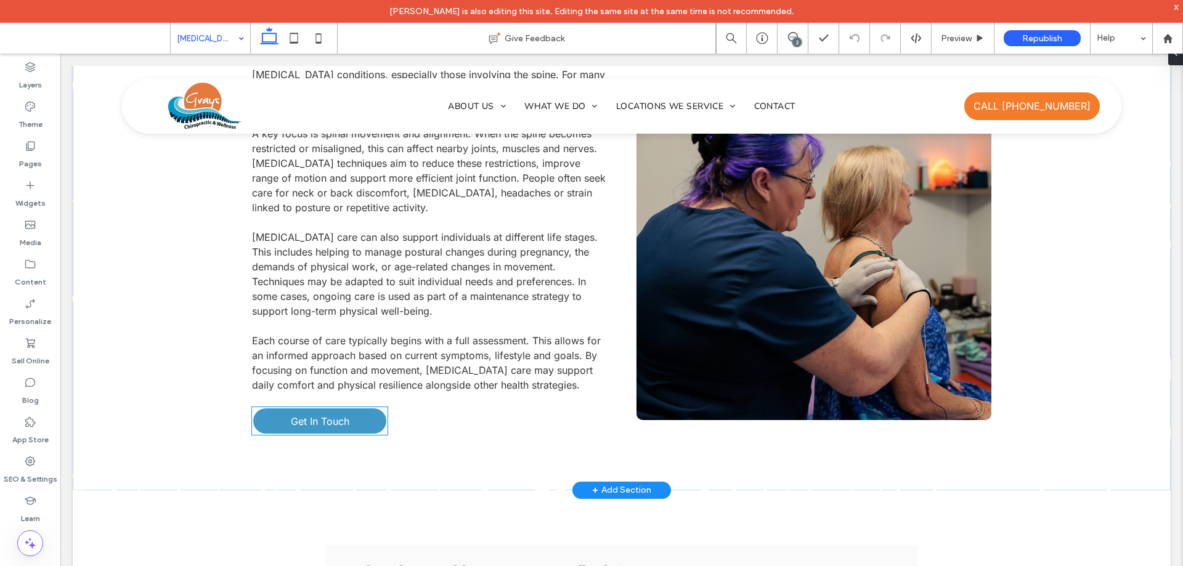
click at [336, 415] on span "Get In Touch" at bounding box center [320, 421] width 59 height 12
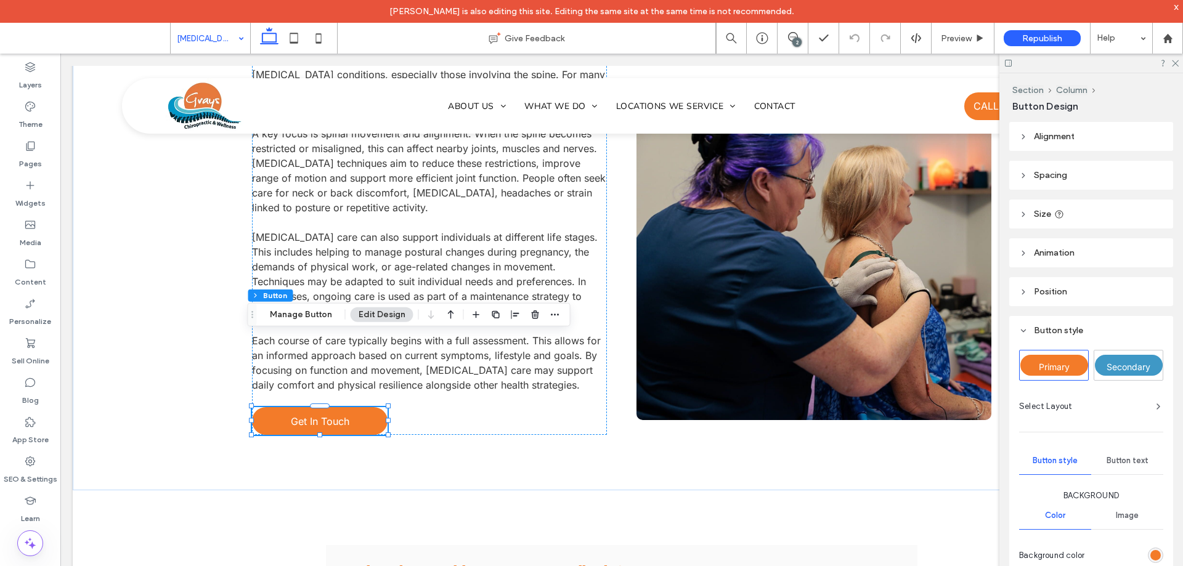
scroll to position [185, 0]
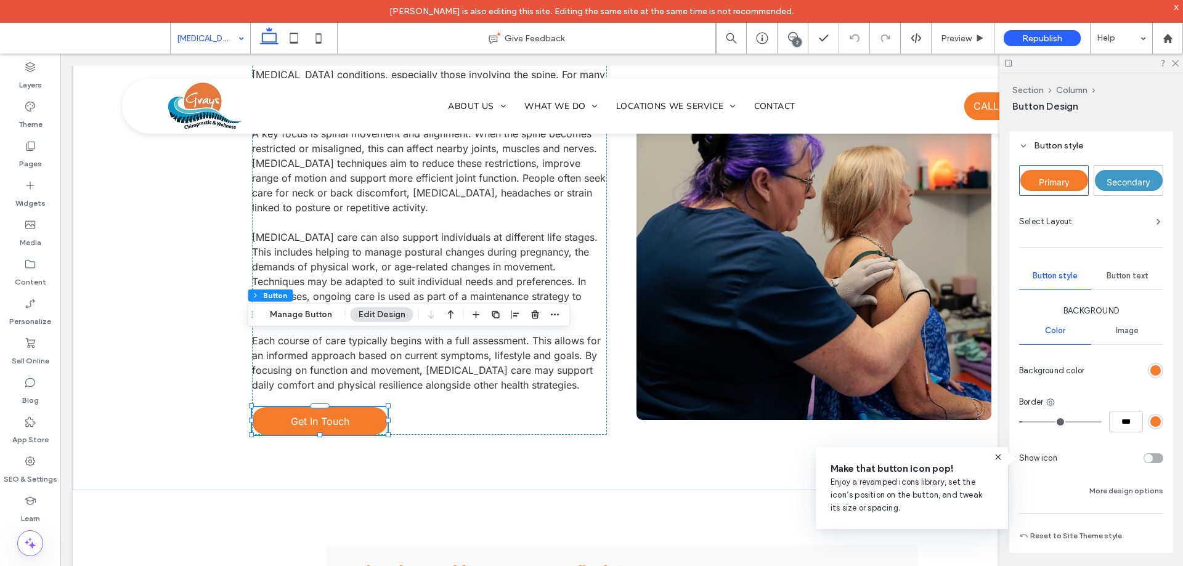
click at [1150, 373] on div "rgb(243, 123, 41)" at bounding box center [1155, 370] width 10 height 10
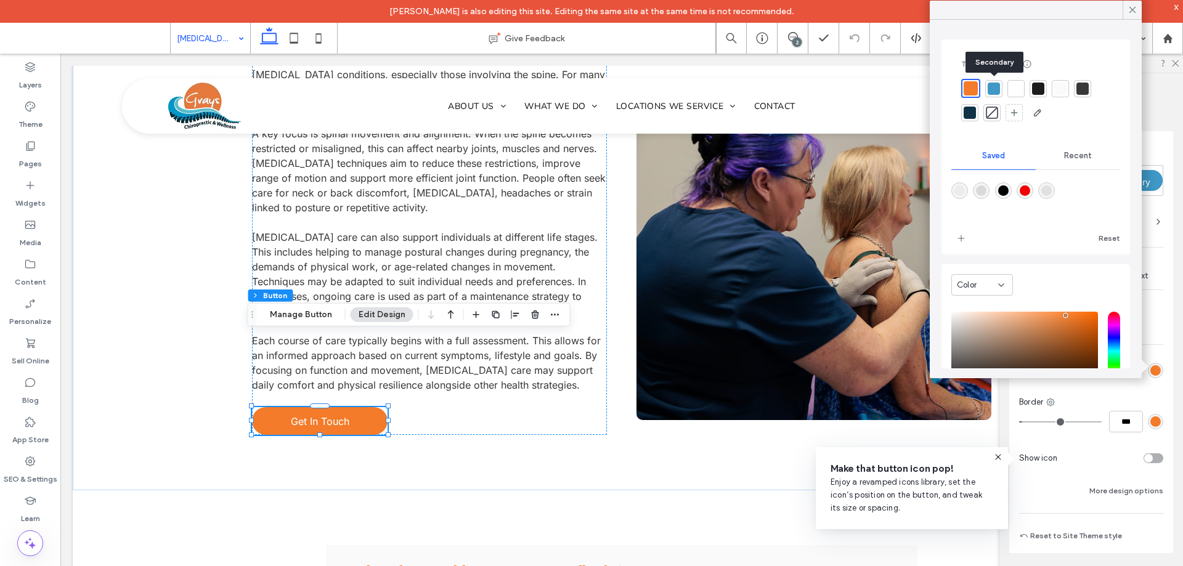
click at [993, 88] on div at bounding box center [993, 89] width 12 height 12
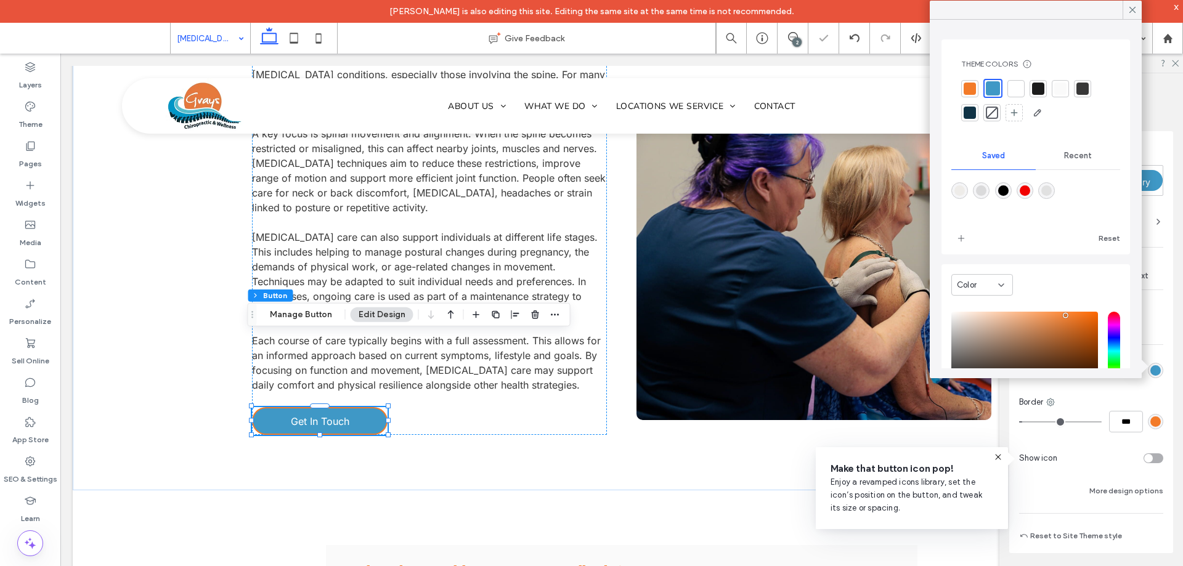
click at [1152, 423] on div "rgb(243, 123, 41)" at bounding box center [1155, 421] width 10 height 10
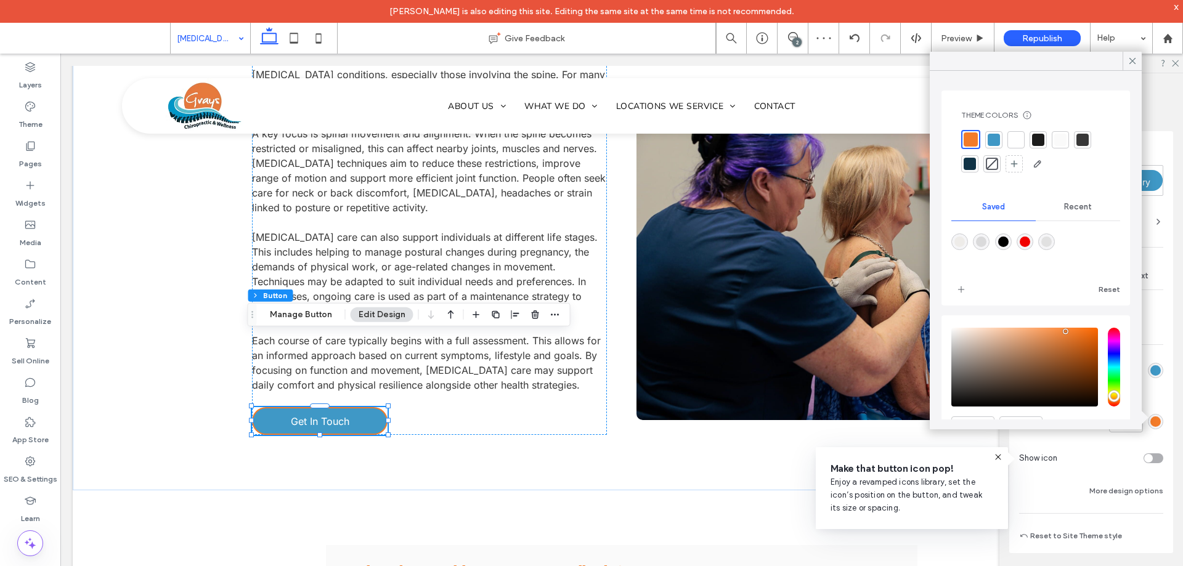
click at [992, 145] on div at bounding box center [993, 140] width 12 height 12
click at [1128, 62] on icon at bounding box center [1132, 60] width 11 height 11
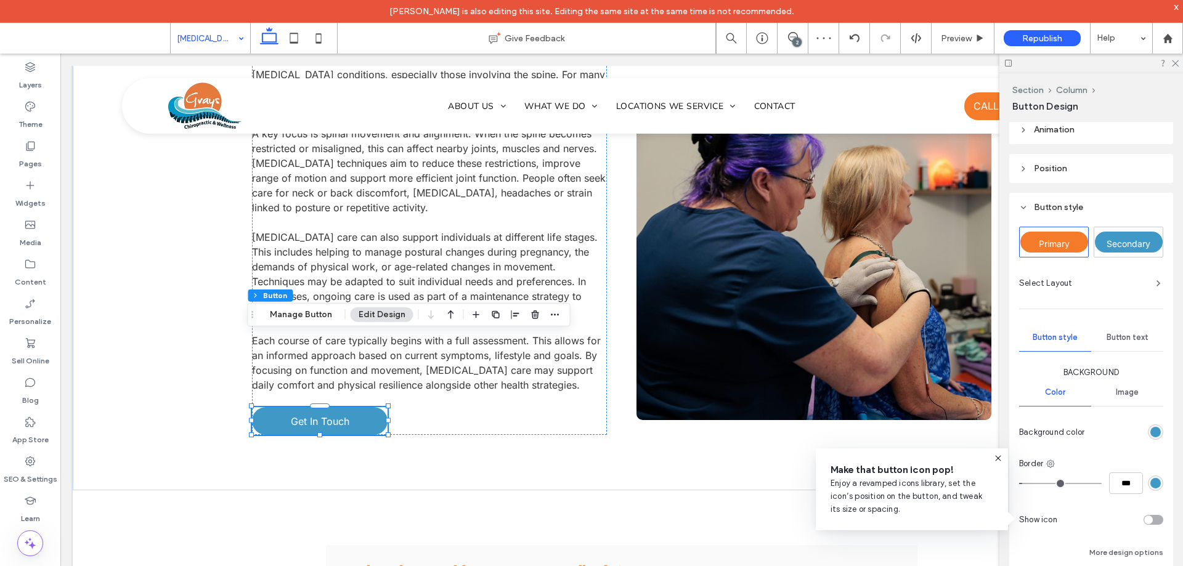
click at [1127, 336] on span "Button text" at bounding box center [1127, 338] width 42 height 10
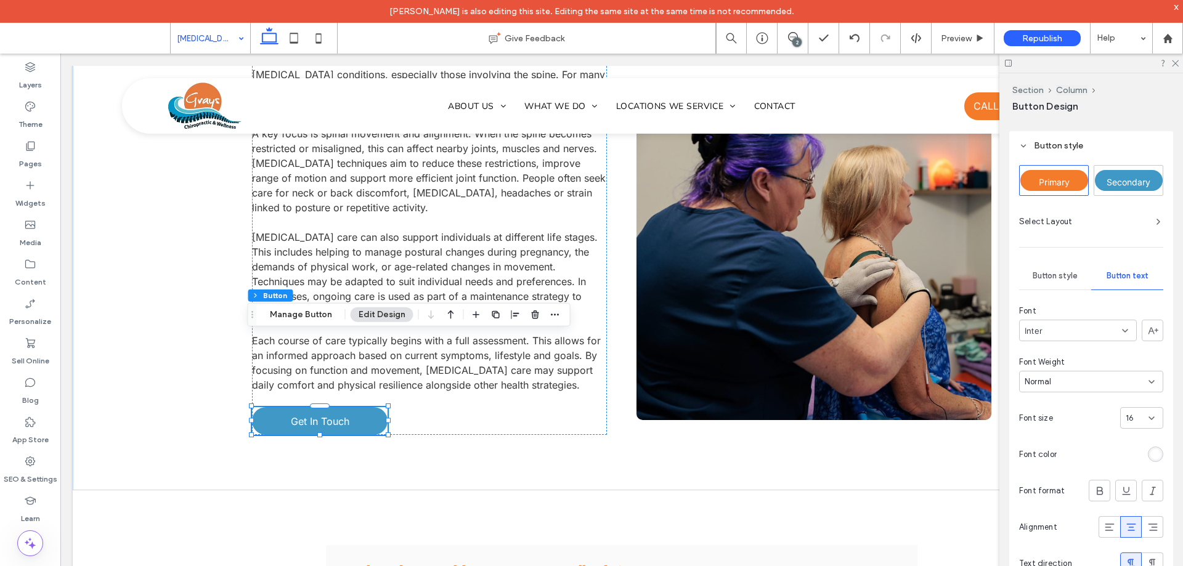
click at [1059, 278] on span "Button style" at bounding box center [1054, 276] width 45 height 10
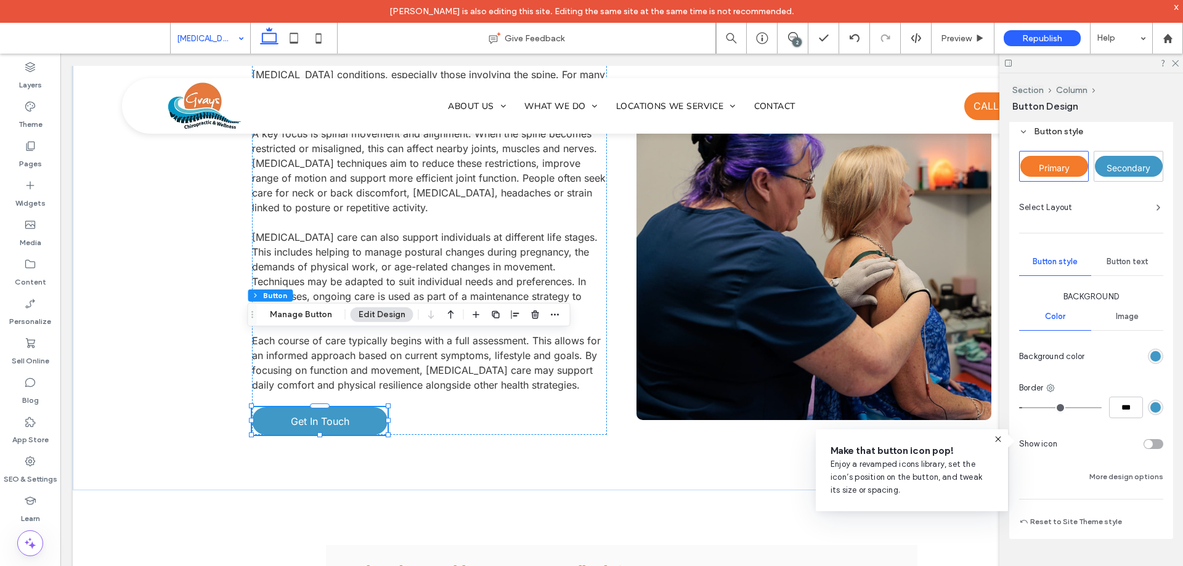
scroll to position [203, 0]
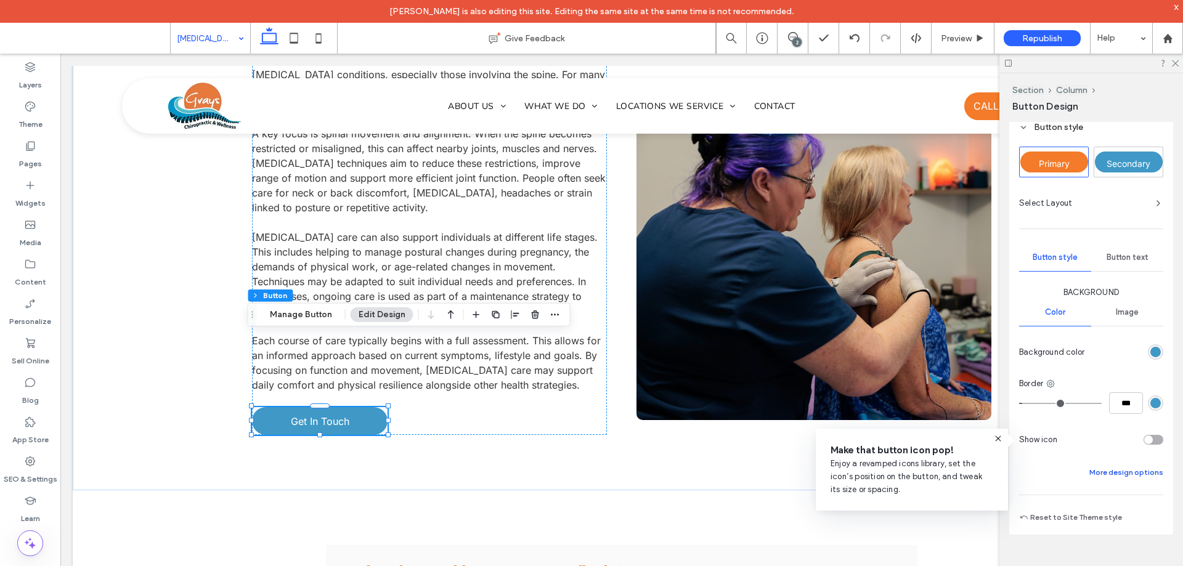
click at [1127, 474] on button "More design options" at bounding box center [1126, 472] width 74 height 15
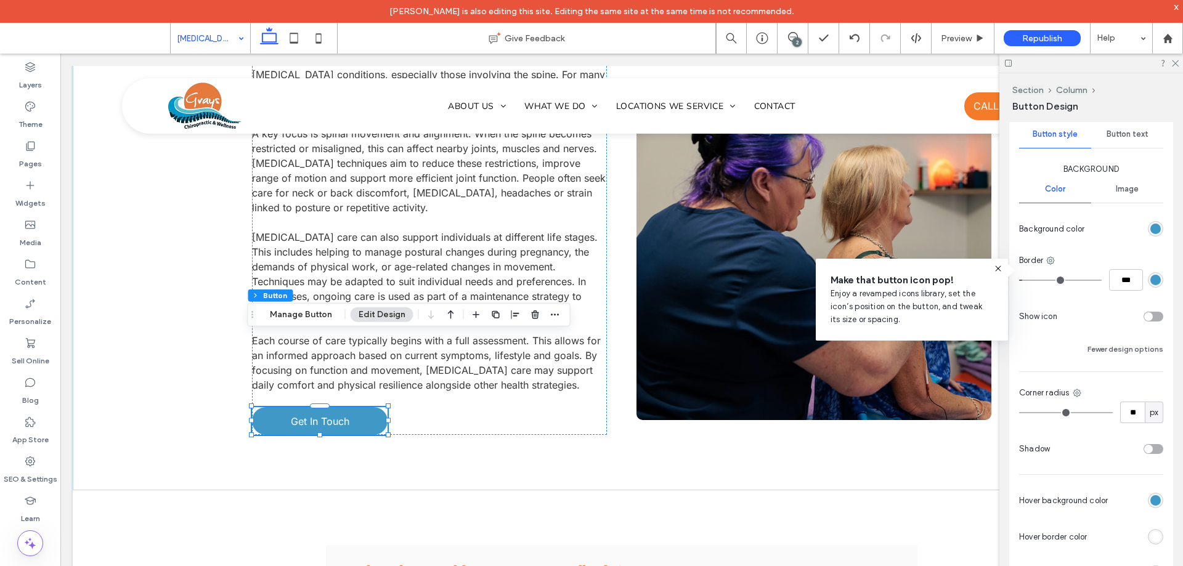
scroll to position [431, 0]
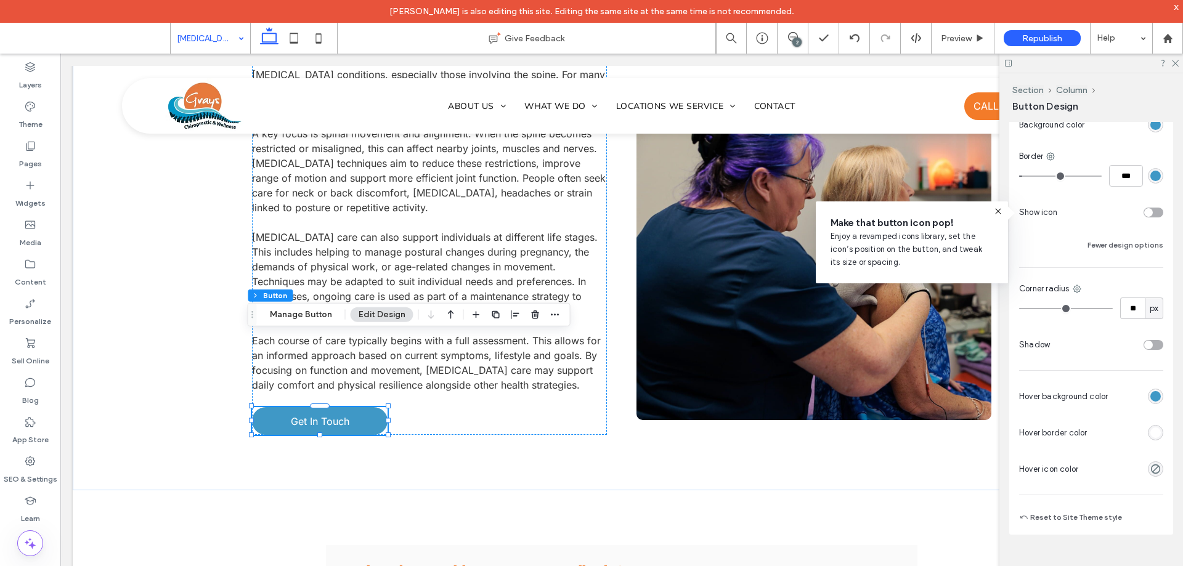
click at [1150, 400] on div "rgb(63, 152, 198)" at bounding box center [1155, 396] width 10 height 10
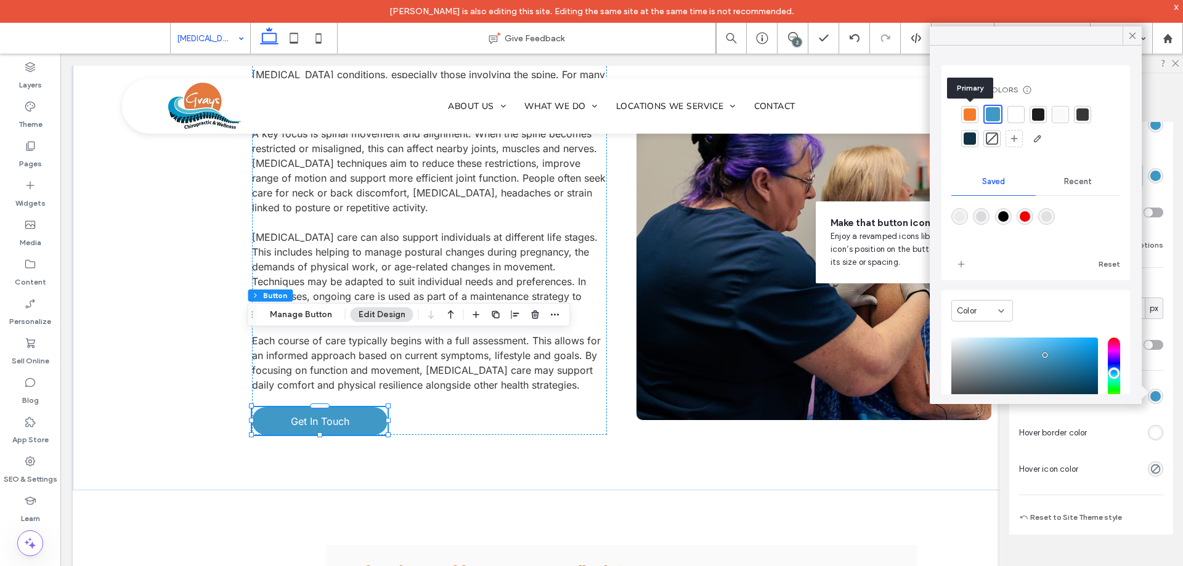
click at [970, 113] on div at bounding box center [969, 114] width 12 height 12
click at [1136, 33] on icon at bounding box center [1132, 35] width 11 height 11
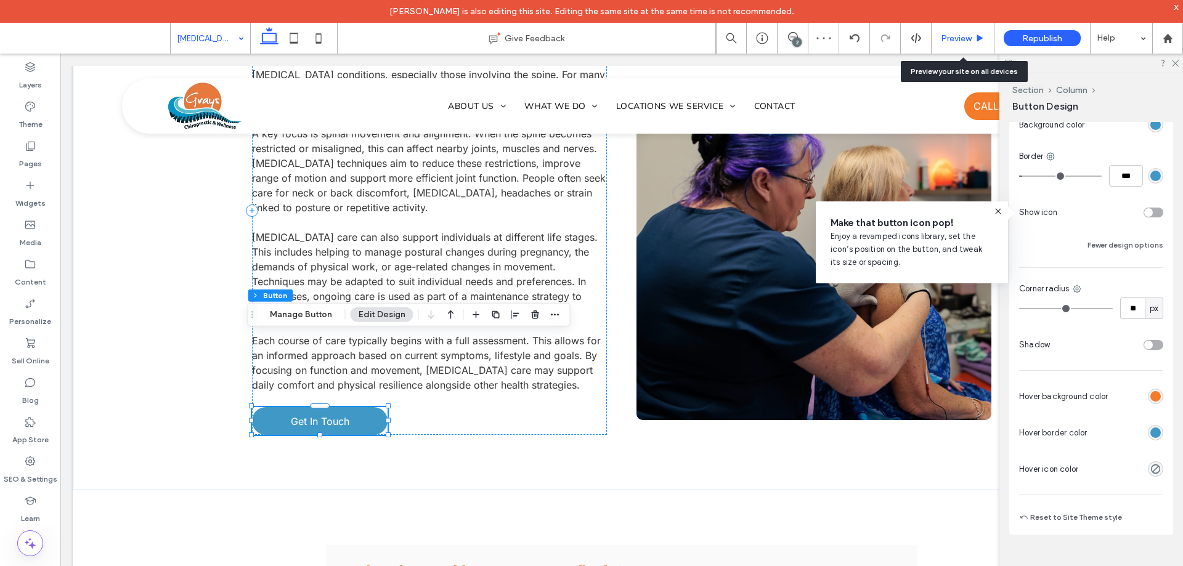
click at [953, 34] on span "Preview" at bounding box center [956, 38] width 31 height 10
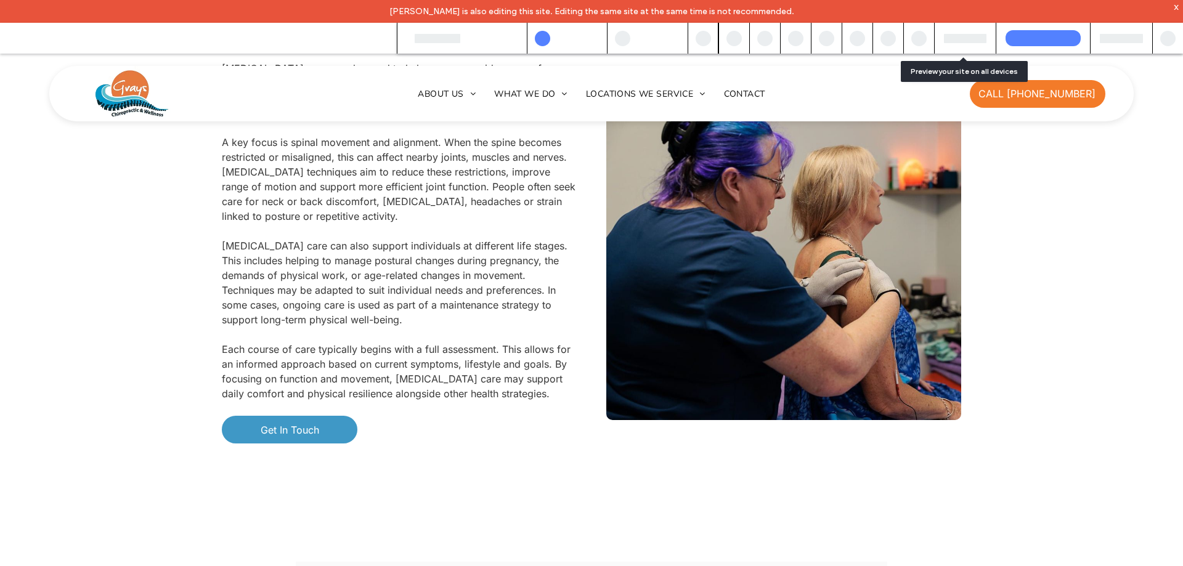
scroll to position [1023, 0]
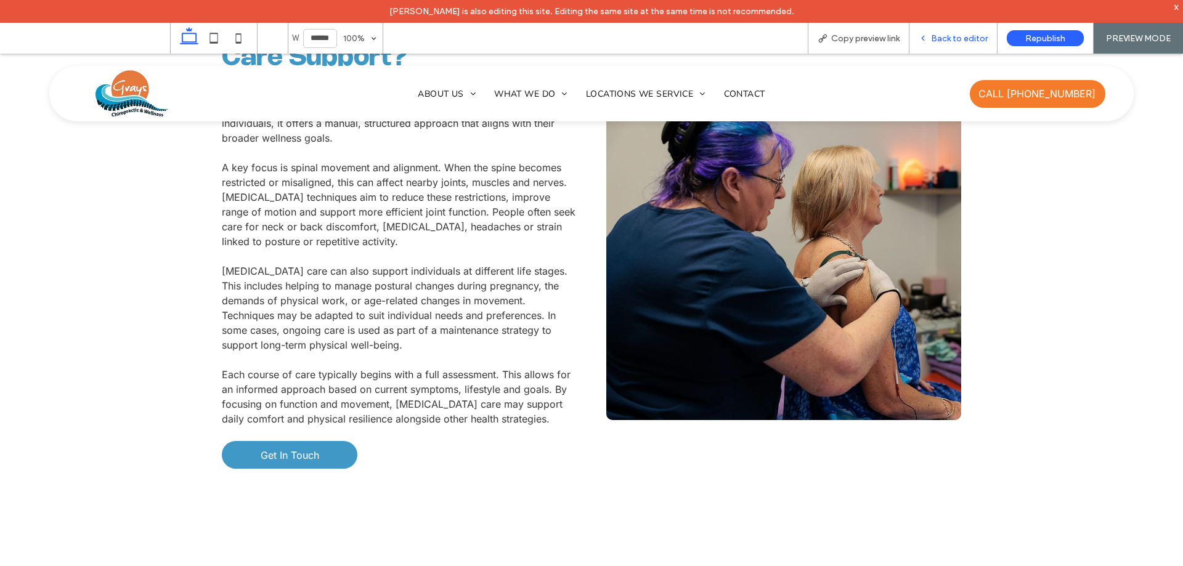
drag, startPoint x: 965, startPoint y: 35, endPoint x: 350, endPoint y: 386, distance: 708.5
click at [965, 35] on span "Back to editor" at bounding box center [959, 38] width 57 height 10
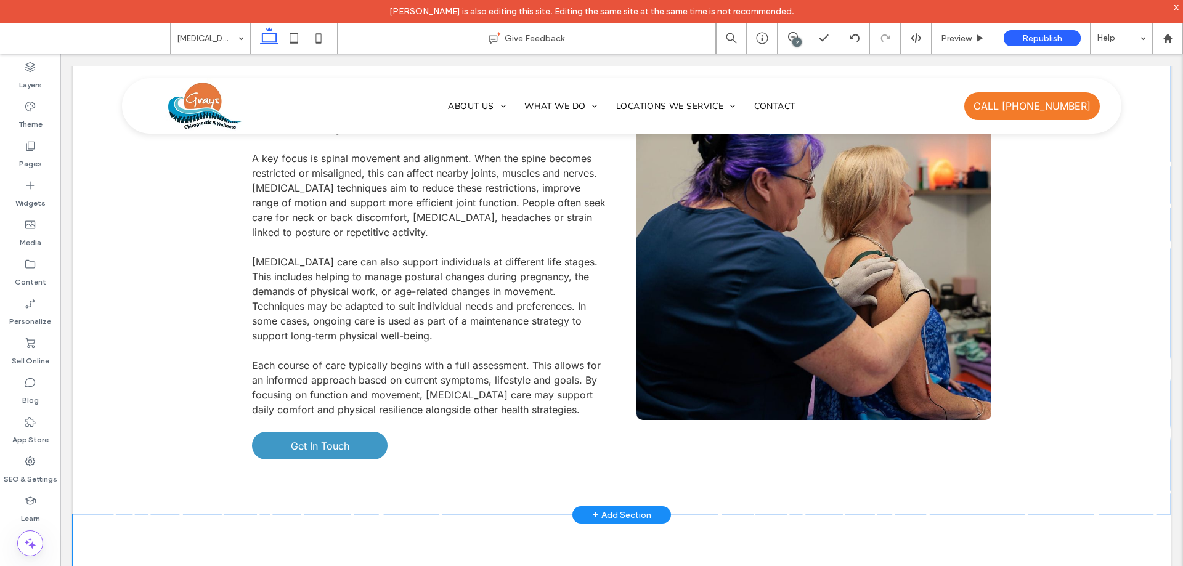
scroll to position [1046, 0]
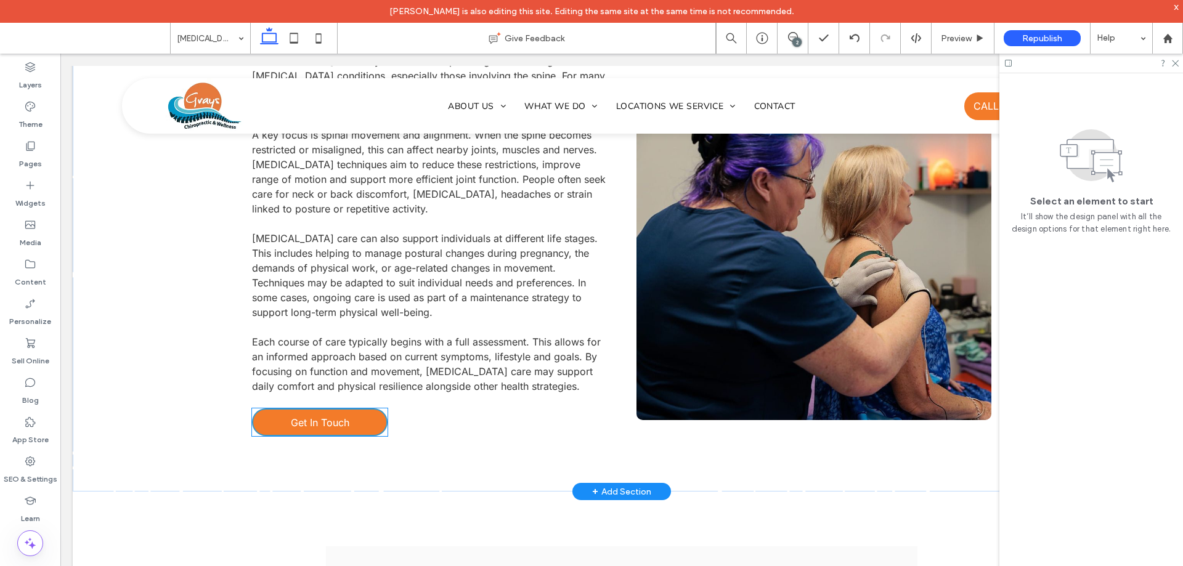
click at [337, 416] on span "Get In Touch" at bounding box center [320, 422] width 59 height 12
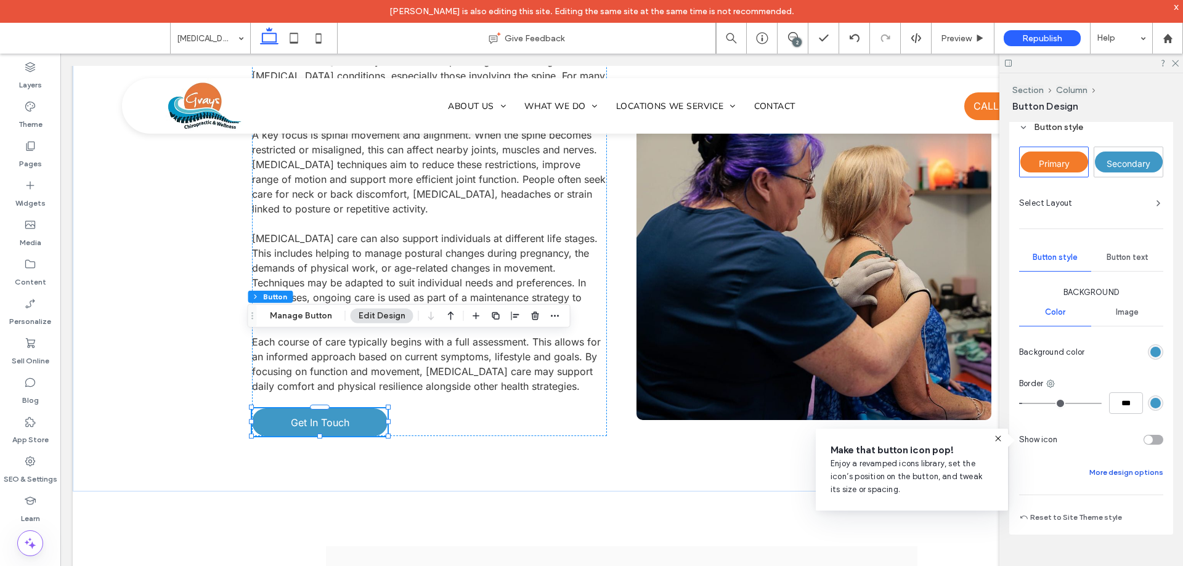
click at [1134, 474] on button "More design options" at bounding box center [1126, 472] width 74 height 15
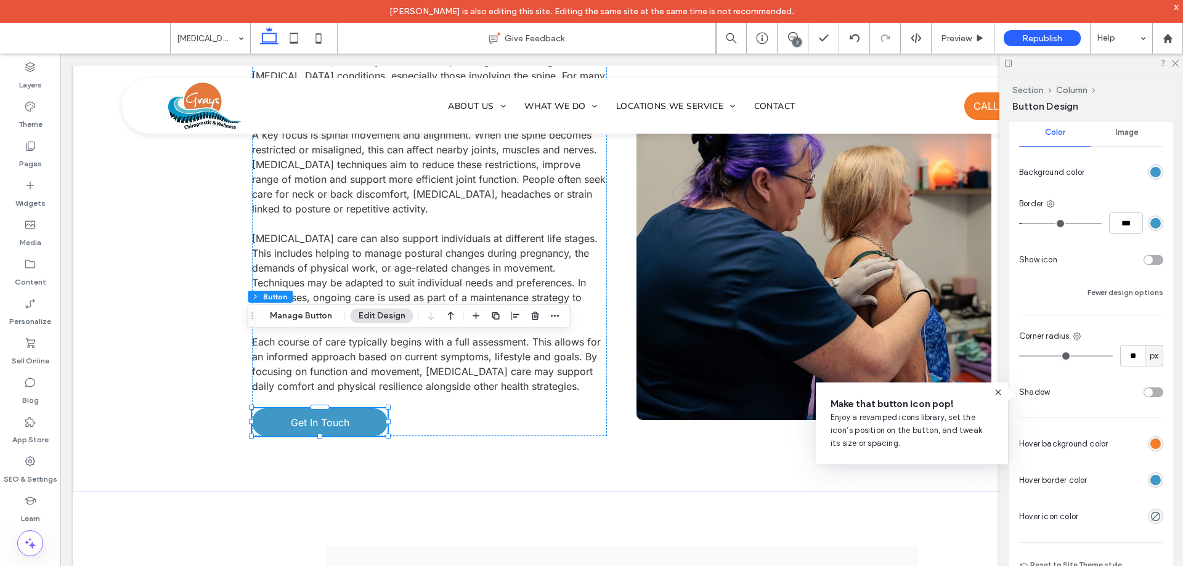
scroll to position [388, 0]
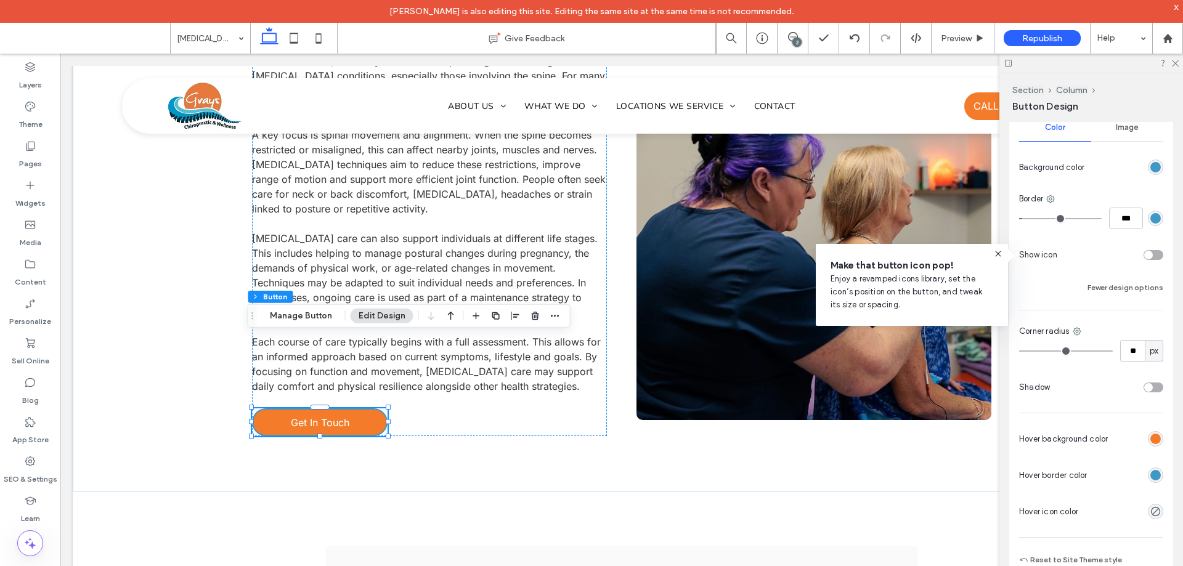
click at [1151, 472] on div "rgb(63, 152, 198)" at bounding box center [1155, 475] width 10 height 10
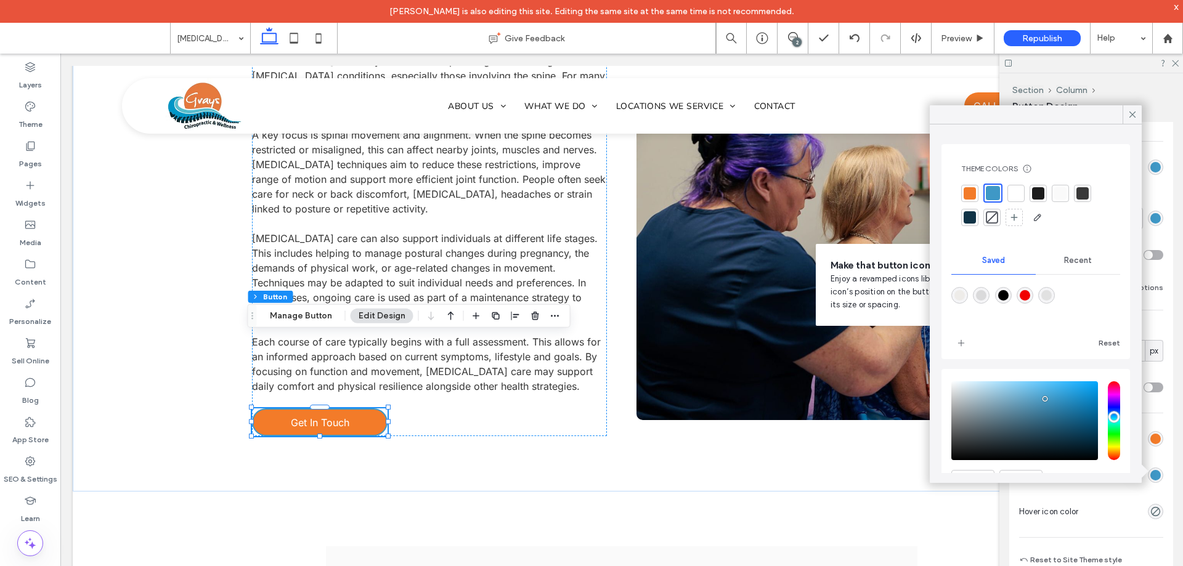
click at [975, 192] on div at bounding box center [969, 193] width 12 height 12
click at [1136, 118] on icon at bounding box center [1132, 114] width 11 height 11
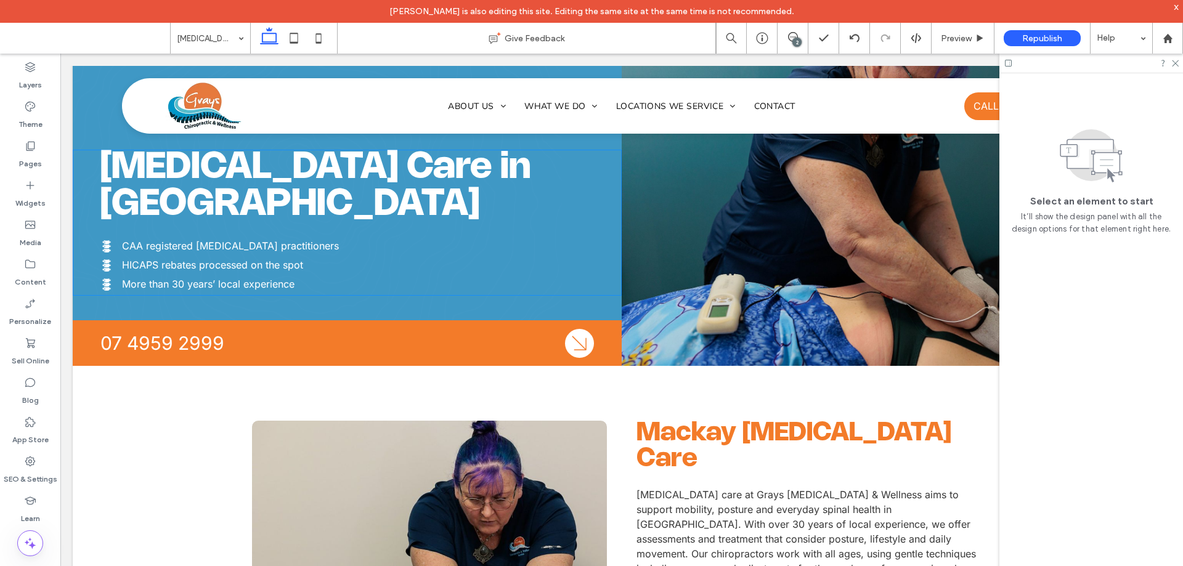
scroll to position [62, 0]
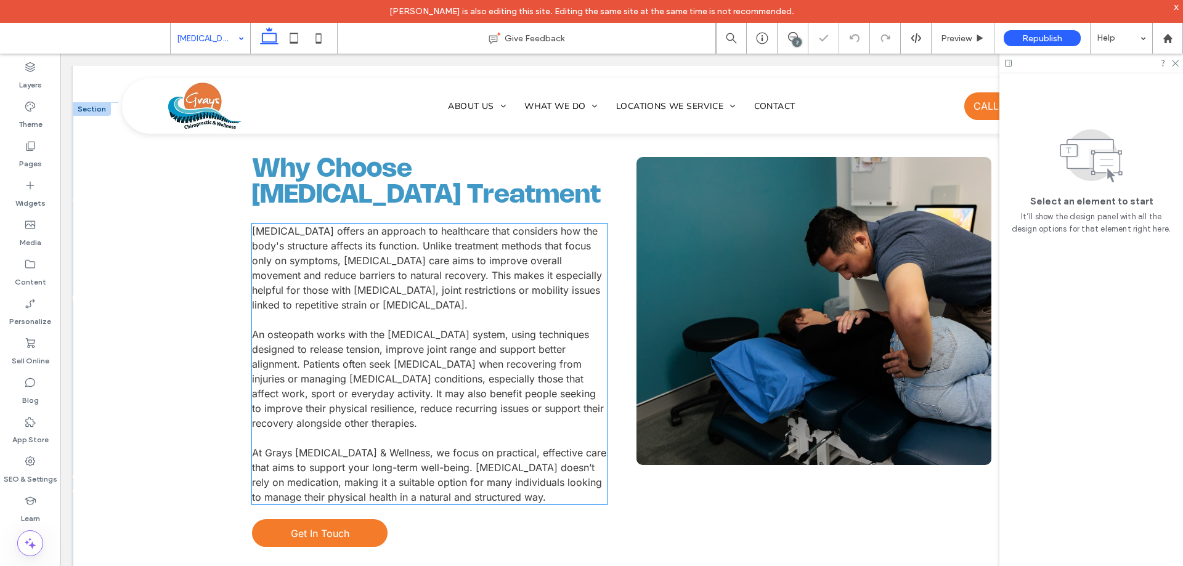
scroll to position [986, 0]
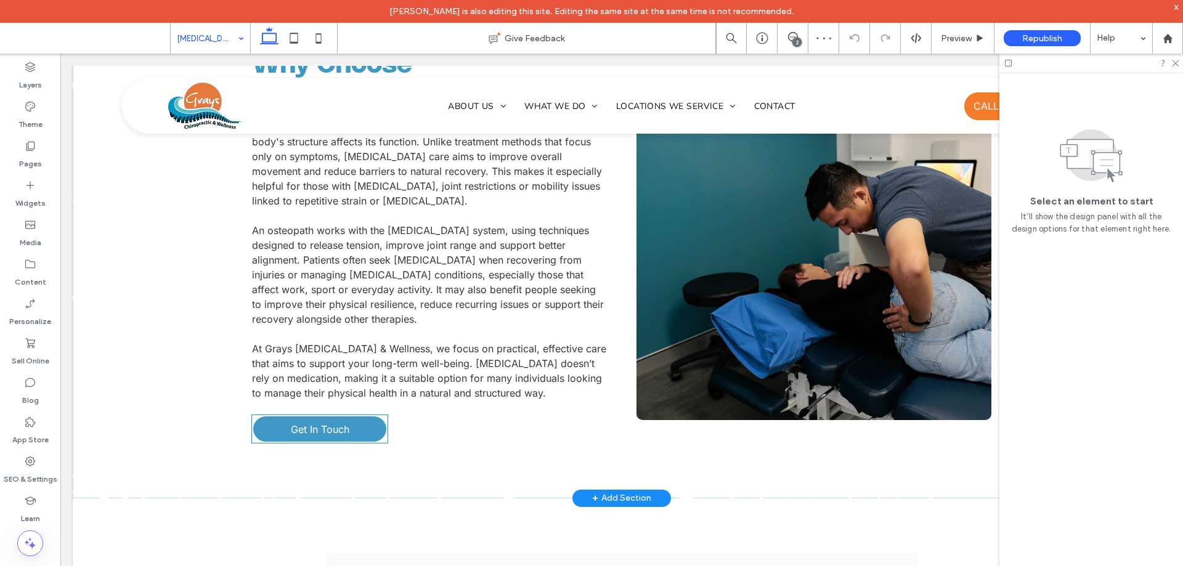
click at [325, 423] on span "Get In Touch" at bounding box center [320, 429] width 59 height 12
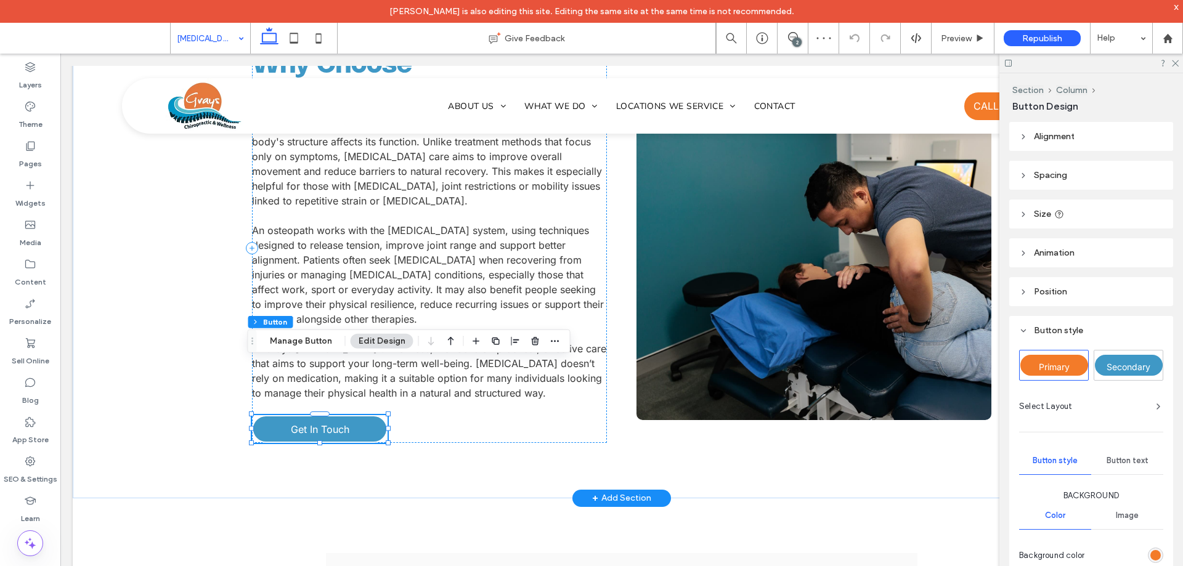
type input "**"
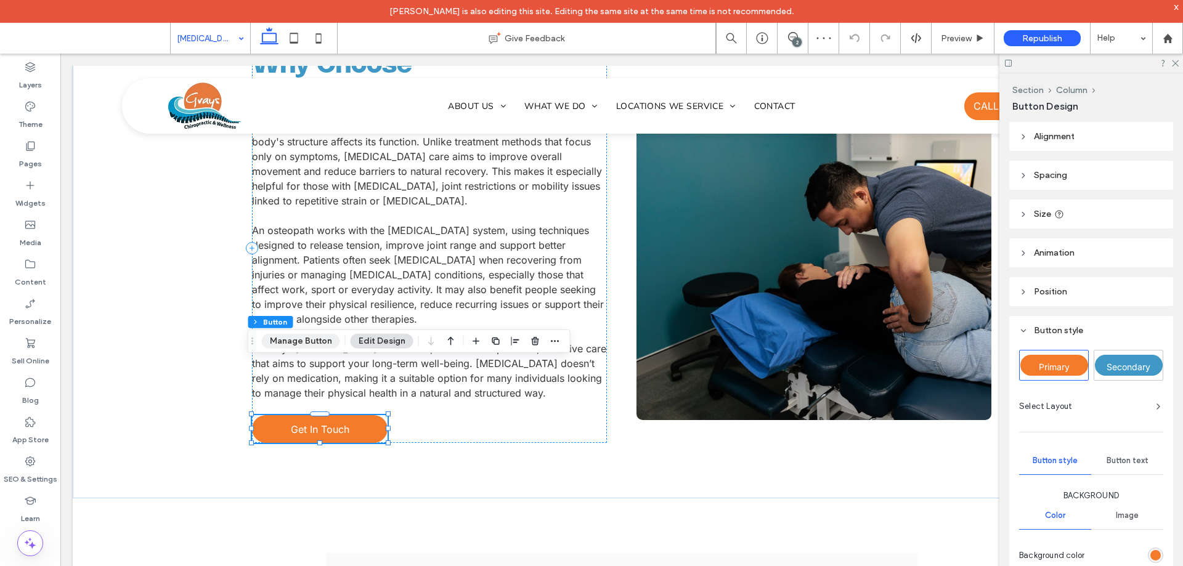
drag, startPoint x: 299, startPoint y: 342, endPoint x: 732, endPoint y: 360, distance: 433.4
click at [299, 342] on button "Manage Button" at bounding box center [301, 341] width 78 height 15
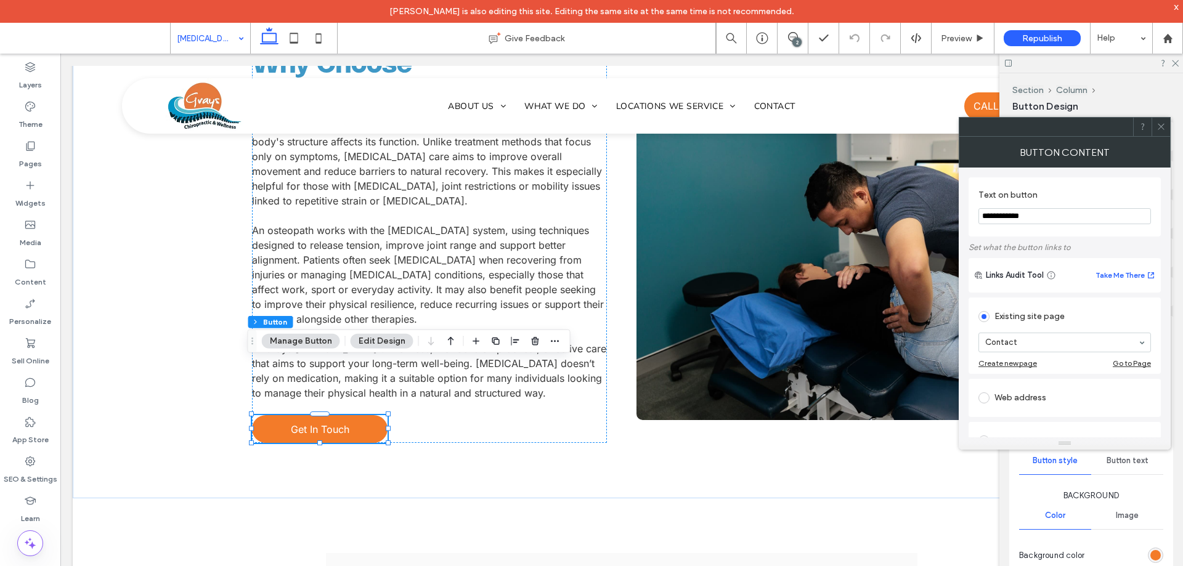
click at [1162, 128] on use at bounding box center [1160, 127] width 6 height 6
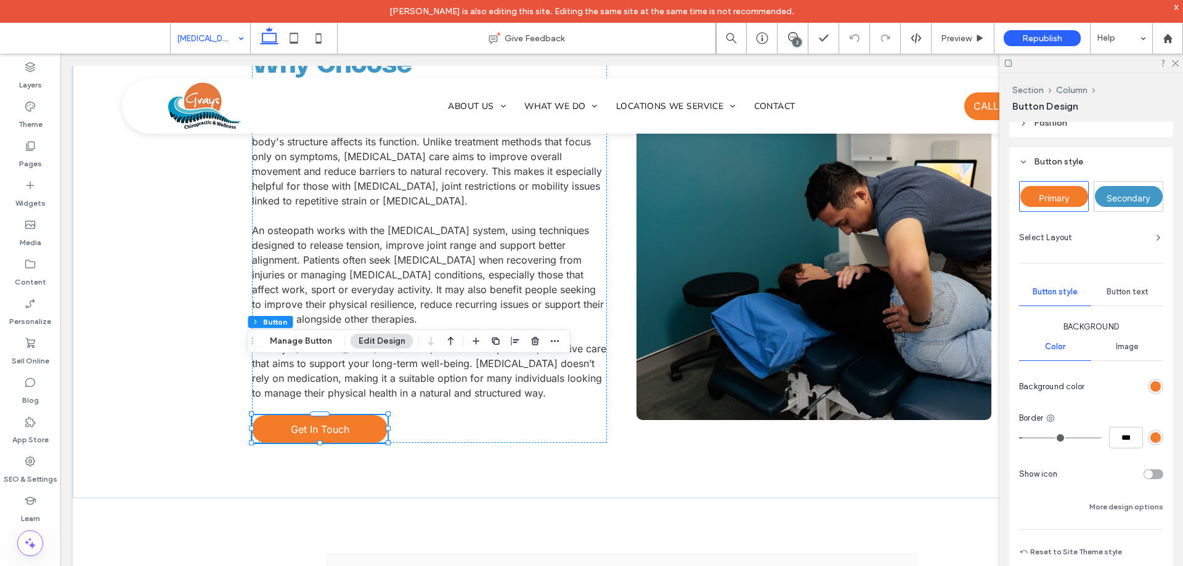
scroll to position [185, 0]
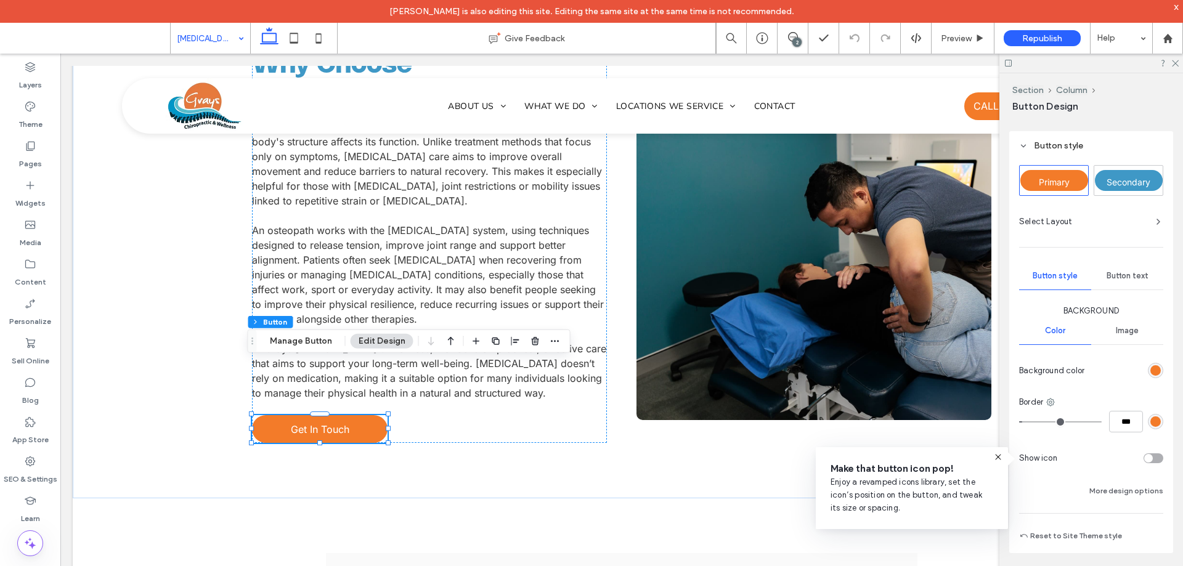
click at [1150, 373] on div "rgb(243, 123, 41)" at bounding box center [1155, 370] width 10 height 10
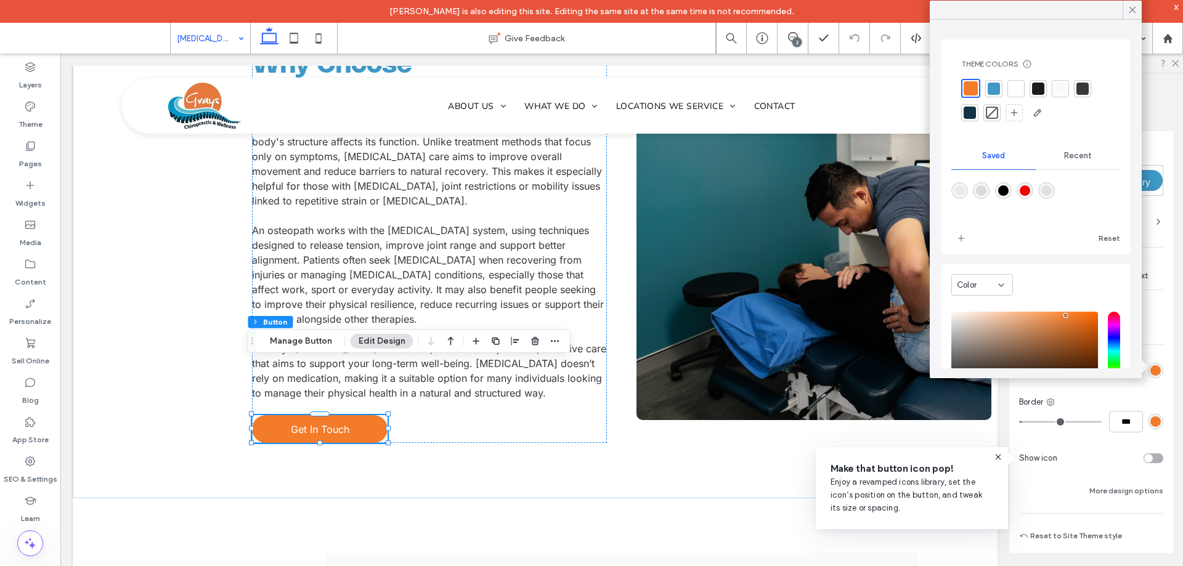
drag, startPoint x: 997, startPoint y: 89, endPoint x: 1163, endPoint y: 403, distance: 354.9
click at [999, 94] on div at bounding box center [993, 89] width 12 height 12
click at [1151, 426] on div "rgb(243, 123, 41)" at bounding box center [1155, 421] width 10 height 10
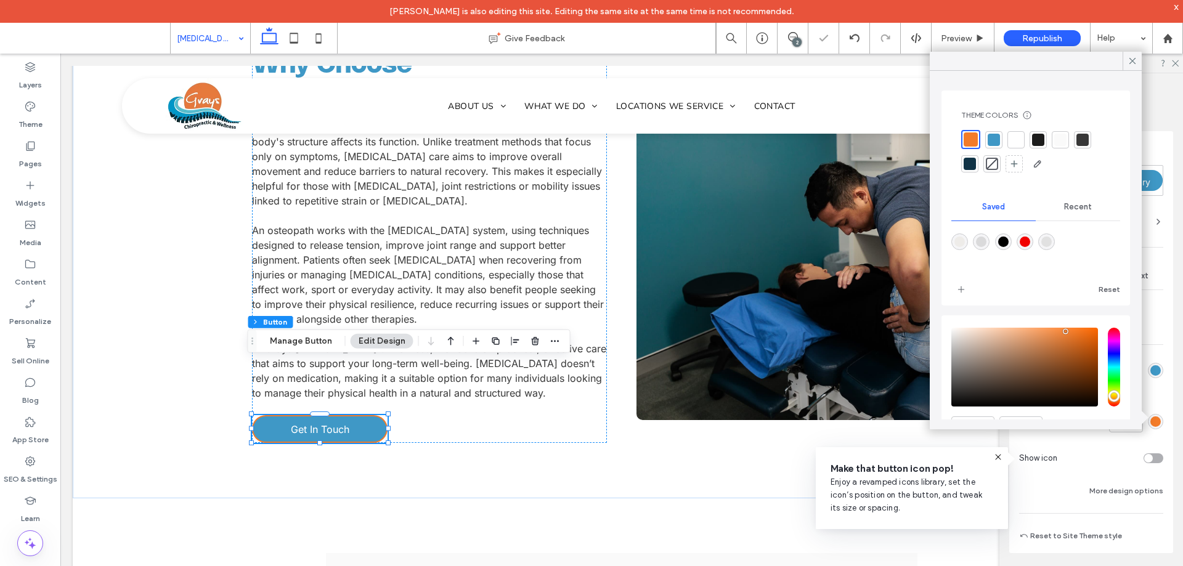
click at [995, 135] on div at bounding box center [993, 140] width 12 height 12
click at [1131, 57] on icon at bounding box center [1132, 60] width 11 height 11
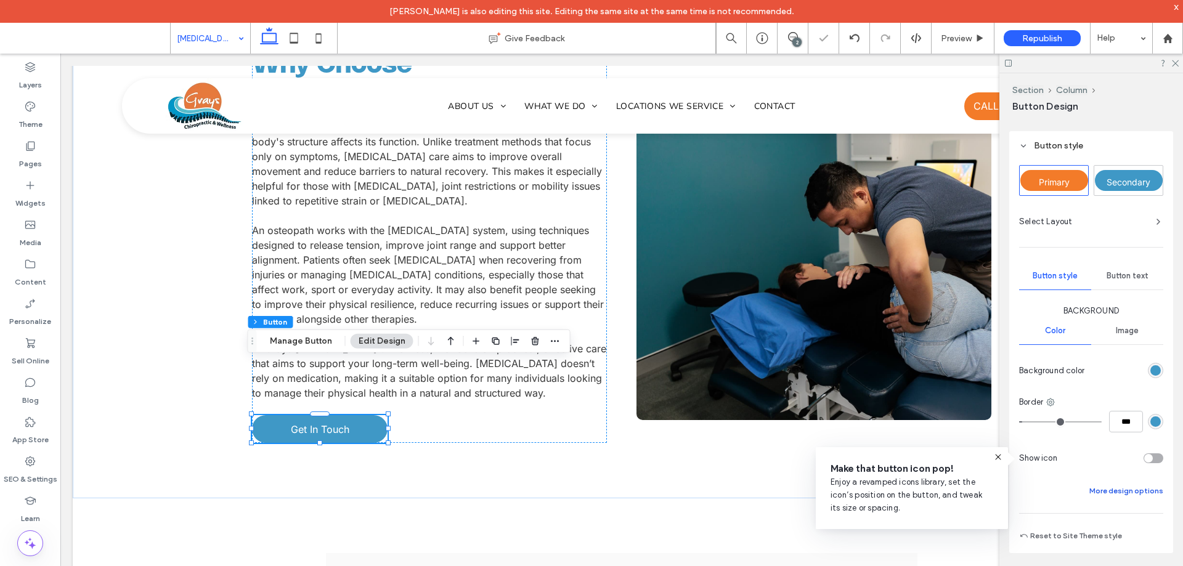
click at [1133, 493] on button "More design options" at bounding box center [1126, 491] width 74 height 15
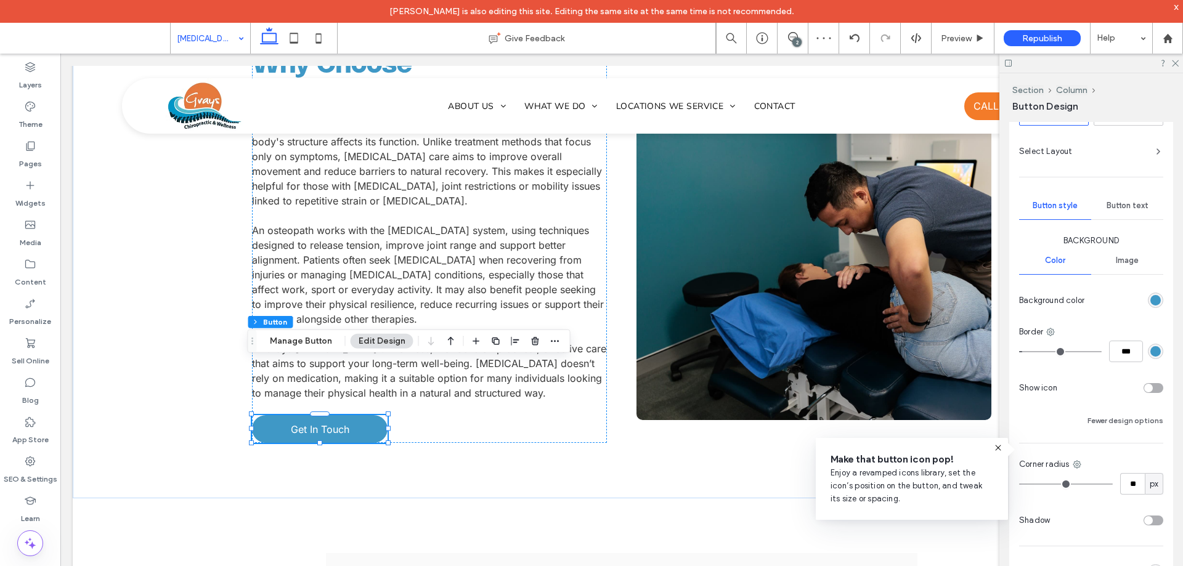
scroll to position [370, 0]
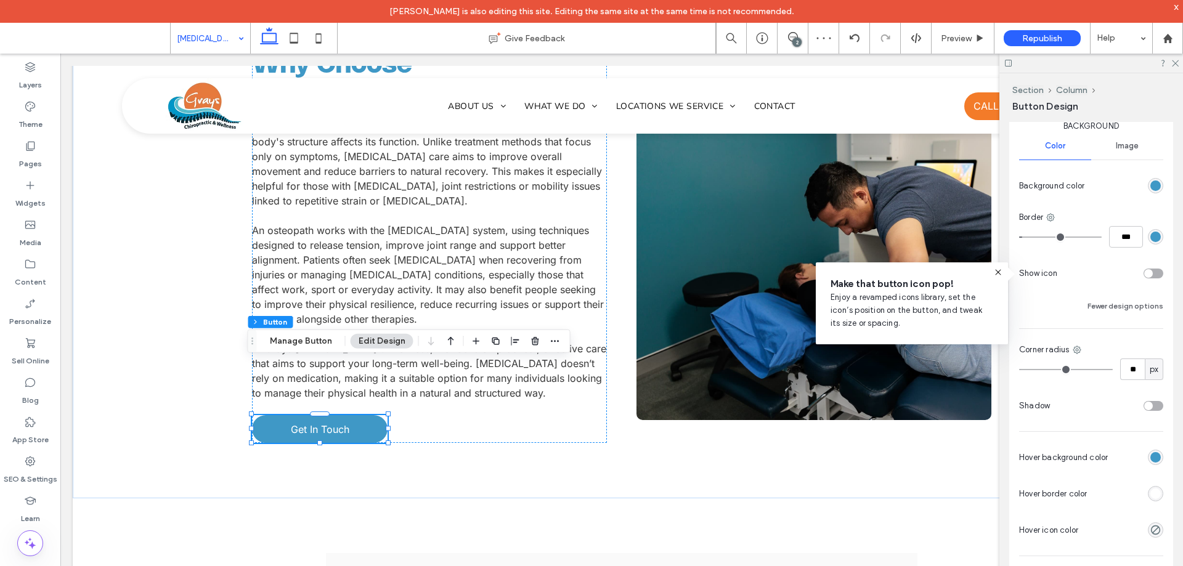
click at [1150, 461] on div "rgb(63, 152, 198)" at bounding box center [1155, 457] width 10 height 10
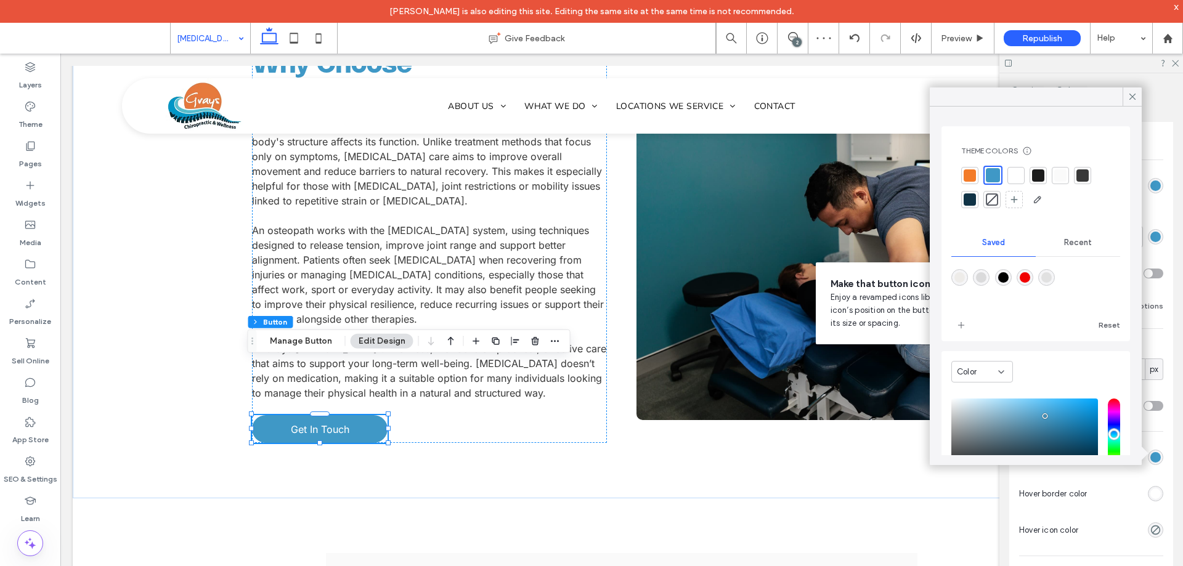
click at [973, 174] on div at bounding box center [969, 175] width 12 height 12
click at [1150, 496] on div "rgb(63, 152, 198)" at bounding box center [1155, 493] width 10 height 10
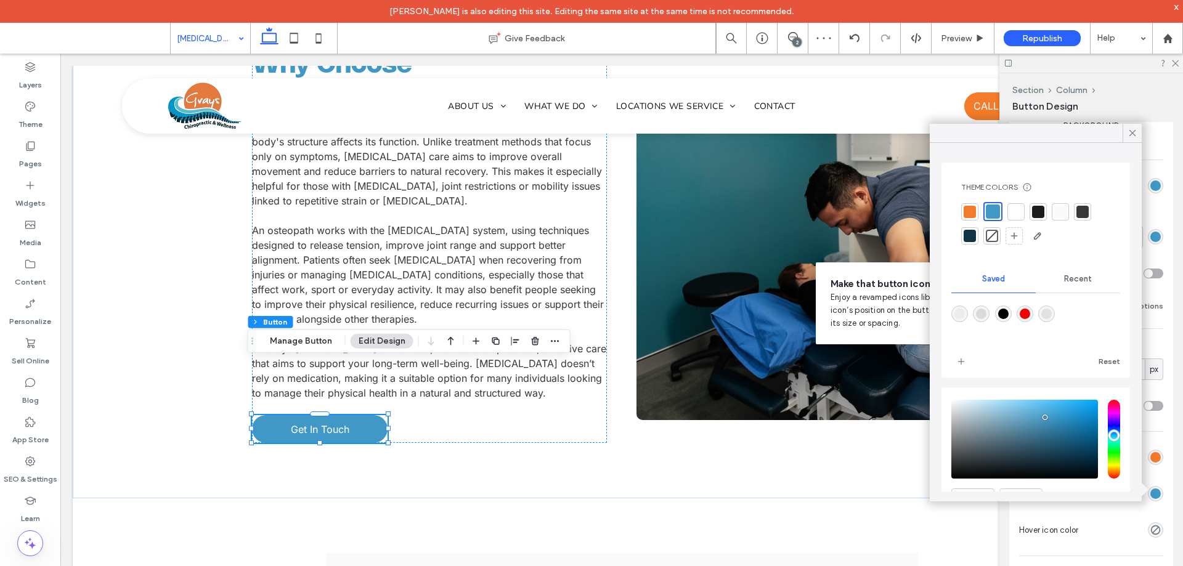
click at [971, 217] on div at bounding box center [969, 212] width 12 height 12
click at [1134, 137] on icon at bounding box center [1132, 133] width 11 height 11
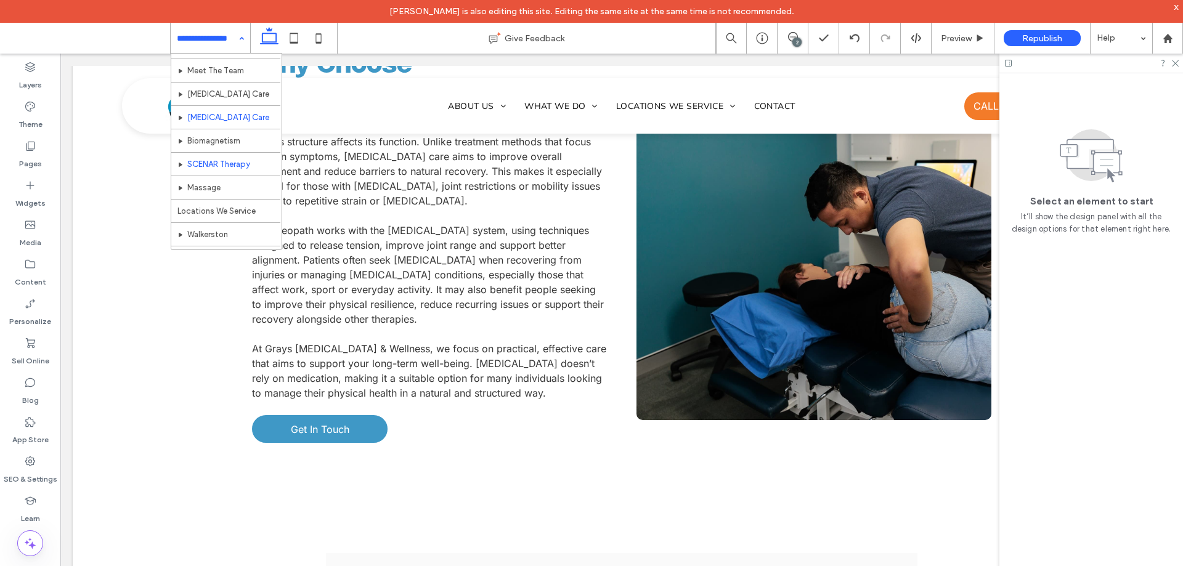
scroll to position [62, 0]
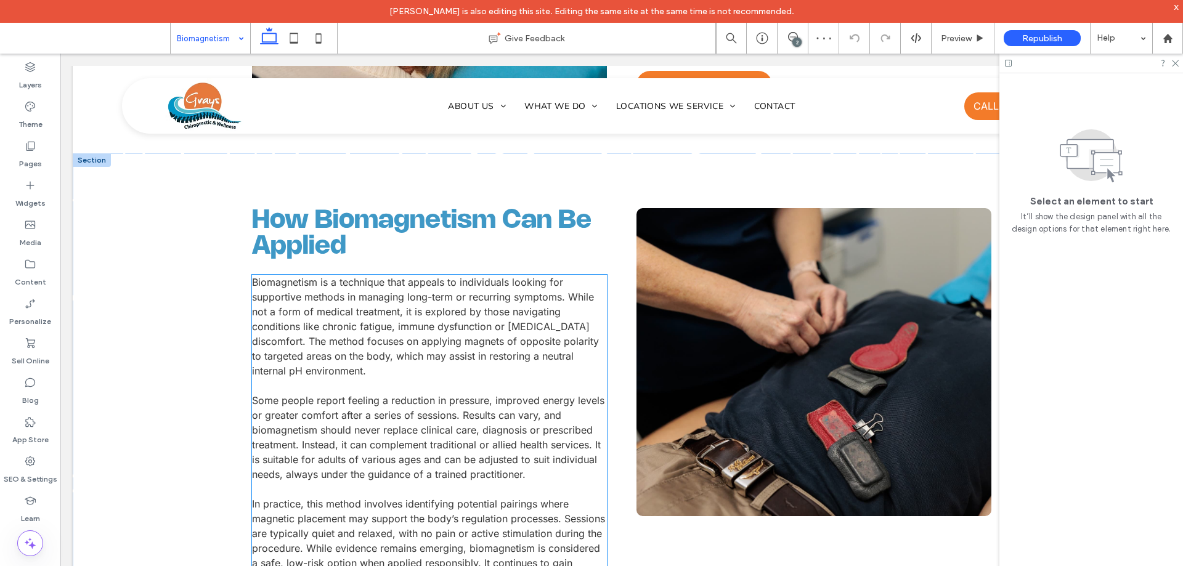
scroll to position [924, 0]
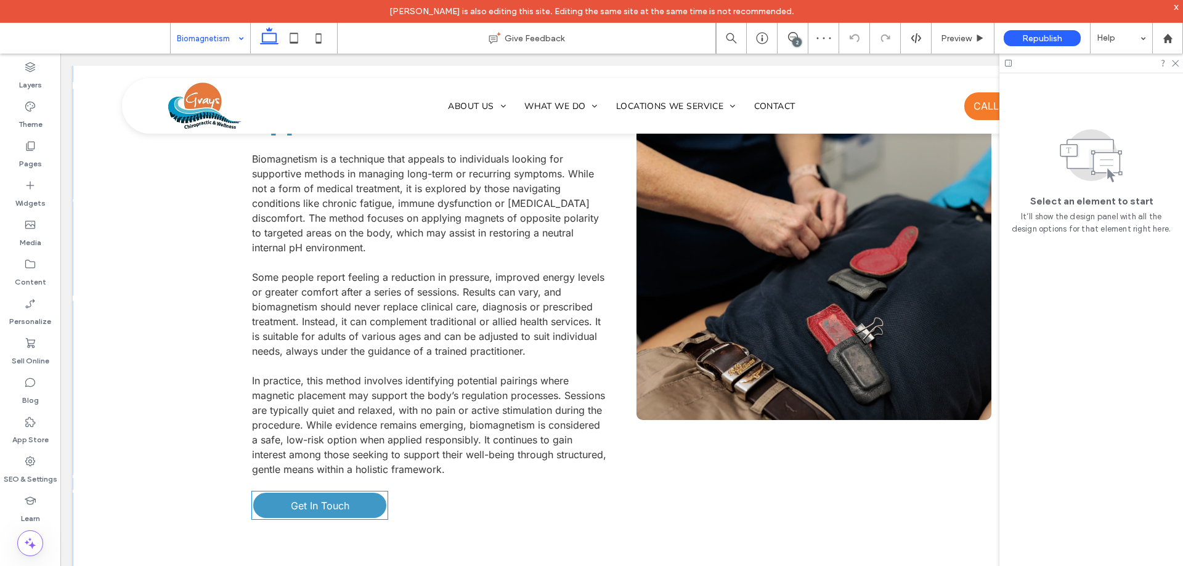
click at [316, 500] on span "Get In Touch" at bounding box center [320, 506] width 59 height 12
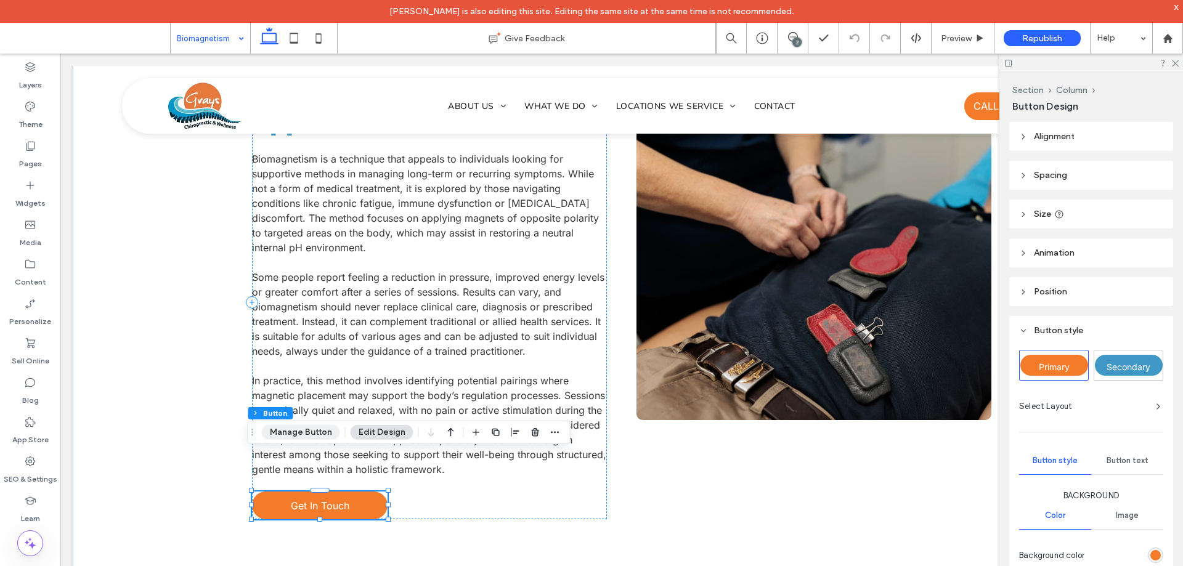
click at [298, 437] on button "Manage Button" at bounding box center [301, 432] width 78 height 15
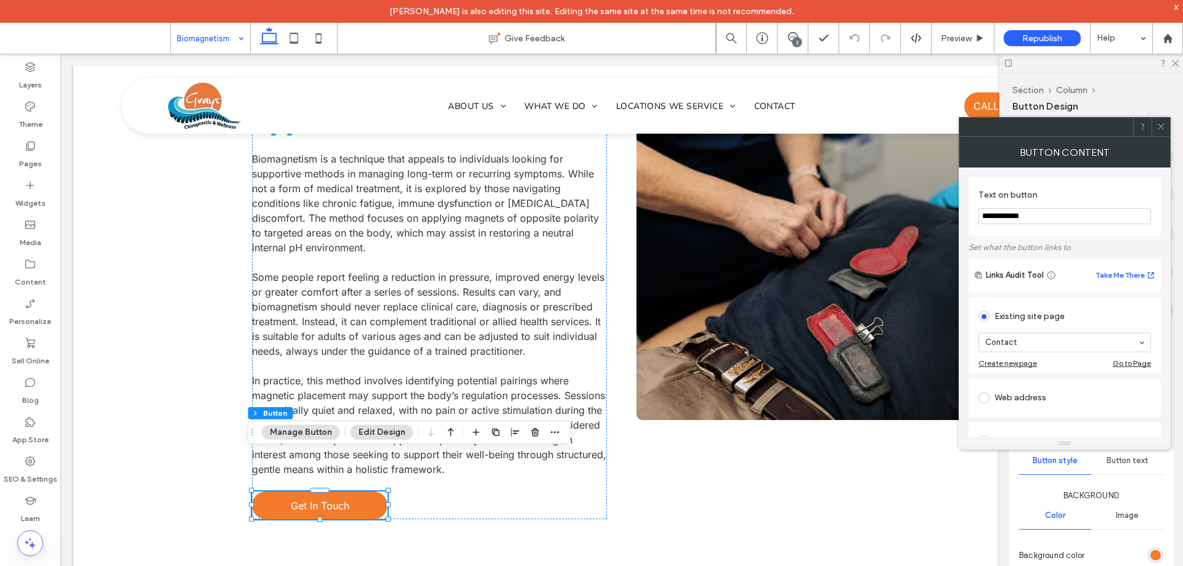
click at [1163, 124] on use at bounding box center [1160, 127] width 6 height 6
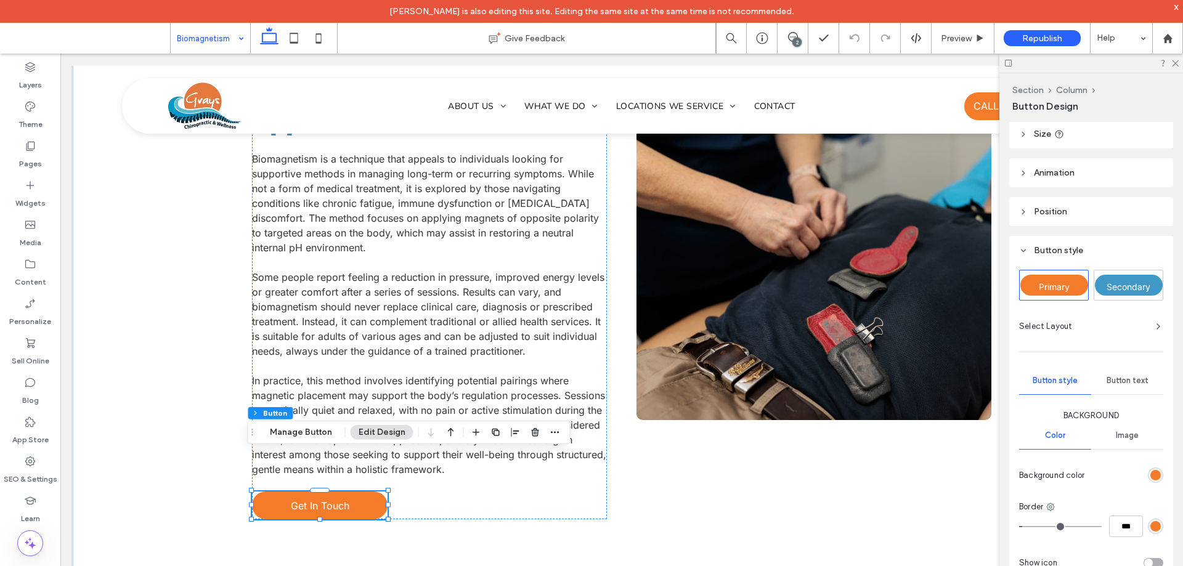
scroll to position [185, 0]
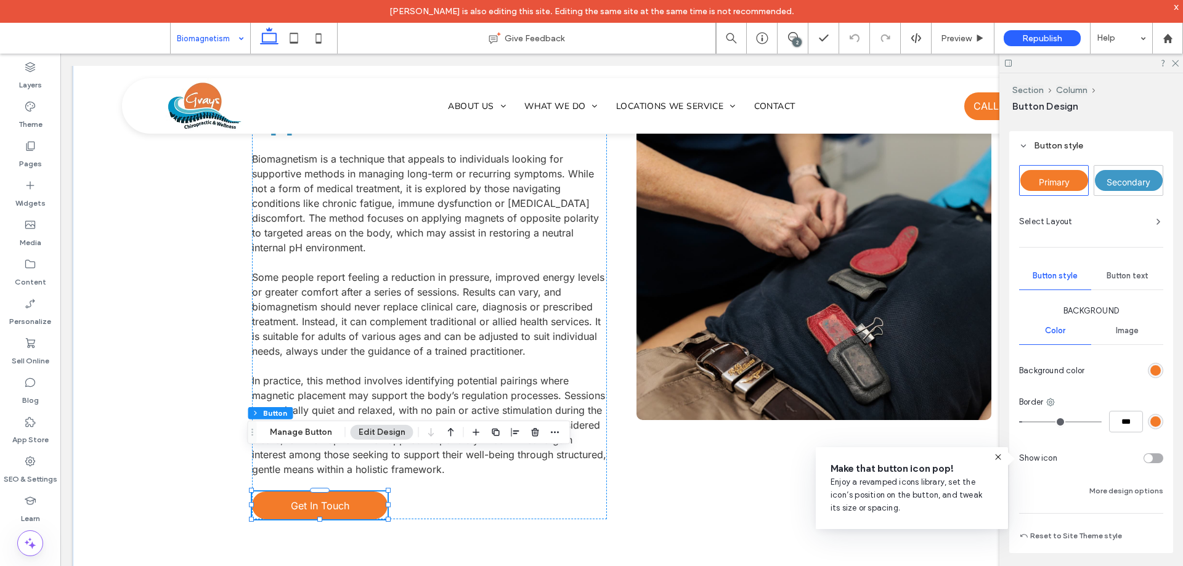
click at [1150, 371] on div "rgb(243, 123, 41)" at bounding box center [1155, 370] width 10 height 10
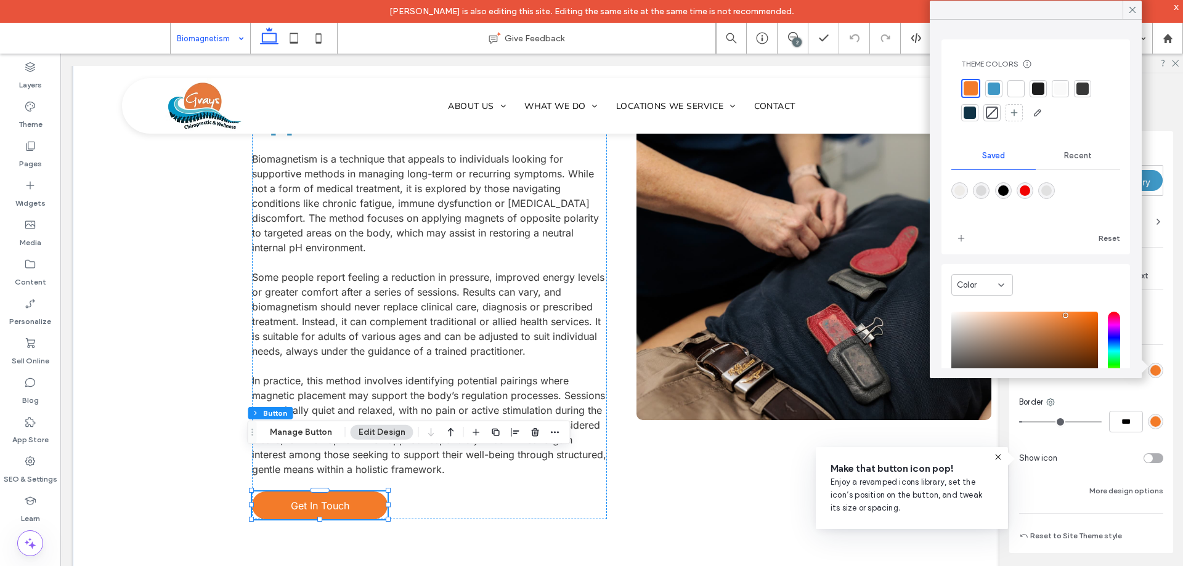
click at [990, 87] on div at bounding box center [993, 89] width 12 height 12
click at [1130, 6] on icon at bounding box center [1132, 9] width 11 height 11
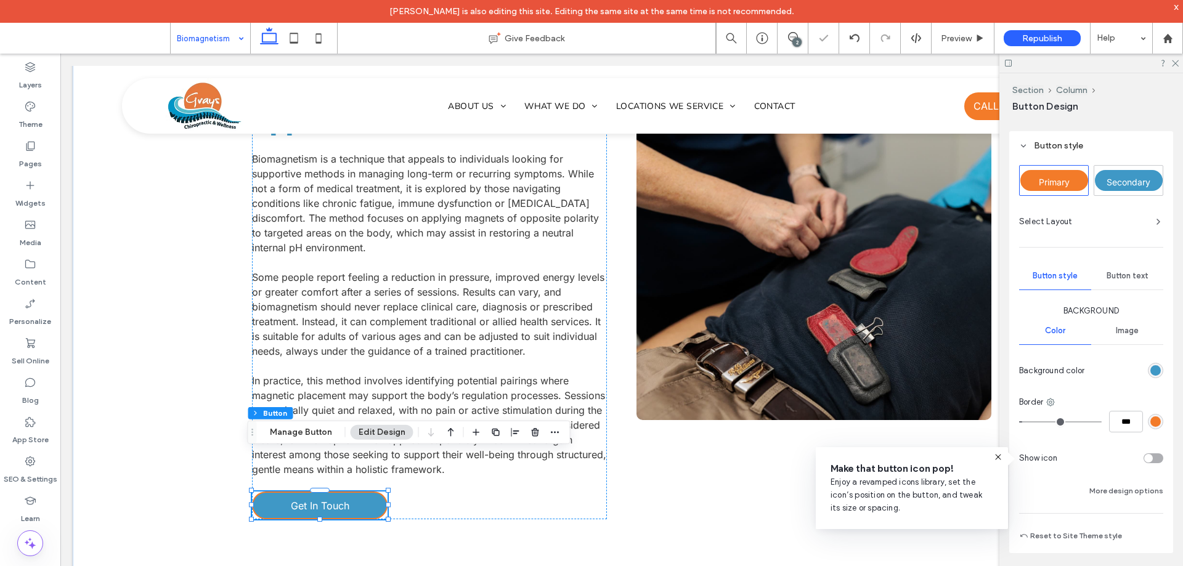
click at [1148, 422] on div "rgb(243, 123, 41)" at bounding box center [1155, 421] width 15 height 15
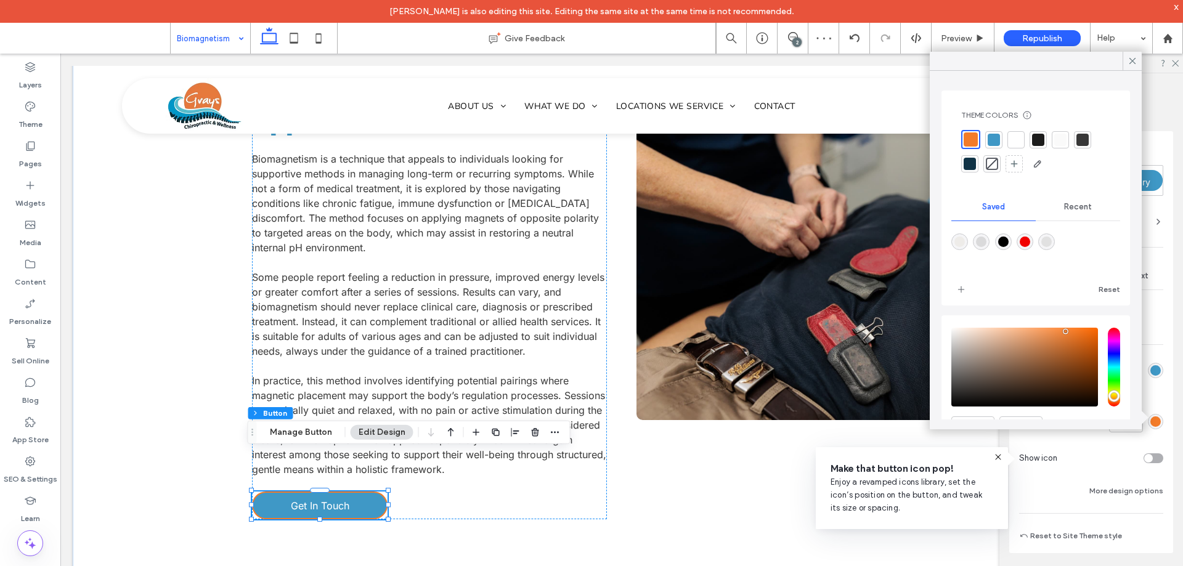
click at [996, 139] on div at bounding box center [993, 140] width 12 height 12
drag, startPoint x: 1128, startPoint y: 59, endPoint x: 1096, endPoint y: 347, distance: 290.0
click at [1128, 60] on icon at bounding box center [1132, 60] width 11 height 11
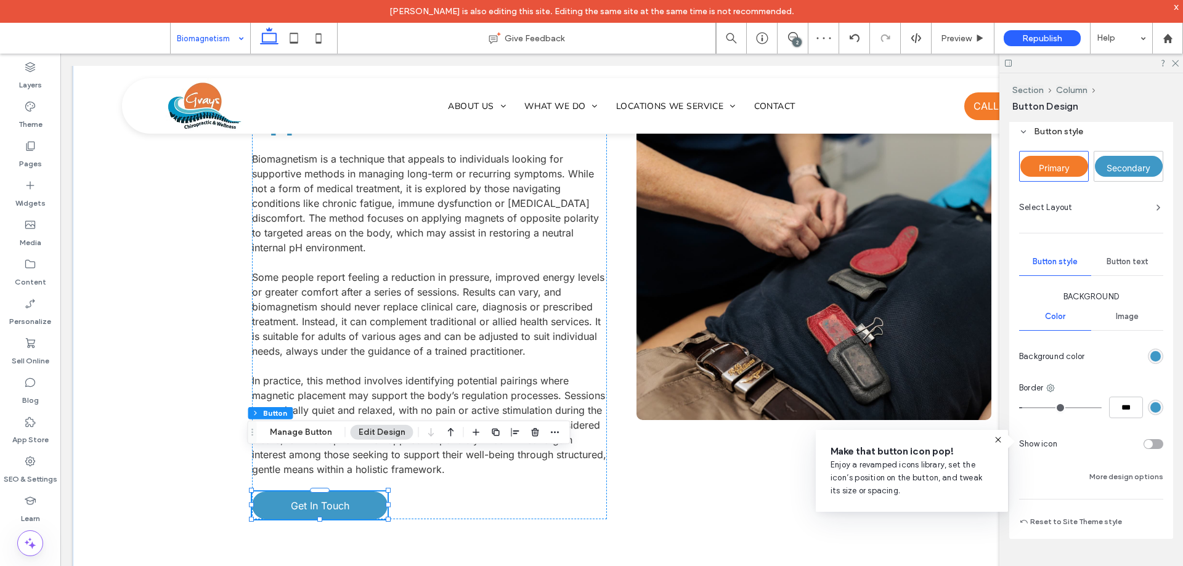
scroll to position [203, 0]
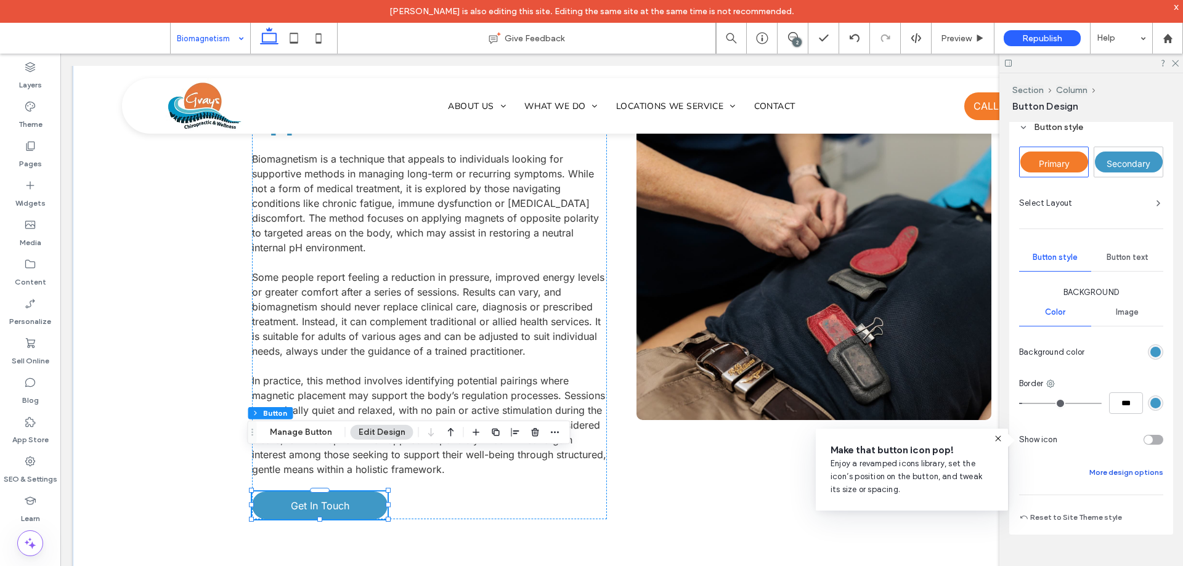
click at [1116, 474] on button "More design options" at bounding box center [1126, 472] width 74 height 15
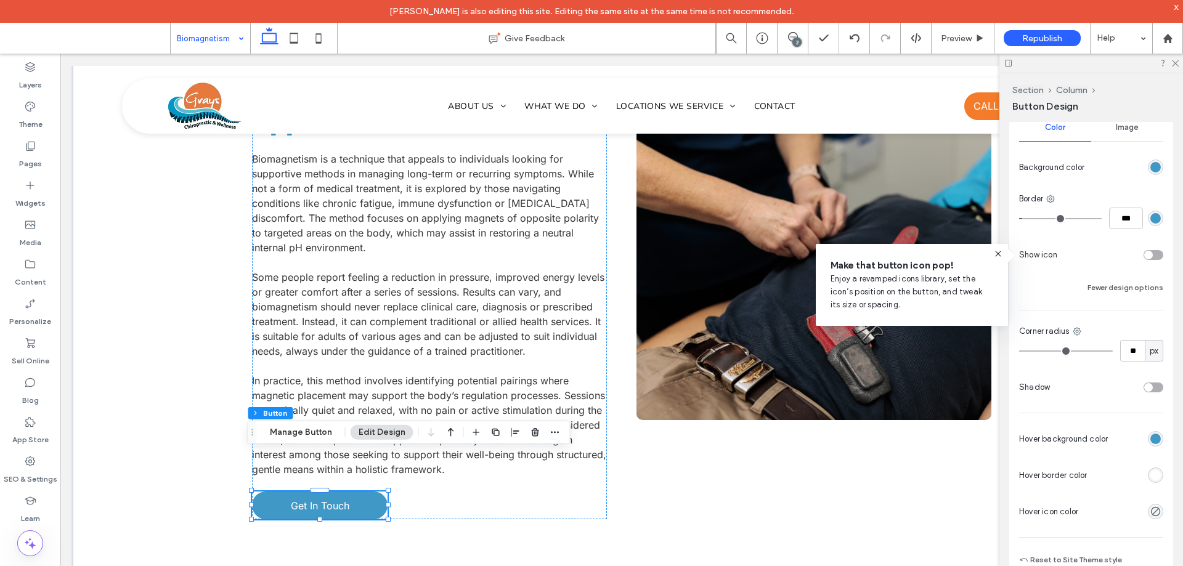
click at [1156, 439] on div "rgb(63, 152, 198)" at bounding box center [1155, 438] width 15 height 15
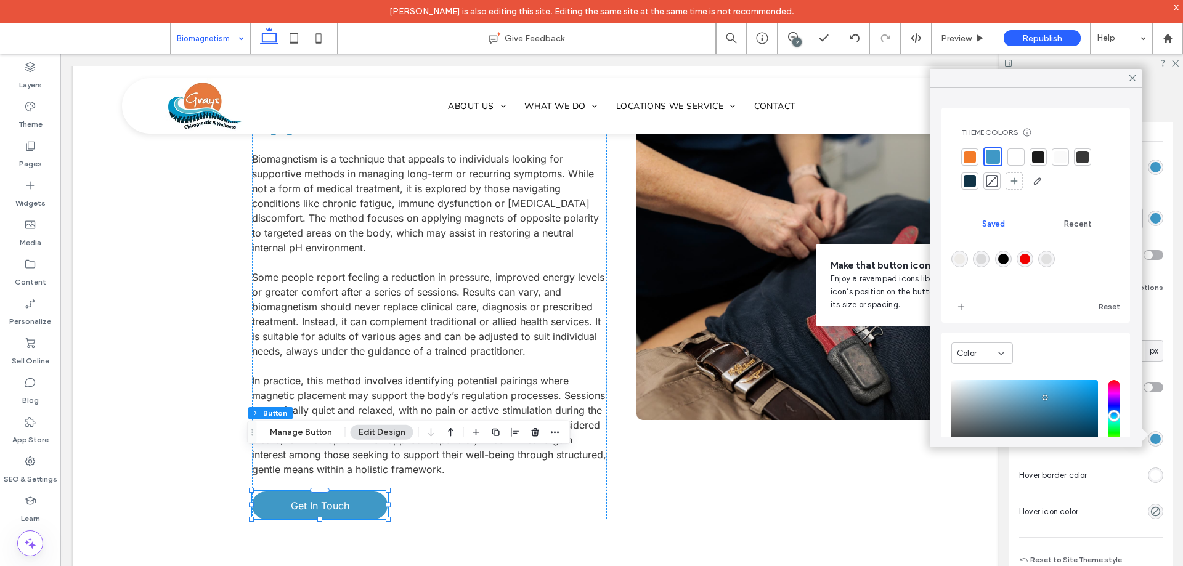
click at [975, 154] on div at bounding box center [969, 157] width 12 height 12
click at [1150, 476] on div "rgb(63, 152, 198)" at bounding box center [1155, 475] width 10 height 10
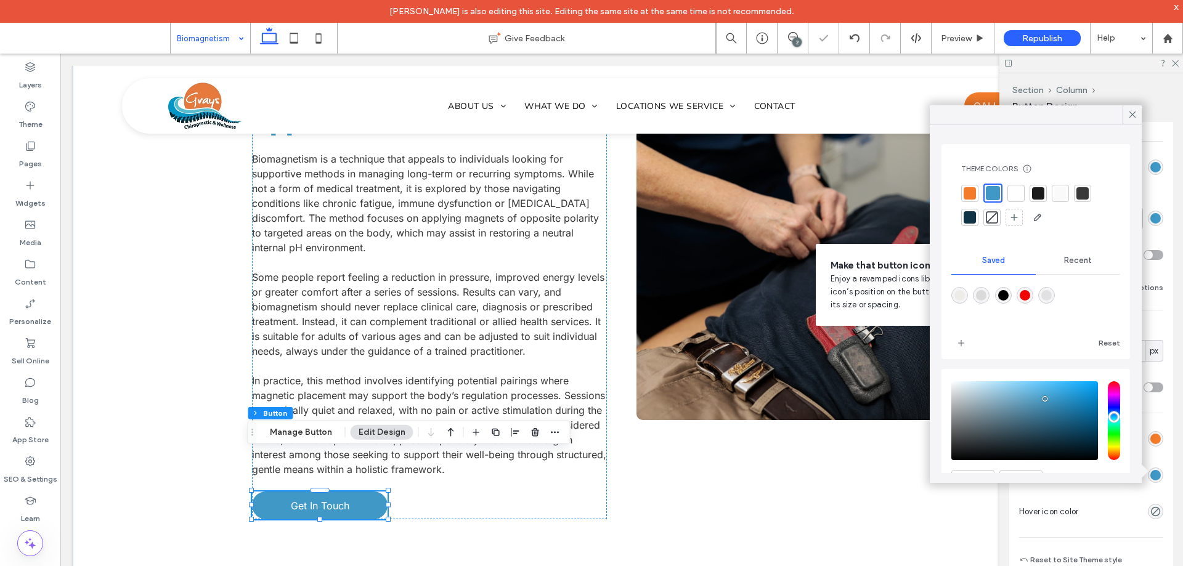
click at [972, 193] on div at bounding box center [969, 193] width 12 height 12
click at [1132, 113] on icon at bounding box center [1132, 114] width 11 height 11
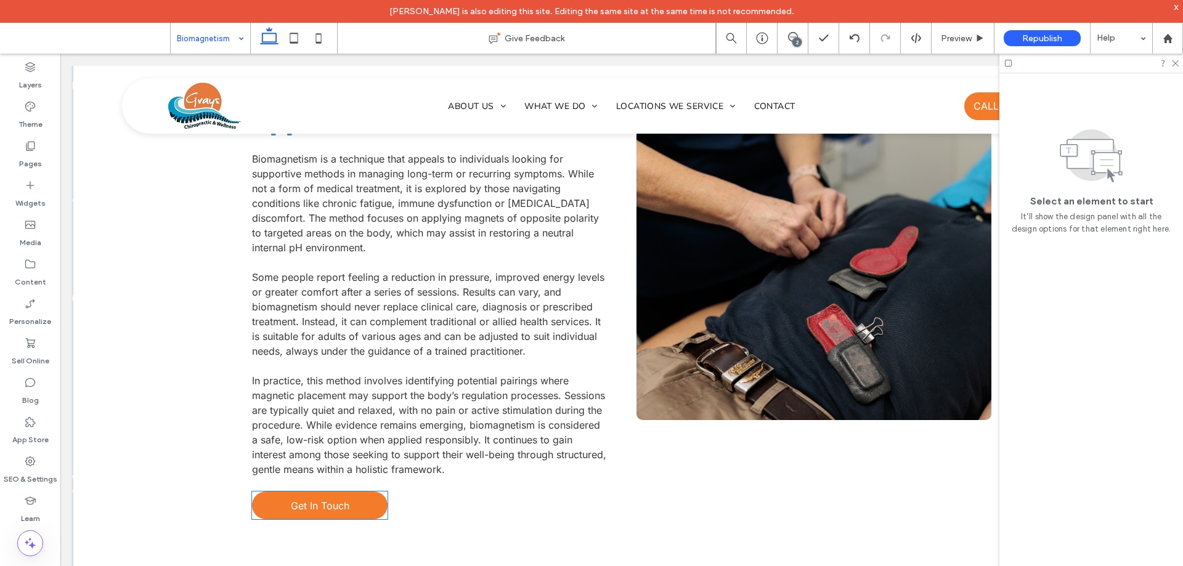
click at [348, 492] on link "Get In Touch" at bounding box center [320, 506] width 136 height 28
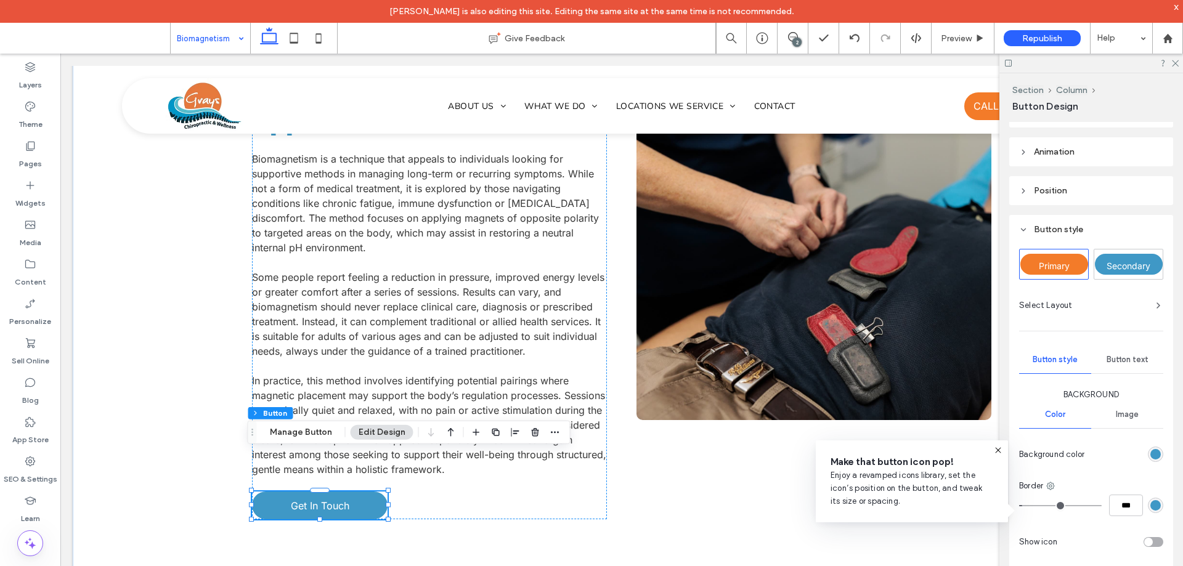
scroll to position [185, 0]
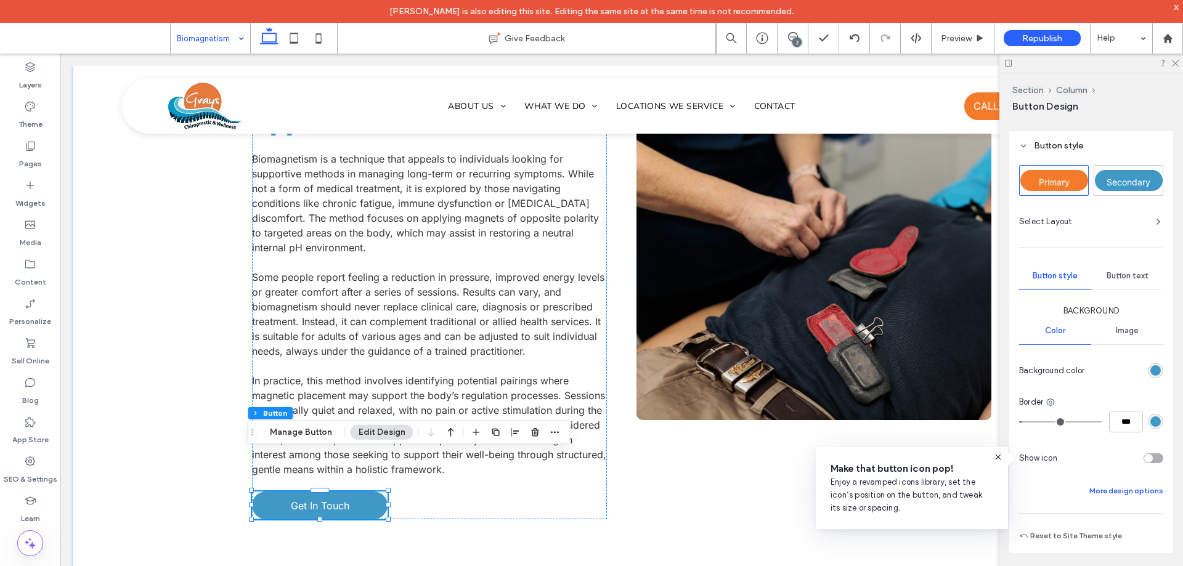
click at [1130, 489] on button "More design options" at bounding box center [1126, 491] width 74 height 15
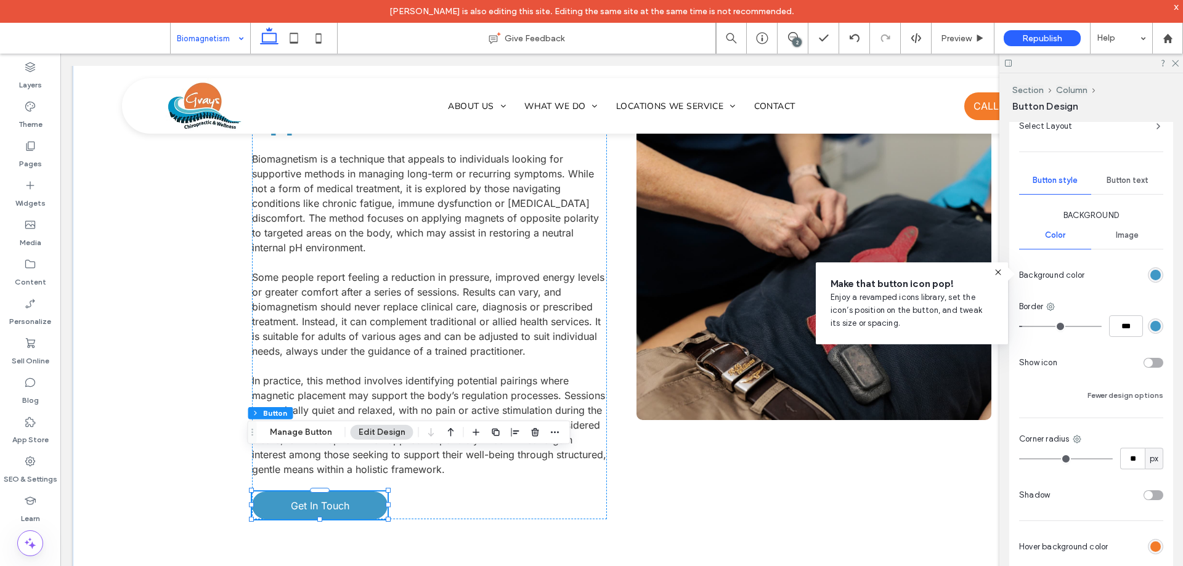
scroll to position [370, 0]
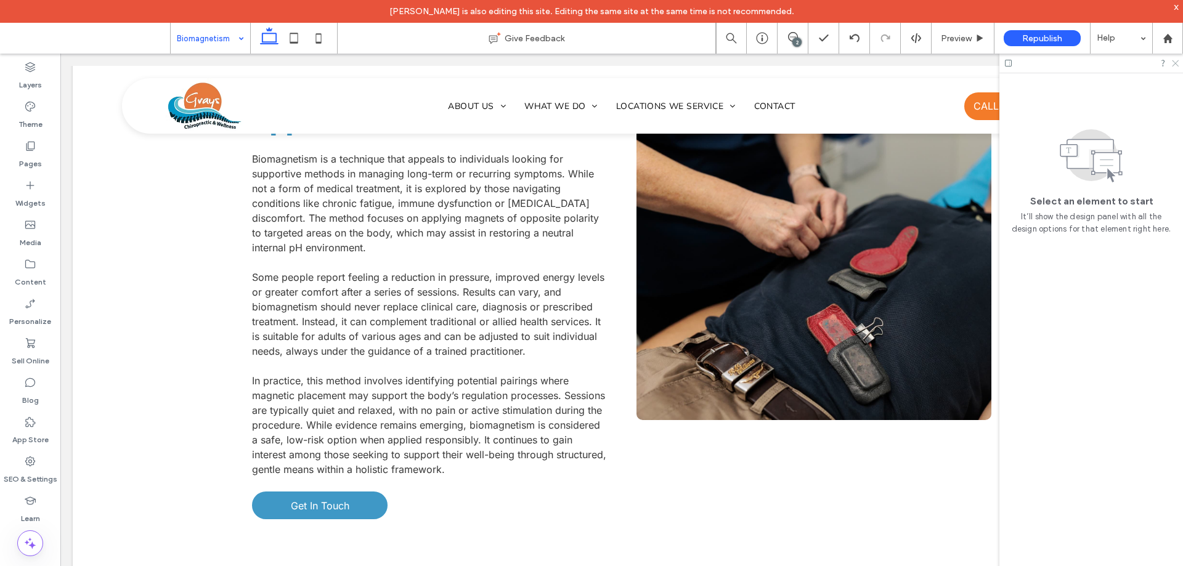
click at [1173, 66] on use at bounding box center [1175, 63] width 7 height 7
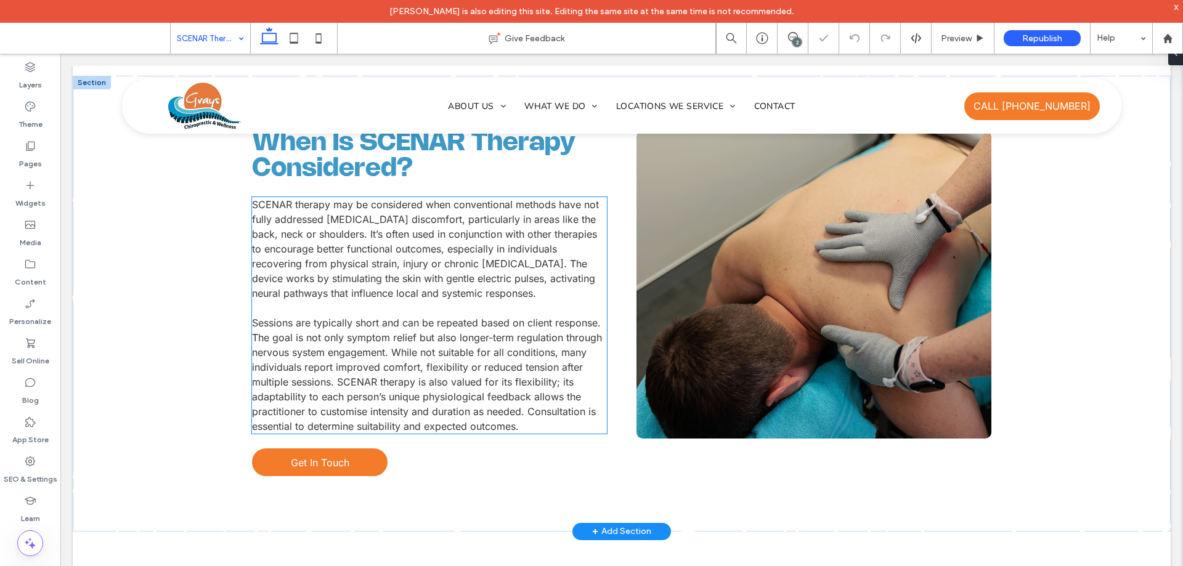
scroll to position [862, 0]
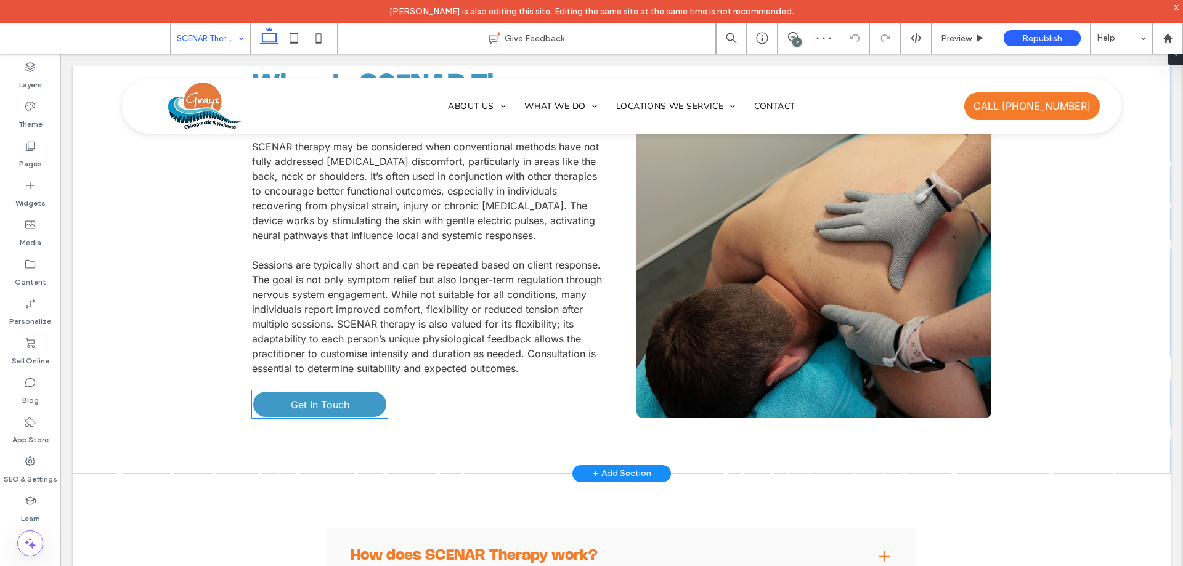
click at [314, 415] on link "Get In Touch" at bounding box center [320, 405] width 136 height 28
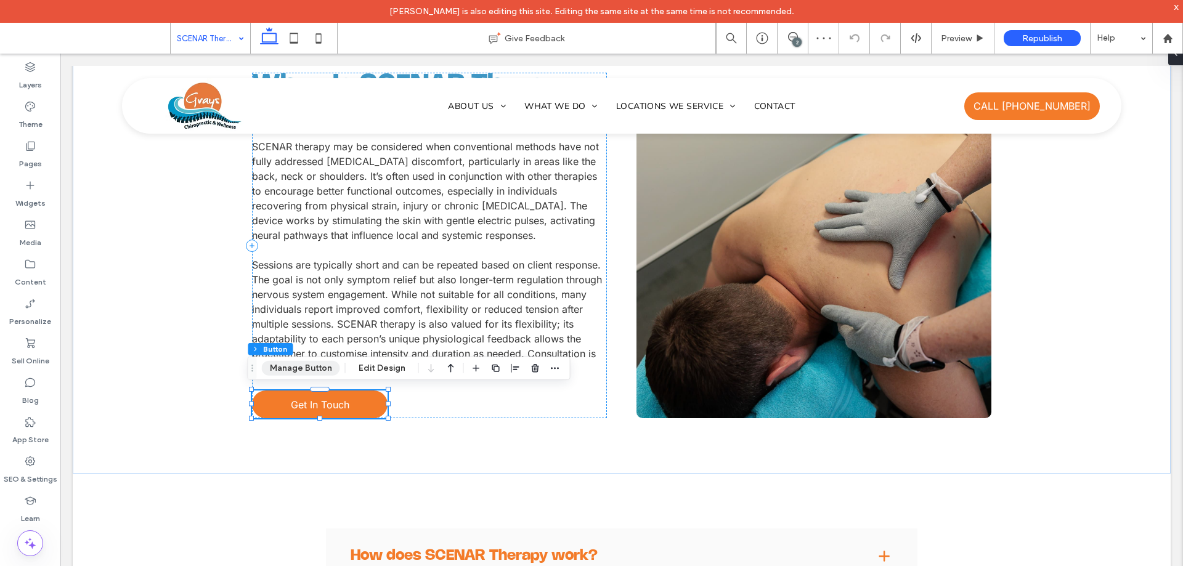
click at [309, 371] on button "Manage Button" at bounding box center [301, 368] width 78 height 15
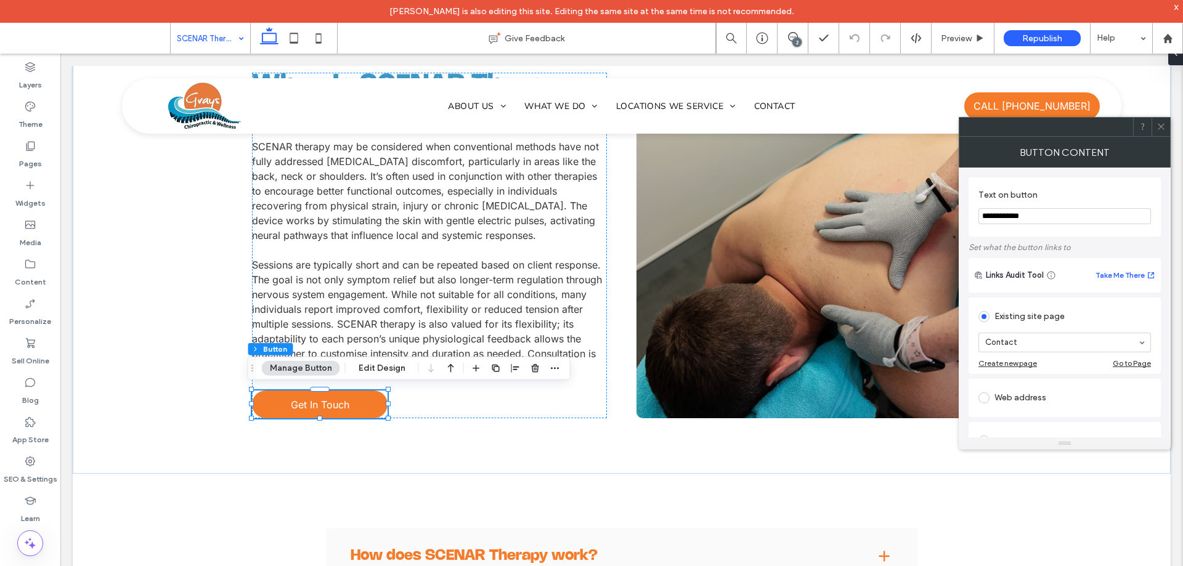
click at [1158, 124] on use at bounding box center [1160, 127] width 6 height 6
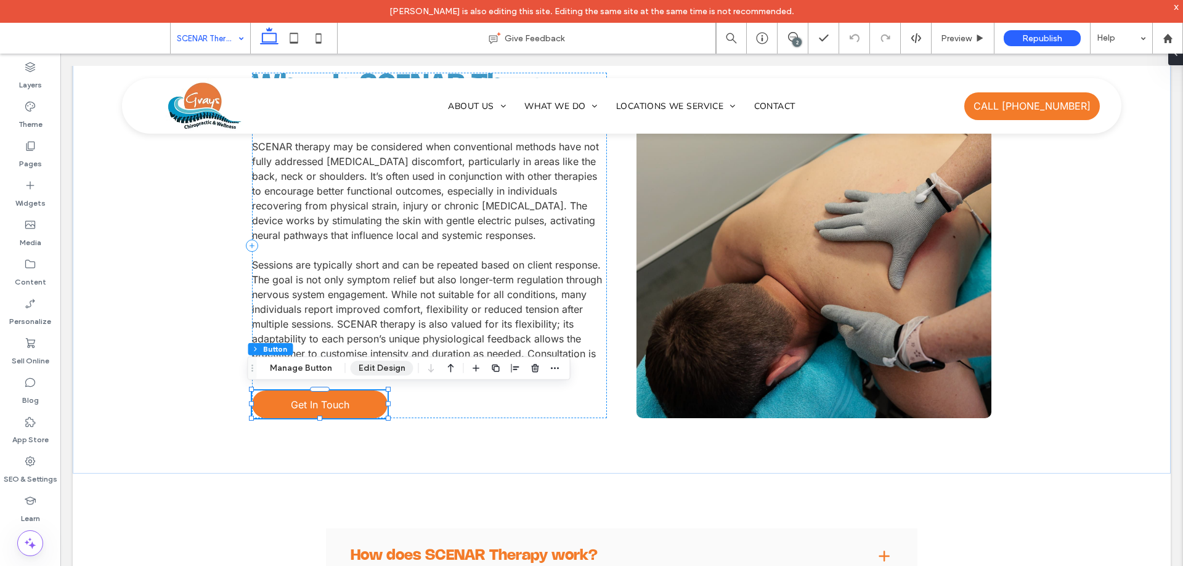
click at [376, 371] on button "Edit Design" at bounding box center [381, 368] width 63 height 15
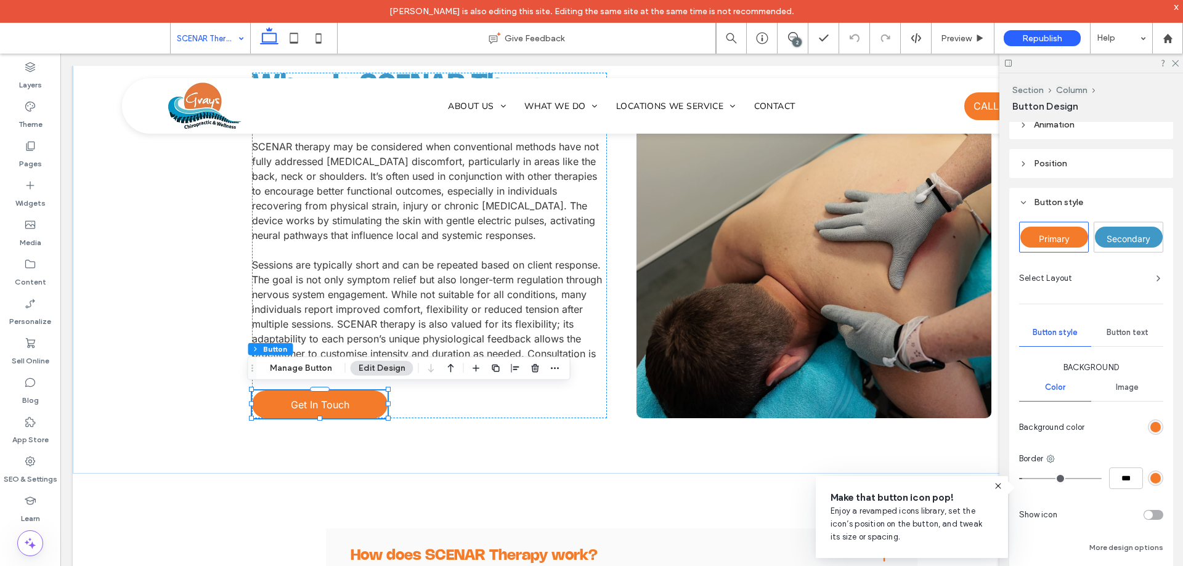
scroll to position [203, 0]
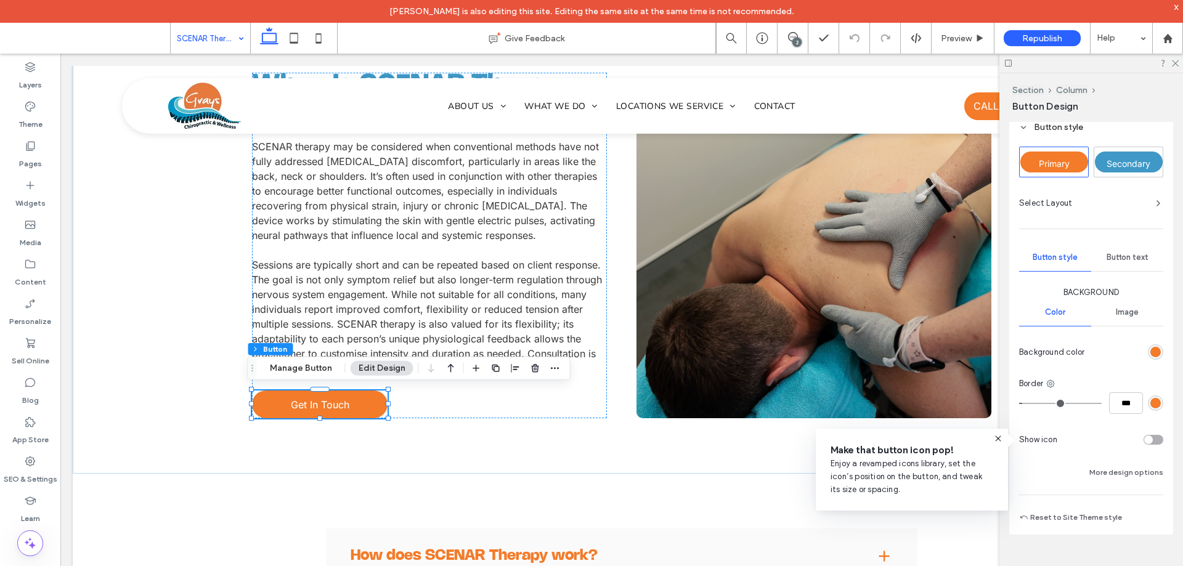
click at [1150, 350] on div "rgb(243, 123, 41)" at bounding box center [1155, 352] width 10 height 10
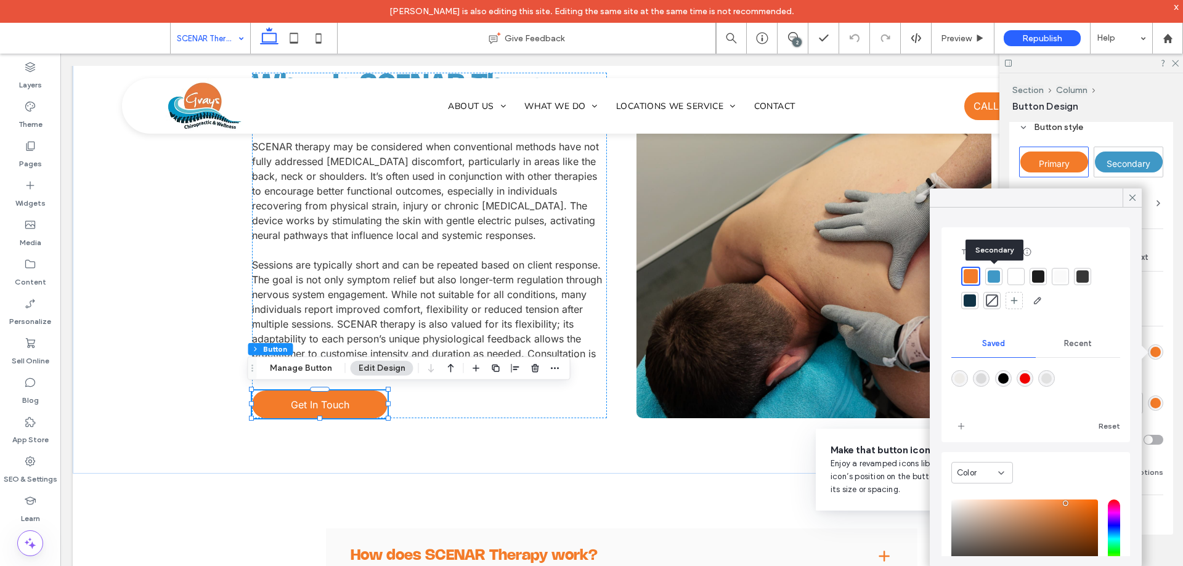
click at [994, 278] on div at bounding box center [993, 276] width 12 height 12
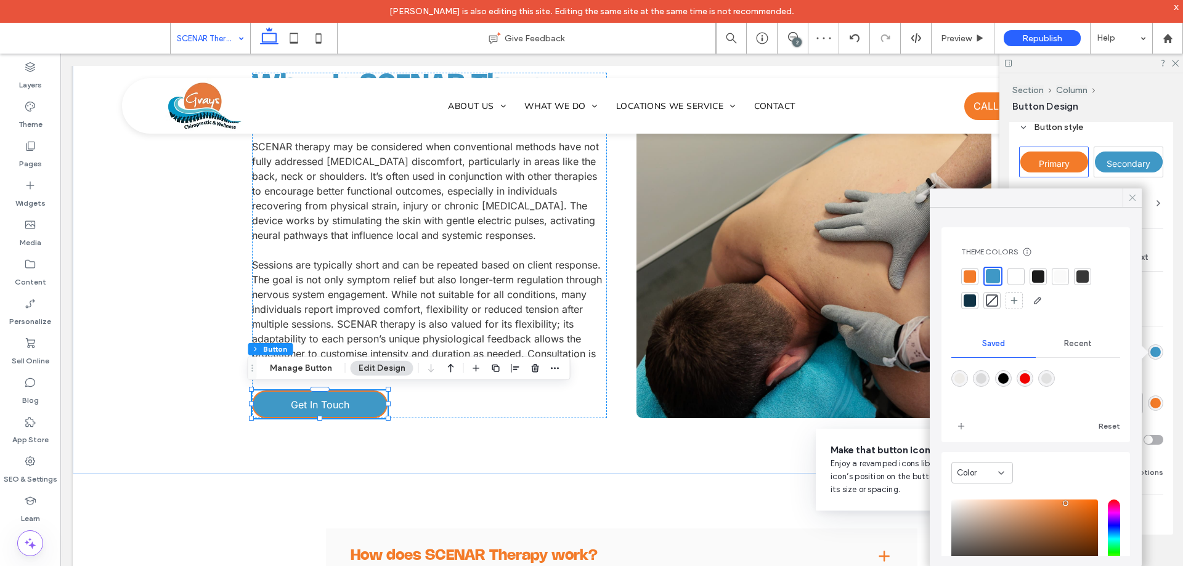
click at [1132, 204] on span at bounding box center [1132, 197] width 11 height 18
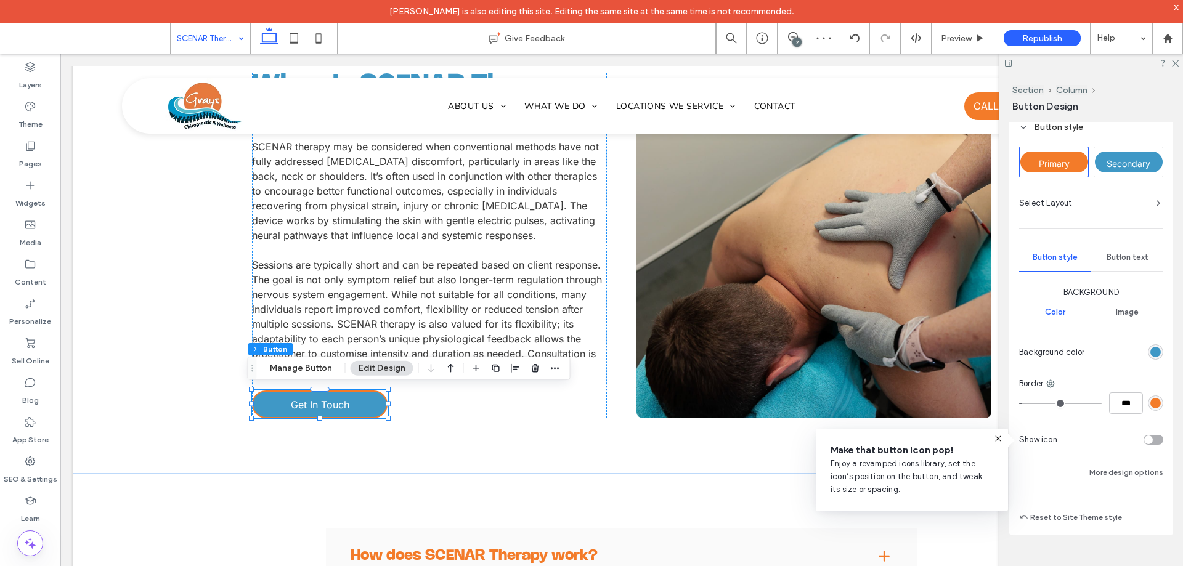
click at [1151, 403] on div "rgb(243, 123, 41)" at bounding box center [1155, 403] width 10 height 10
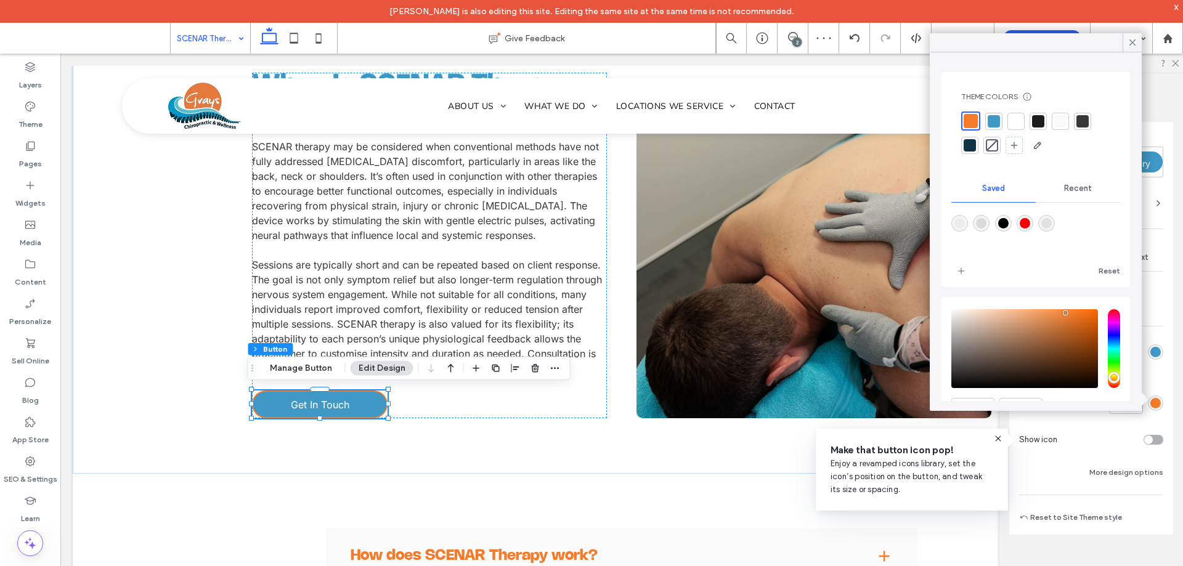
click at [994, 125] on div at bounding box center [993, 121] width 12 height 12
click at [1129, 47] on icon at bounding box center [1132, 42] width 11 height 11
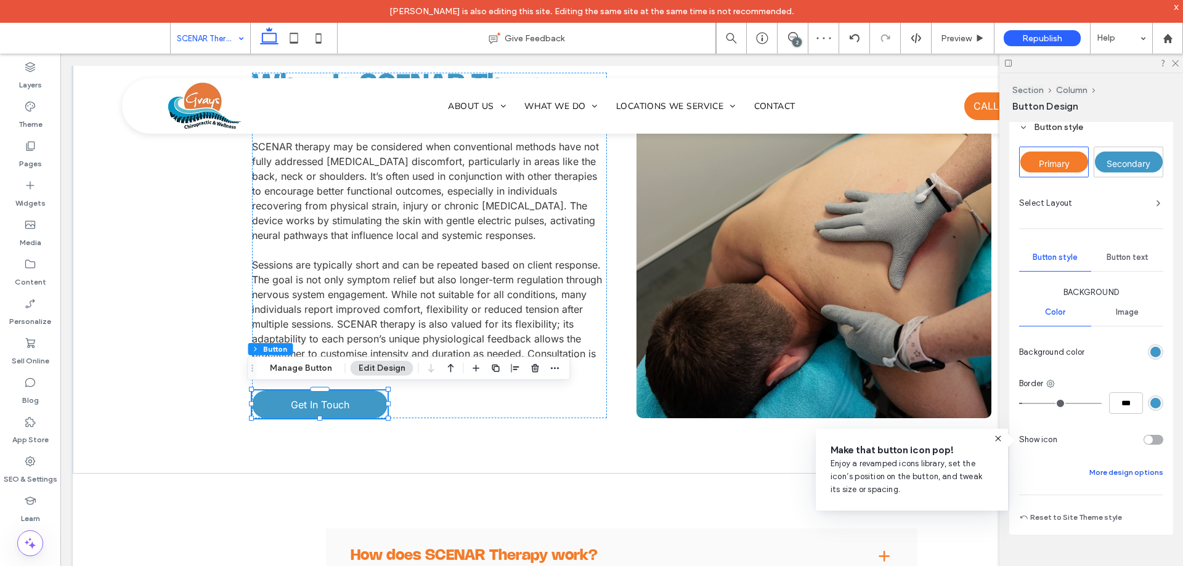
click at [1114, 468] on button "More design options" at bounding box center [1126, 472] width 74 height 15
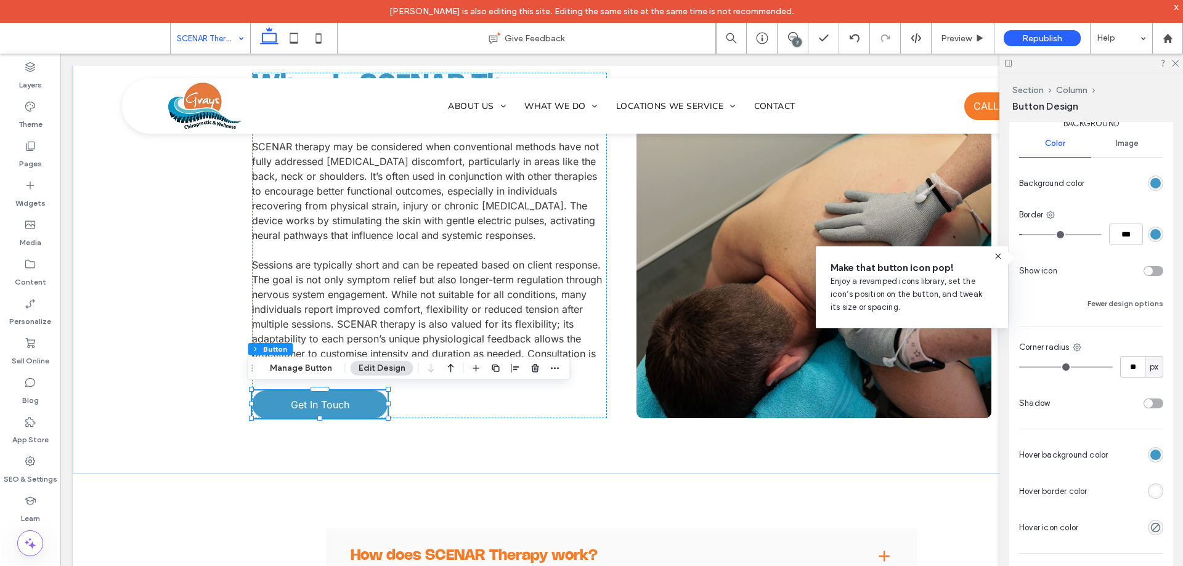
scroll to position [431, 0]
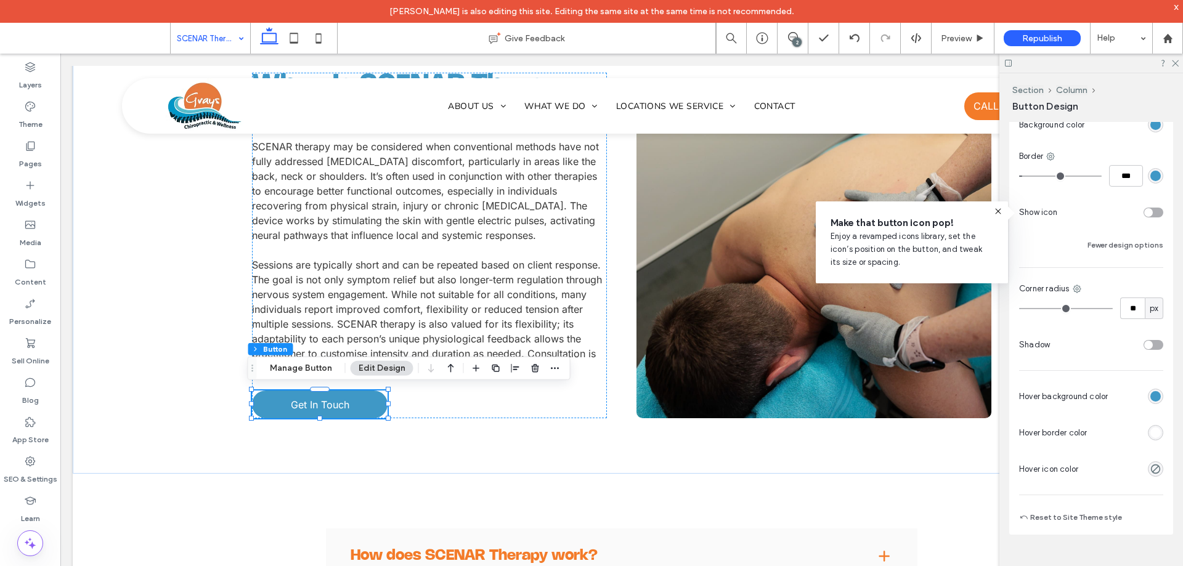
click at [1150, 401] on div "rgb(63, 152, 198)" at bounding box center [1155, 396] width 10 height 10
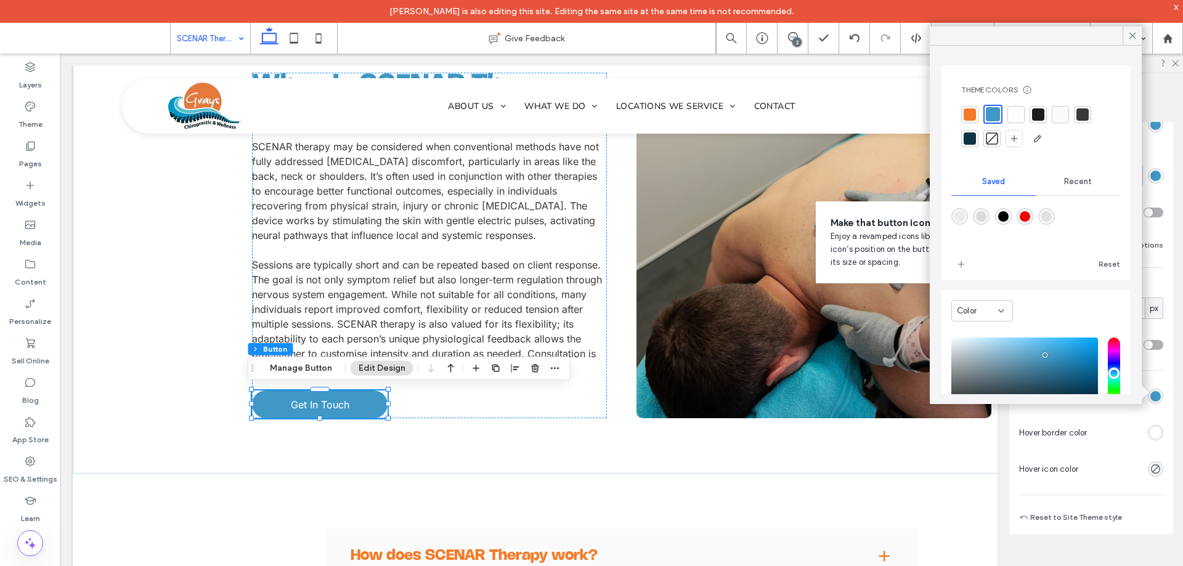
click at [973, 111] on div at bounding box center [969, 114] width 12 height 12
click at [1153, 432] on div "rgb(63, 152, 198)" at bounding box center [1155, 432] width 10 height 10
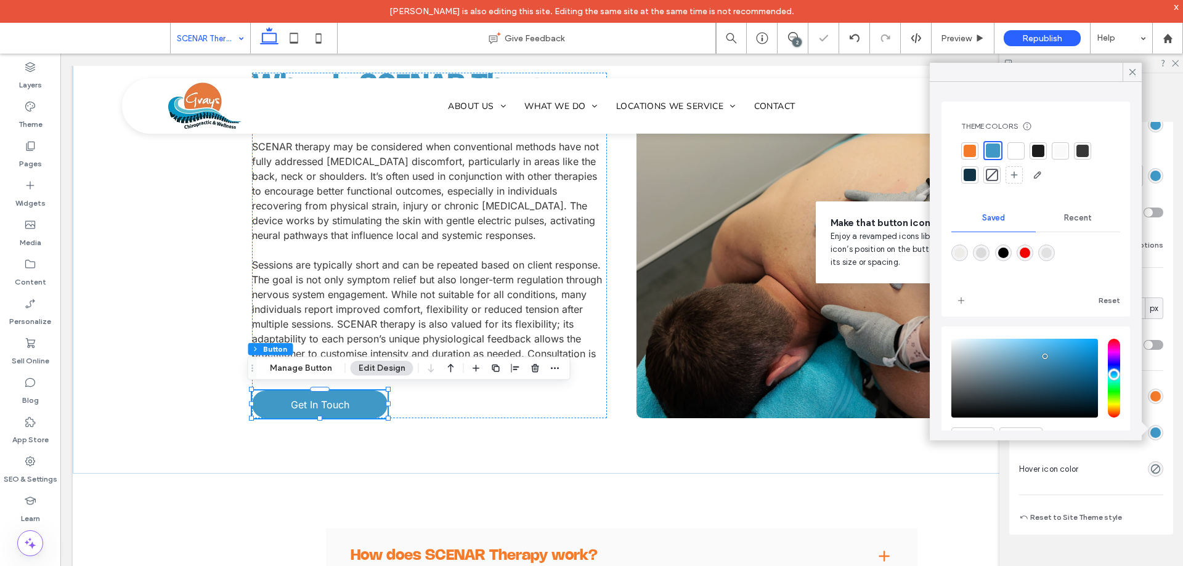
click at [964, 153] on div at bounding box center [969, 151] width 12 height 12
click at [1129, 71] on icon at bounding box center [1132, 72] width 11 height 11
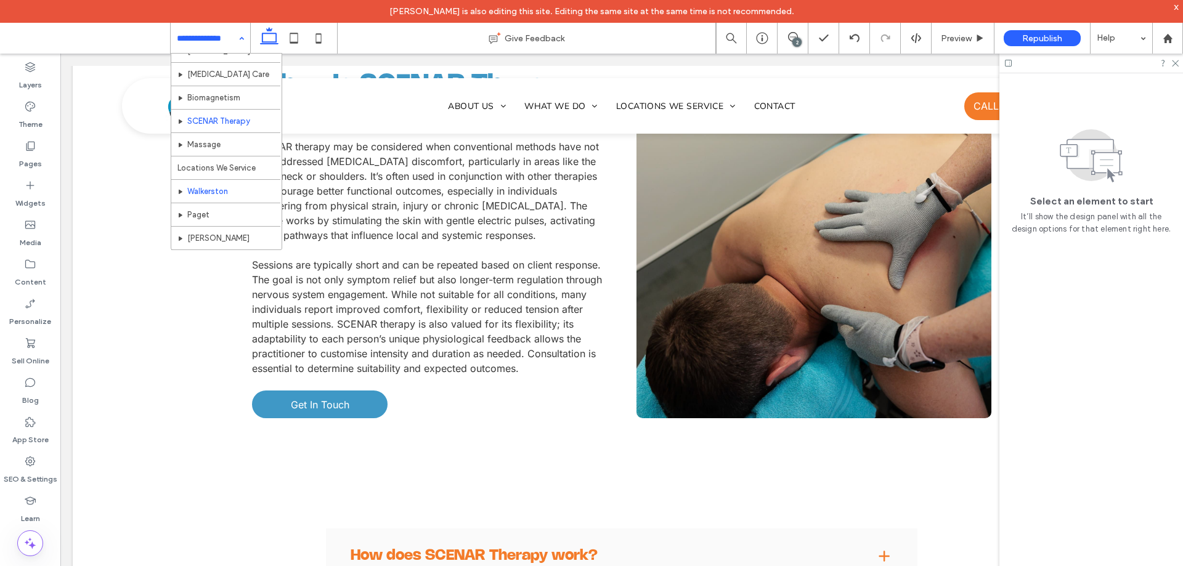
scroll to position [107, 0]
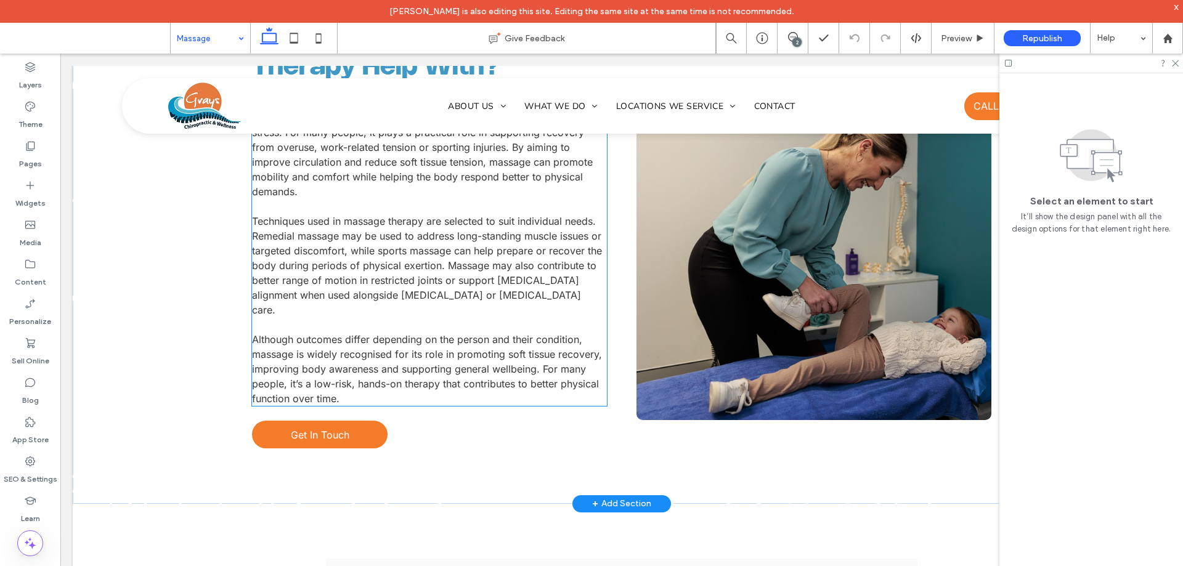
scroll to position [986, 0]
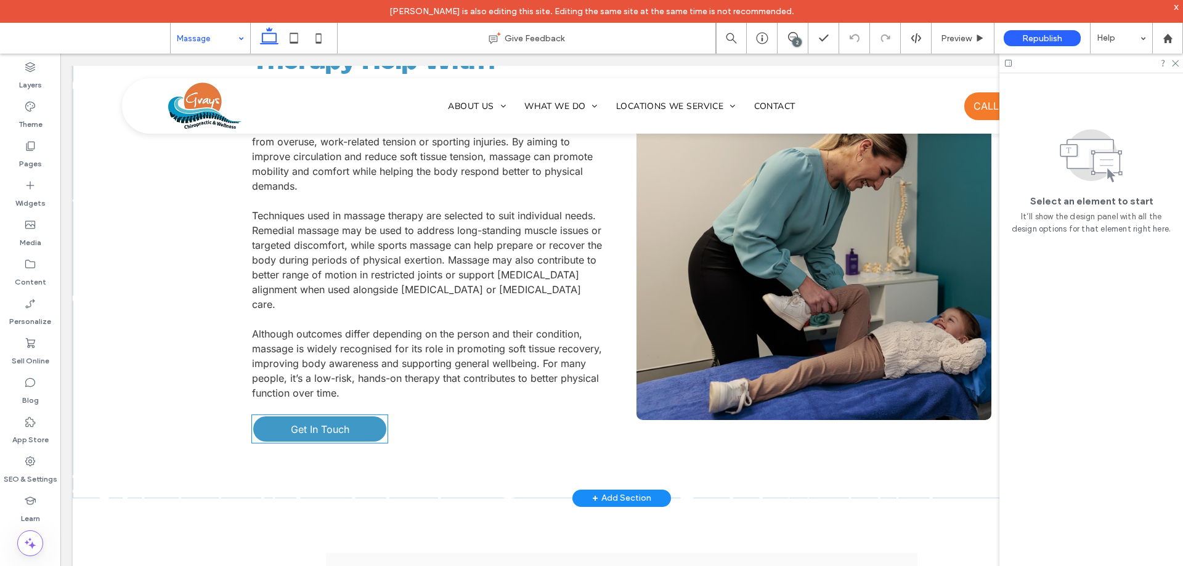
click at [335, 423] on span "Get In Touch" at bounding box center [320, 429] width 59 height 12
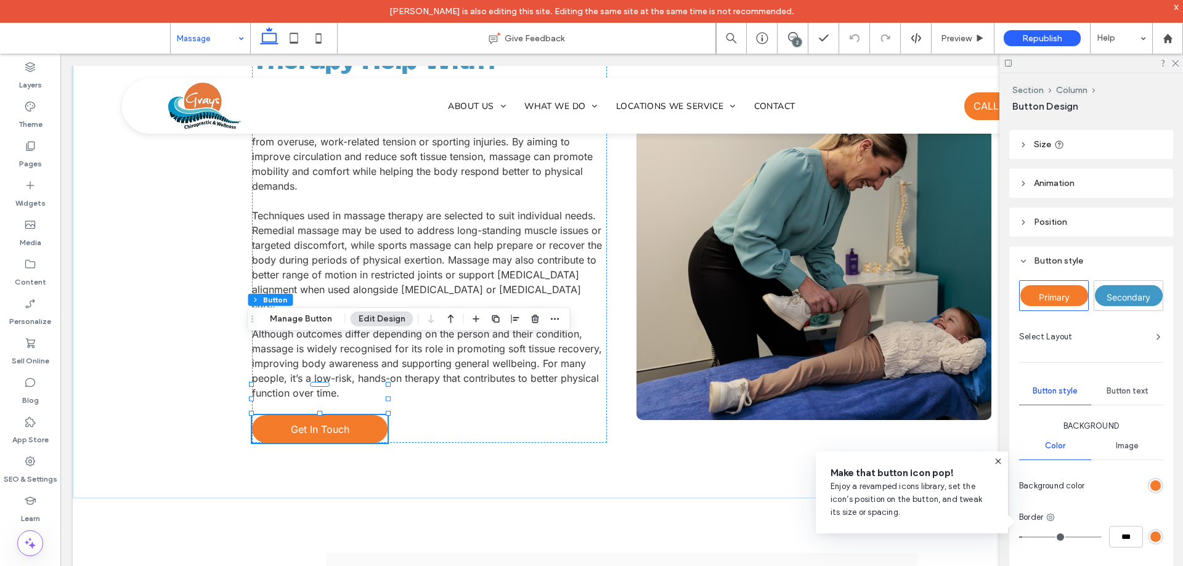
scroll to position [123, 0]
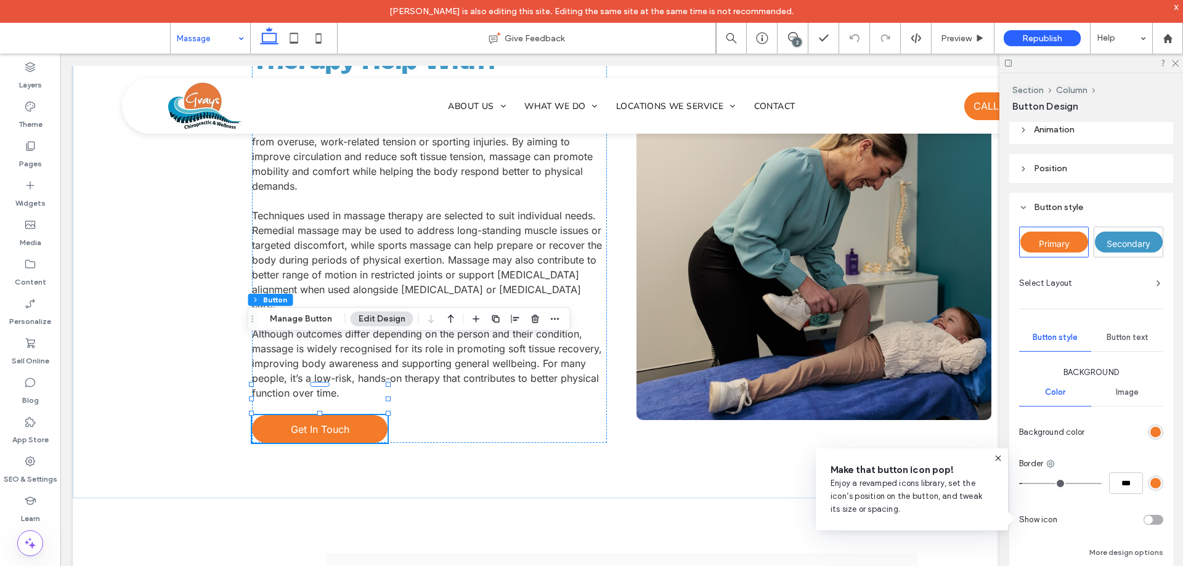
click at [1150, 431] on div "rgb(243, 123, 41)" at bounding box center [1155, 432] width 10 height 10
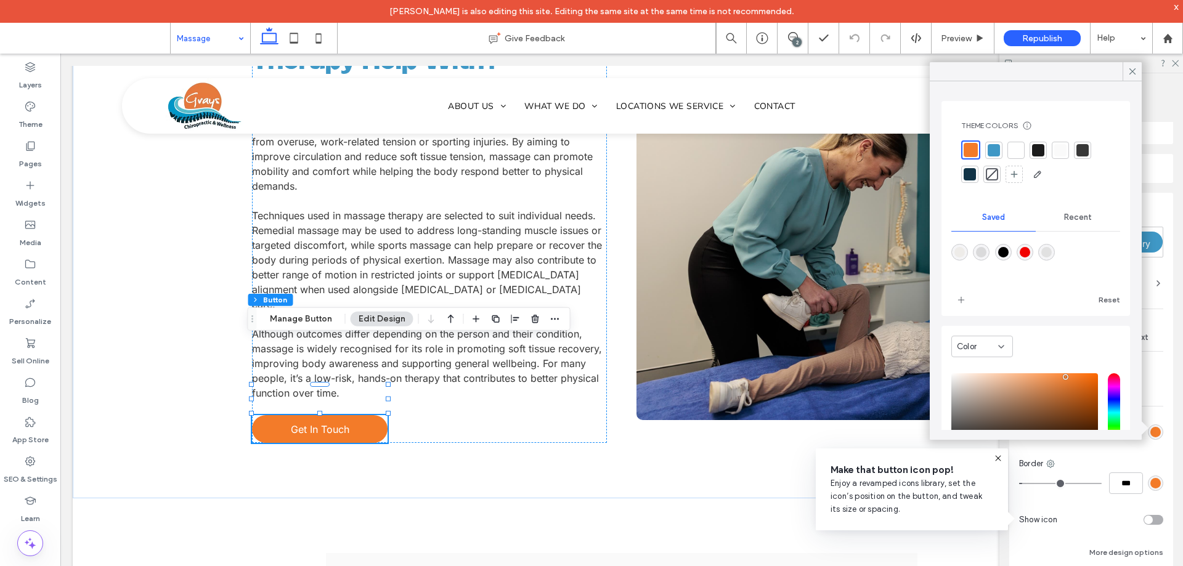
drag, startPoint x: 987, startPoint y: 150, endPoint x: 1037, endPoint y: 258, distance: 119.3
click at [987, 149] on div at bounding box center [993, 150] width 12 height 12
click at [1150, 488] on div "rgb(243, 123, 41)" at bounding box center [1155, 483] width 15 height 15
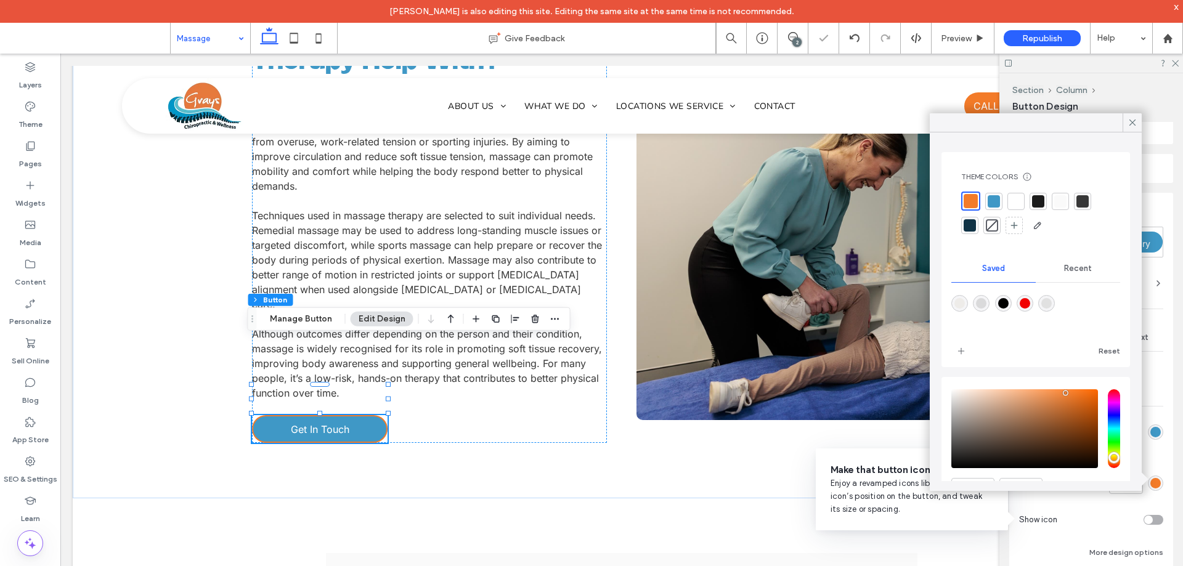
click at [997, 198] on div at bounding box center [993, 201] width 12 height 12
click at [1133, 121] on icon at bounding box center [1132, 122] width 11 height 11
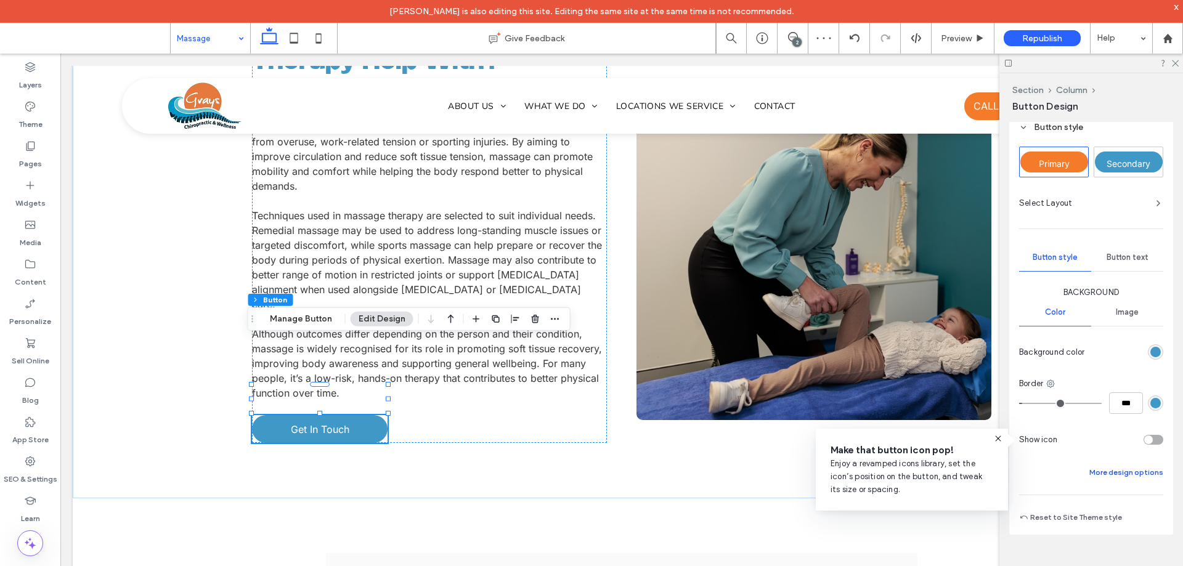
click at [1124, 469] on button "More design options" at bounding box center [1126, 472] width 74 height 15
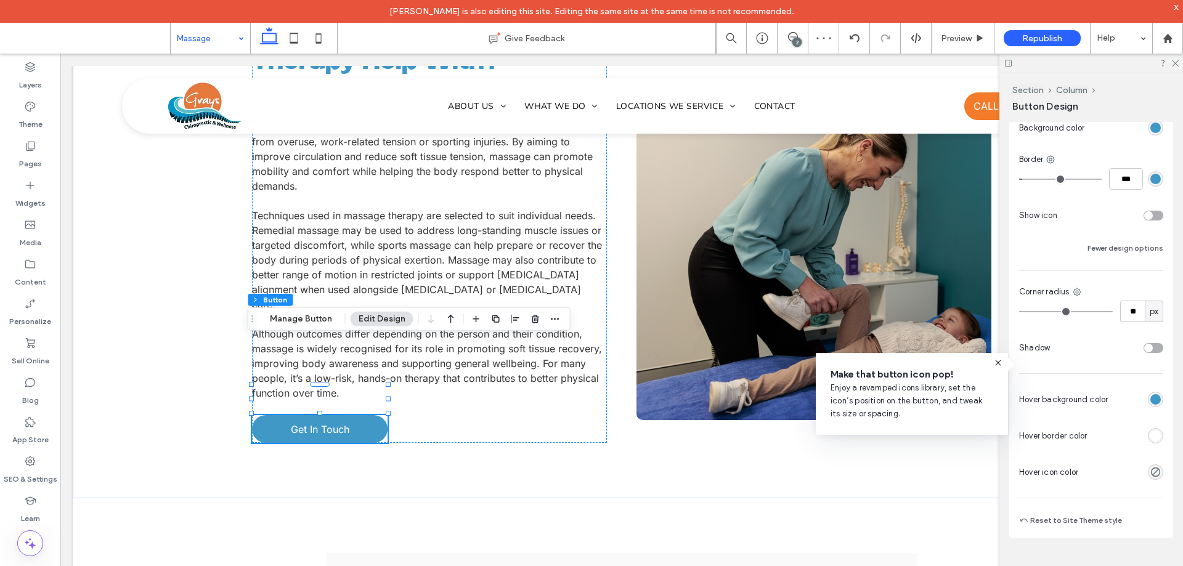
scroll to position [431, 0]
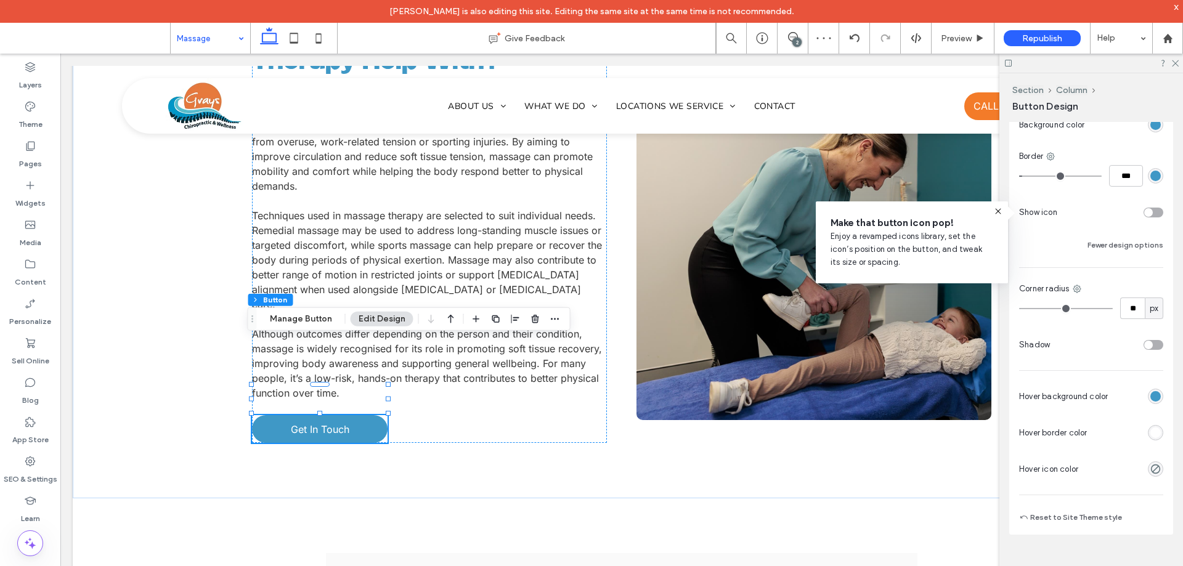
click at [1150, 397] on div "rgb(63, 152, 198)" at bounding box center [1155, 396] width 10 height 10
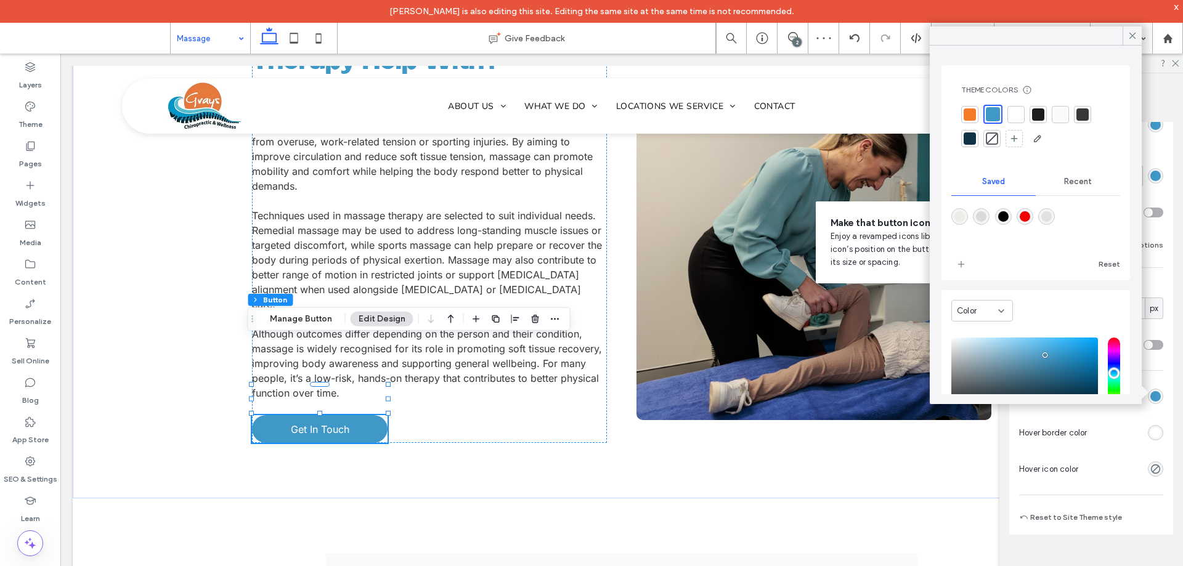
click at [970, 113] on div at bounding box center [969, 114] width 12 height 12
click at [1154, 434] on div "rgb(63, 152, 198)" at bounding box center [1155, 432] width 15 height 15
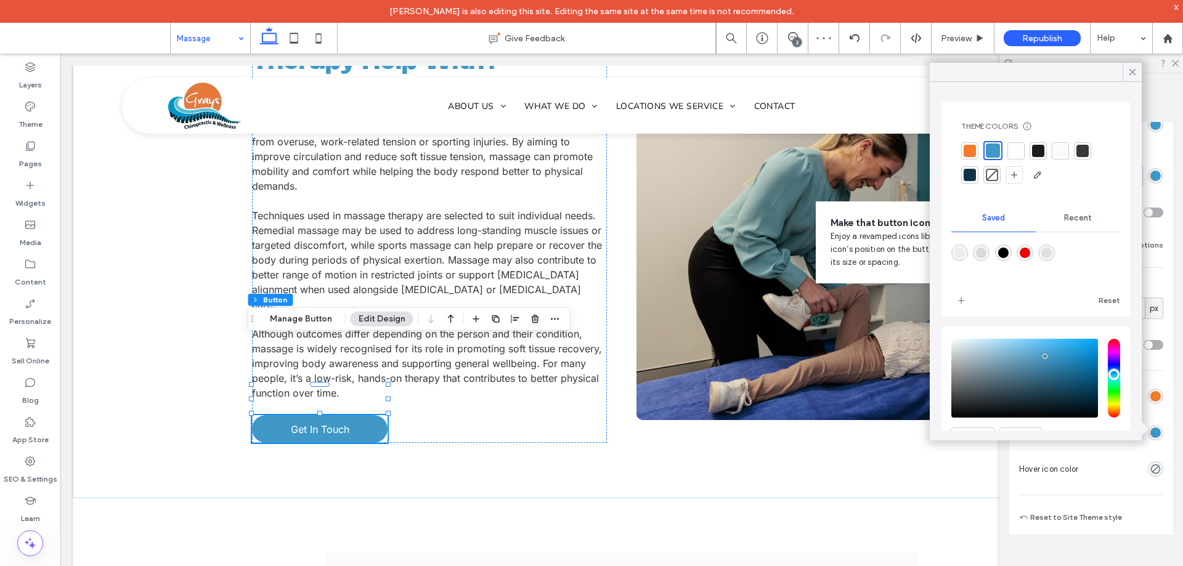
click at [965, 147] on div at bounding box center [969, 151] width 12 height 12
click at [1128, 72] on icon at bounding box center [1132, 72] width 11 height 11
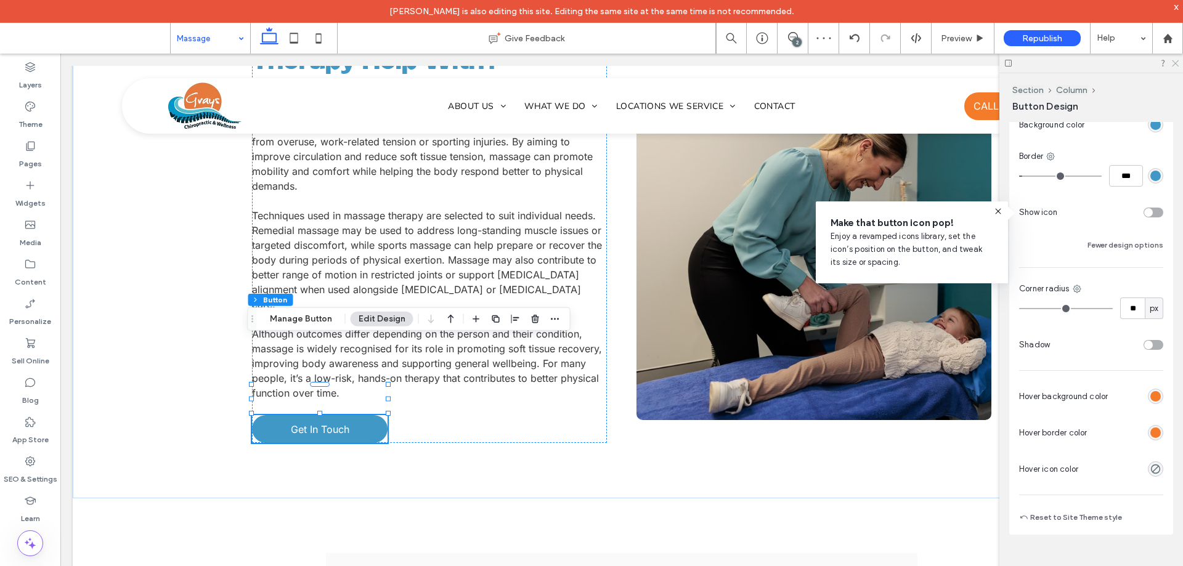
click at [1170, 64] on icon at bounding box center [1174, 63] width 8 height 8
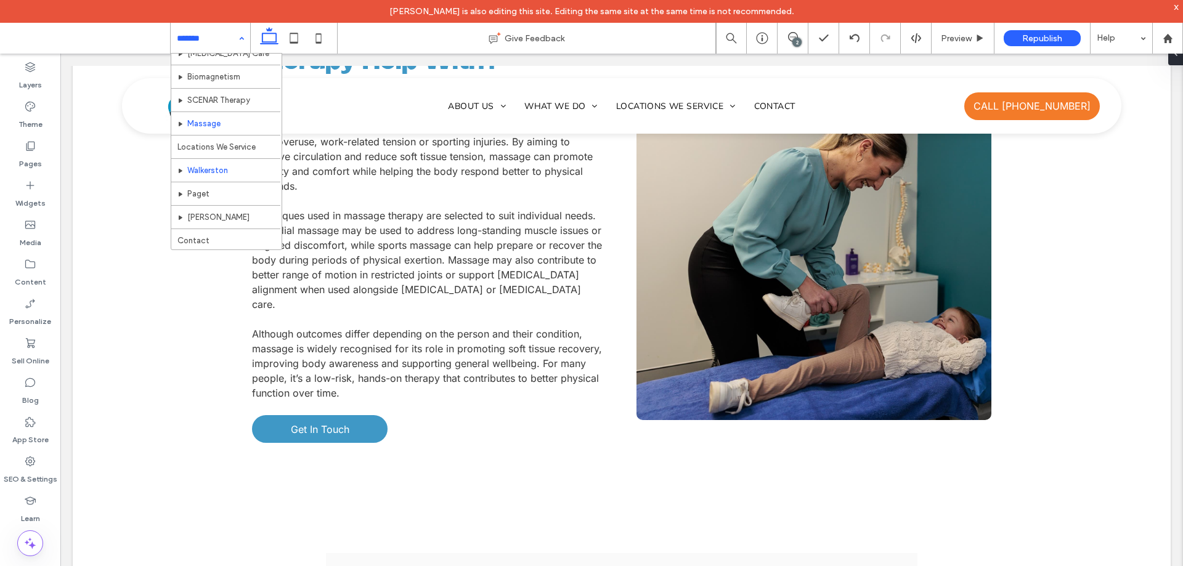
scroll to position [107, 0]
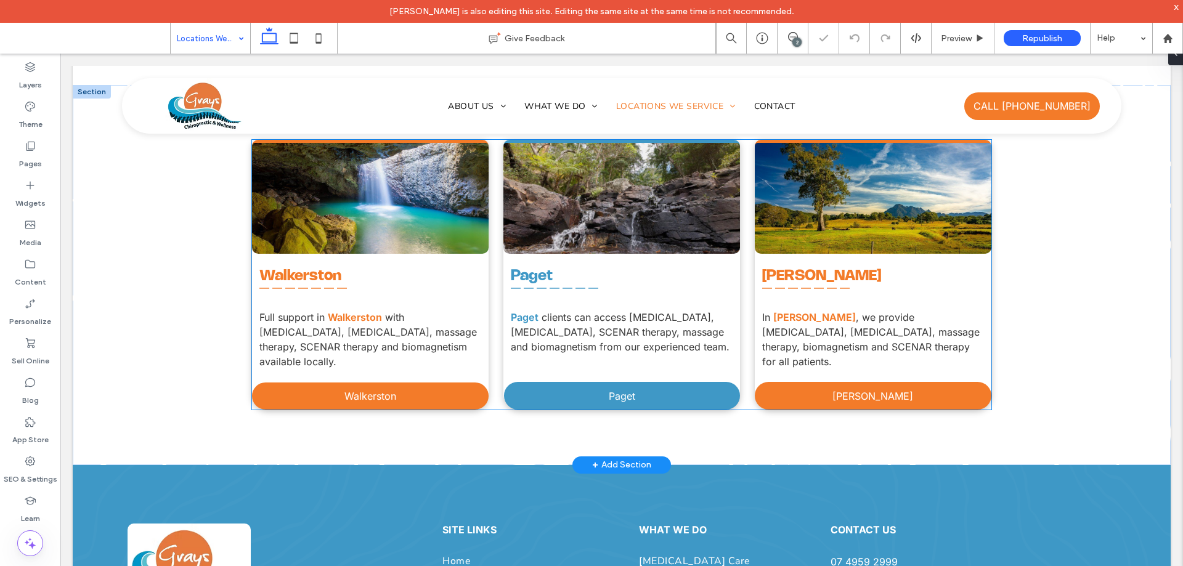
scroll to position [503, 0]
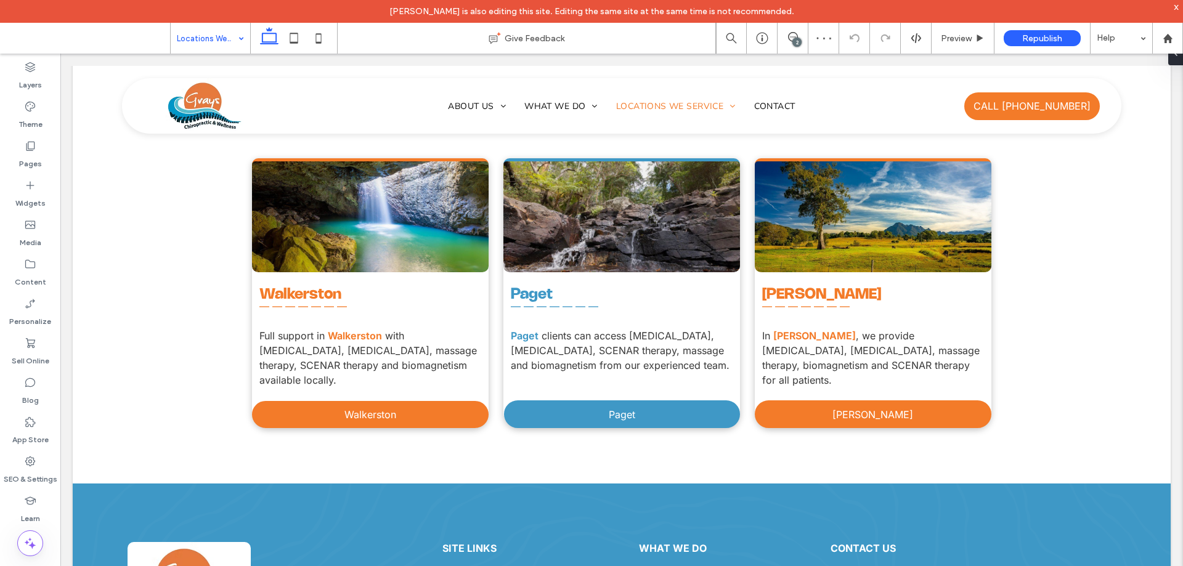
click at [227, 38] on input at bounding box center [207, 38] width 61 height 31
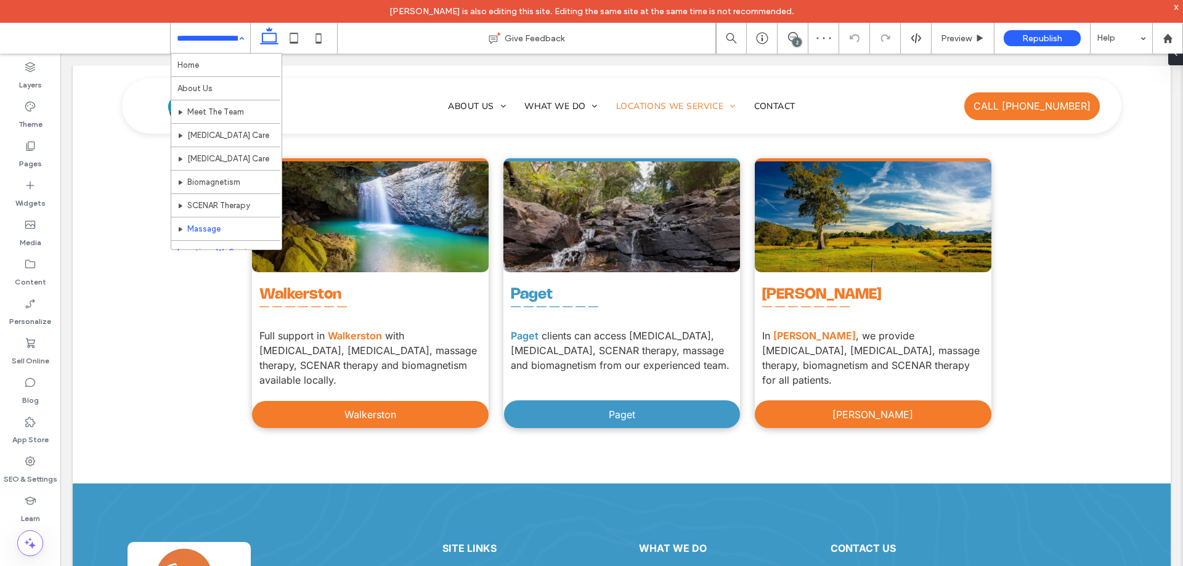
scroll to position [107, 0]
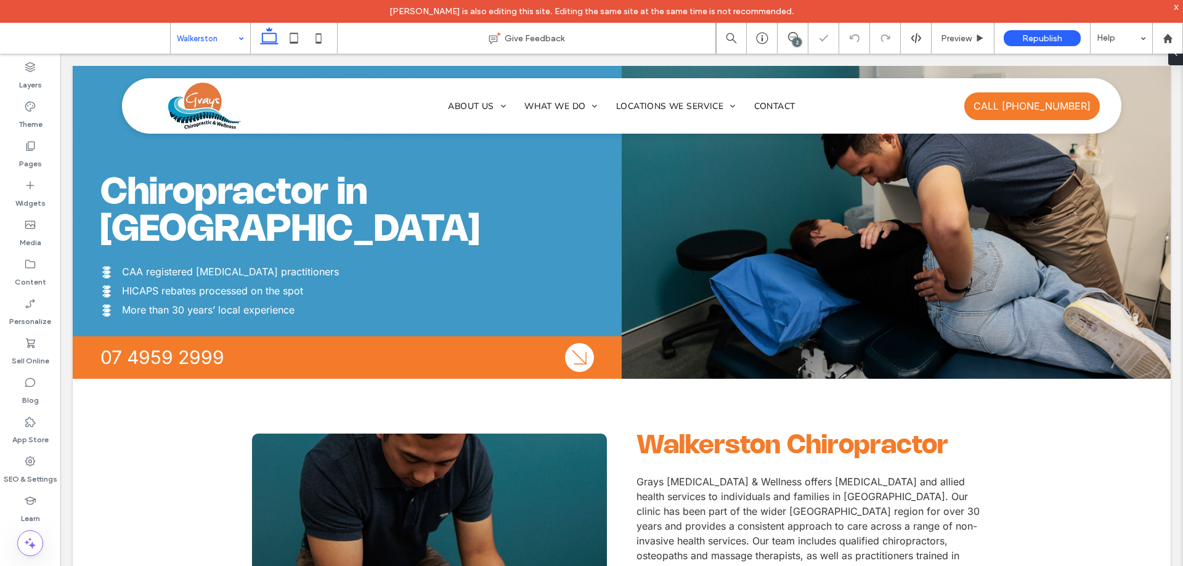
click at [216, 39] on input at bounding box center [207, 38] width 61 height 31
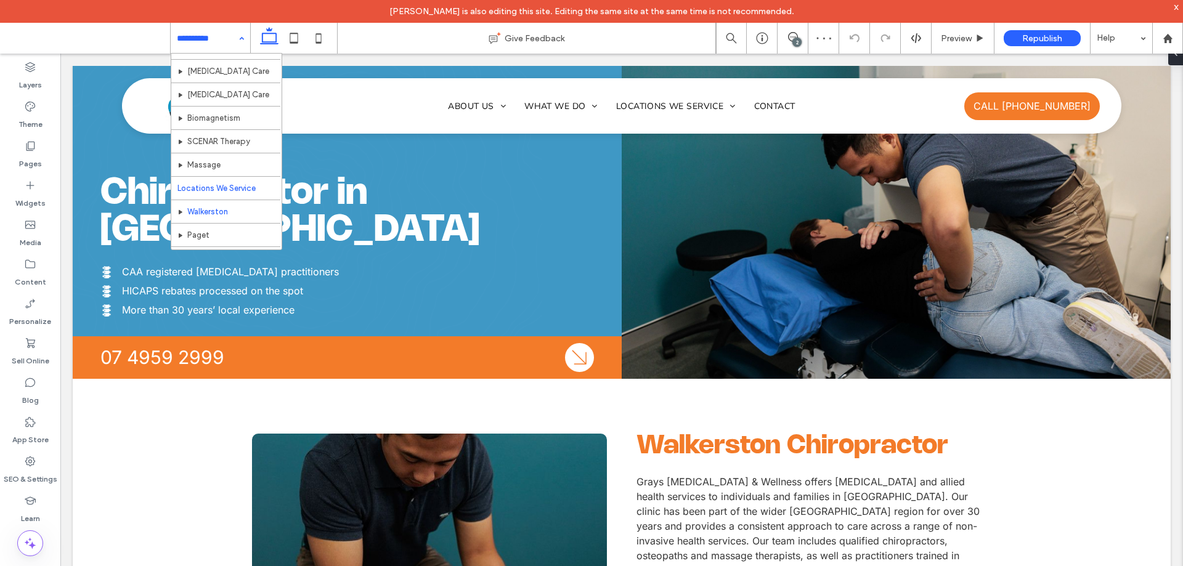
scroll to position [107, 0]
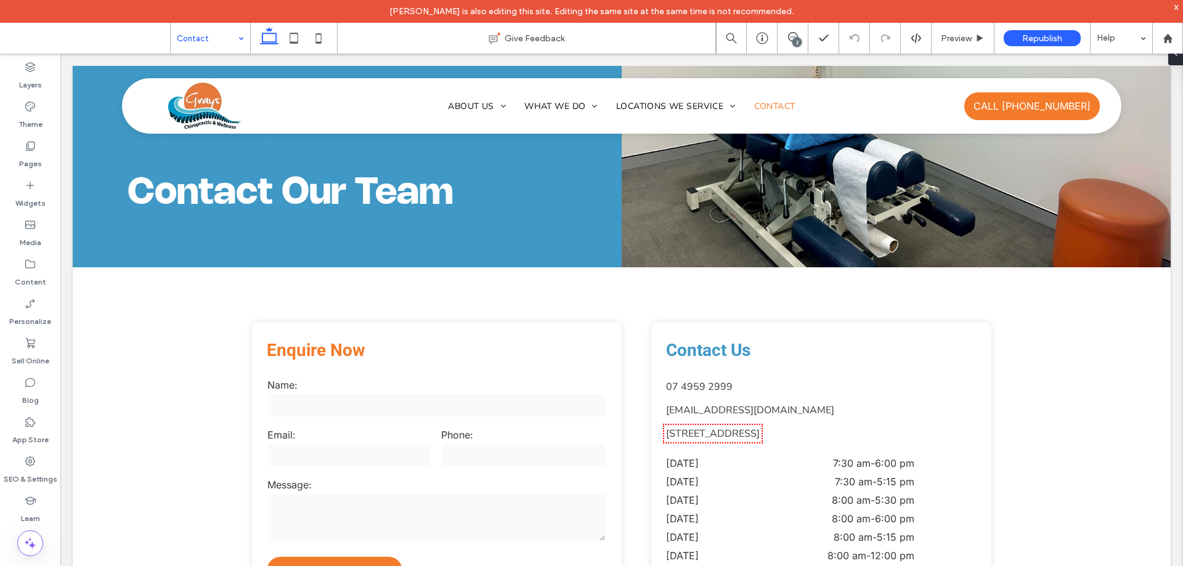
click at [211, 42] on input at bounding box center [207, 38] width 61 height 31
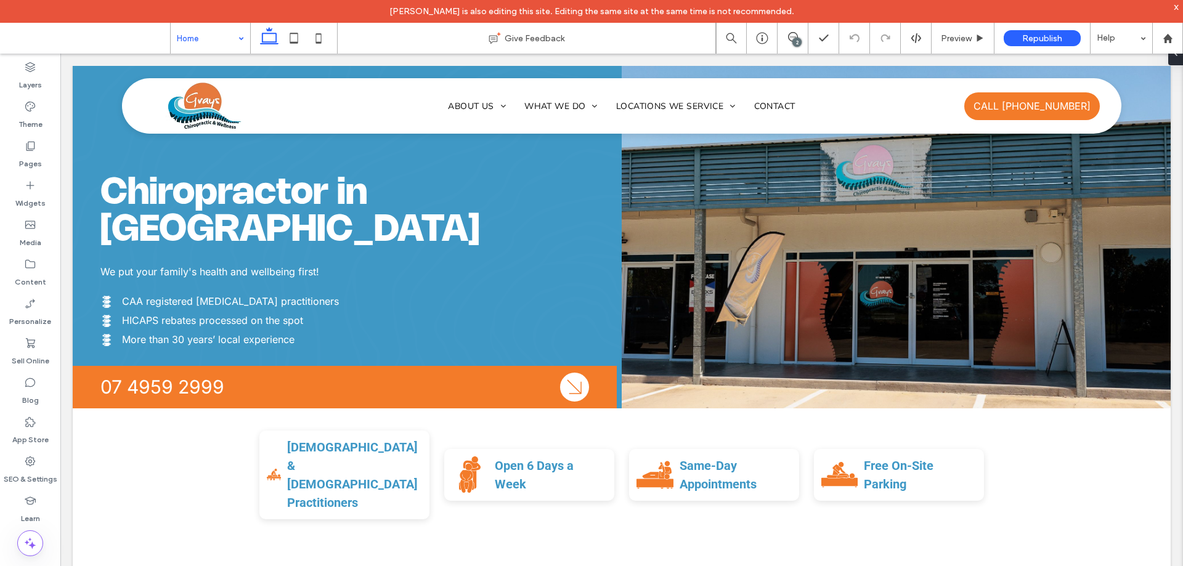
click at [195, 34] on input at bounding box center [207, 38] width 61 height 31
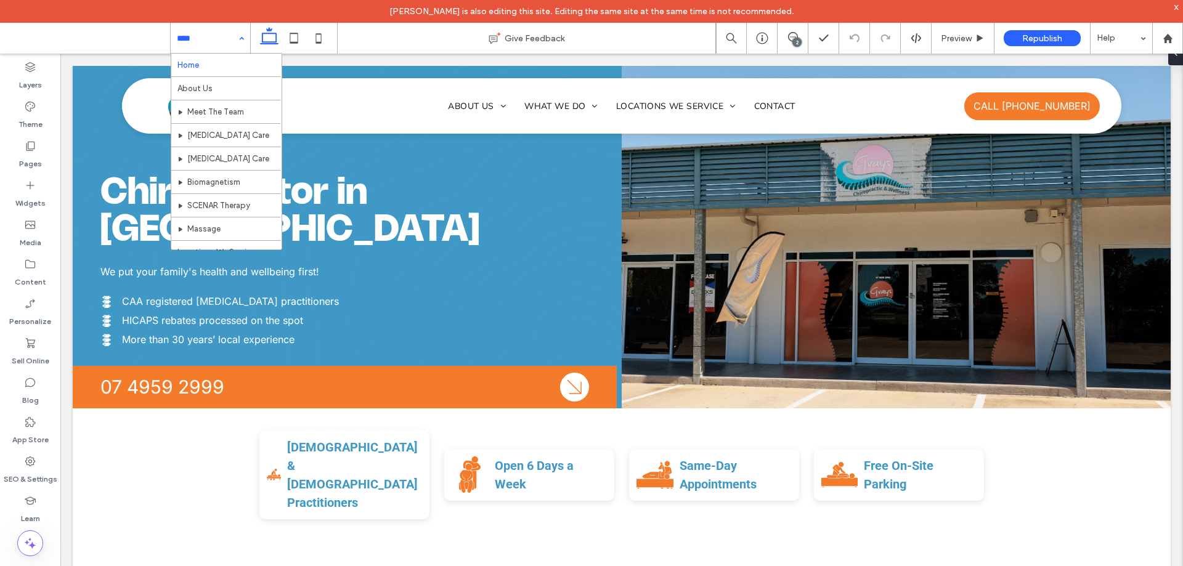
click at [241, 36] on div "Home About Us Meet The Team Chiropractic Care Osteopathic Care Biomagnetism SCE…" at bounding box center [210, 38] width 79 height 31
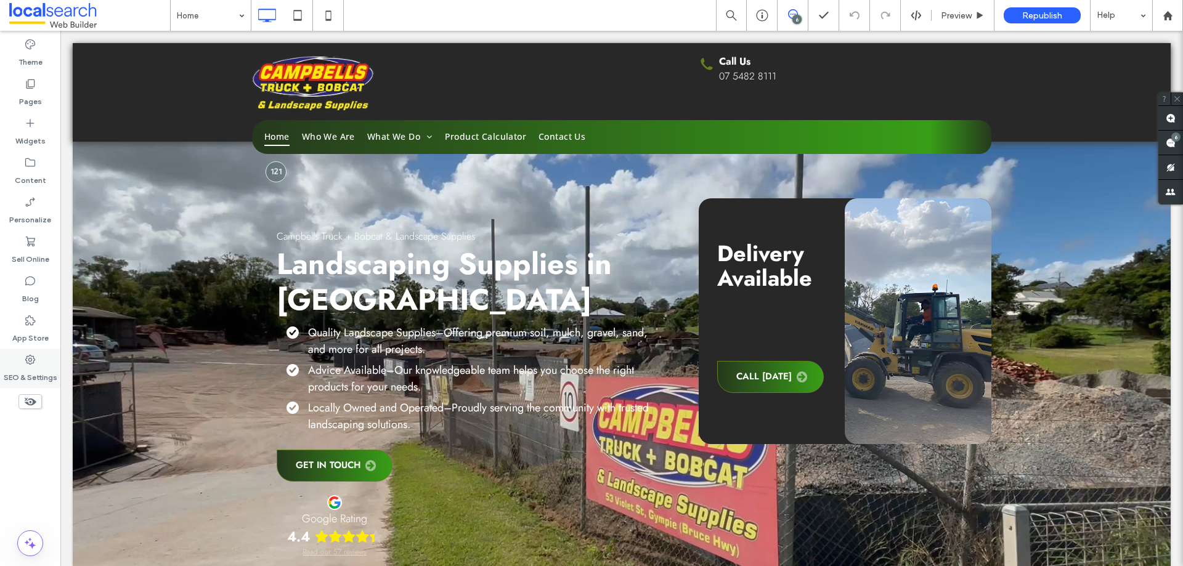
click at [34, 378] on label "SEO & Settings" at bounding box center [31, 374] width 54 height 17
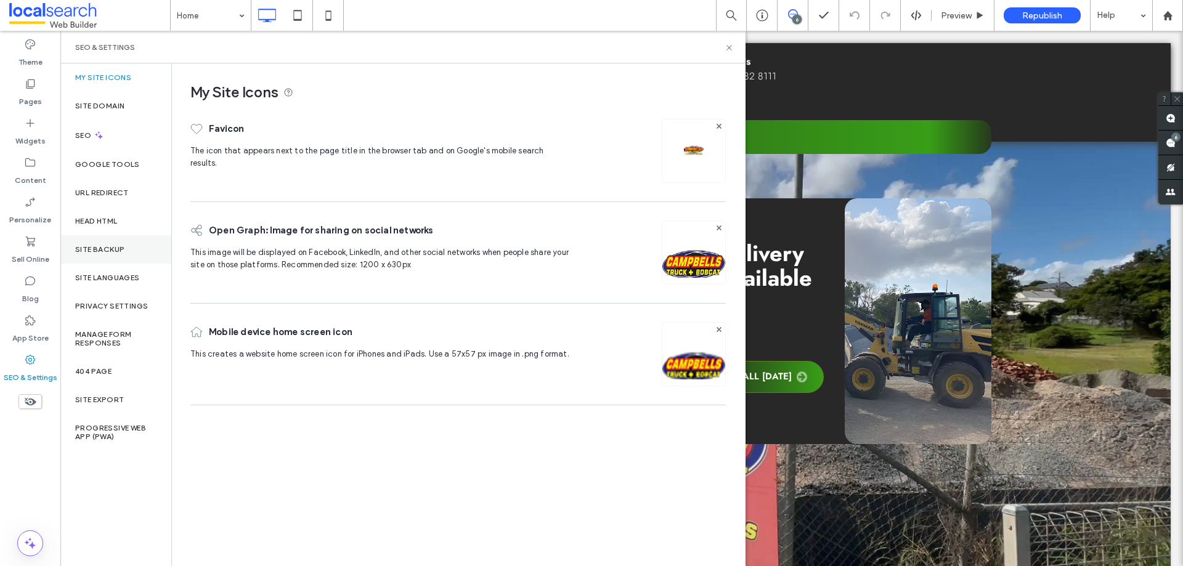
click at [108, 241] on div "Site Backup" at bounding box center [115, 249] width 111 height 28
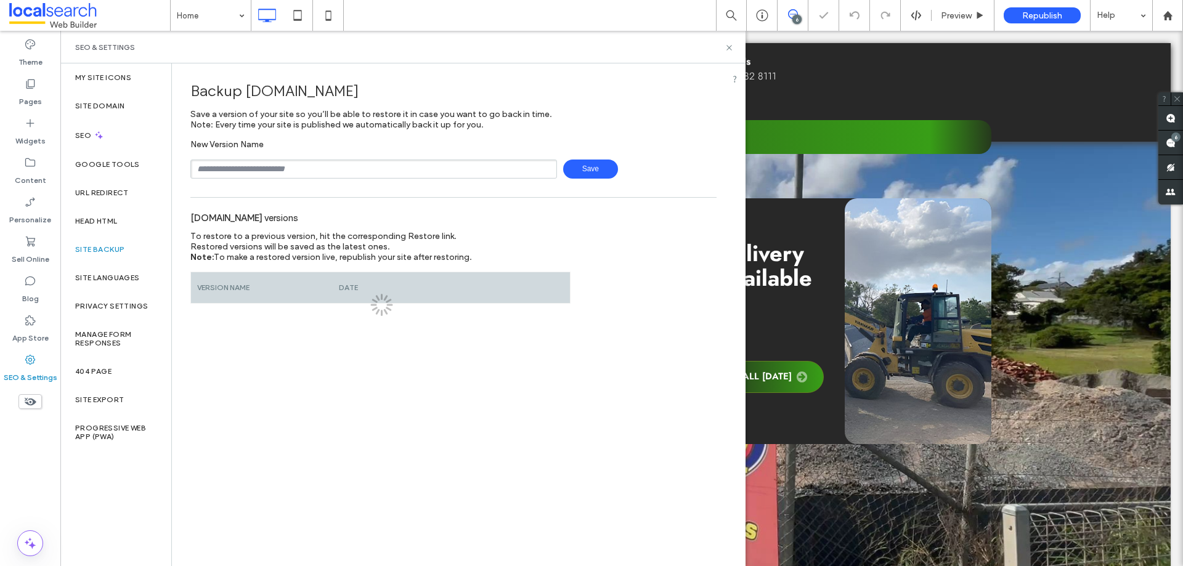
drag, startPoint x: 293, startPoint y: 171, endPoint x: 291, endPoint y: 178, distance: 7.8
click at [293, 171] on input "text" at bounding box center [373, 169] width 367 height 19
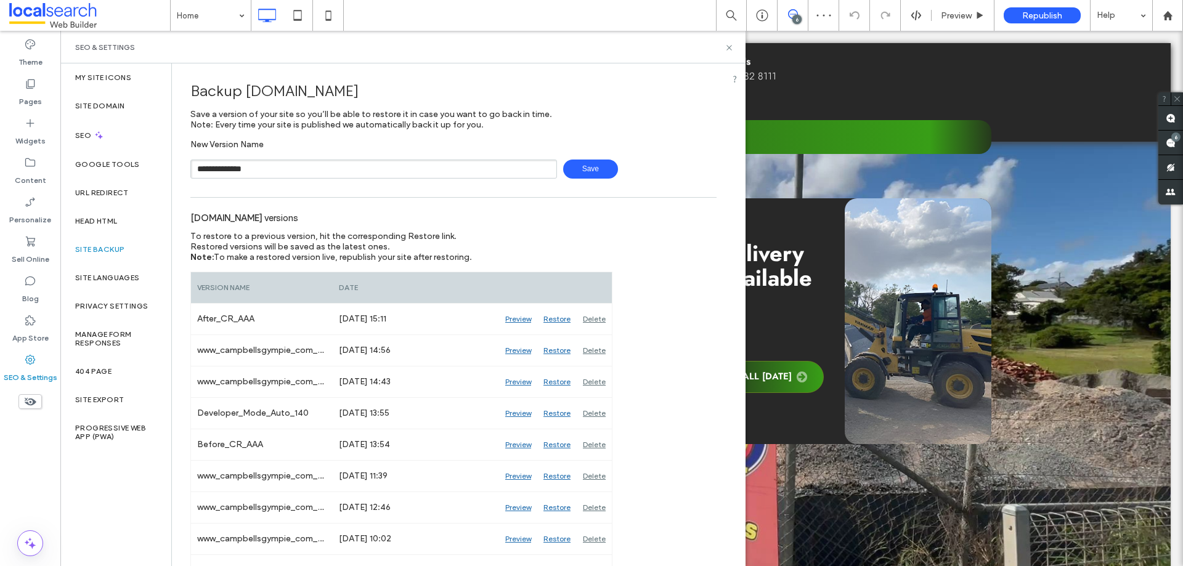
click at [575, 169] on span "Save" at bounding box center [590, 169] width 55 height 19
type input "**********"
drag, startPoint x: 727, startPoint y: 47, endPoint x: 1028, endPoint y: 147, distance: 316.7
click at [727, 47] on icon at bounding box center [728, 47] width 9 height 9
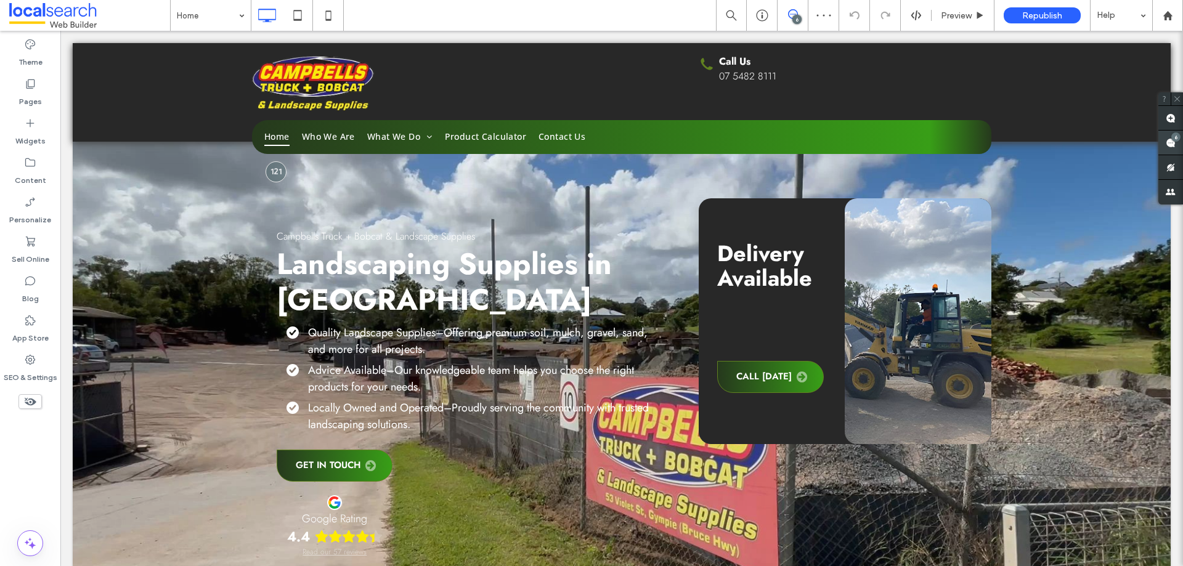
click at [1176, 144] on span at bounding box center [1170, 143] width 25 height 24
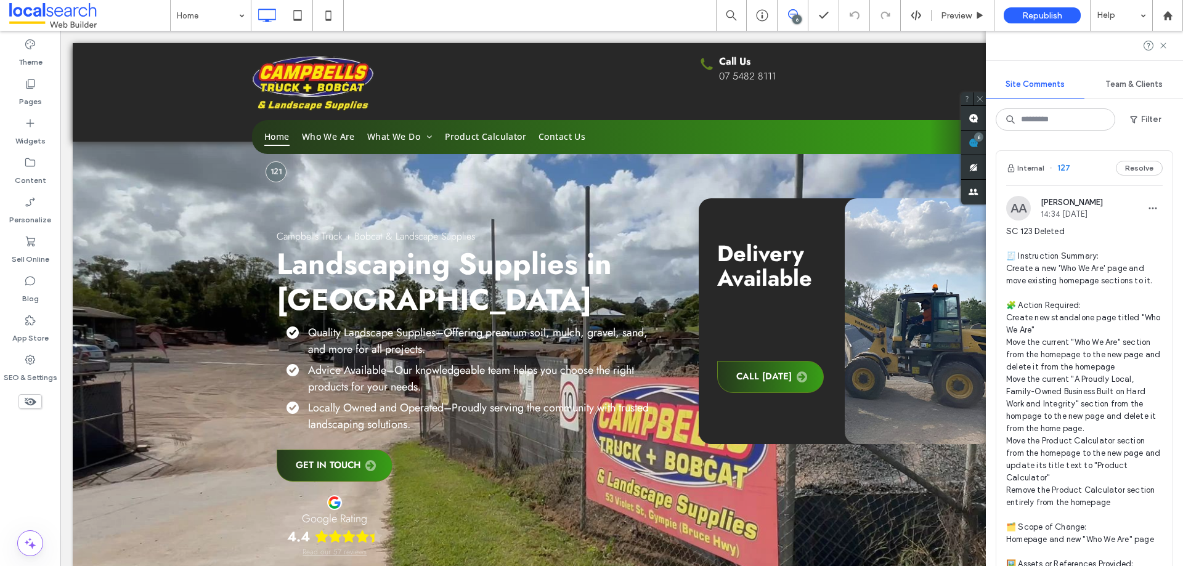
click at [1065, 278] on span "SC 123 Deleted 🧾 Instruction Summary: Create a new 'Who We Are' page and move e…" at bounding box center [1084, 453] width 156 height 456
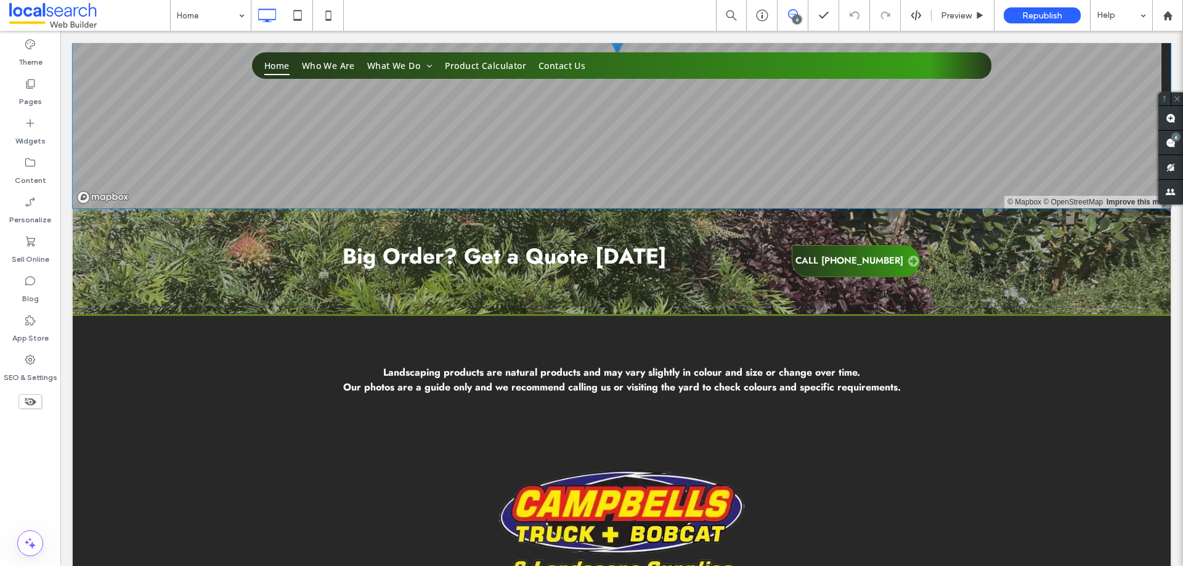
scroll to position [2560, 0]
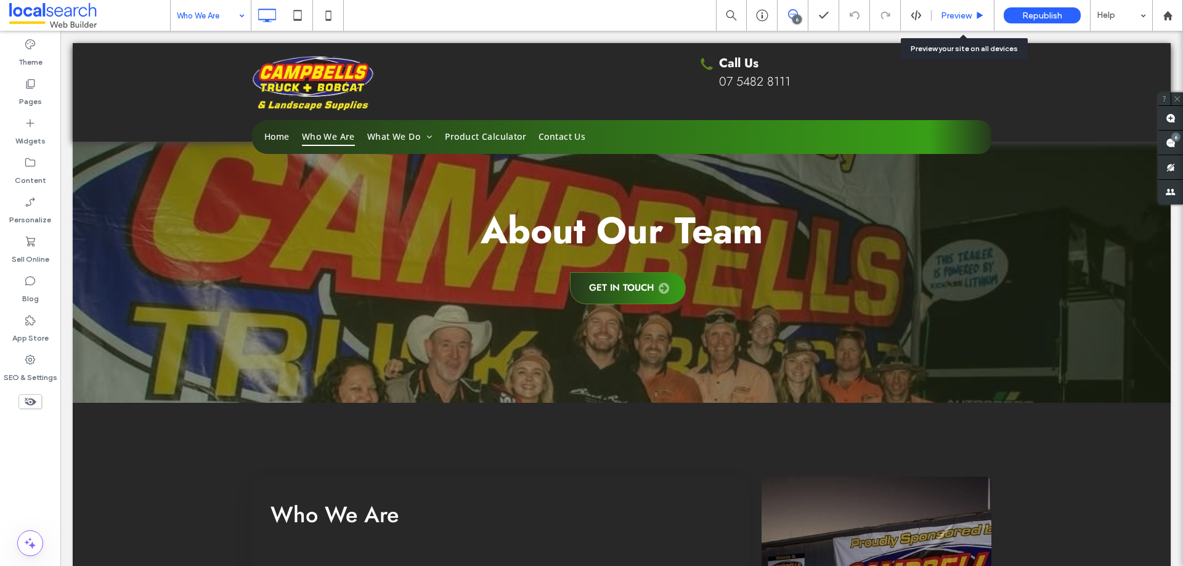
click at [948, 15] on span "Preview" at bounding box center [956, 15] width 31 height 10
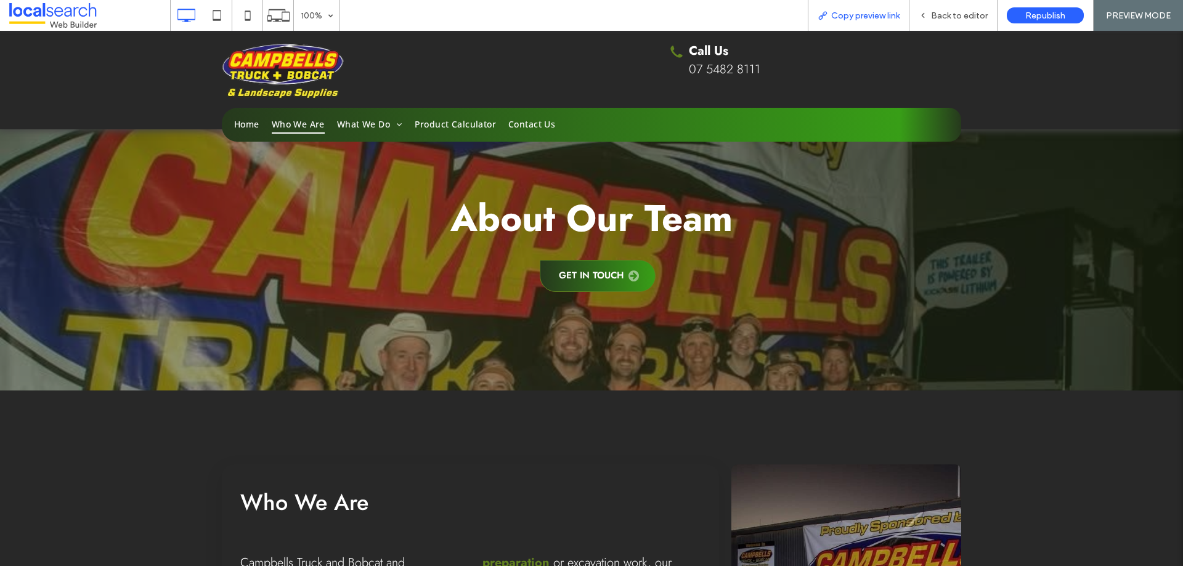
click at [875, 13] on span "Copy preview link" at bounding box center [865, 15] width 68 height 10
click at [948, 11] on span "Back to editor" at bounding box center [959, 15] width 57 height 10
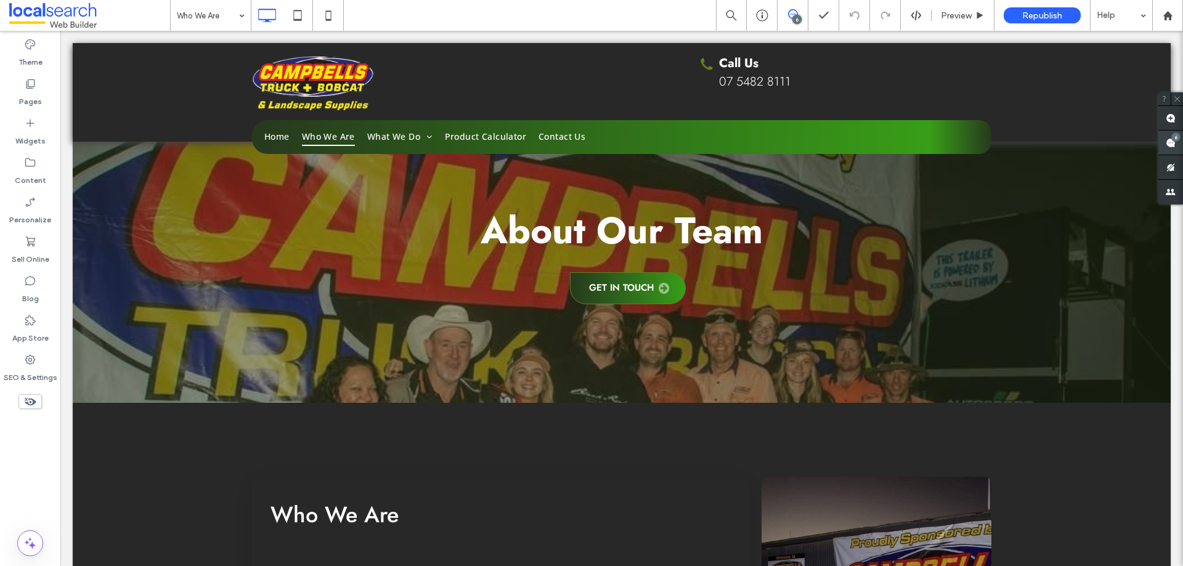
click at [1170, 141] on use at bounding box center [1170, 143] width 10 height 10
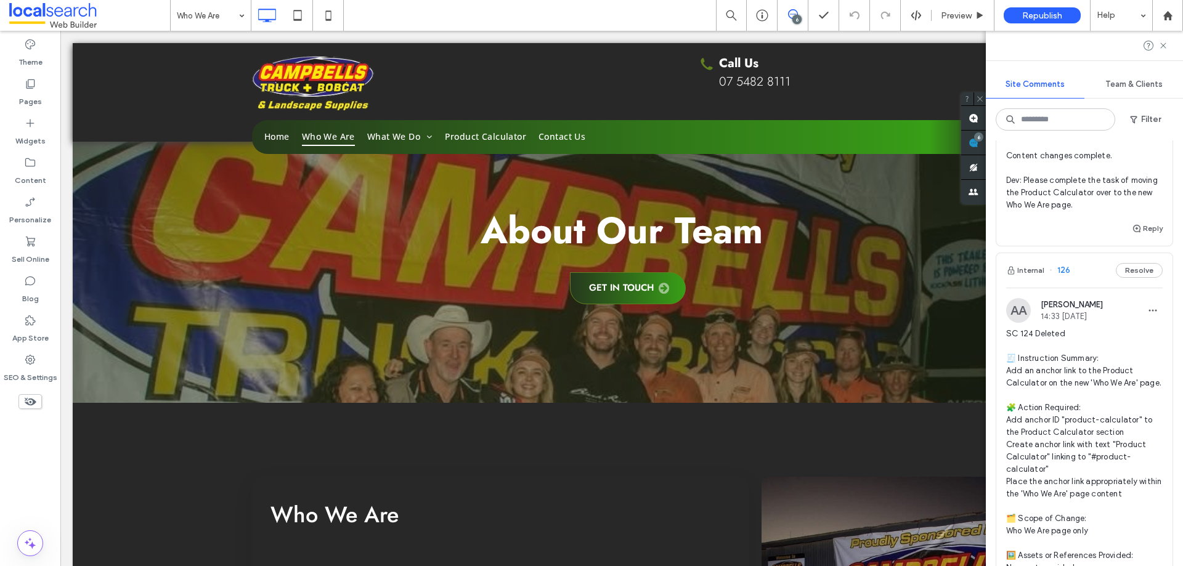
scroll to position [616, 0]
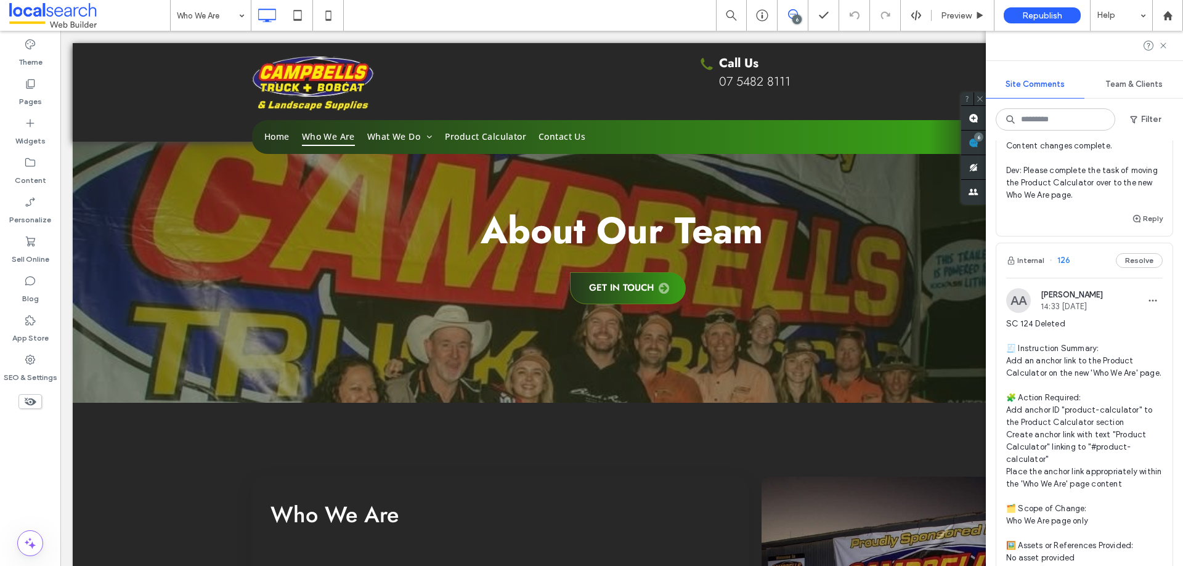
click at [1052, 378] on span "SC 124 Deleted 🧾 Instruction Summary: Add an anchor link to the Product Calcula…" at bounding box center [1084, 484] width 156 height 333
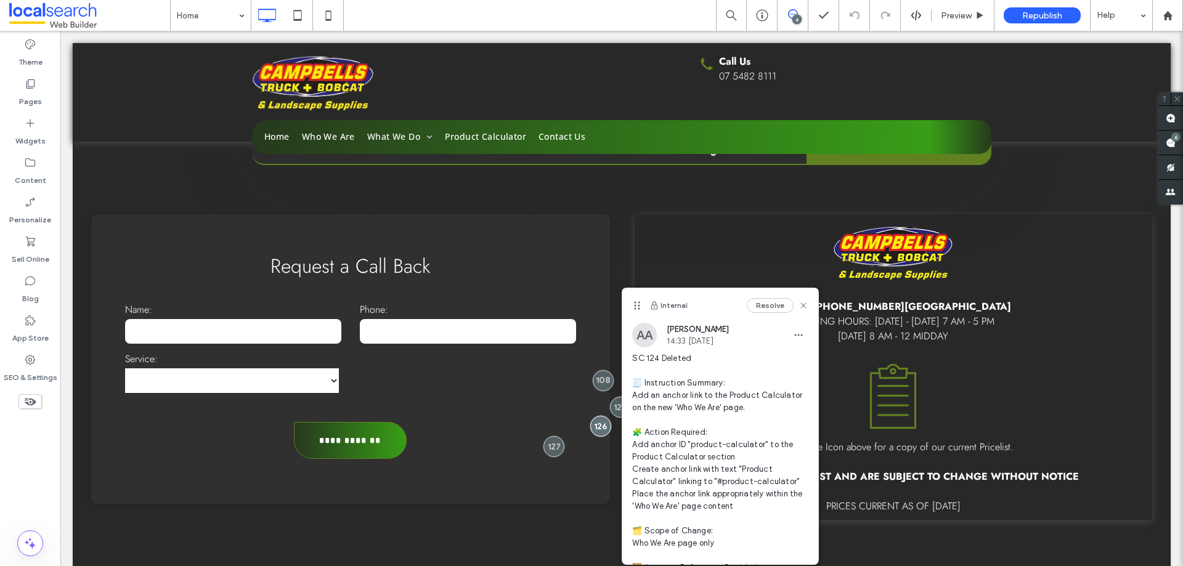
click at [800, 17] on div "6" at bounding box center [796, 19] width 9 height 9
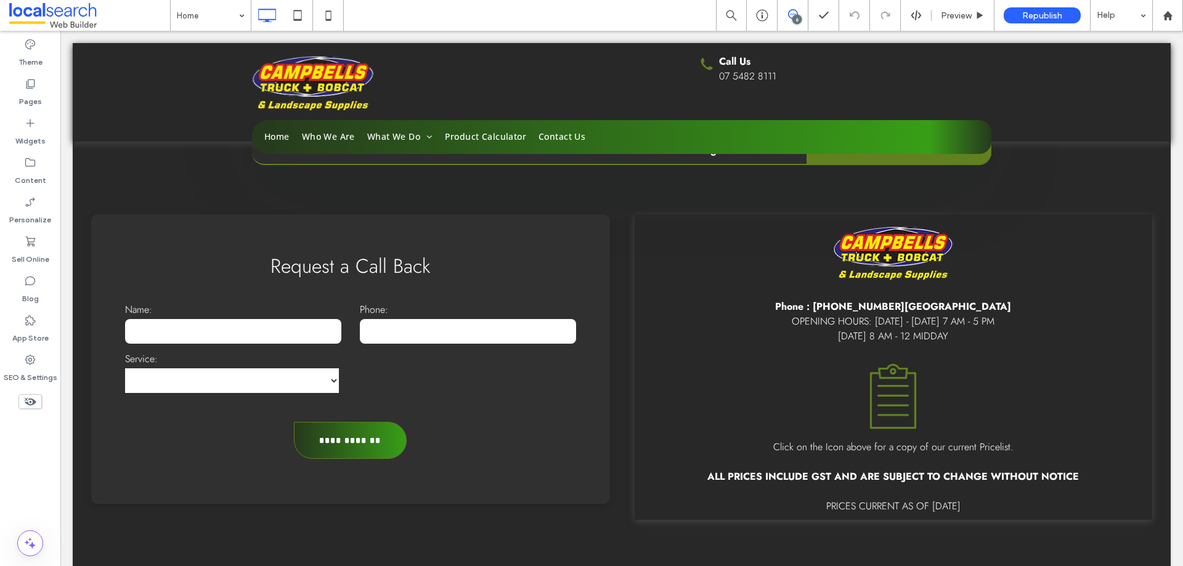
click at [796, 14] on use at bounding box center [793, 14] width 10 height 10
click at [1176, 142] on span at bounding box center [1170, 143] width 25 height 24
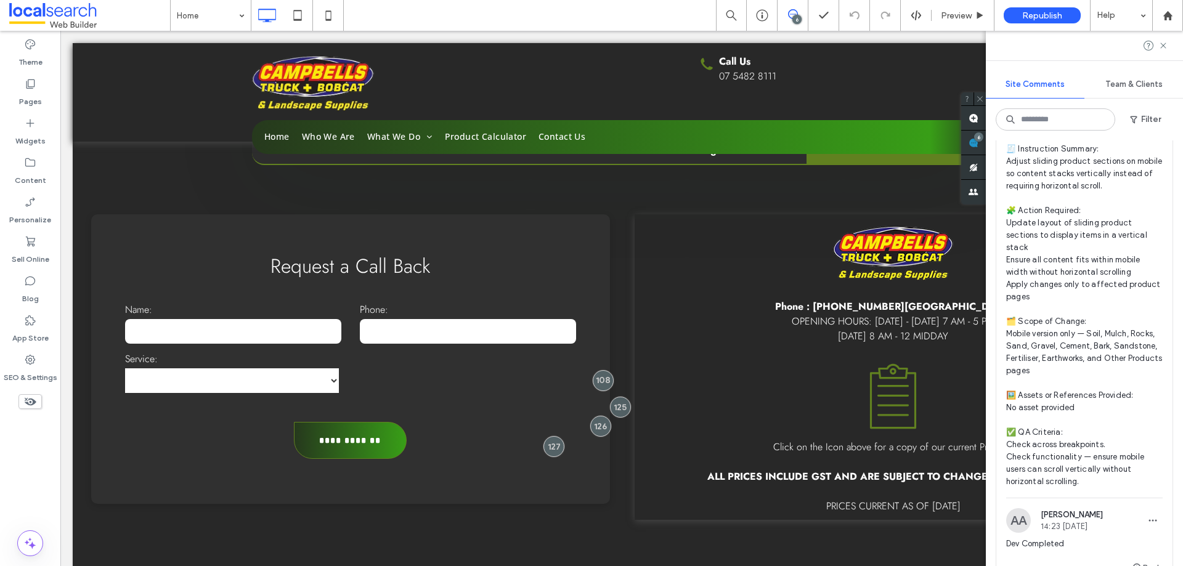
scroll to position [1540, 0]
click at [1071, 267] on span "🧾 Instruction Summary: Adjust sliding product sections on mobile so content sta…" at bounding box center [1084, 320] width 156 height 345
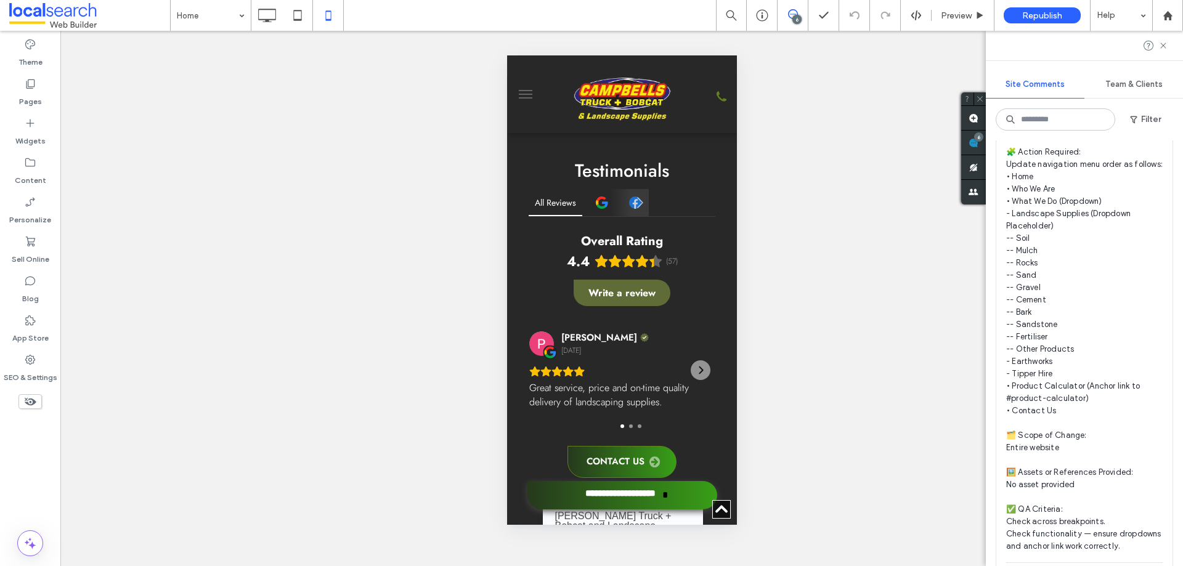
scroll to position [2094, 0]
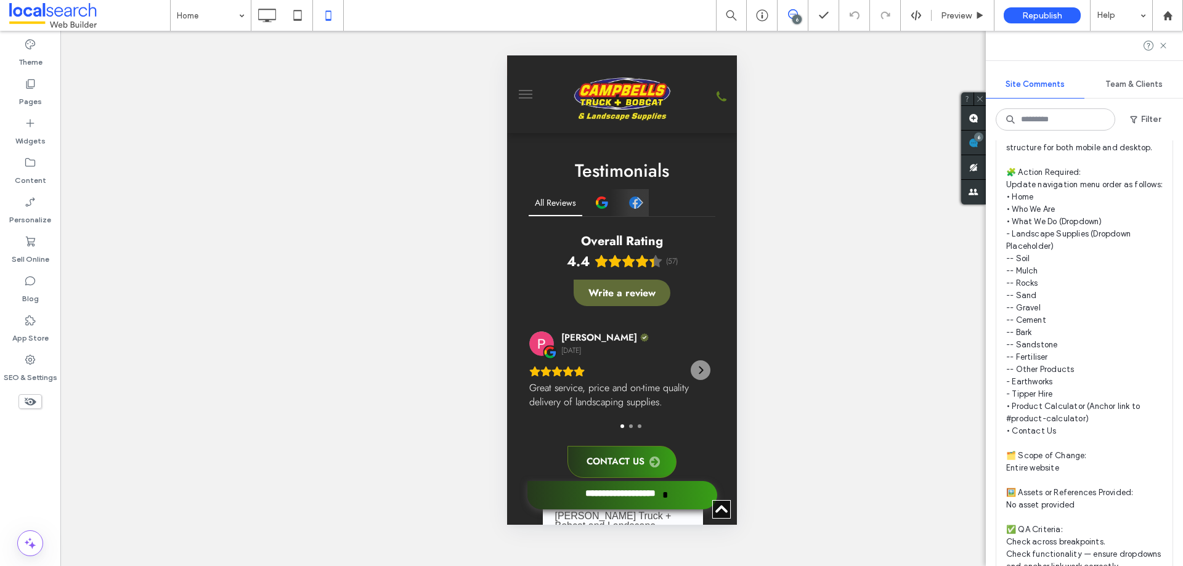
click at [1060, 222] on span "🧾 Instruction Summary: Rearrange the Navigation Bar and Menu structure for both…" at bounding box center [1084, 345] width 156 height 456
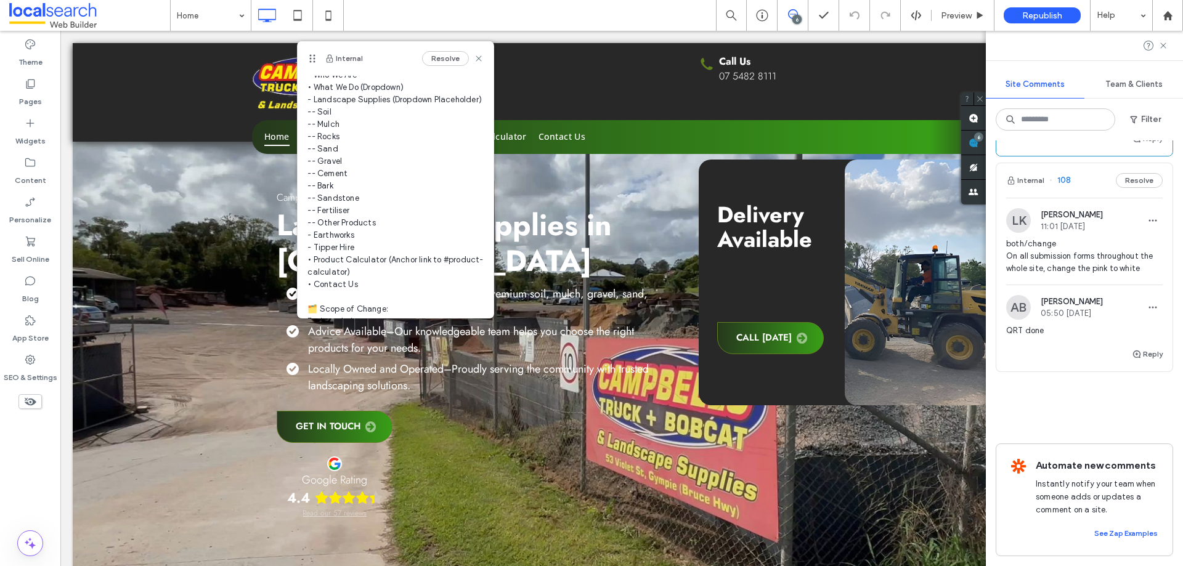
scroll to position [2649, 0]
click at [30, 366] on label "SEO & Settings" at bounding box center [31, 374] width 54 height 17
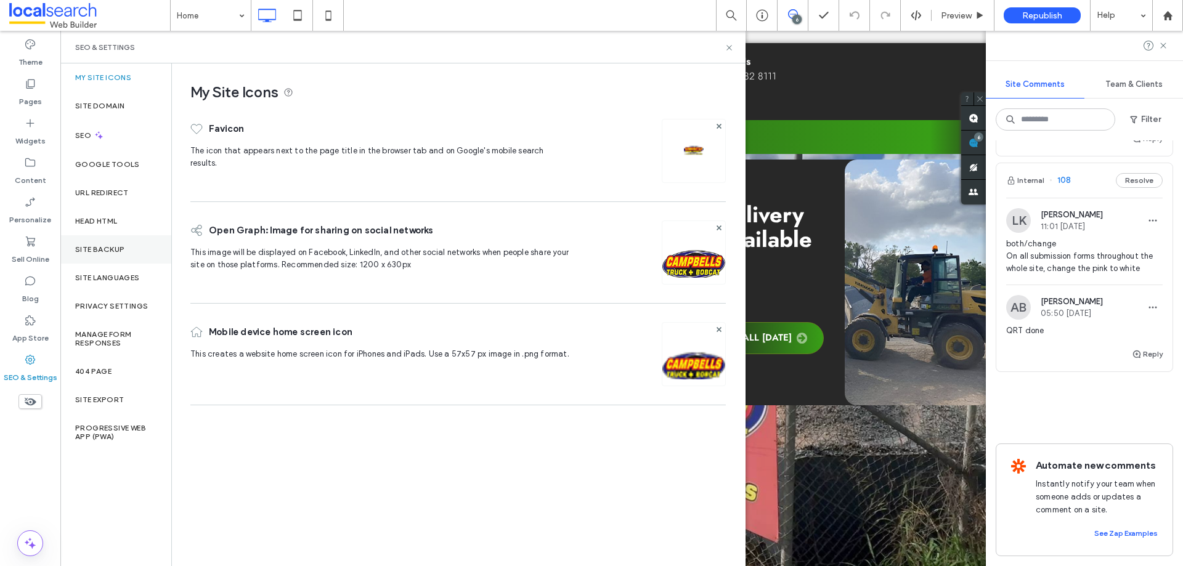
click at [116, 253] on div "Site Backup" at bounding box center [115, 249] width 111 height 28
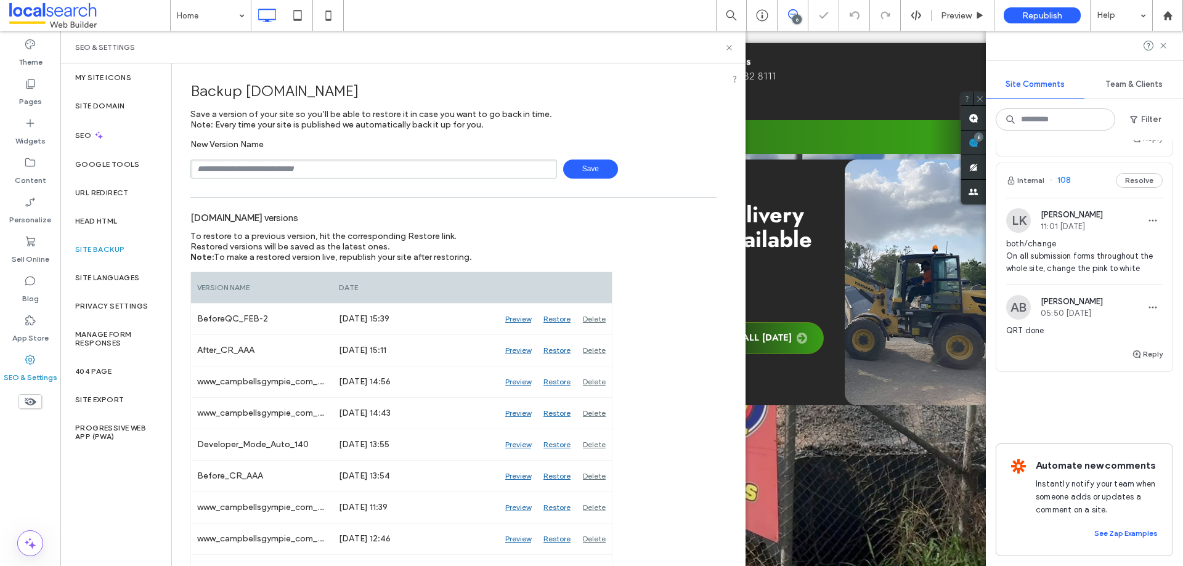
click at [298, 166] on input "text" at bounding box center [373, 169] width 367 height 19
type input "**********"
click at [583, 176] on span "Save" at bounding box center [590, 169] width 55 height 19
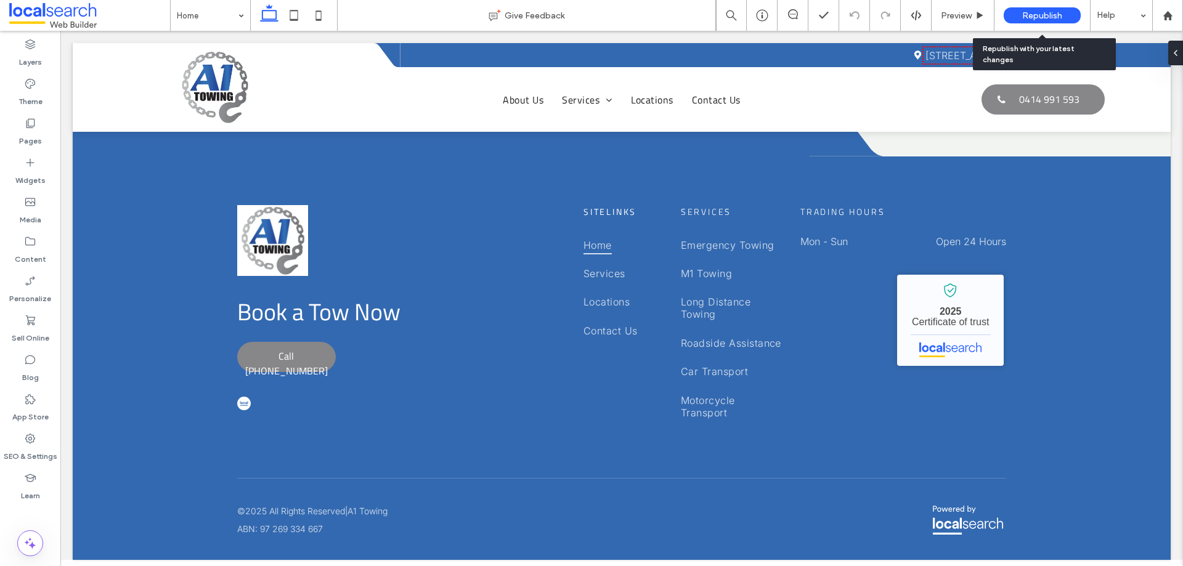
click at [1039, 15] on span "Republish" at bounding box center [1042, 15] width 40 height 10
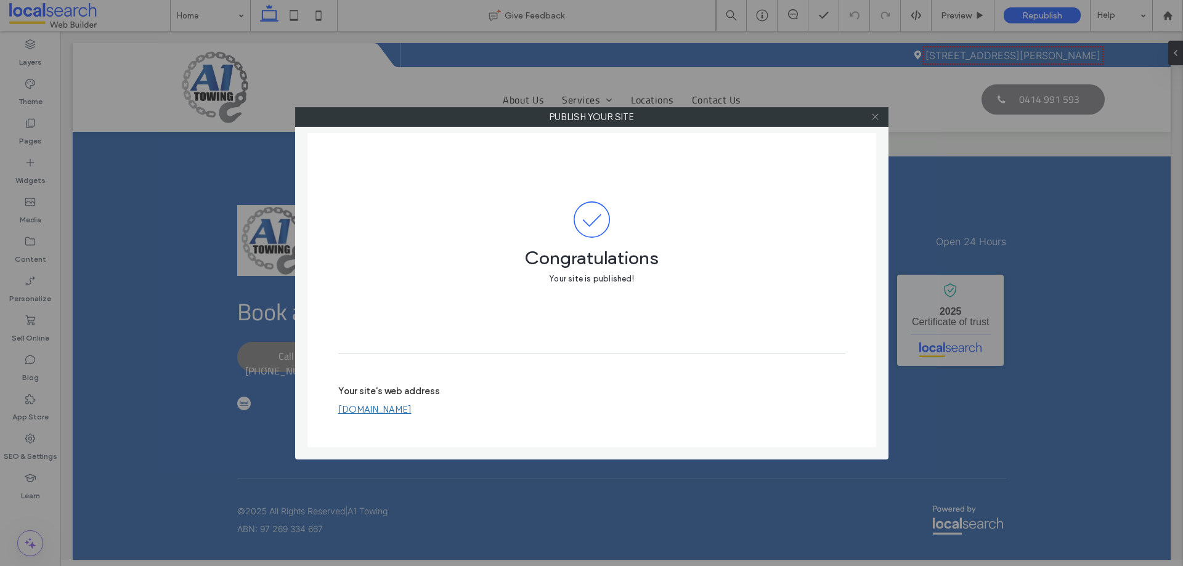
click at [876, 116] on use at bounding box center [875, 117] width 6 height 6
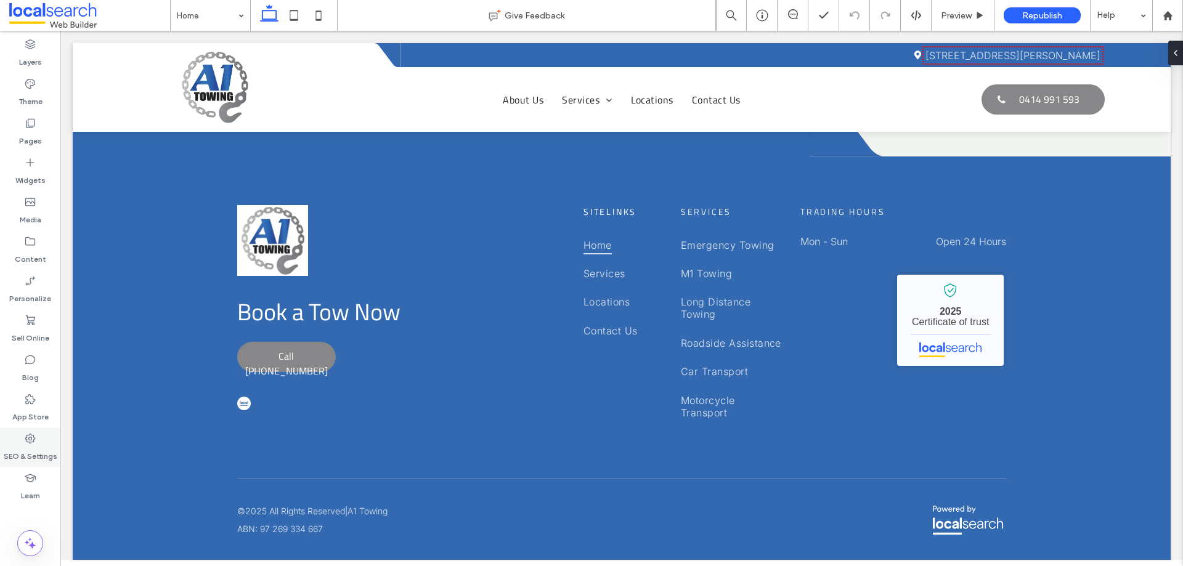
click at [17, 450] on label "SEO & Settings" at bounding box center [31, 453] width 54 height 17
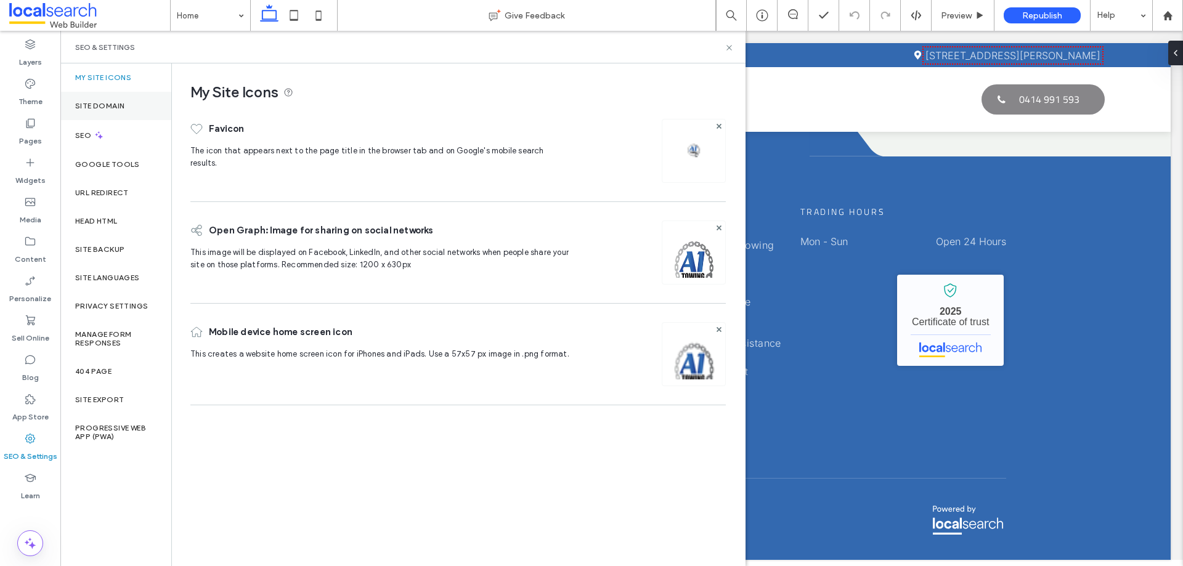
click at [114, 111] on div "Site Domain" at bounding box center [115, 106] width 111 height 28
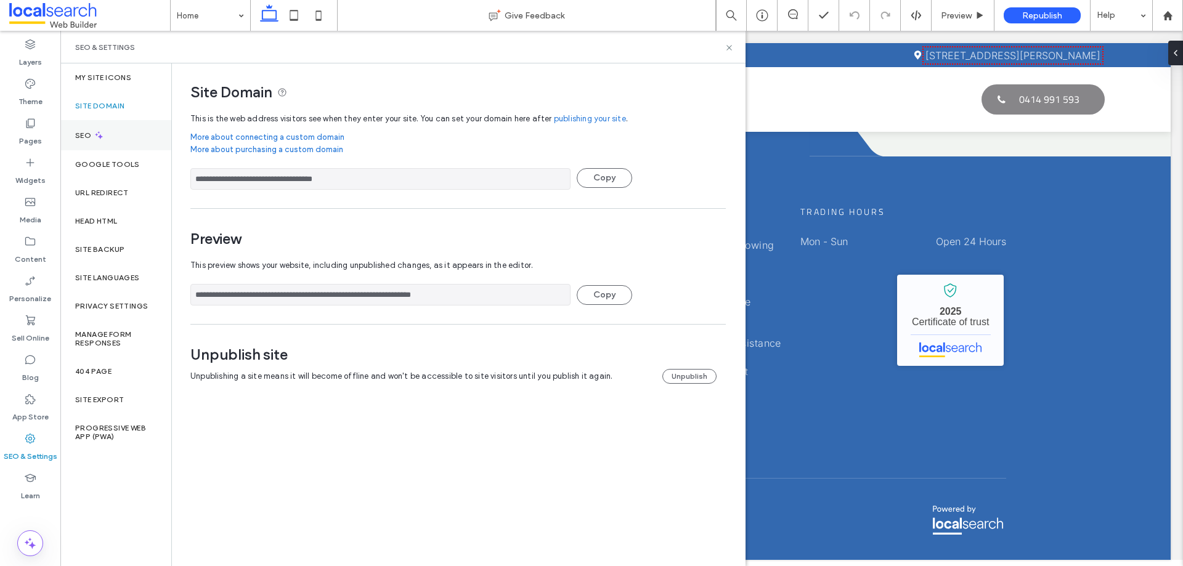
click at [106, 136] on div "SEO" at bounding box center [115, 135] width 111 height 30
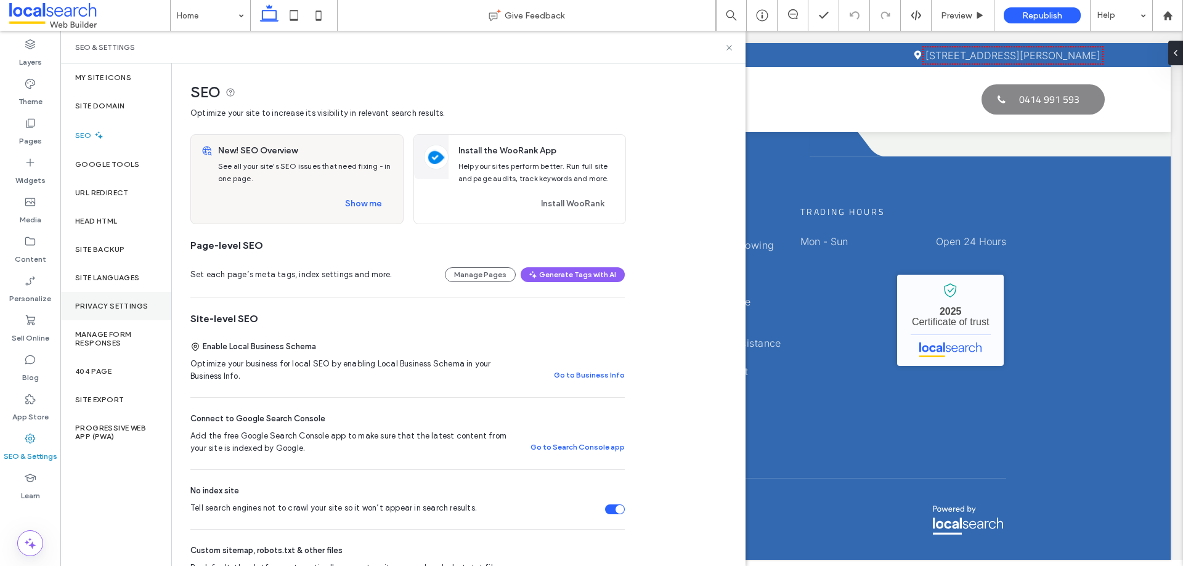
click at [108, 310] on div "Privacy Settings" at bounding box center [115, 306] width 111 height 28
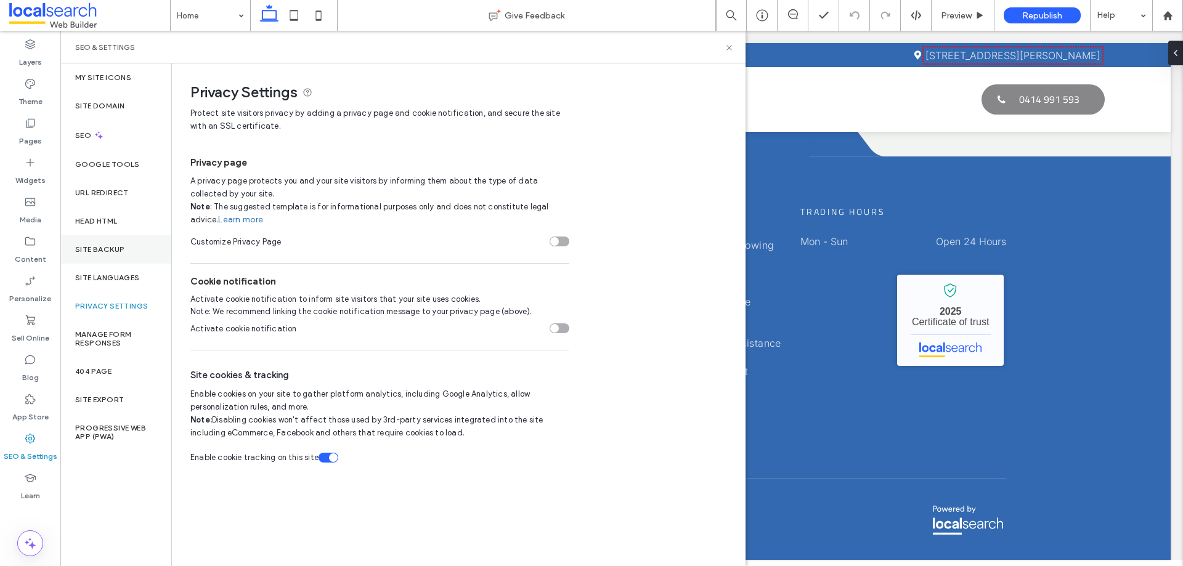
click at [103, 243] on div "Site Backup" at bounding box center [115, 249] width 111 height 28
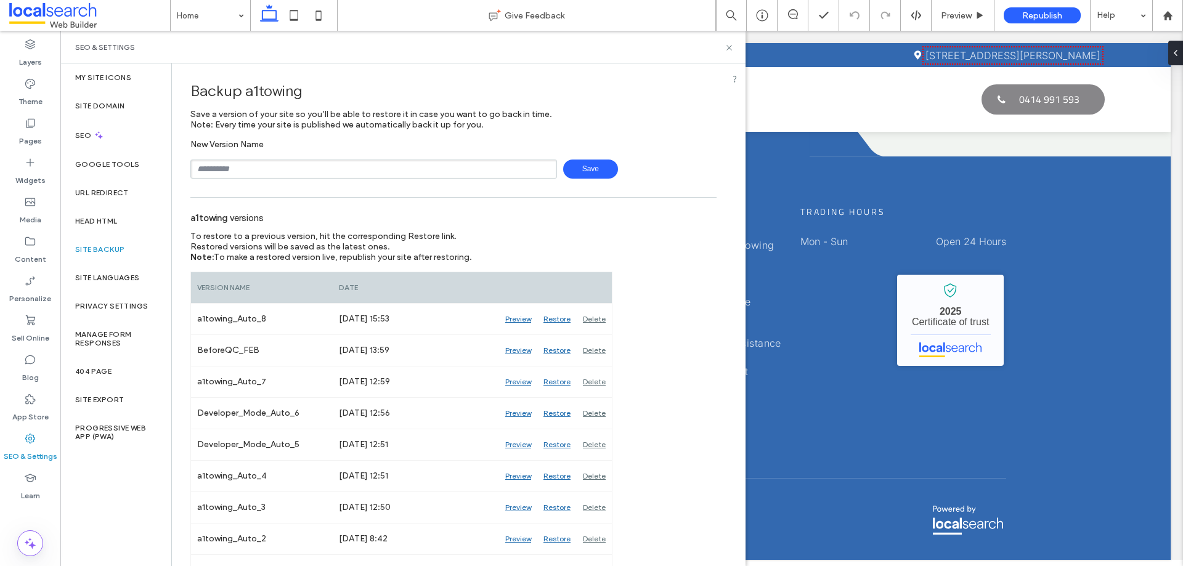
click at [312, 175] on input "text" at bounding box center [373, 169] width 367 height 19
type input "**********"
click at [593, 172] on span "Save" at bounding box center [590, 169] width 55 height 19
click at [729, 48] on use at bounding box center [728, 47] width 5 height 5
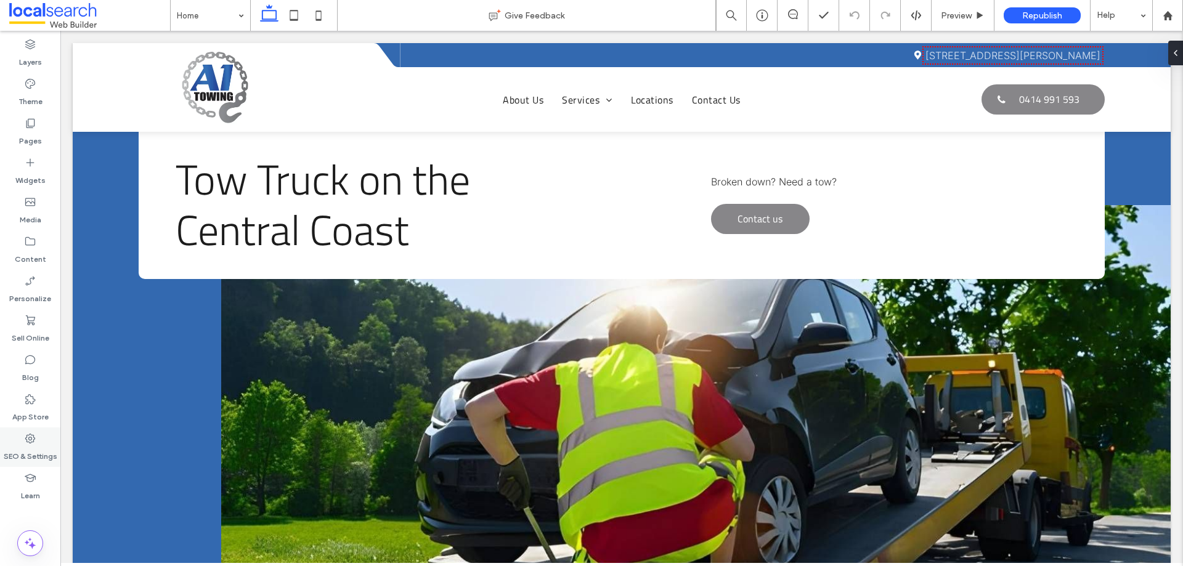
click at [28, 453] on label "SEO & Settings" at bounding box center [31, 453] width 54 height 17
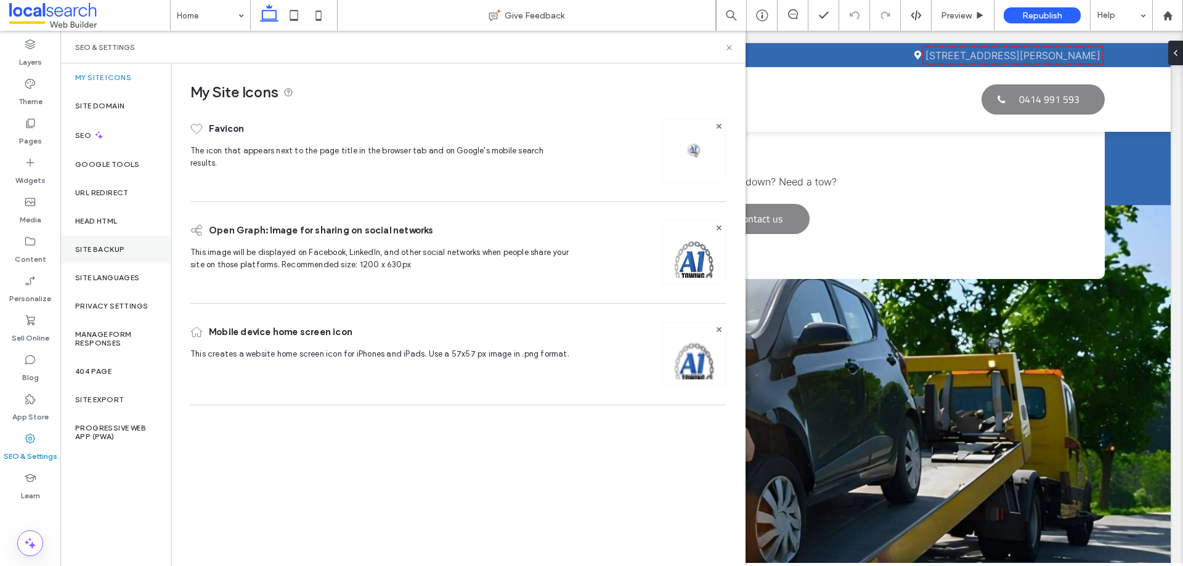
click at [109, 245] on label "Site Backup" at bounding box center [99, 249] width 49 height 9
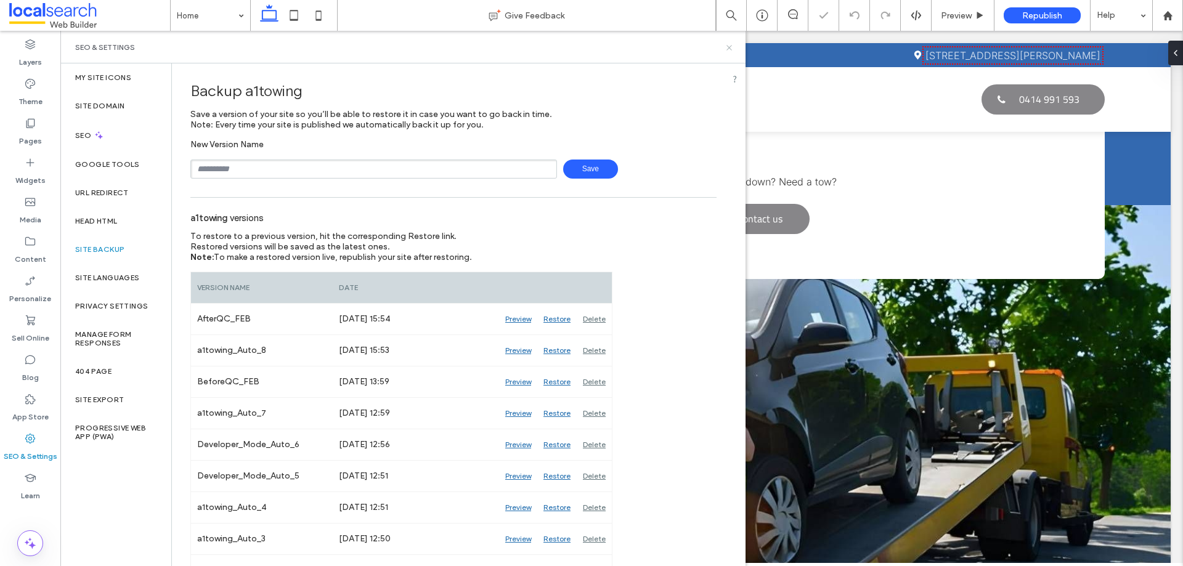
drag, startPoint x: 731, startPoint y: 46, endPoint x: 869, endPoint y: 0, distance: 146.1
click at [731, 46] on use at bounding box center [728, 47] width 5 height 5
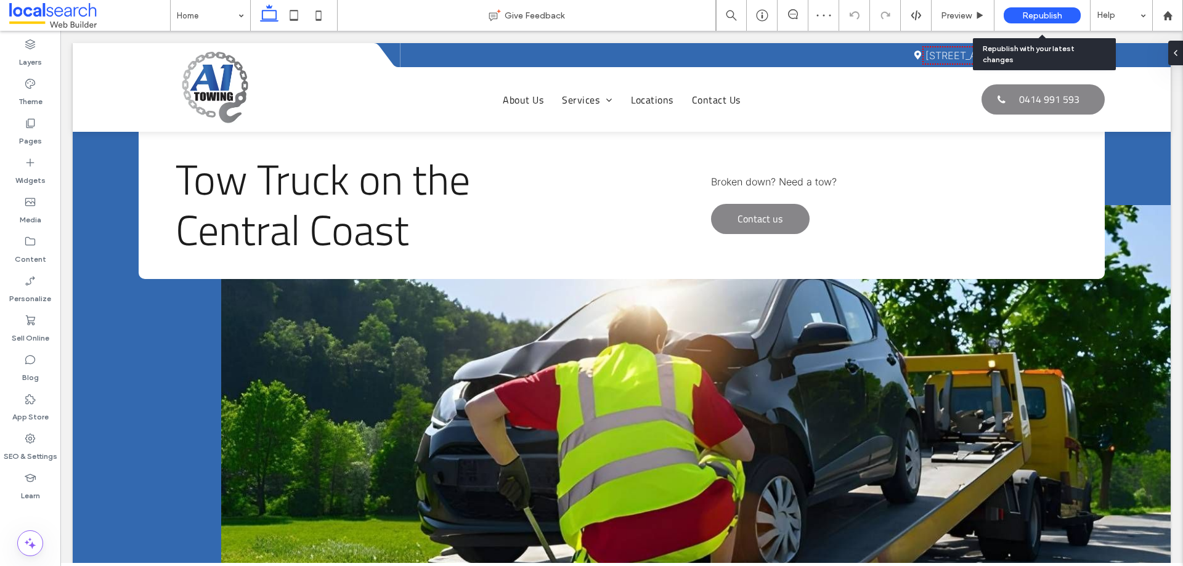
click at [1040, 15] on span "Republish" at bounding box center [1042, 15] width 40 height 10
